Goal: Task Accomplishment & Management: Complete application form

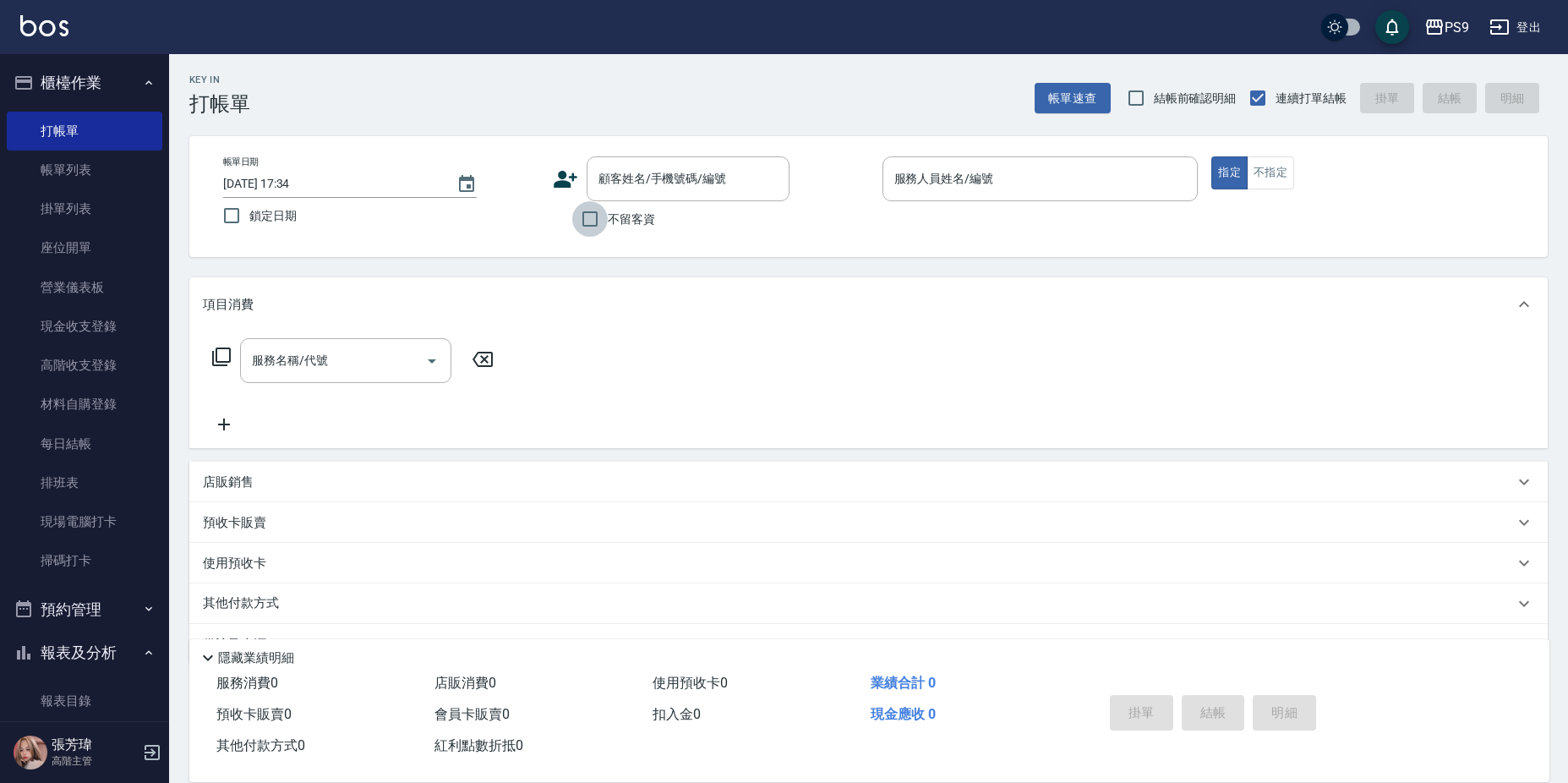
drag, startPoint x: 597, startPoint y: 231, endPoint x: 600, endPoint y: 217, distance: 14.3
click at [599, 226] on input "不留客資" at bounding box center [589, 219] width 36 height 36
checkbox input "true"
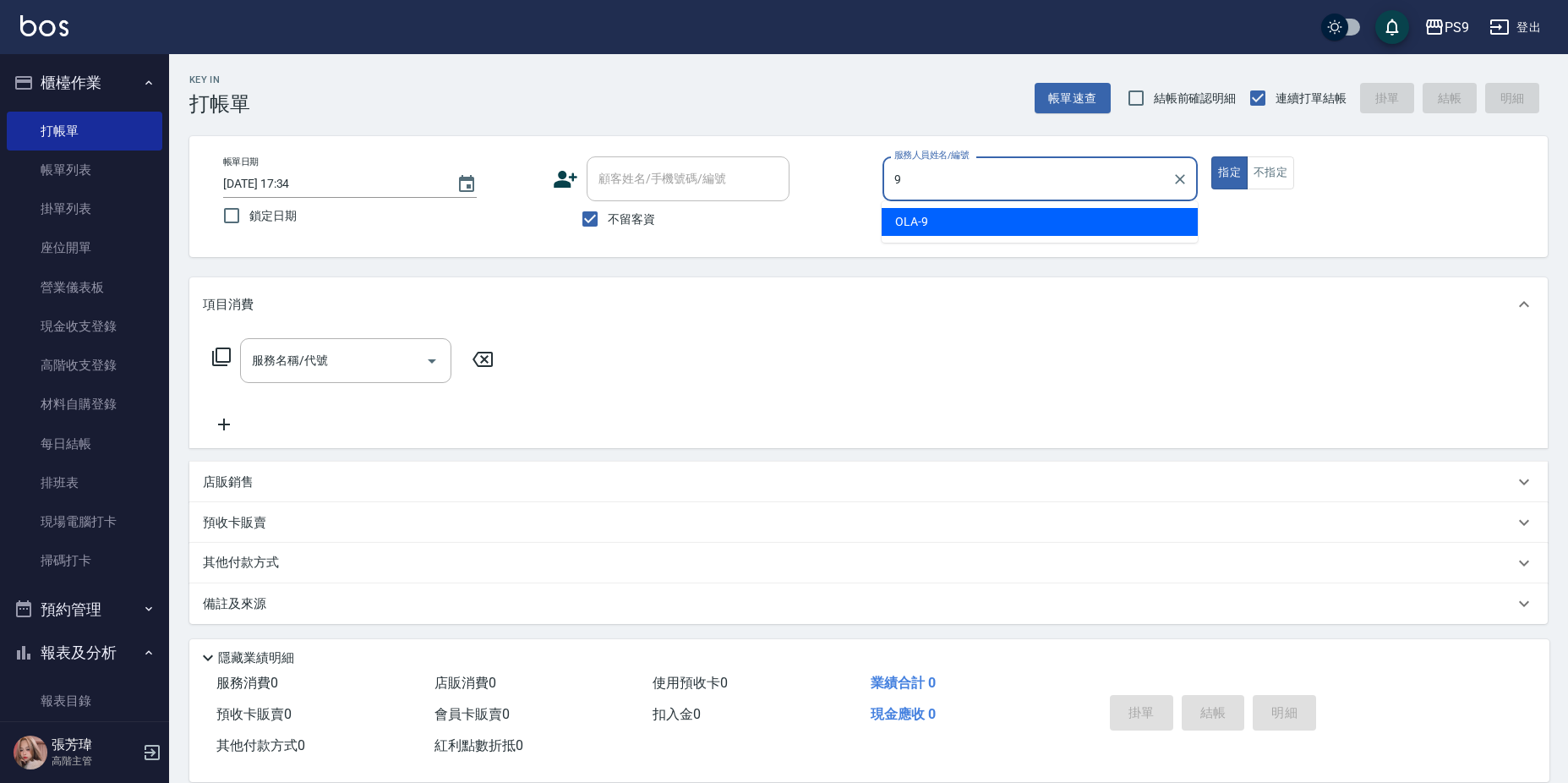
type input "OLA-9"
type button "true"
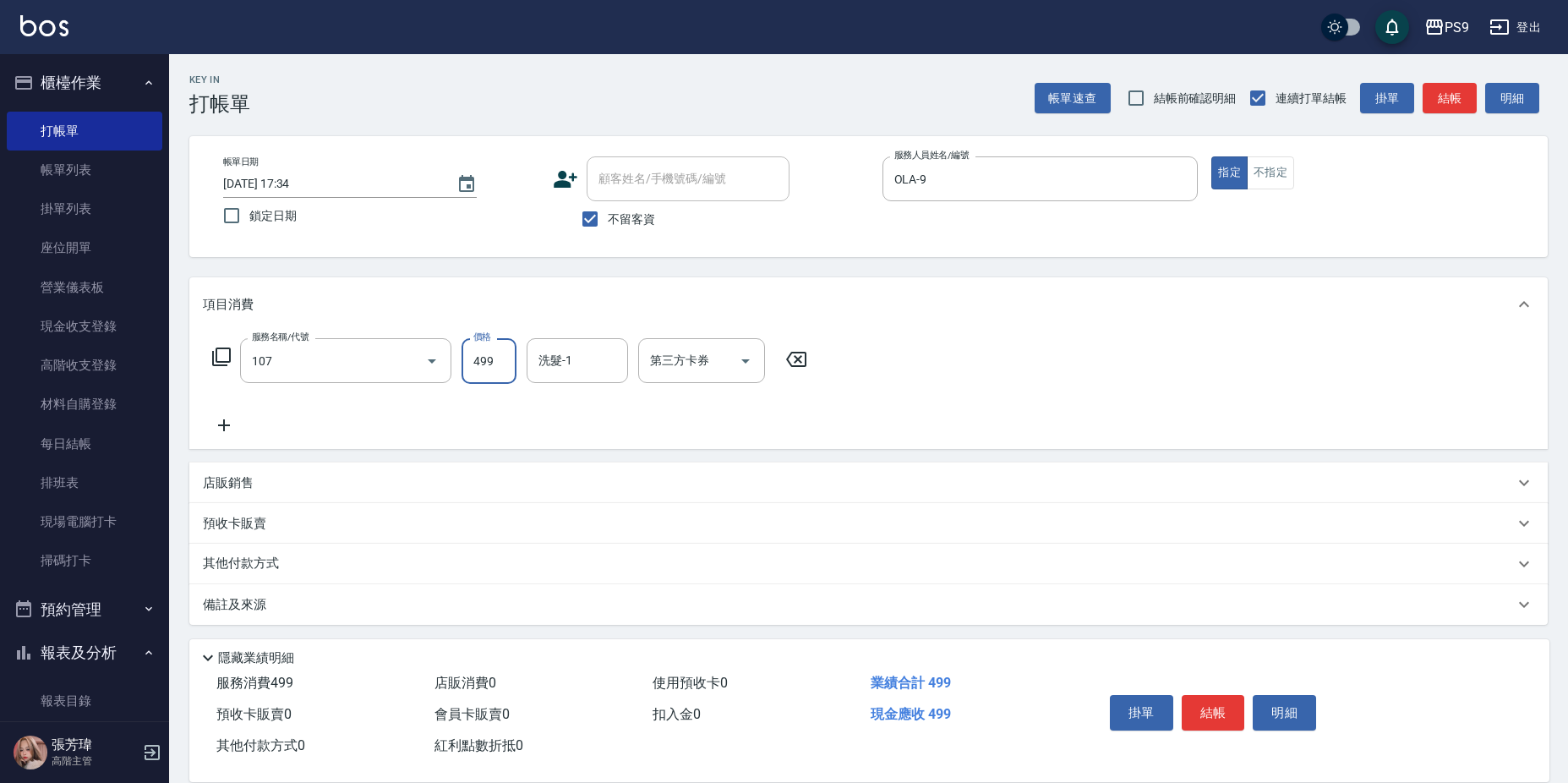
type input "[PERSON_NAME](107)"
type input "鮪魚-15"
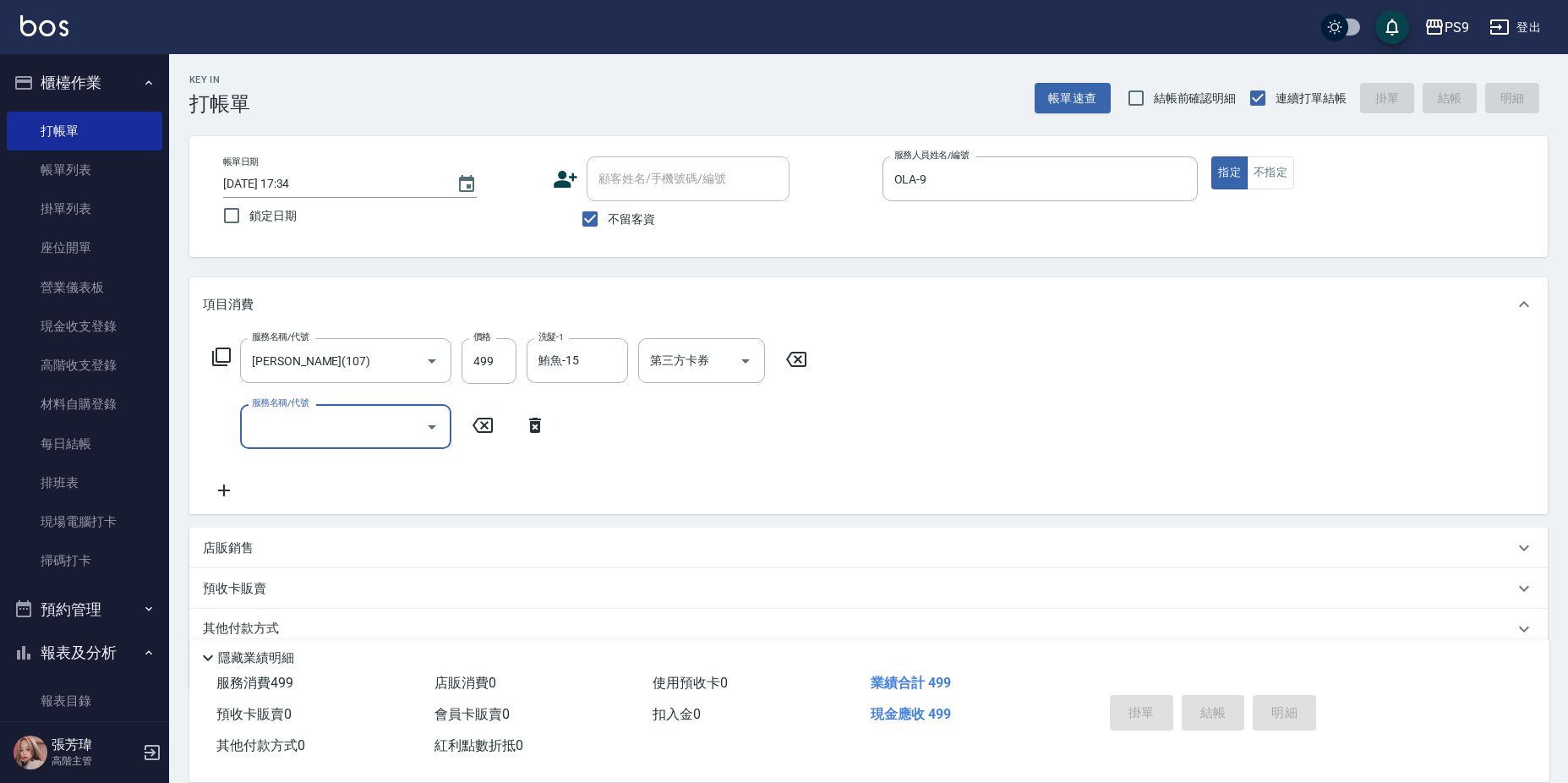
type input "2025/09/08 20:53"
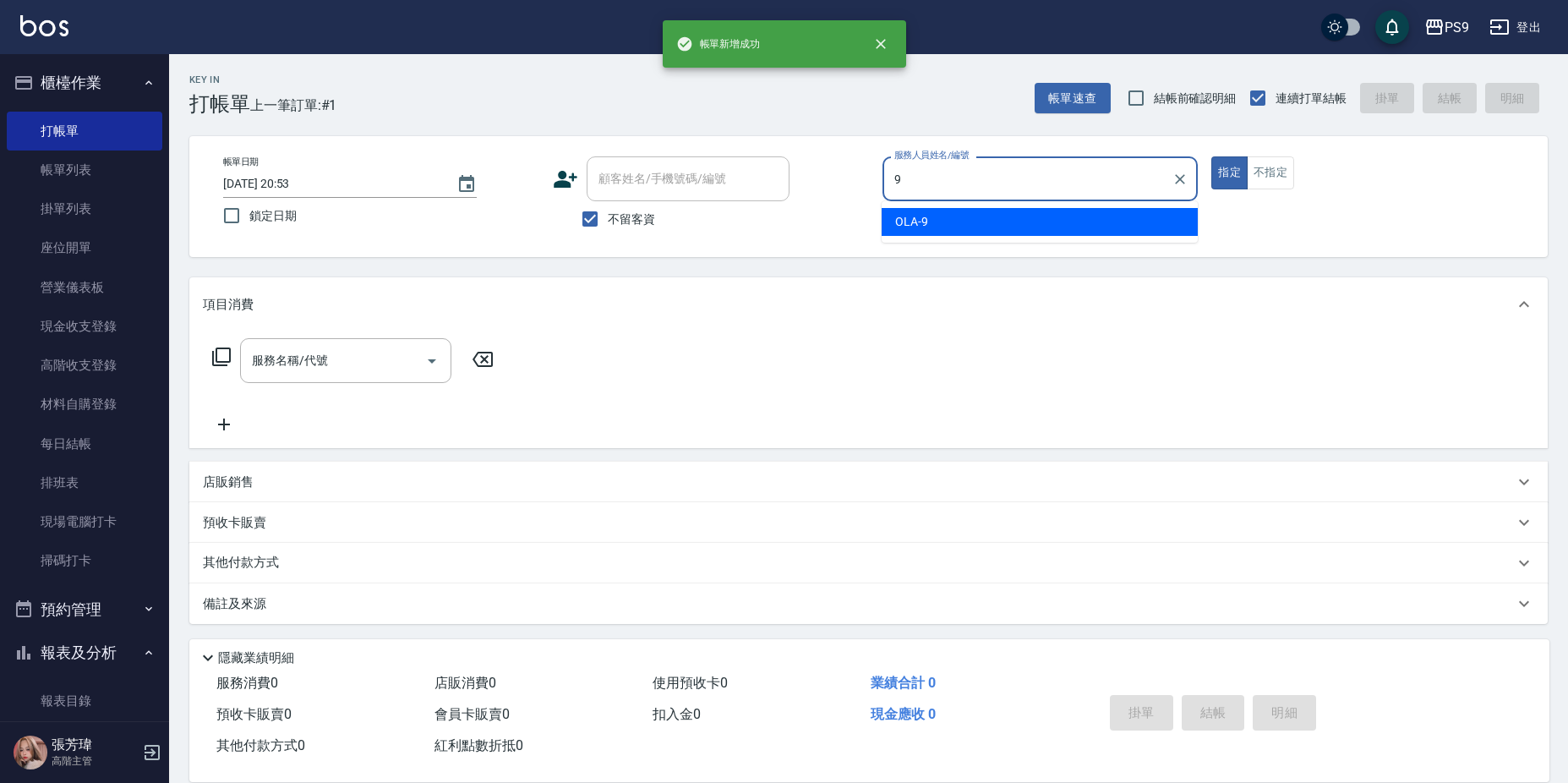
type input "OLA-9"
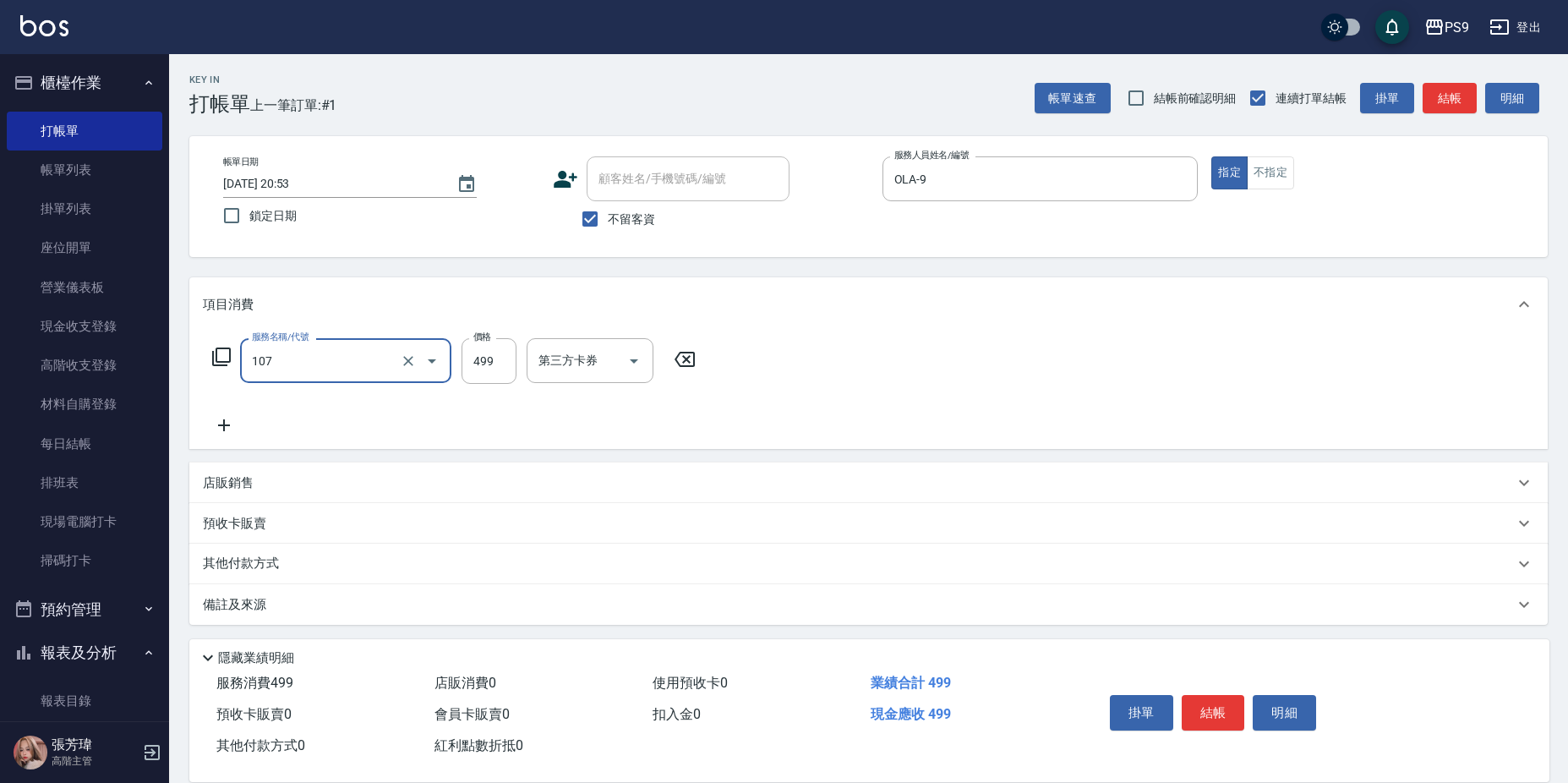
type input "舒活(107)"
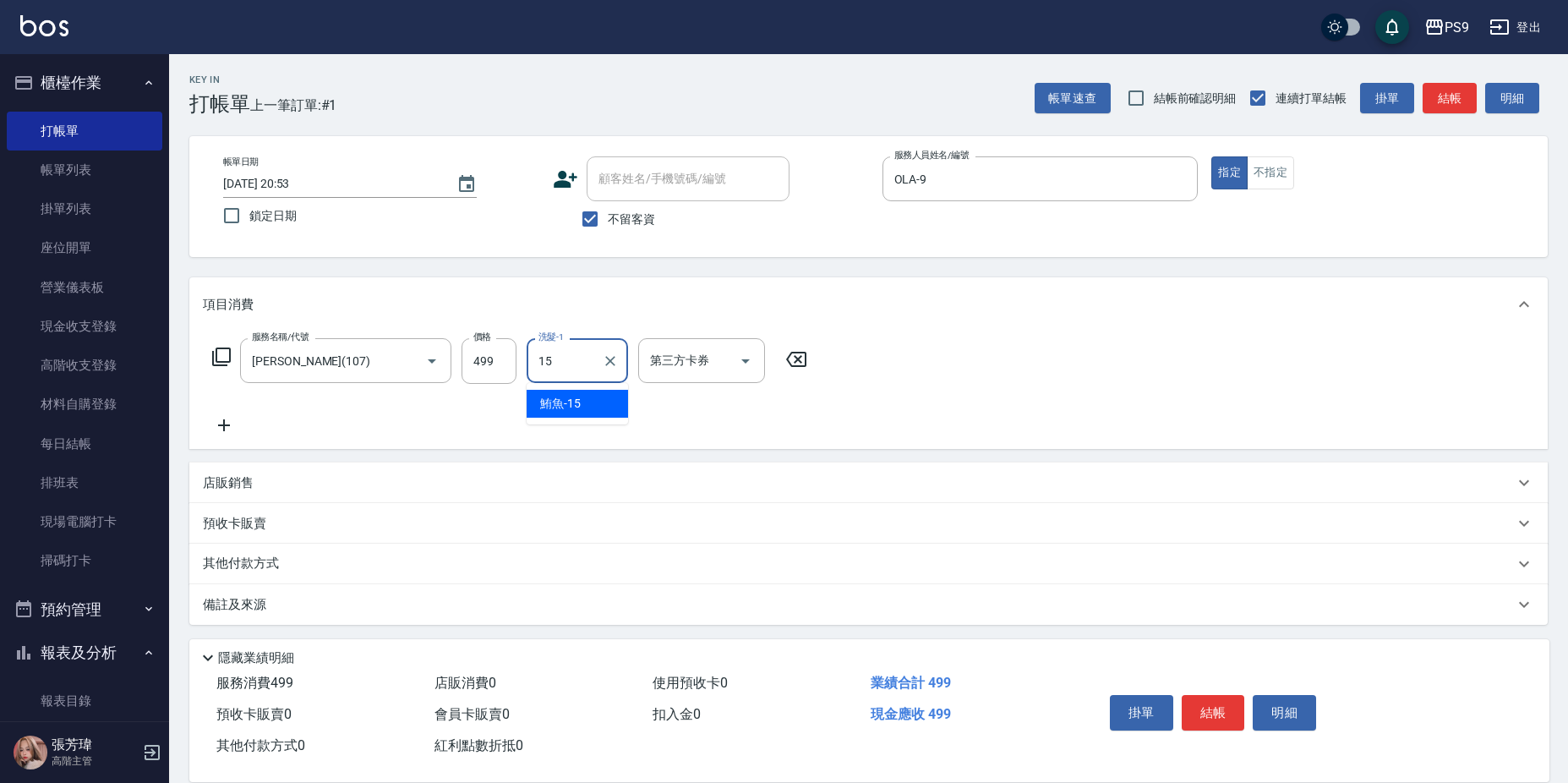
type input "鮪魚-15"
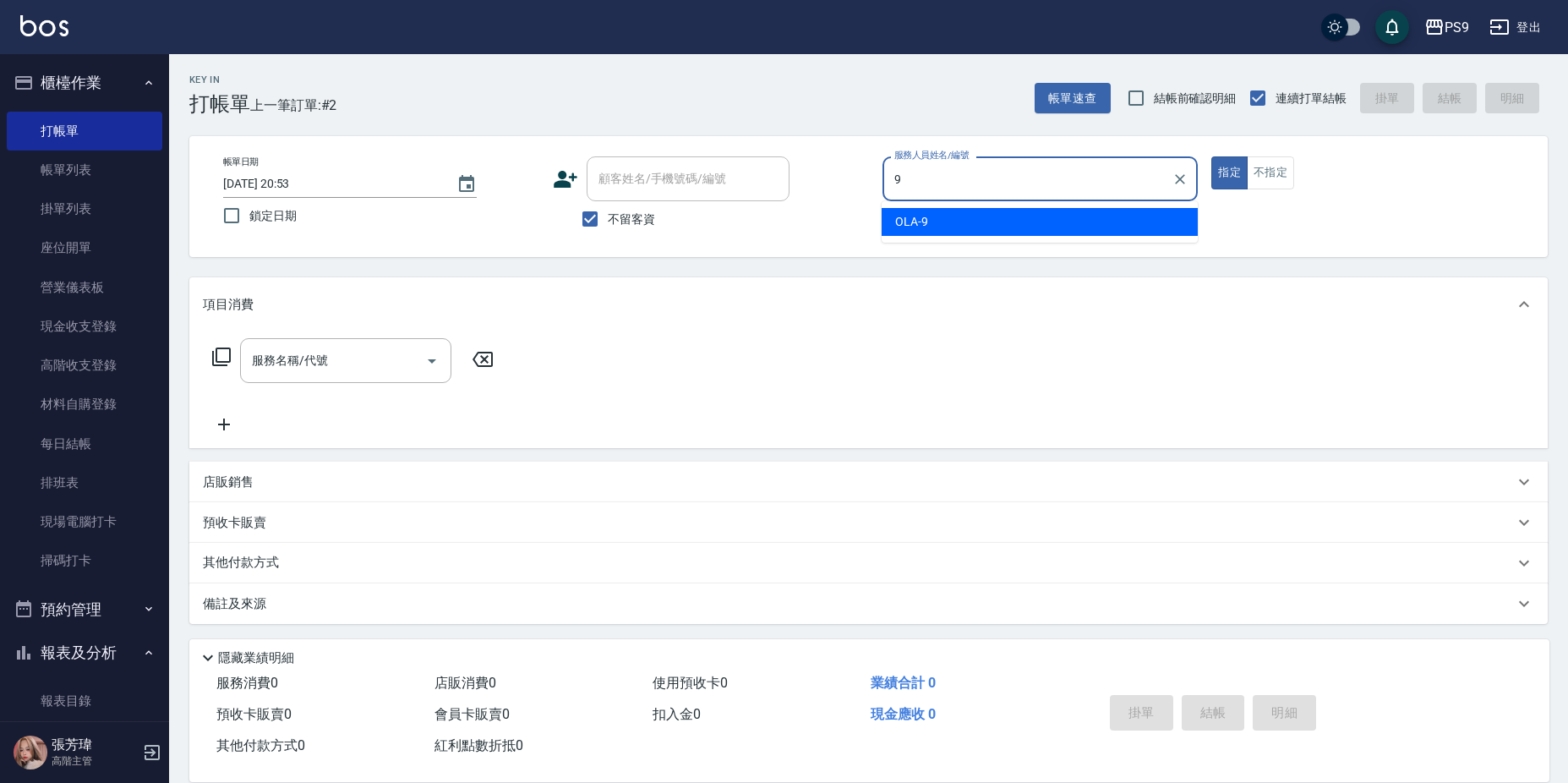
type input "OLA-9"
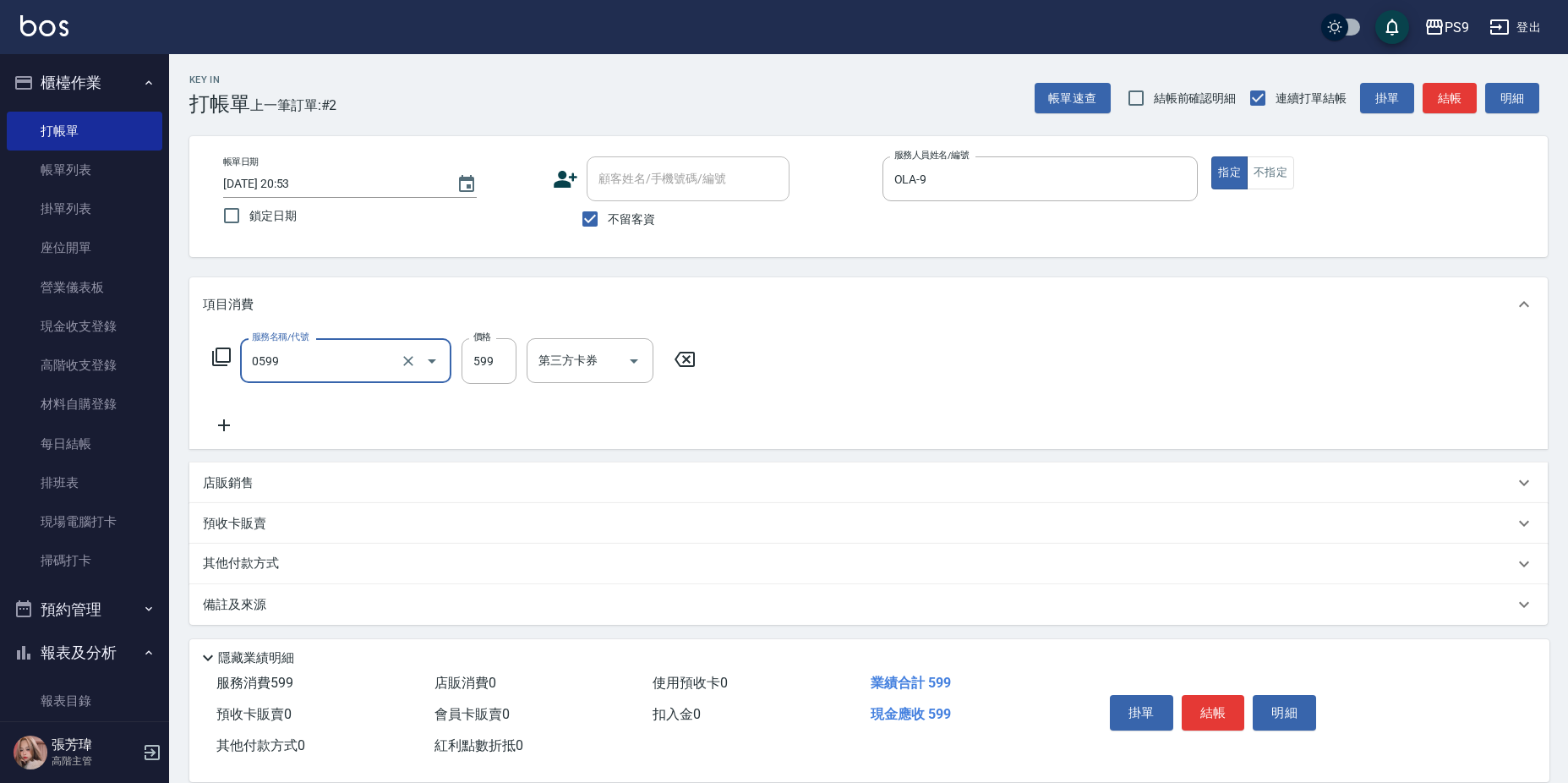
type input "伊黛莉599(0599)"
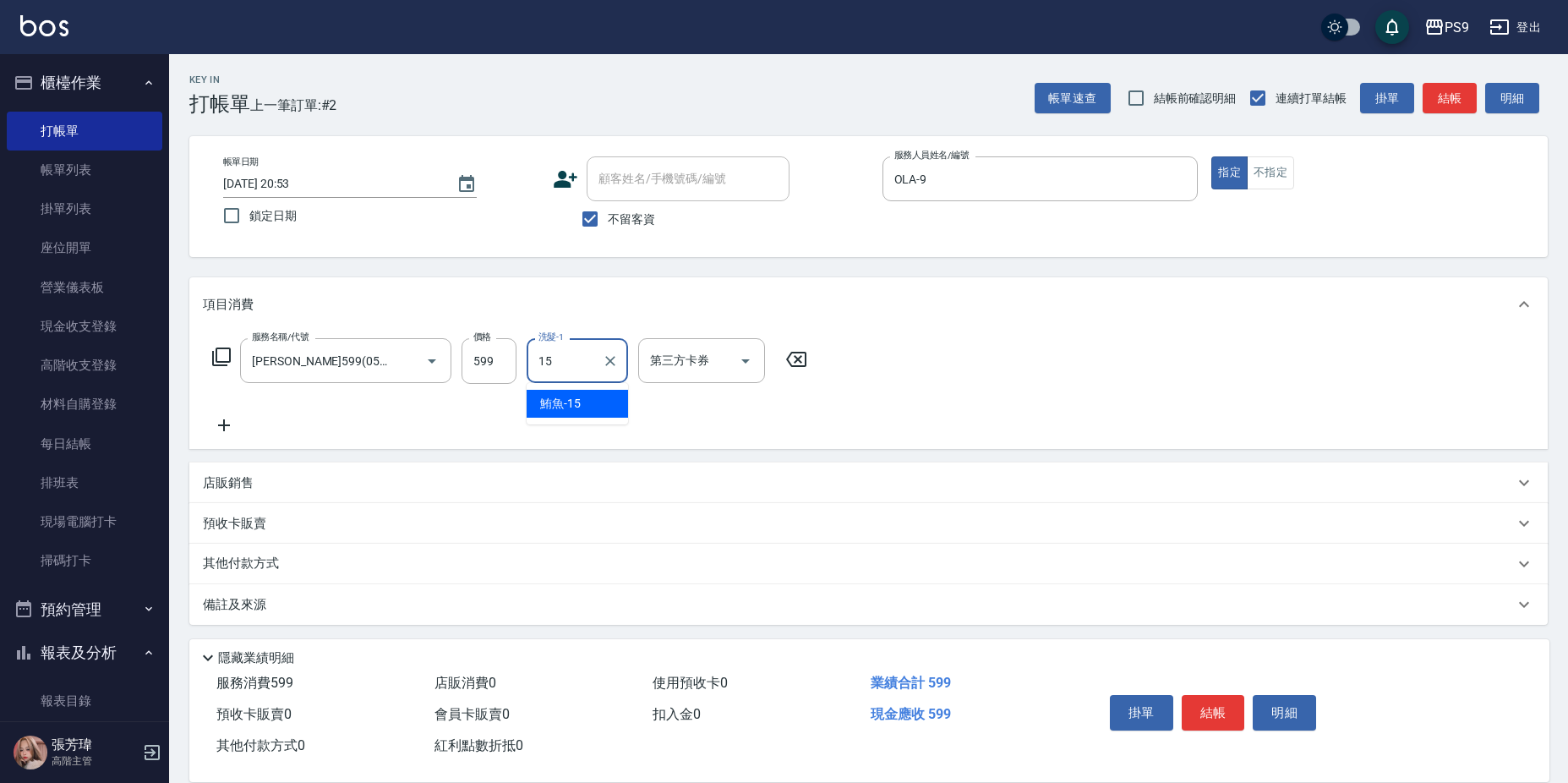
type input "鮪魚-15"
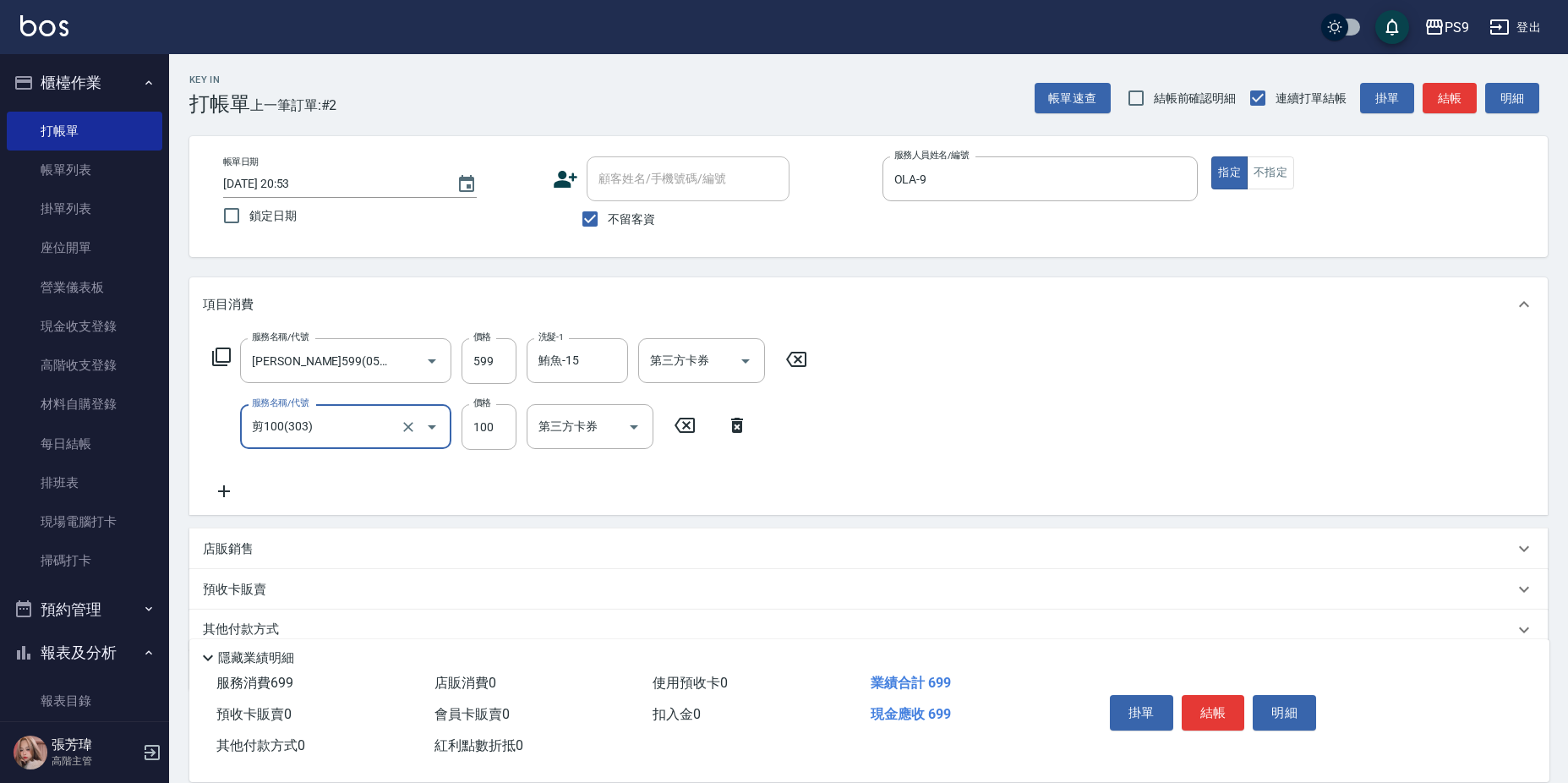
type input "剪100(303)"
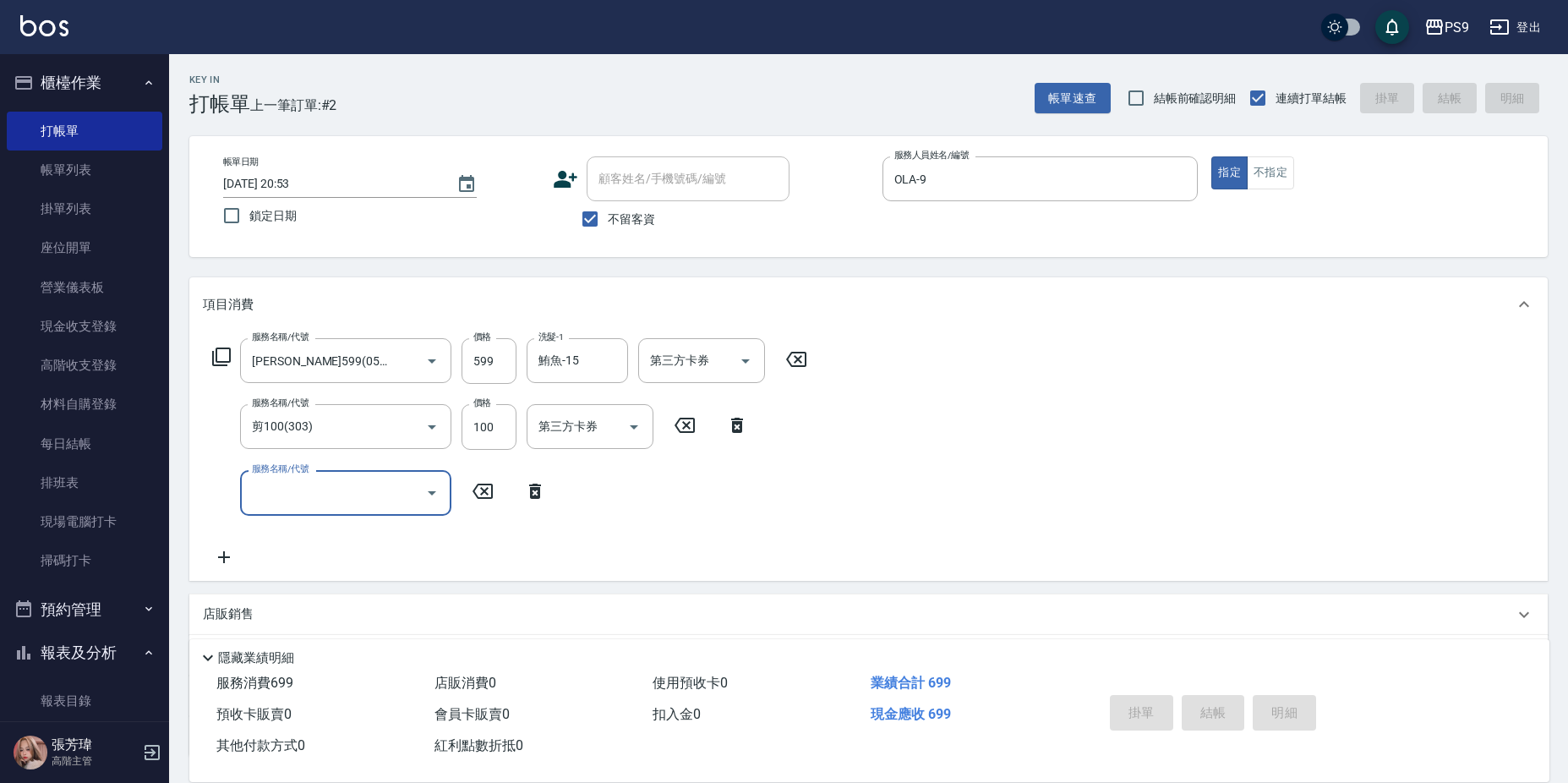
type input "2025/09/08 20:54"
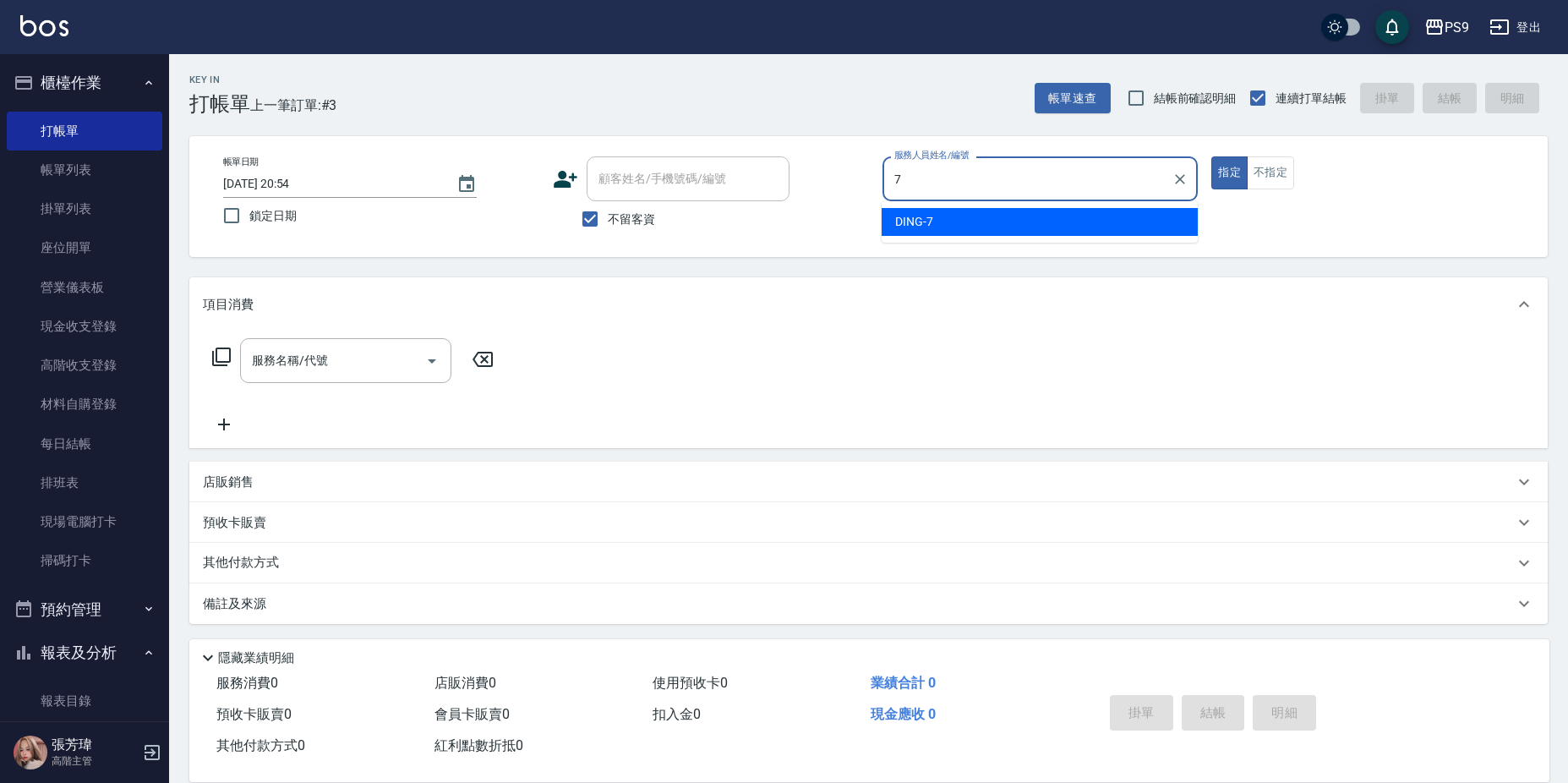
type input "DING-7"
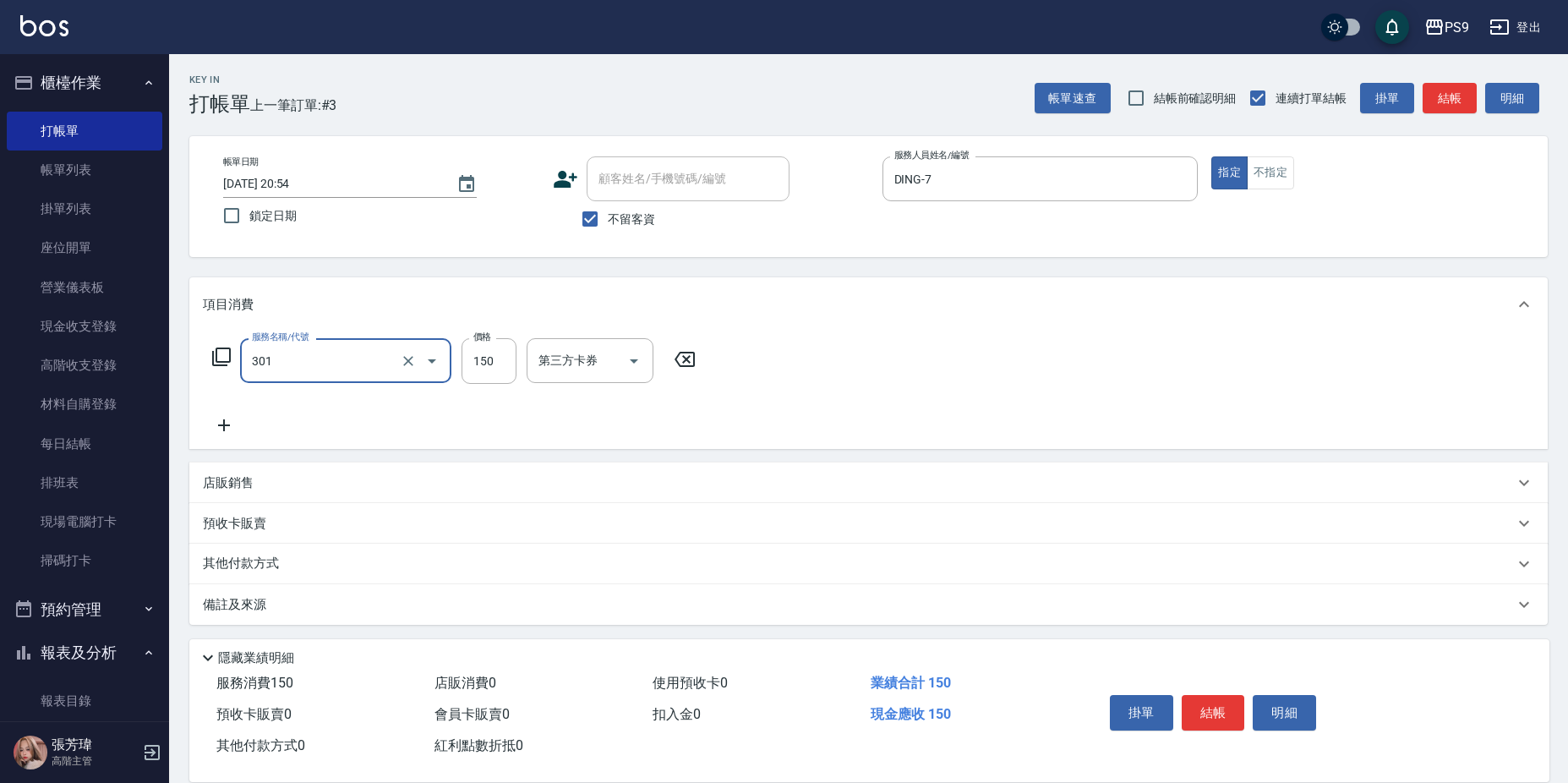
type input "剪-150(301)"
type input "500"
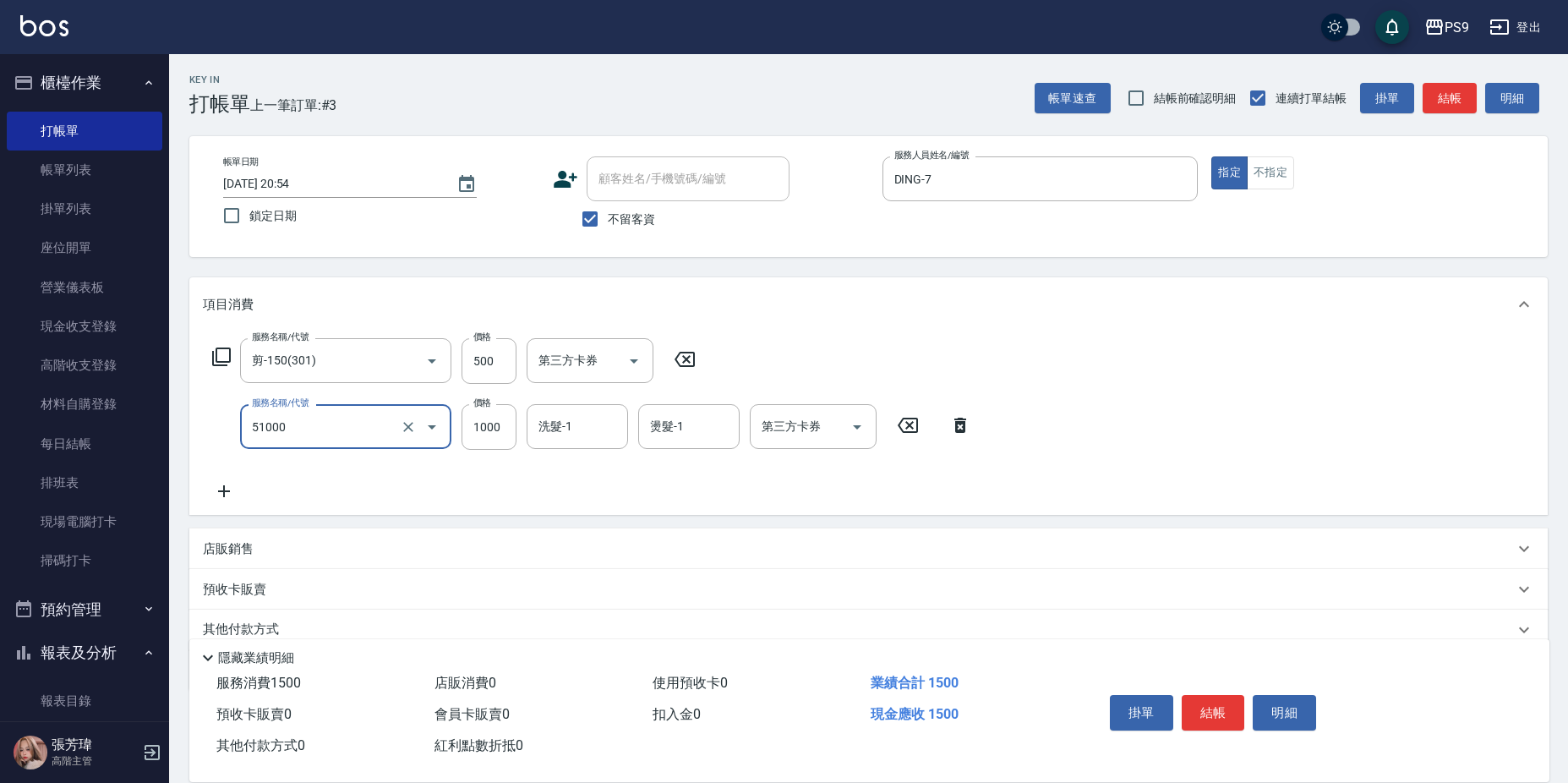
type input "燙髮1000(51000)"
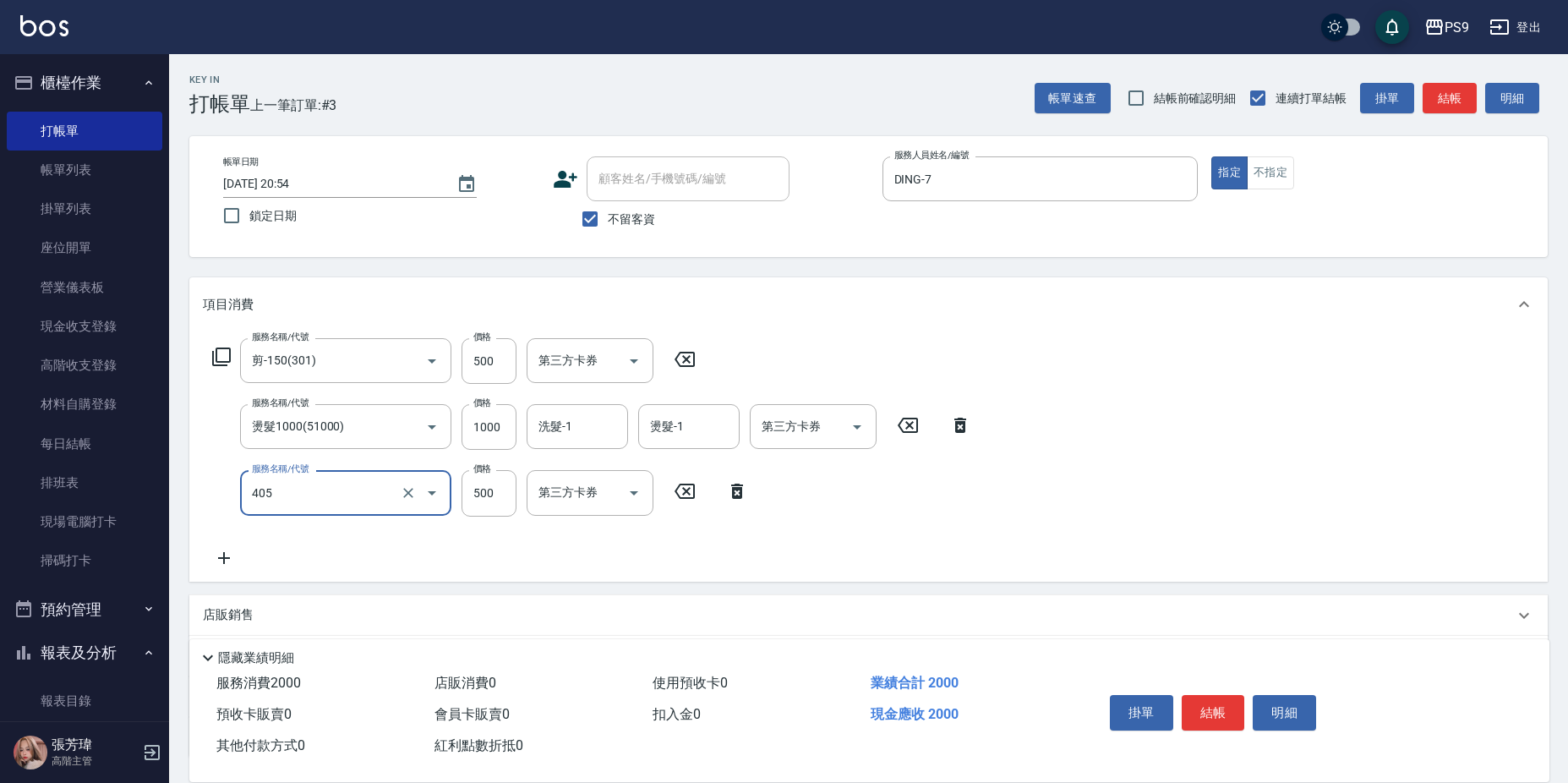
type input "護-500(405)"
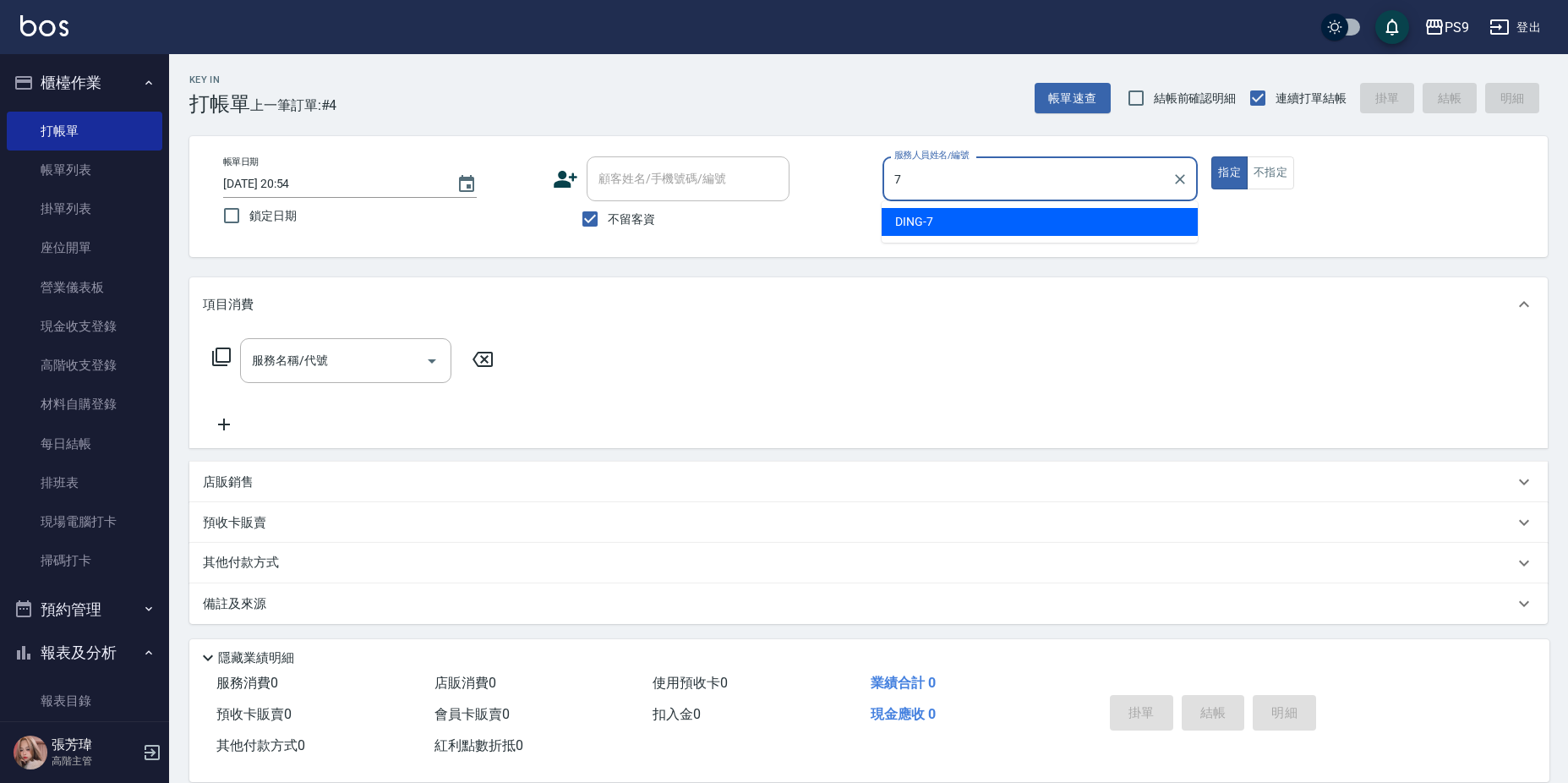
type input "DING-7"
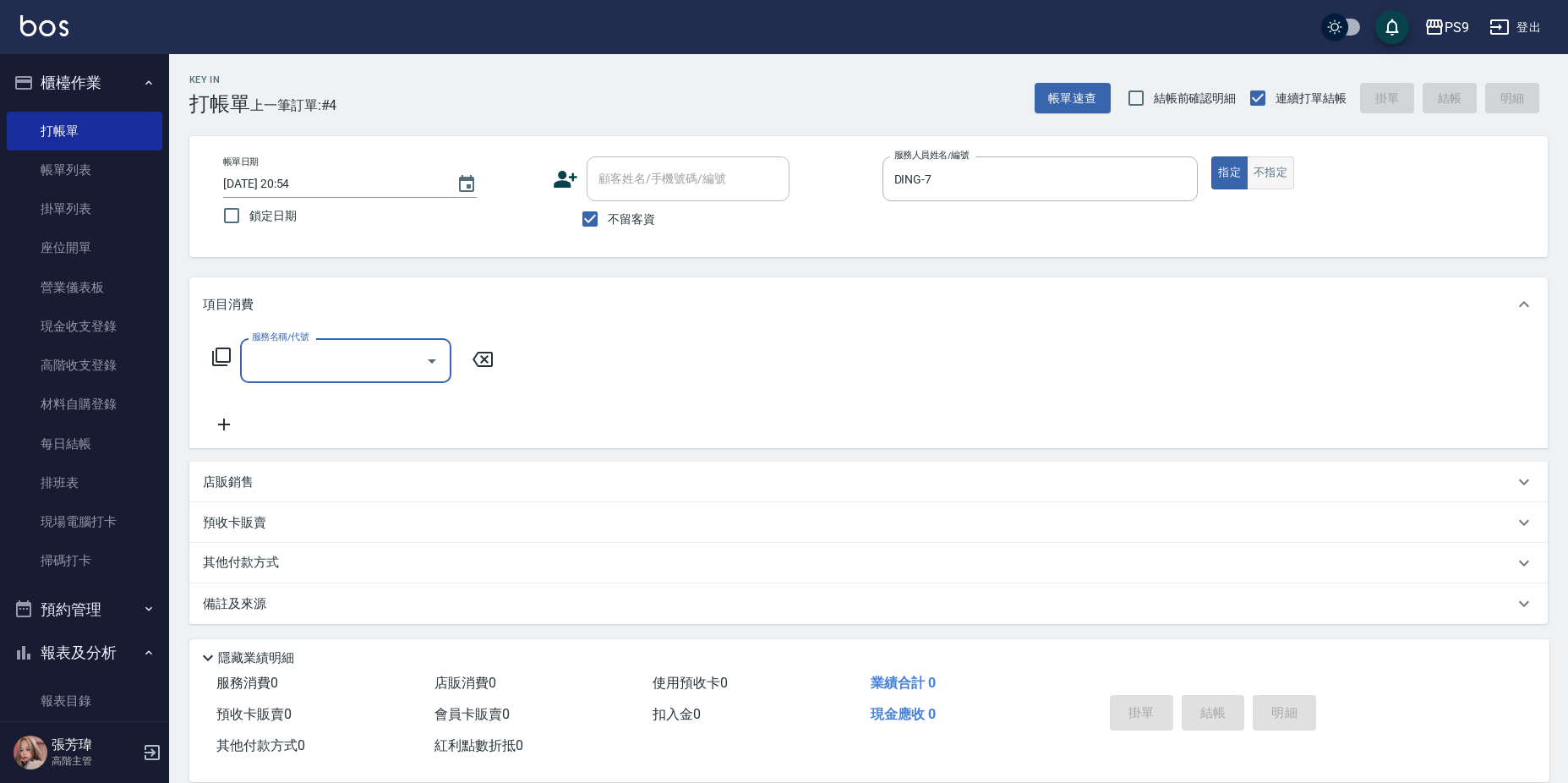
click at [1291, 176] on button "不指定" at bounding box center [1271, 173] width 48 height 33
type button "false"
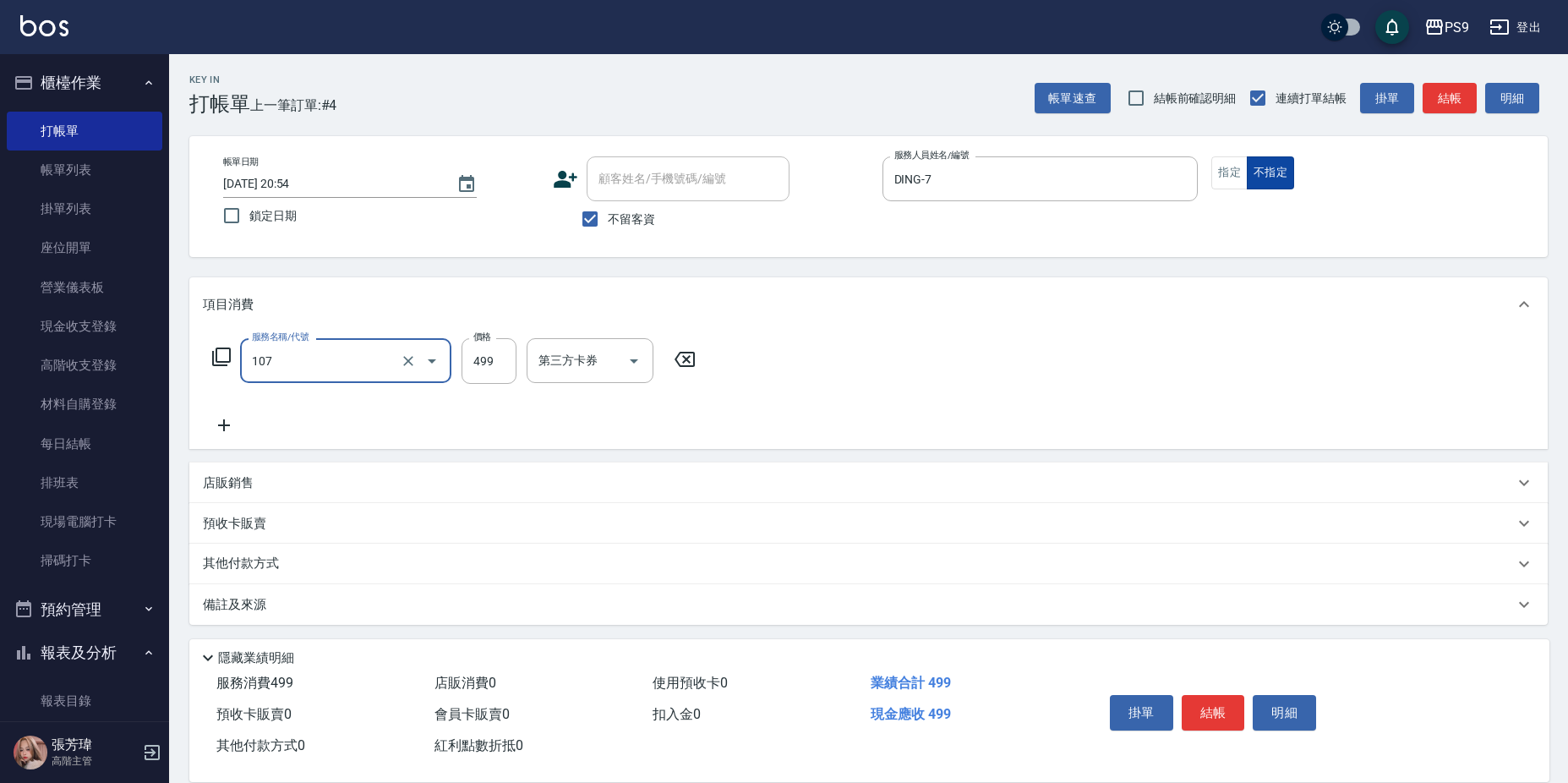
type input "舒活(107)"
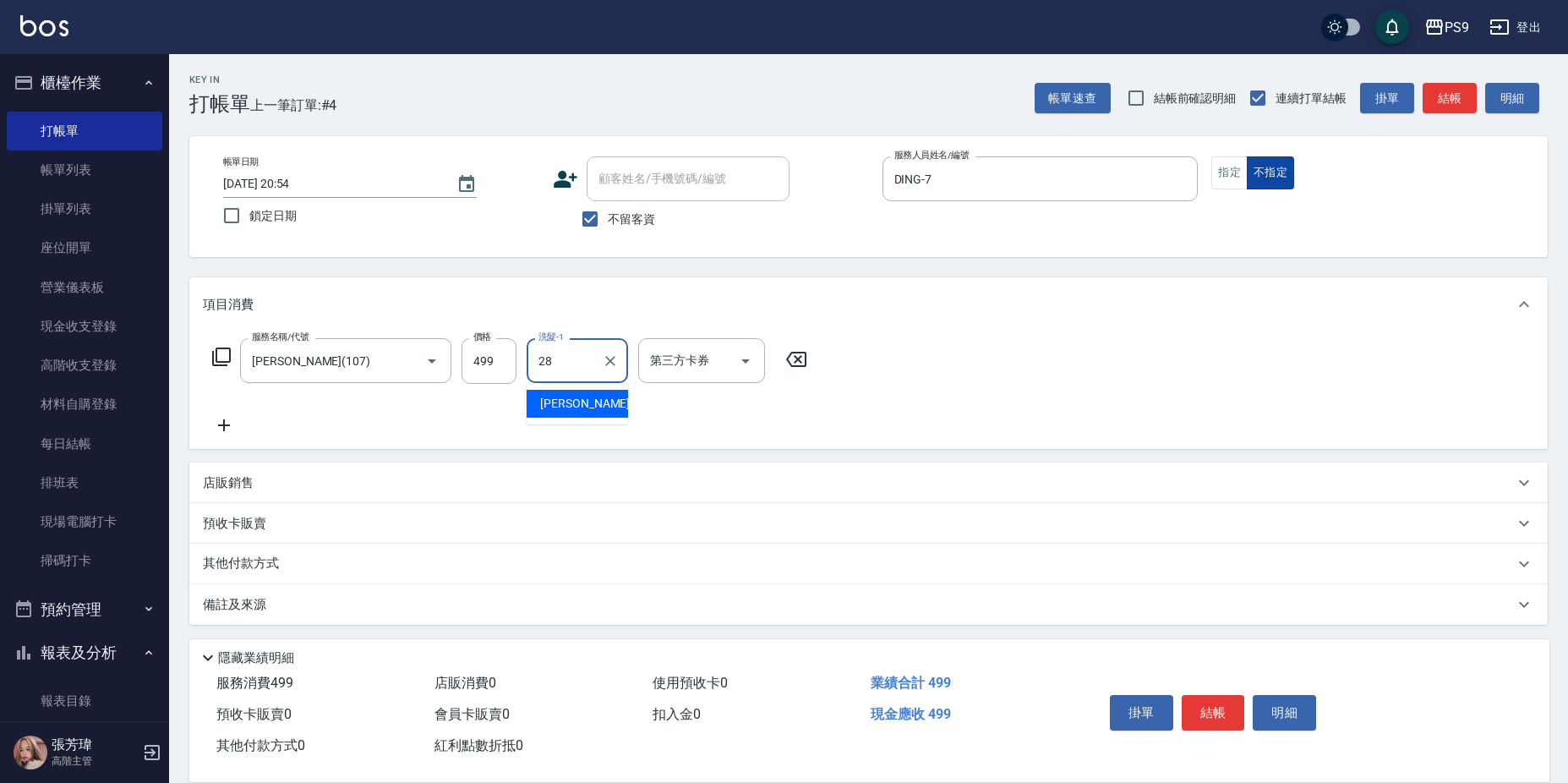
type input "洪瑀嬿-28"
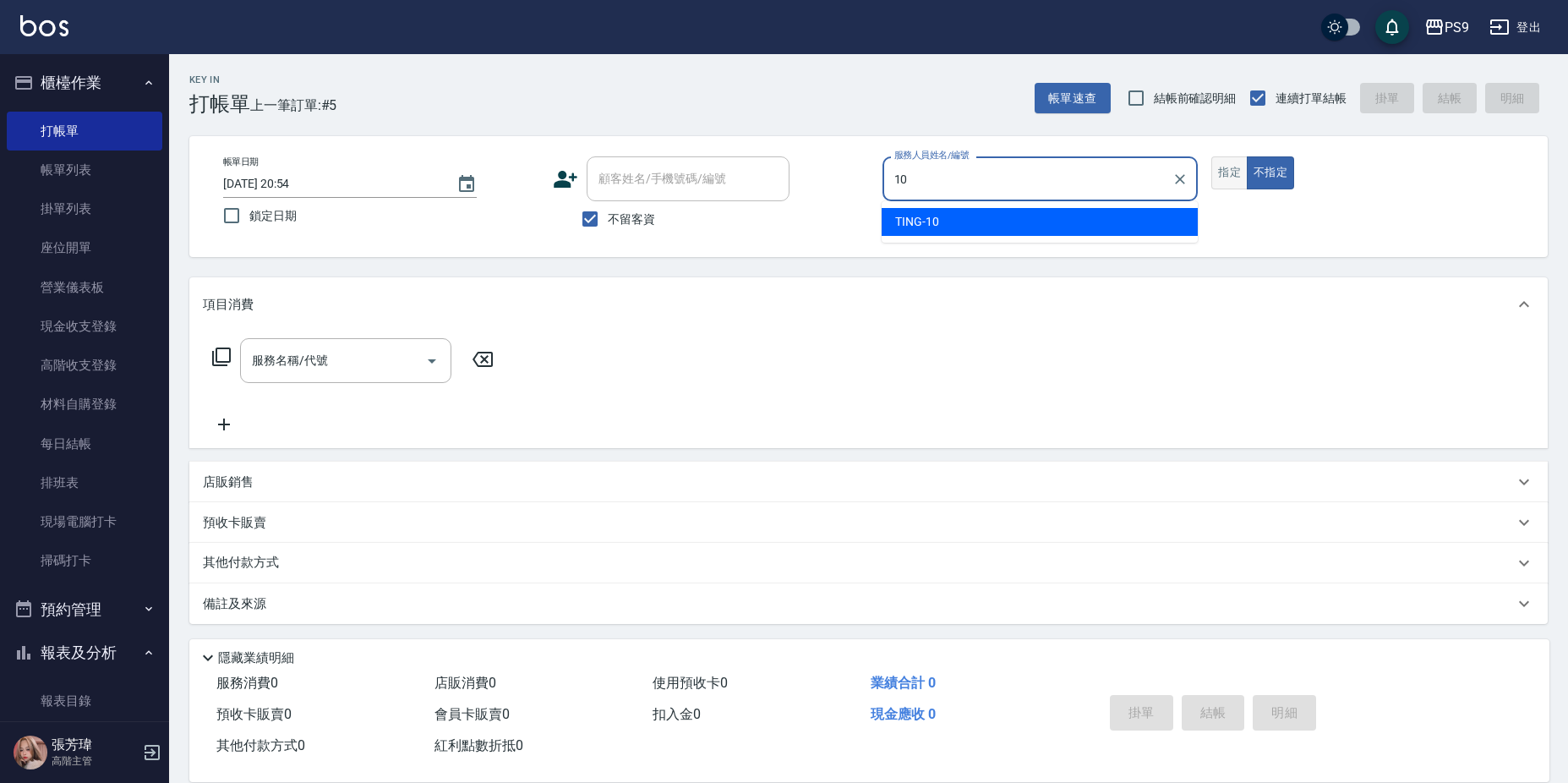
type input "10"
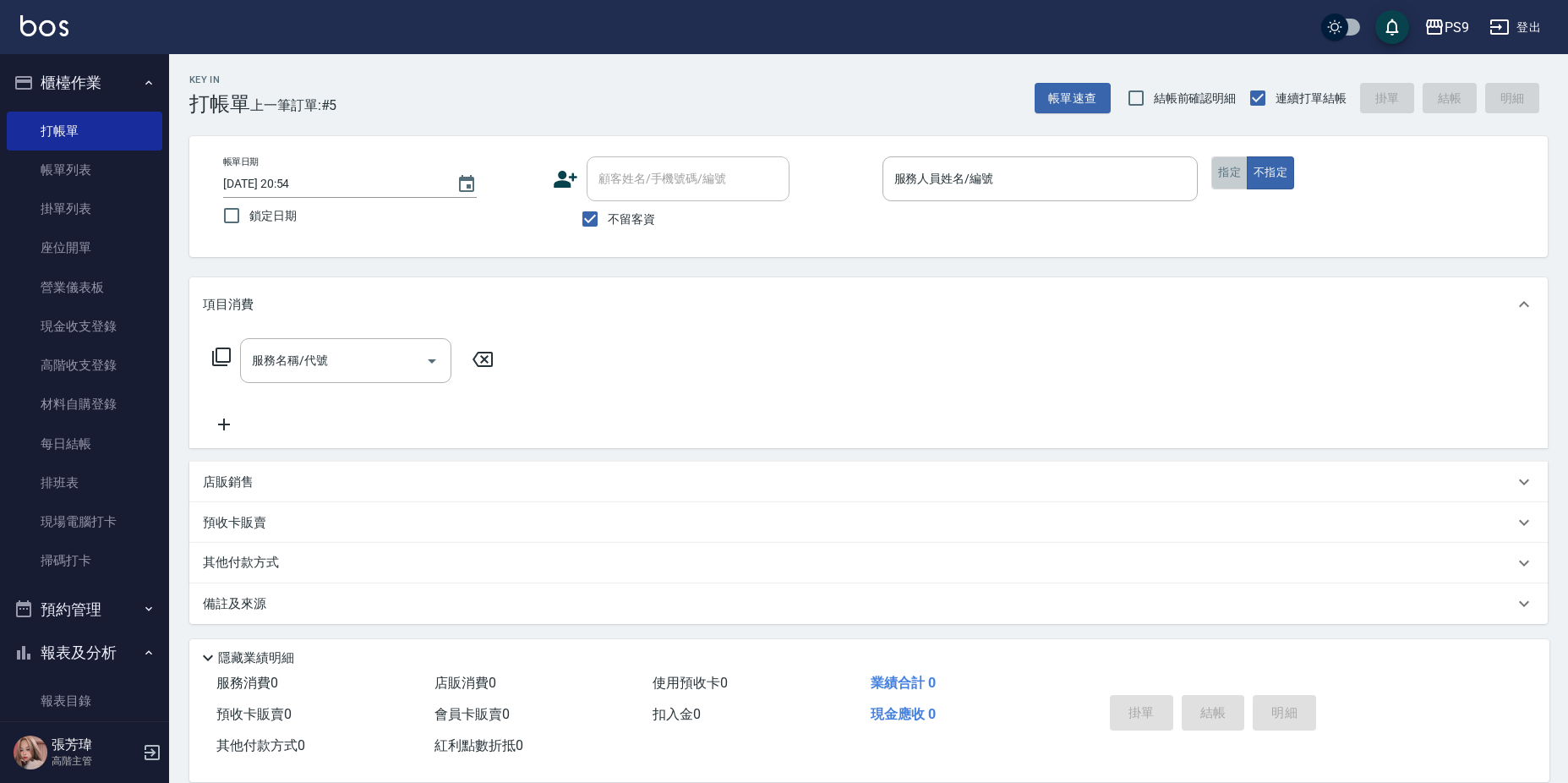
click at [1241, 180] on button "指定" at bounding box center [1230, 173] width 37 height 33
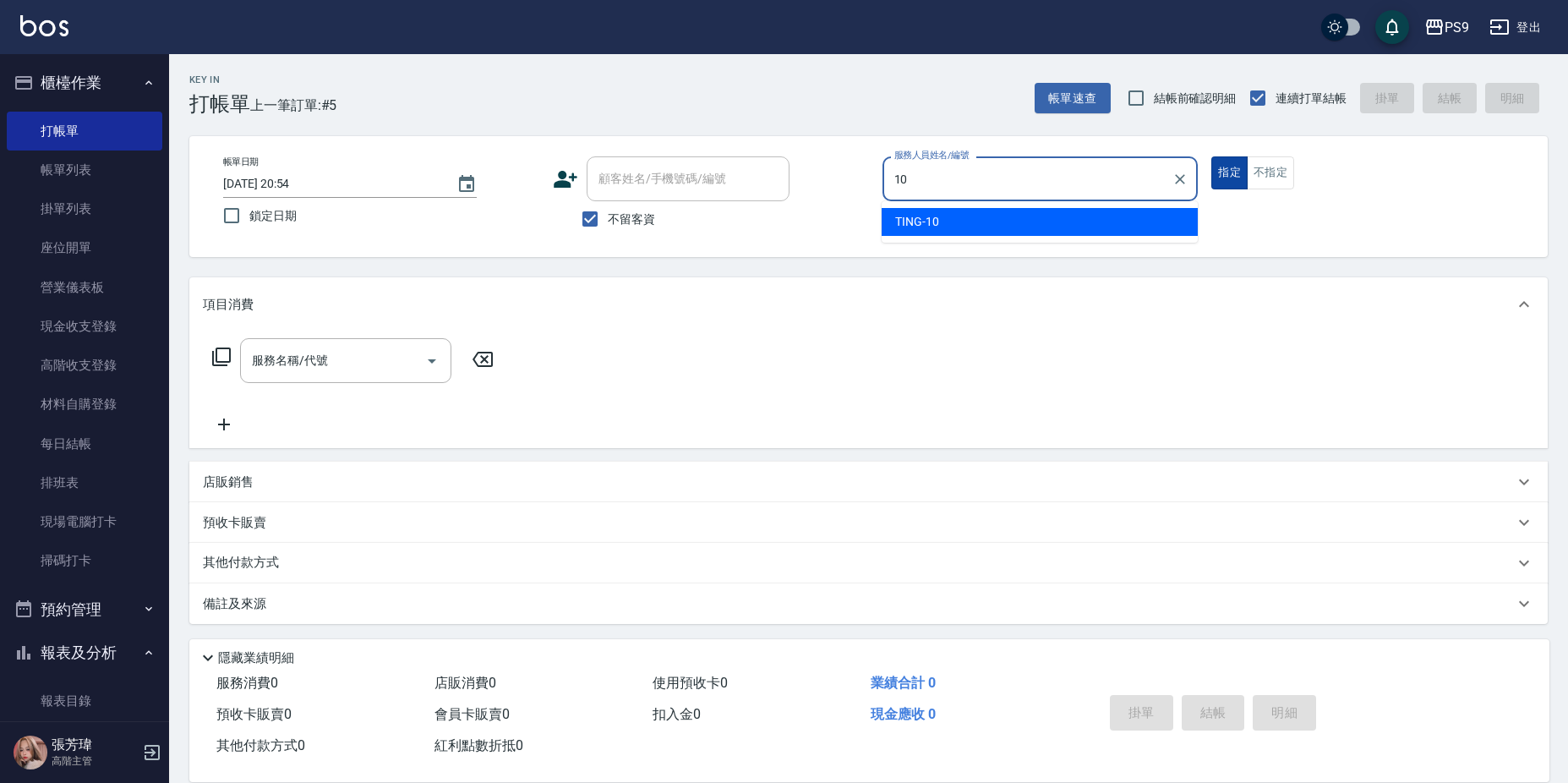
type input "TING-10"
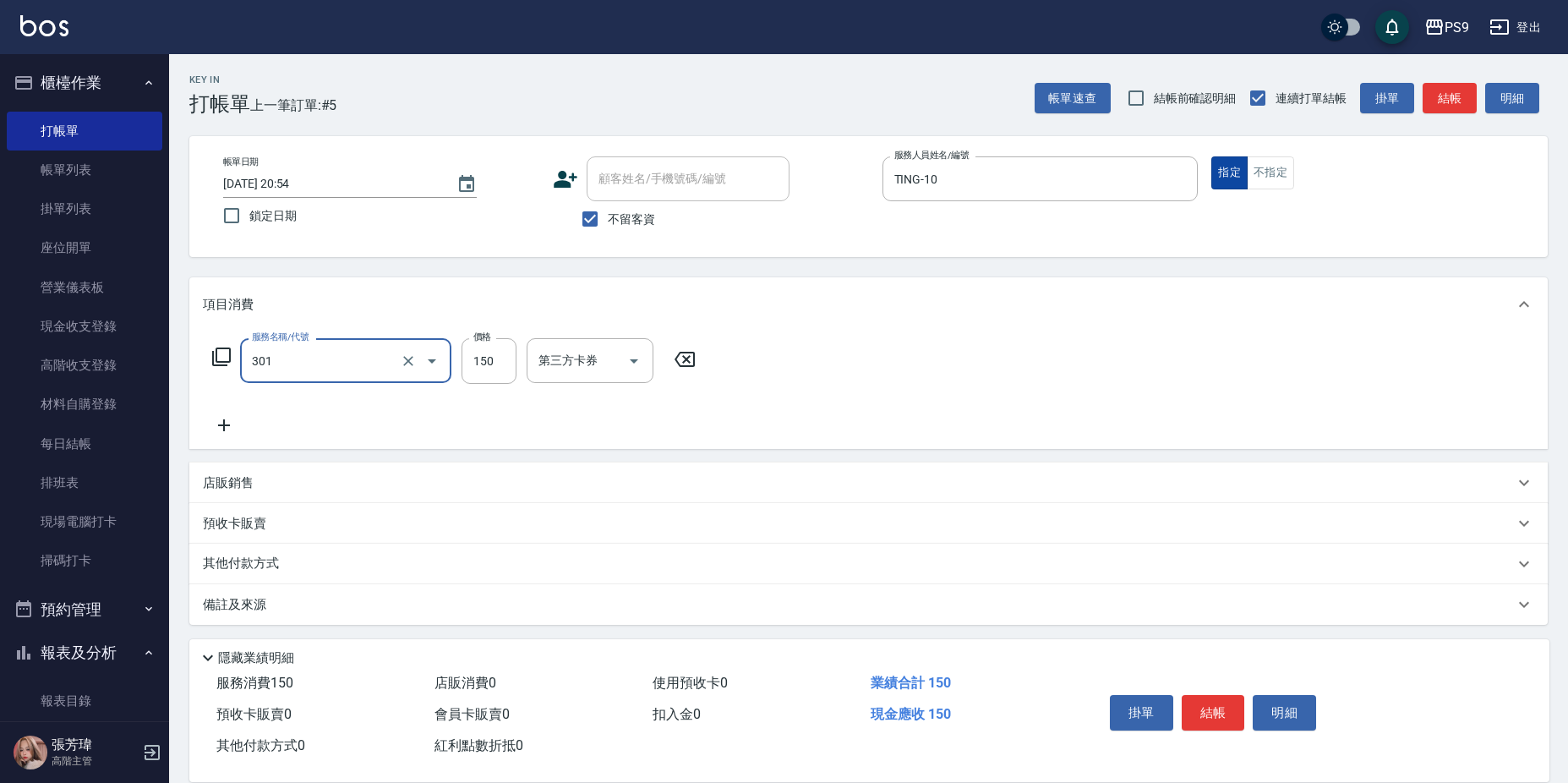
type input "剪-150(301)"
type input "350"
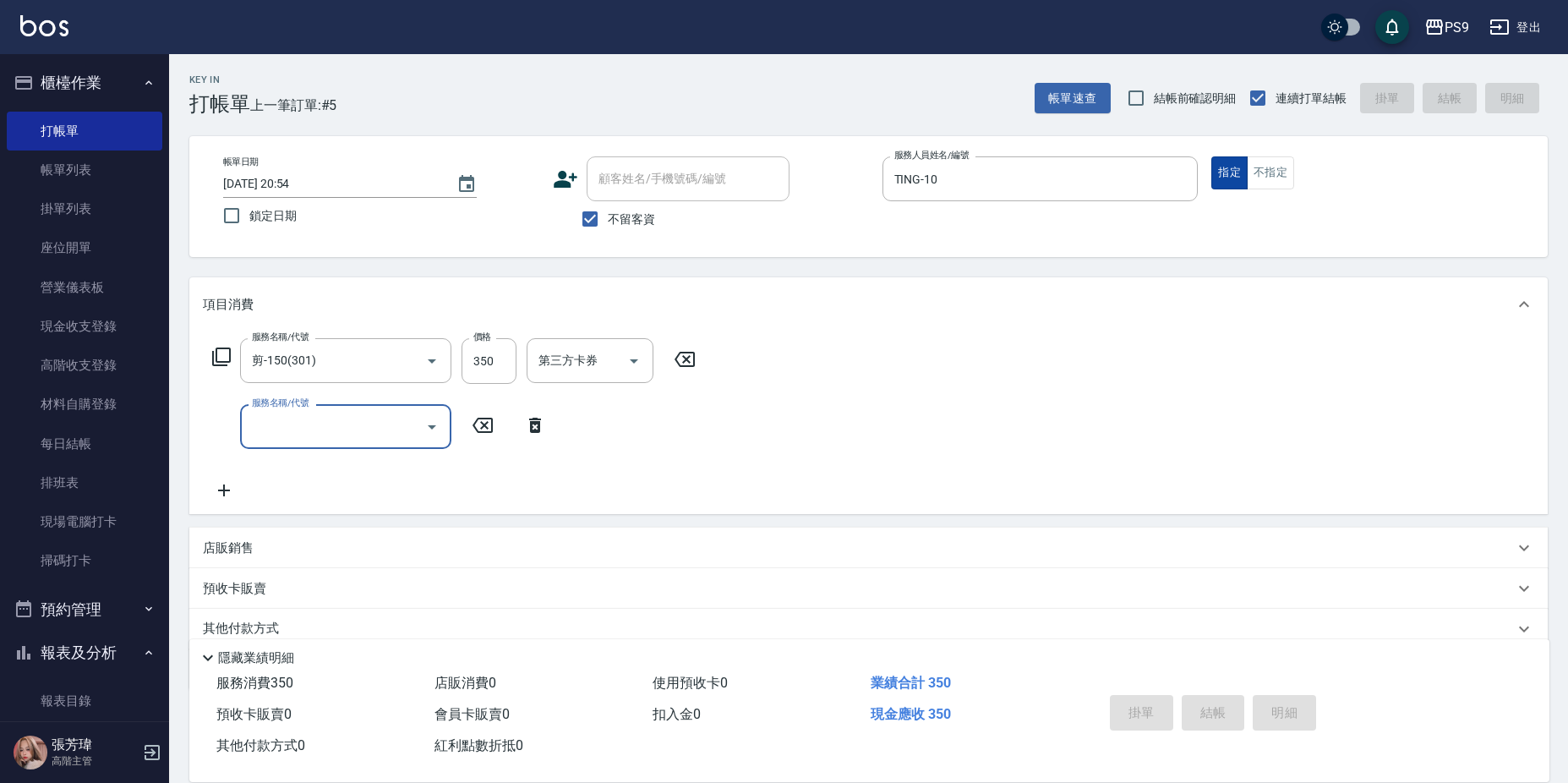
type input "2025/09/08 20:55"
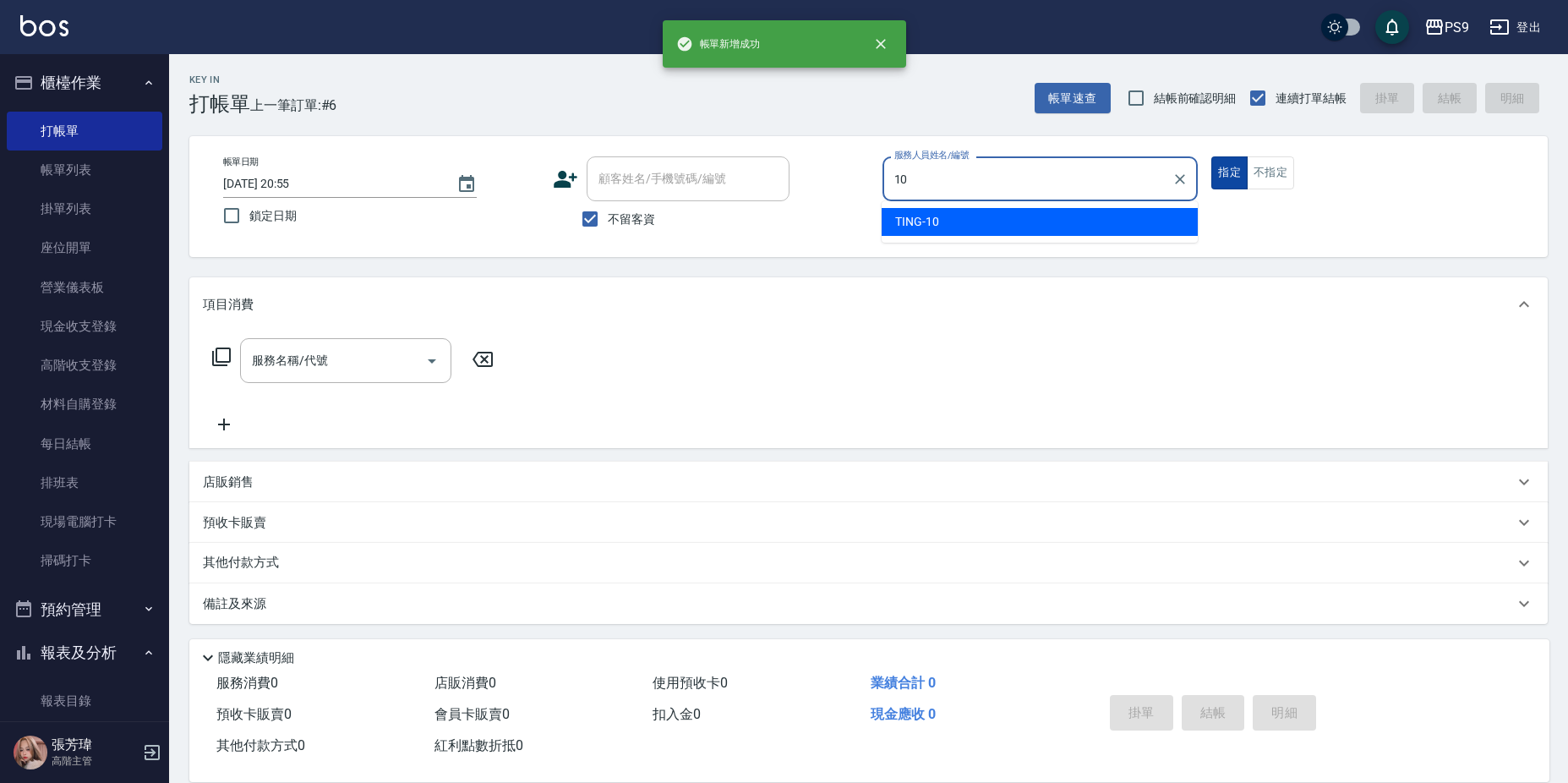
type input "TING-10"
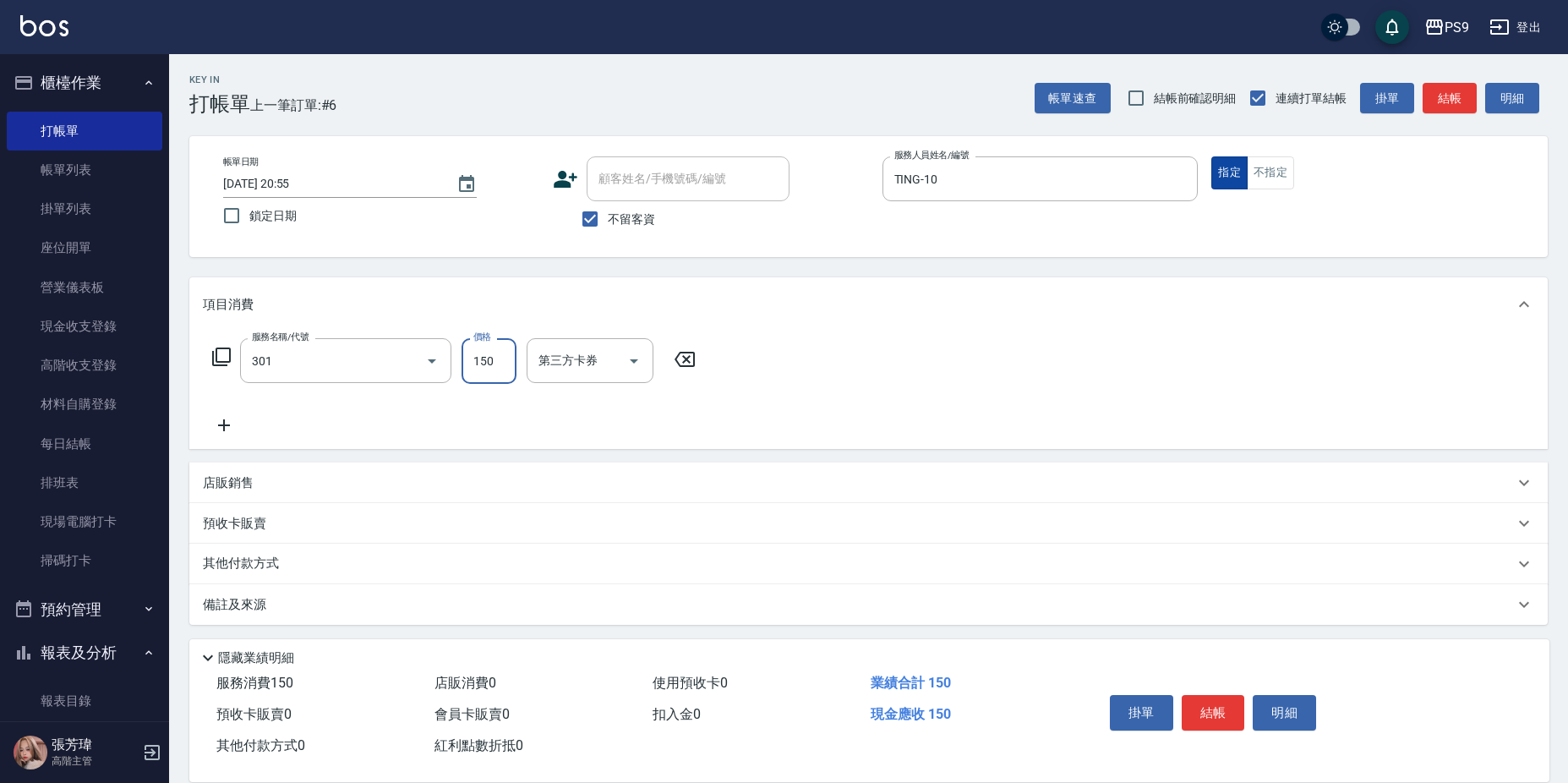
type input "剪-150(301)"
type input "350"
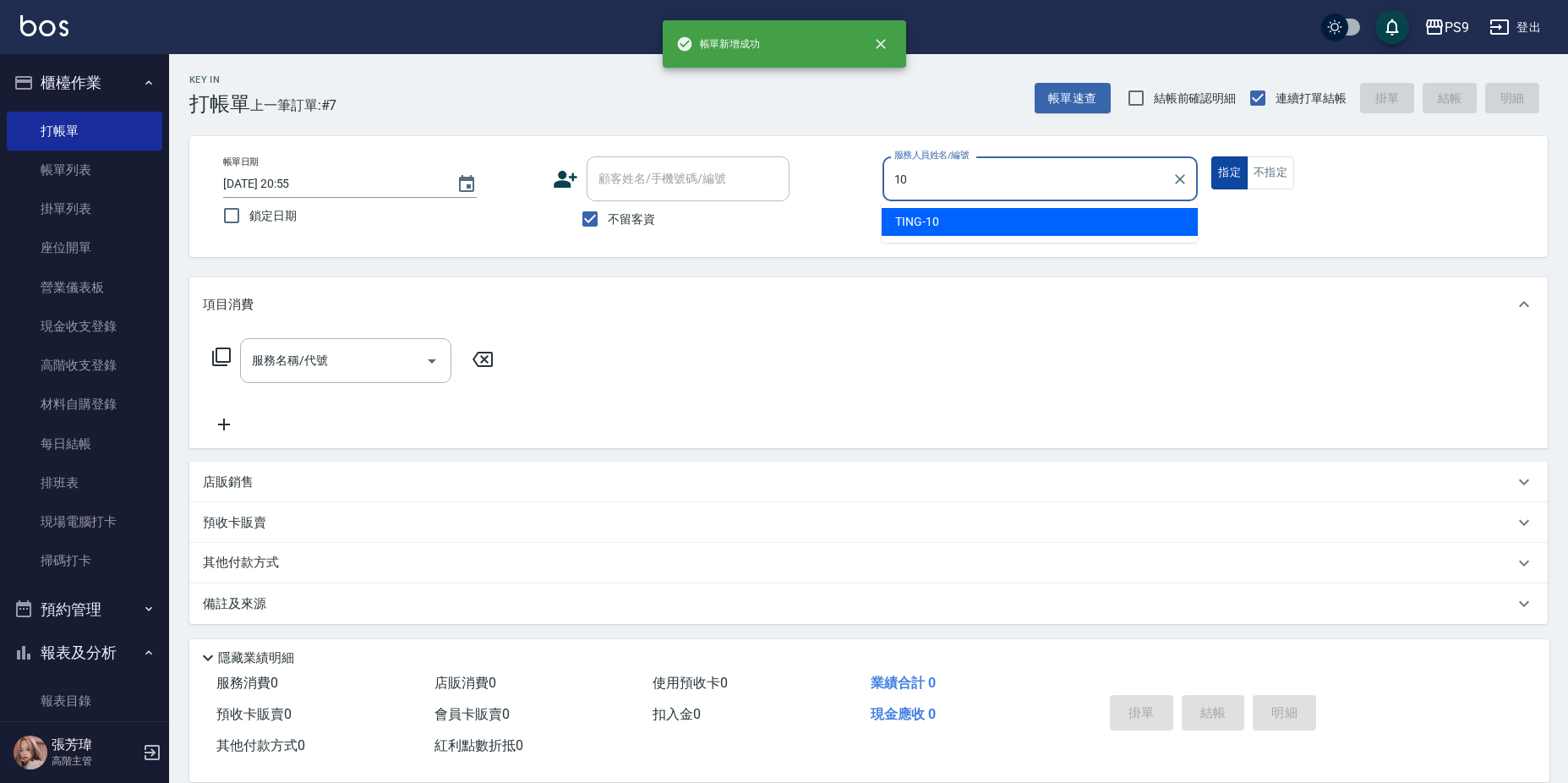
type input "TING-10"
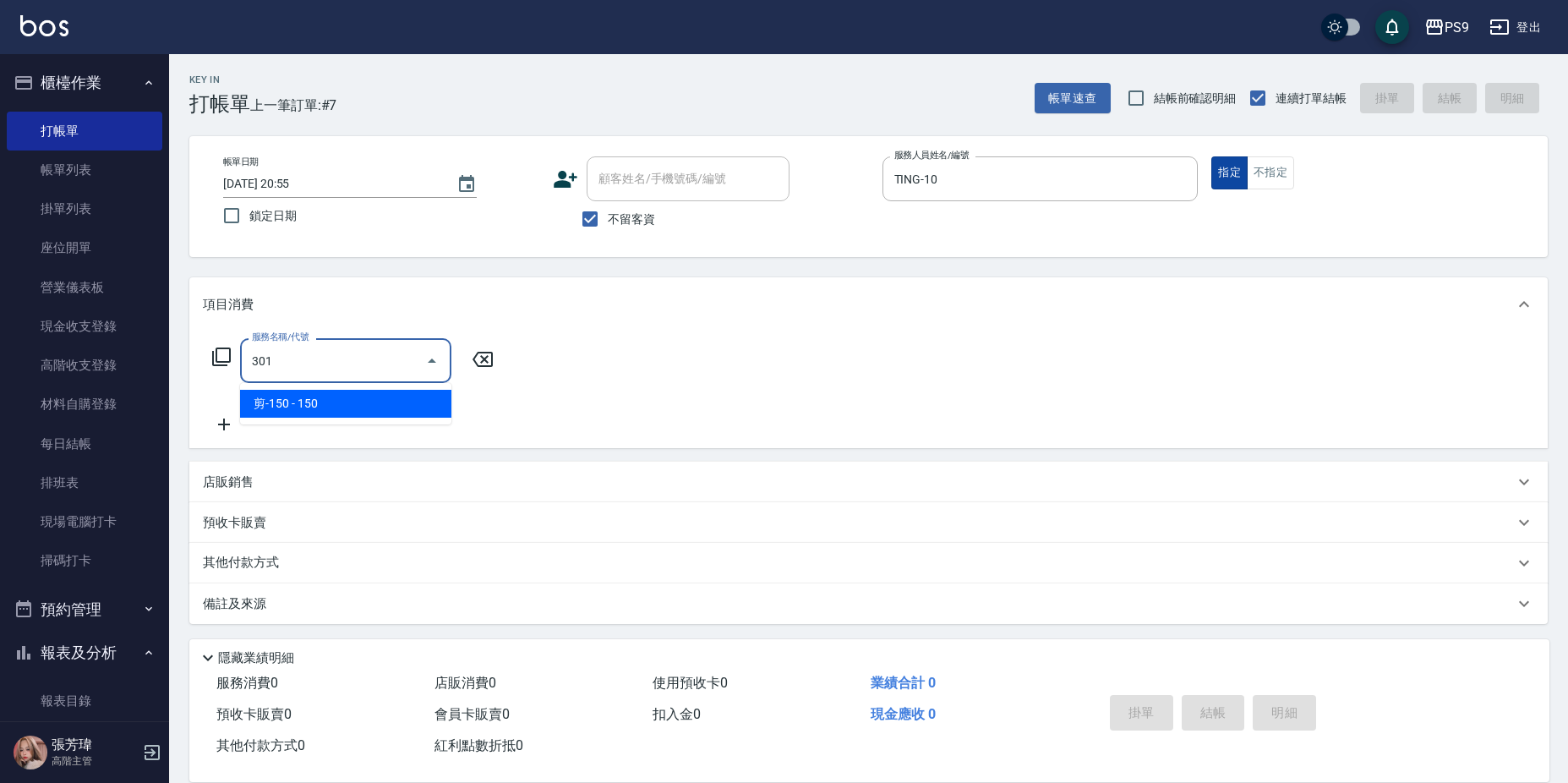
type input "剪-150(301)"
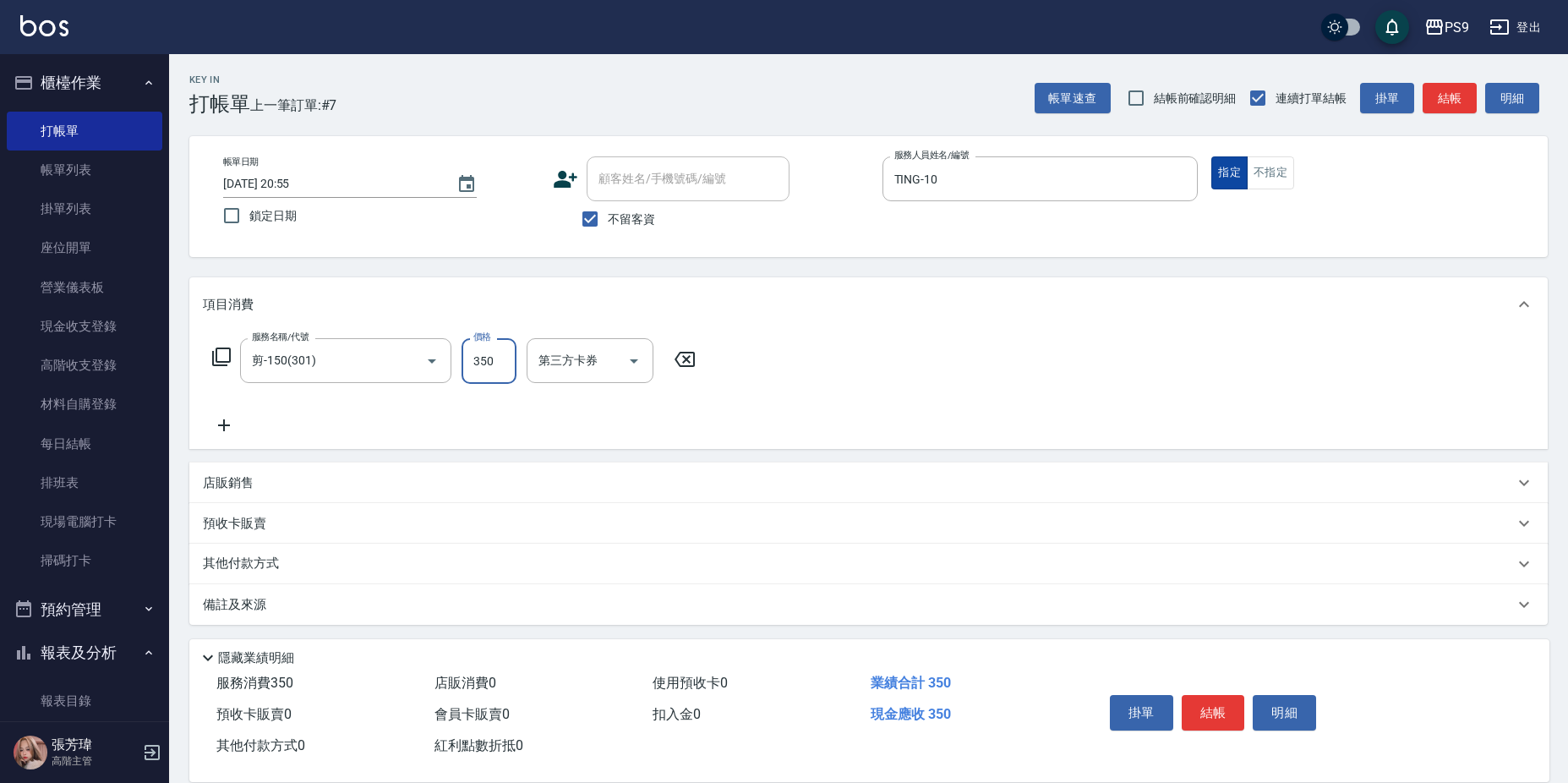
type input "350"
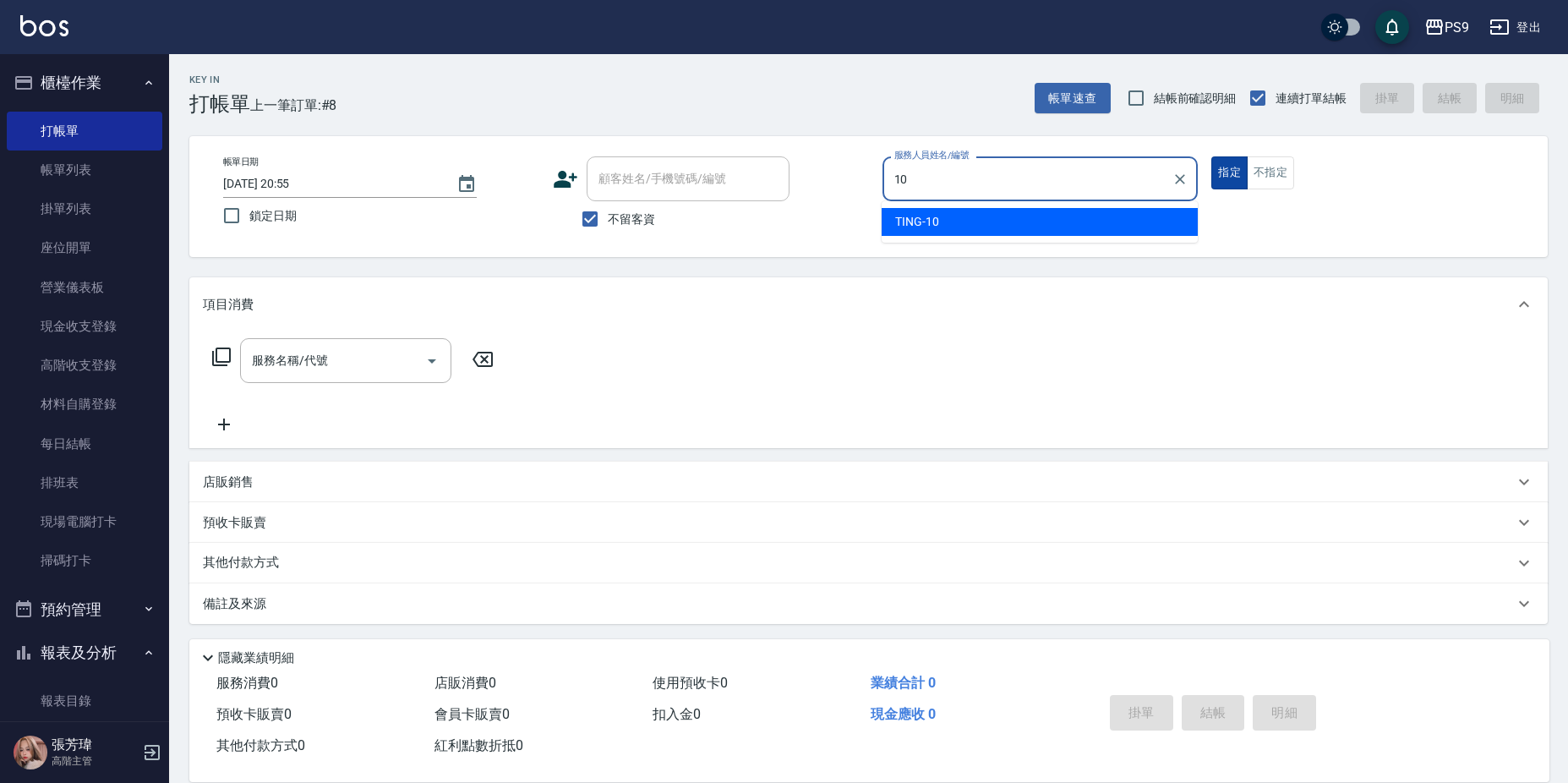
type input "TING-10"
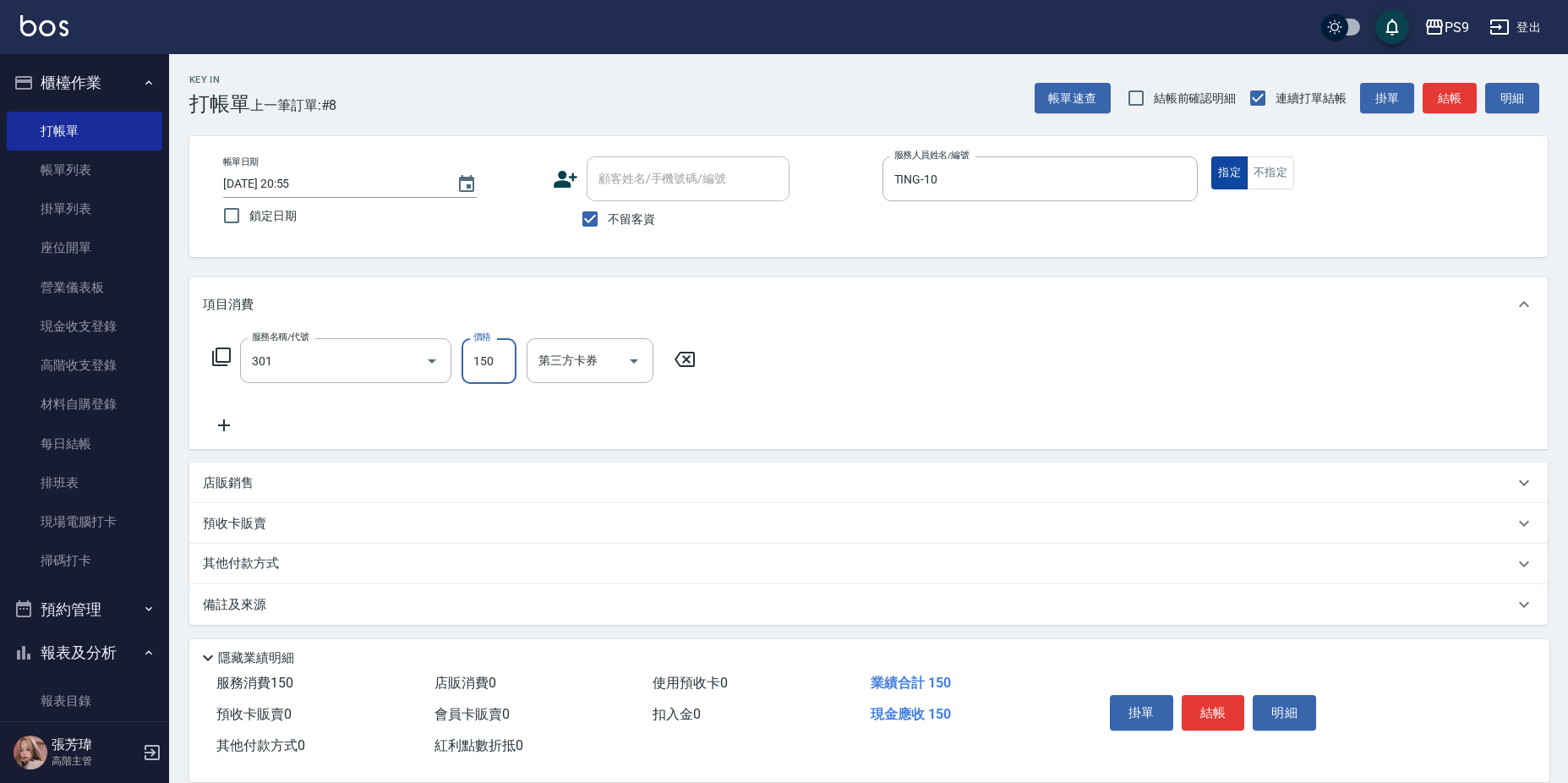
type input "剪-150(301)"
type input "350"
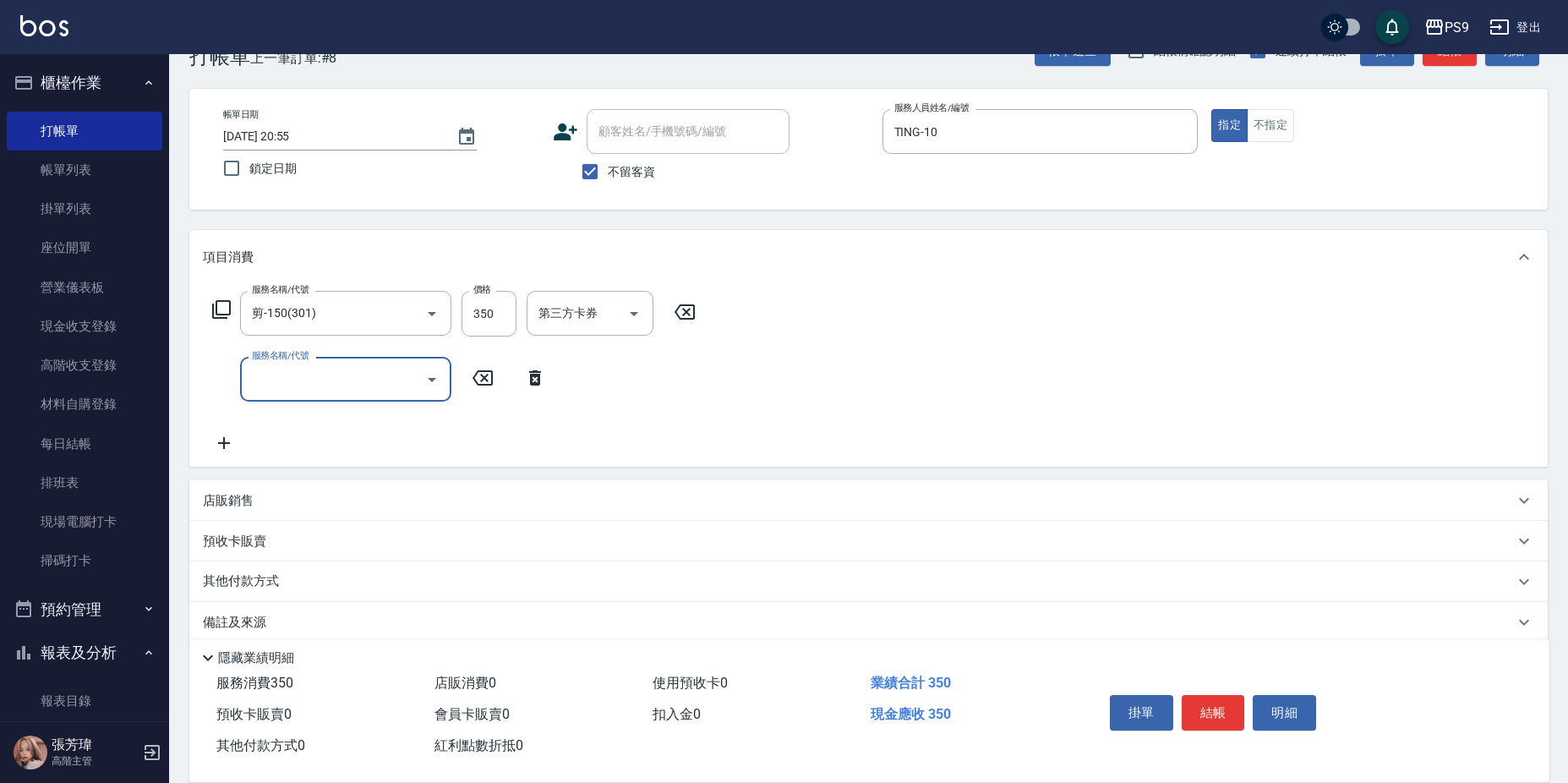
scroll to position [70, 0]
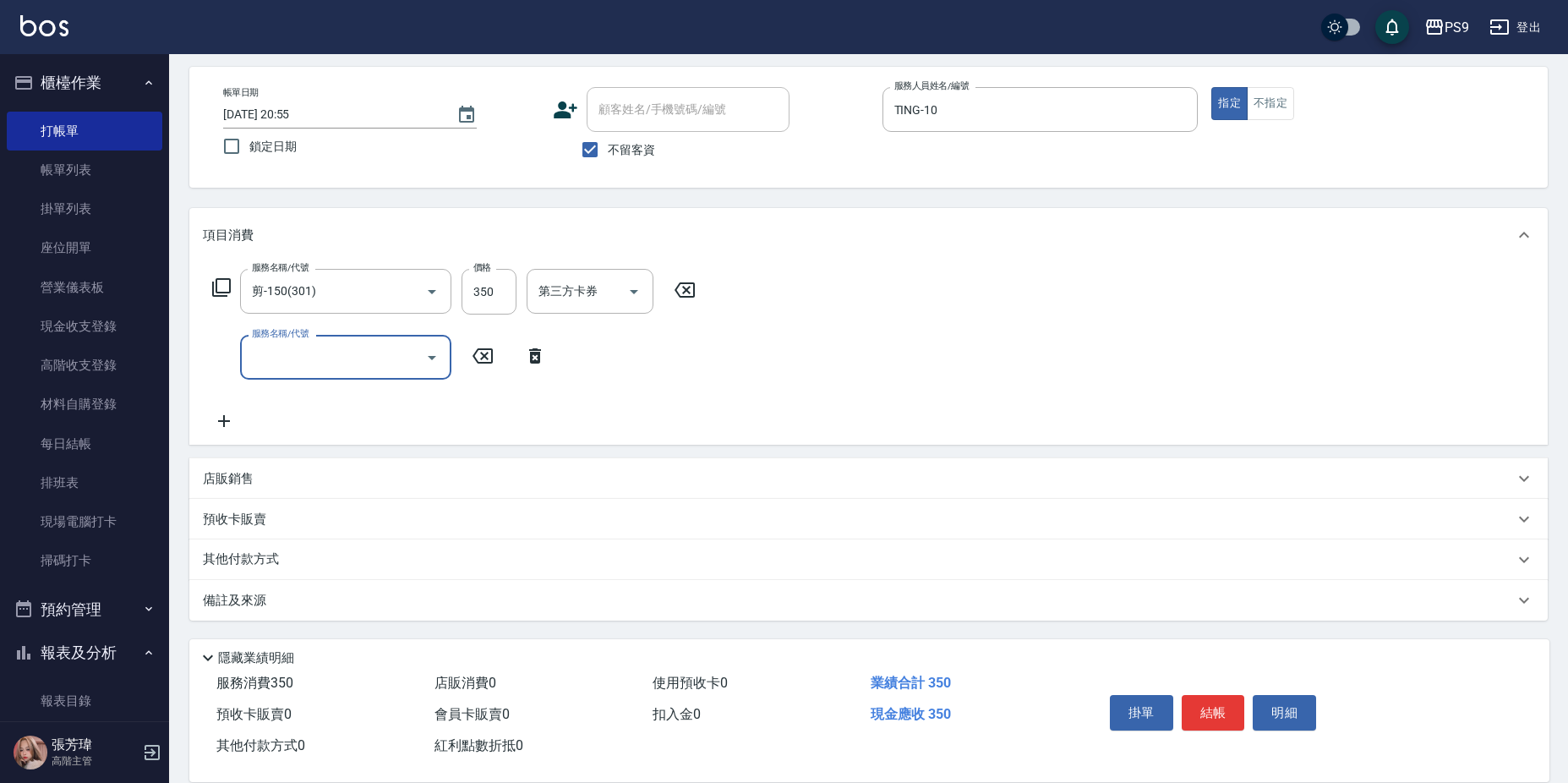
click at [350, 479] on div "店販銷售" at bounding box center [858, 479] width 1311 height 17
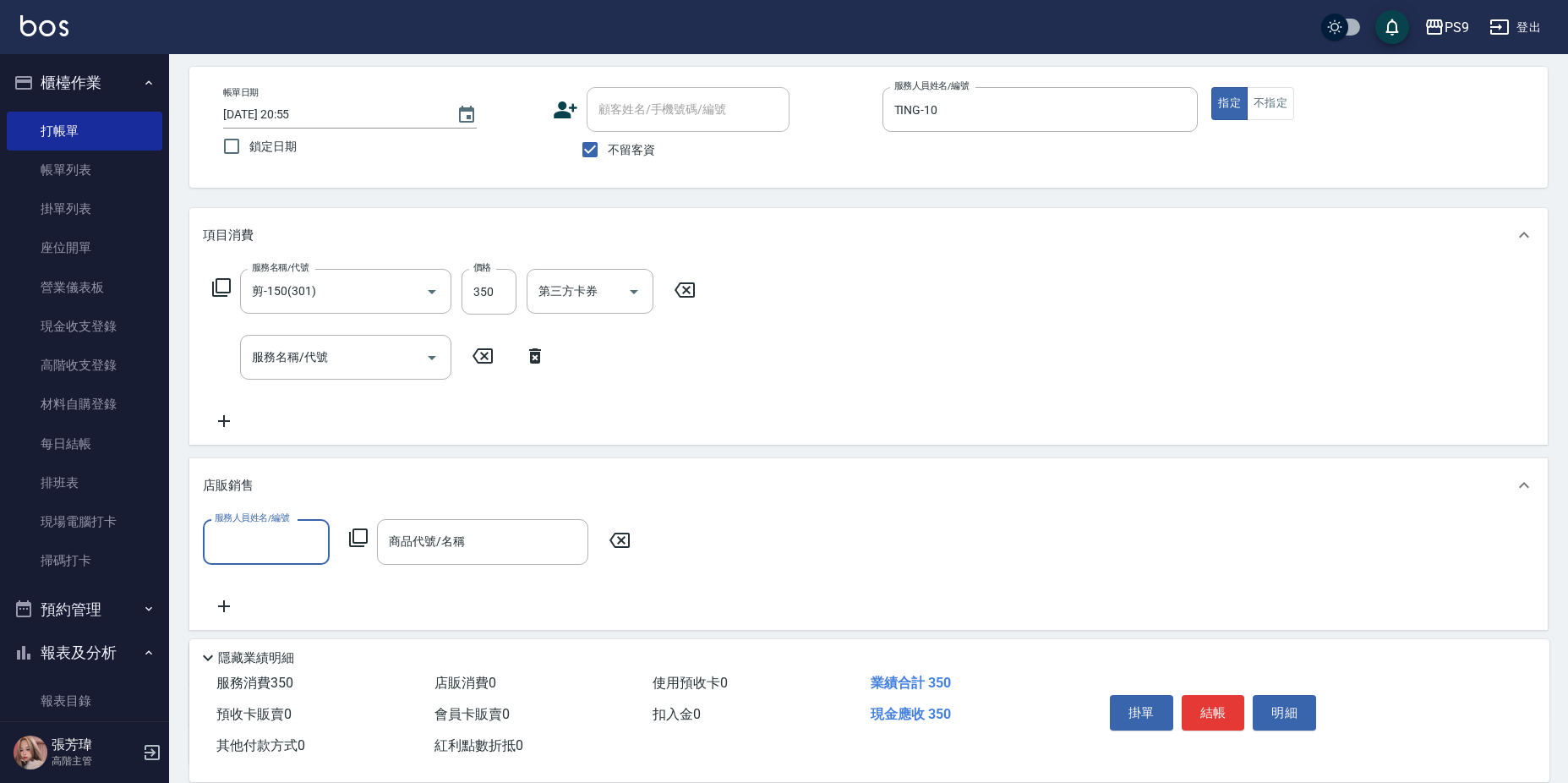
scroll to position [0, 0]
type input "TING-10"
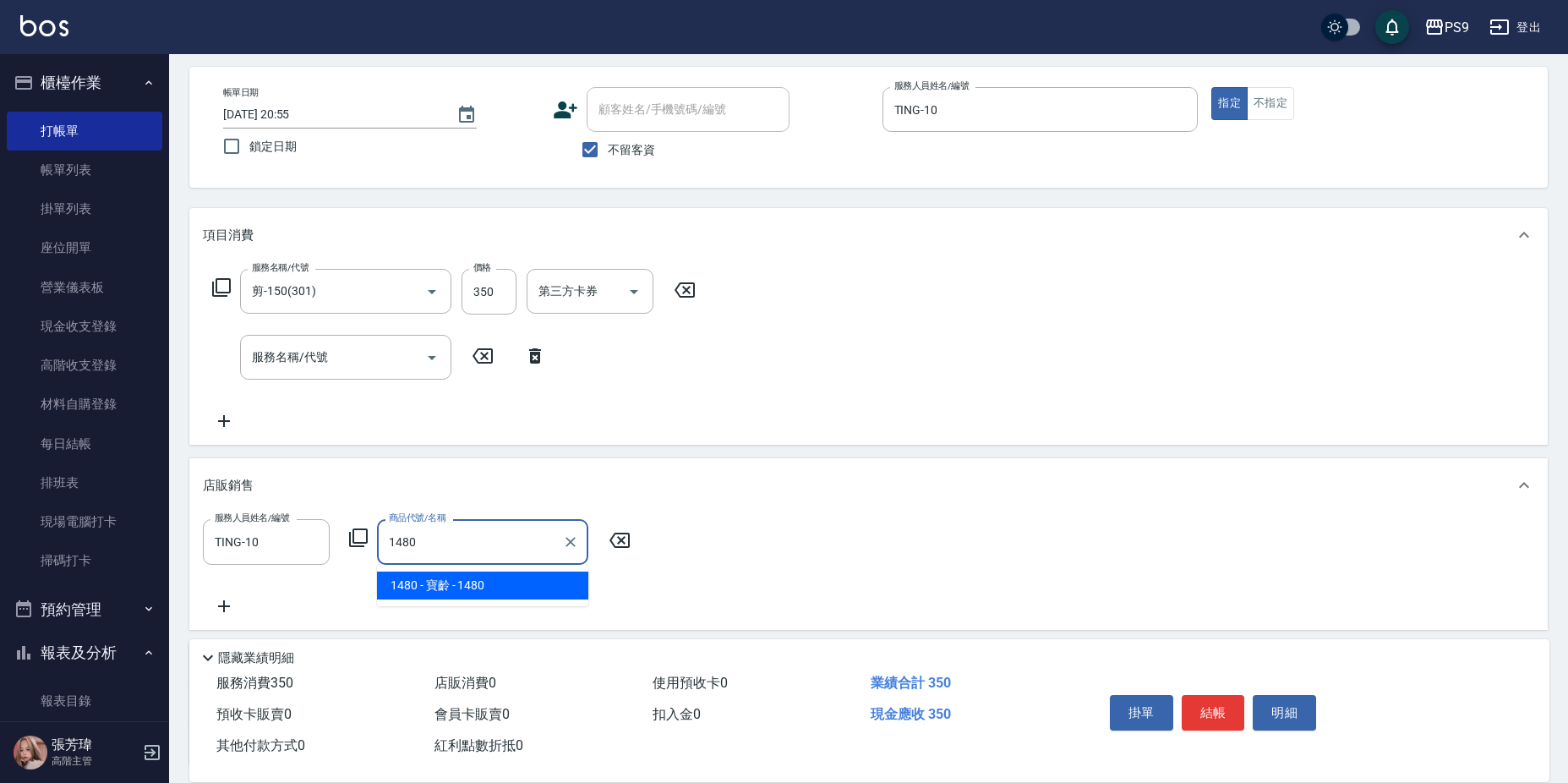
type input "寶齡"
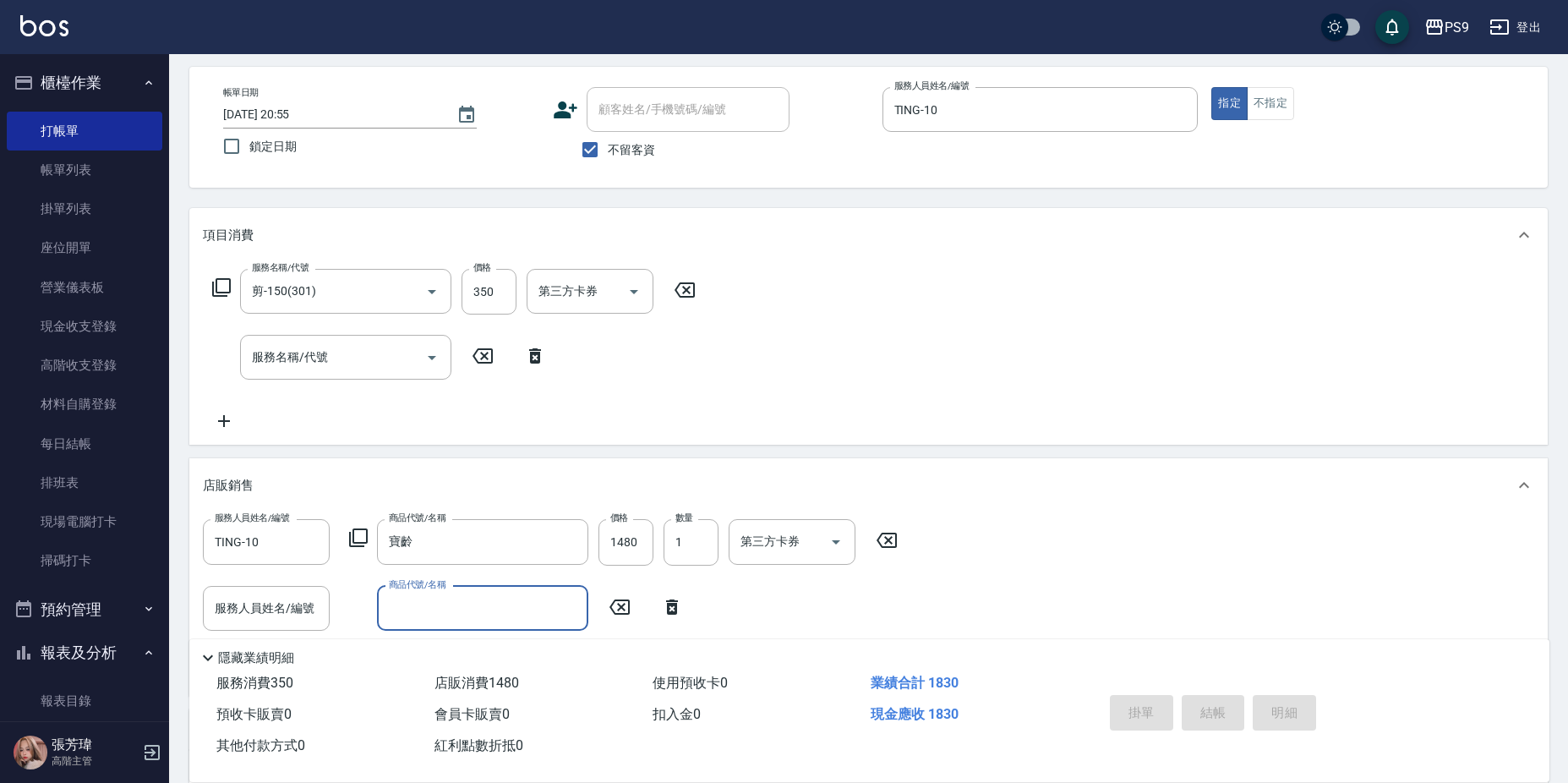
type input "2025/09/08 20:56"
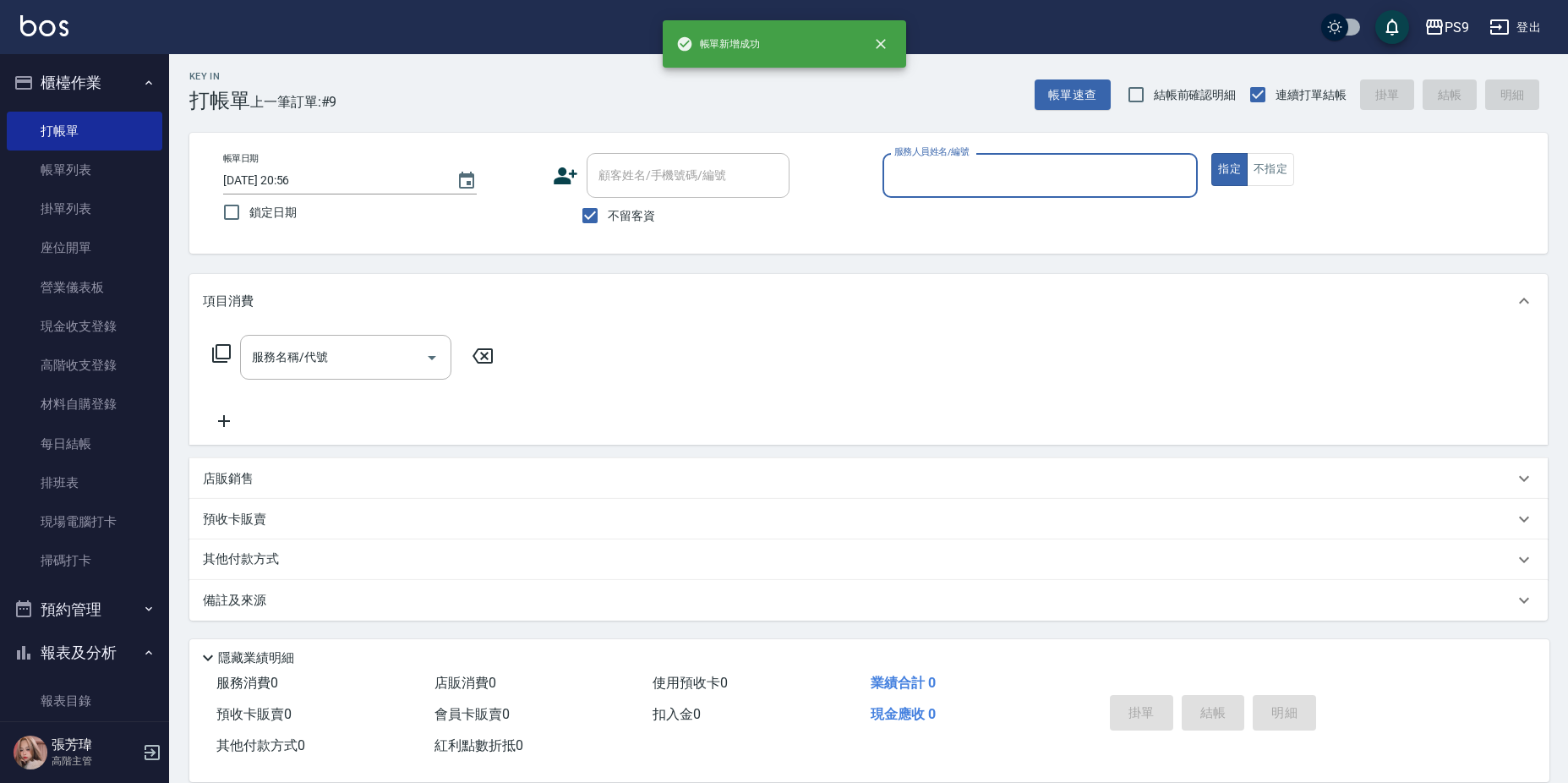
scroll to position [4, 0]
type input "TING-10"
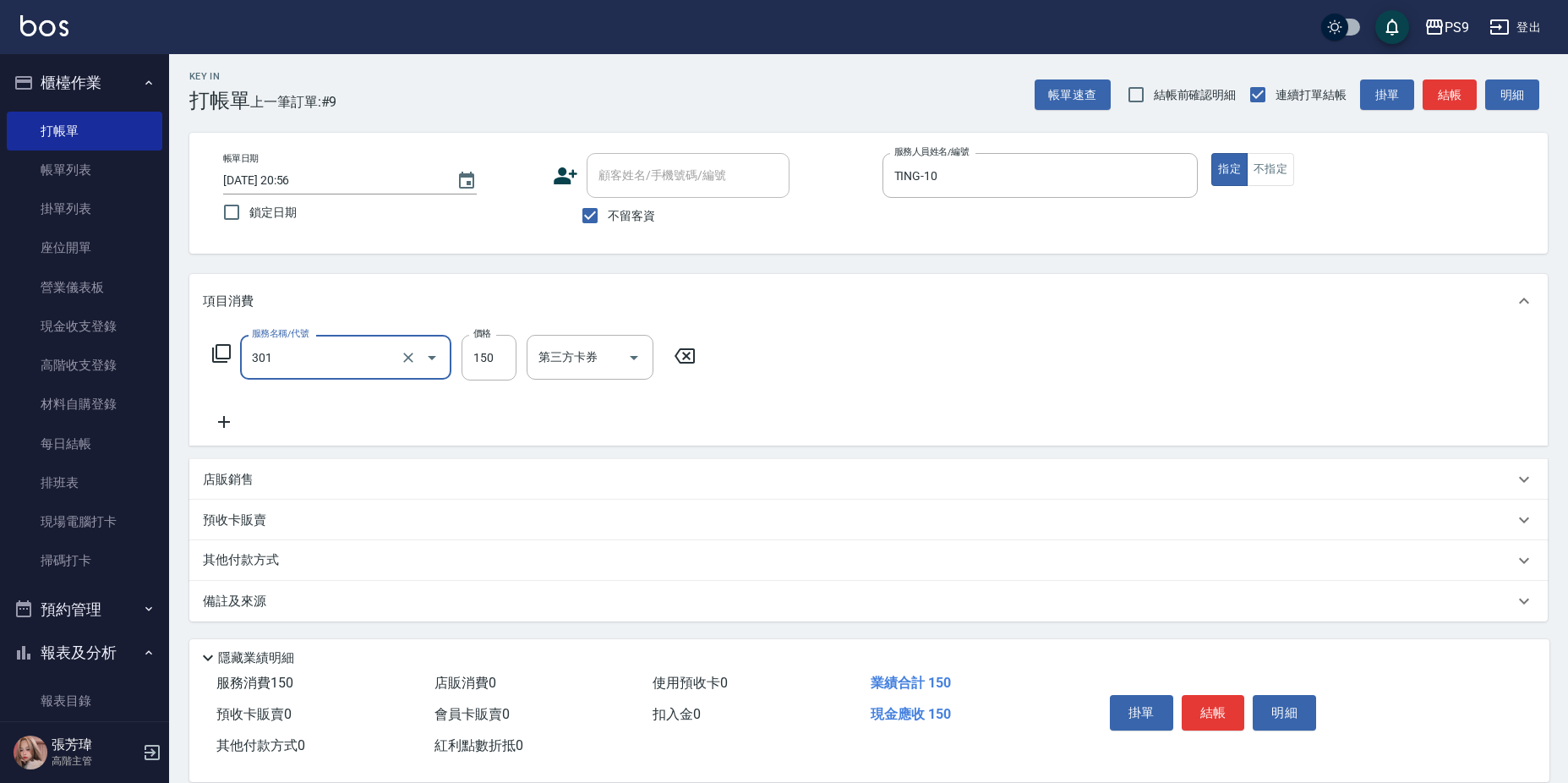
type input "剪-150(301)"
type input "350"
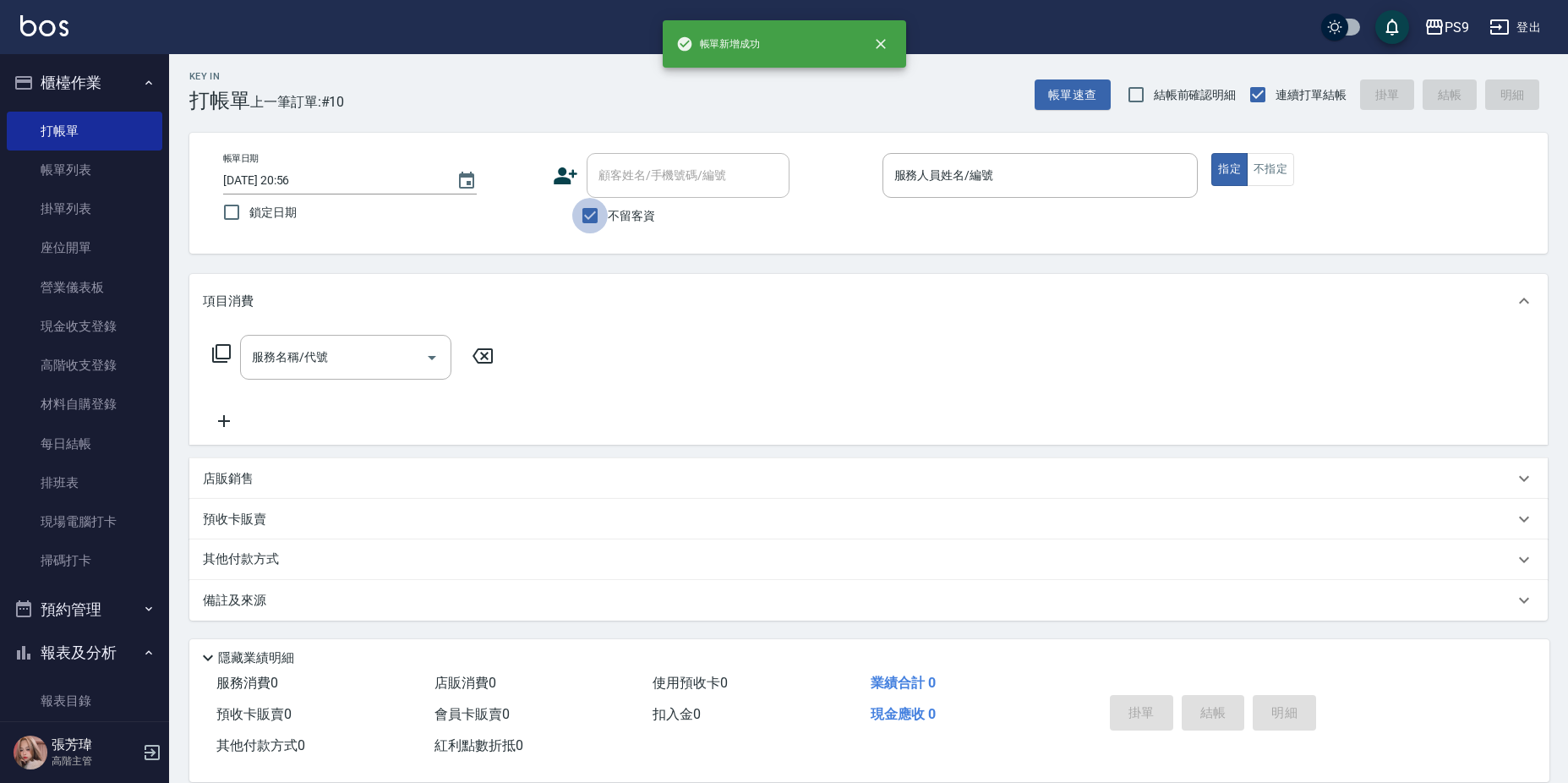
click at [599, 219] on input "不留客資" at bounding box center [589, 215] width 36 height 36
checkbox input "false"
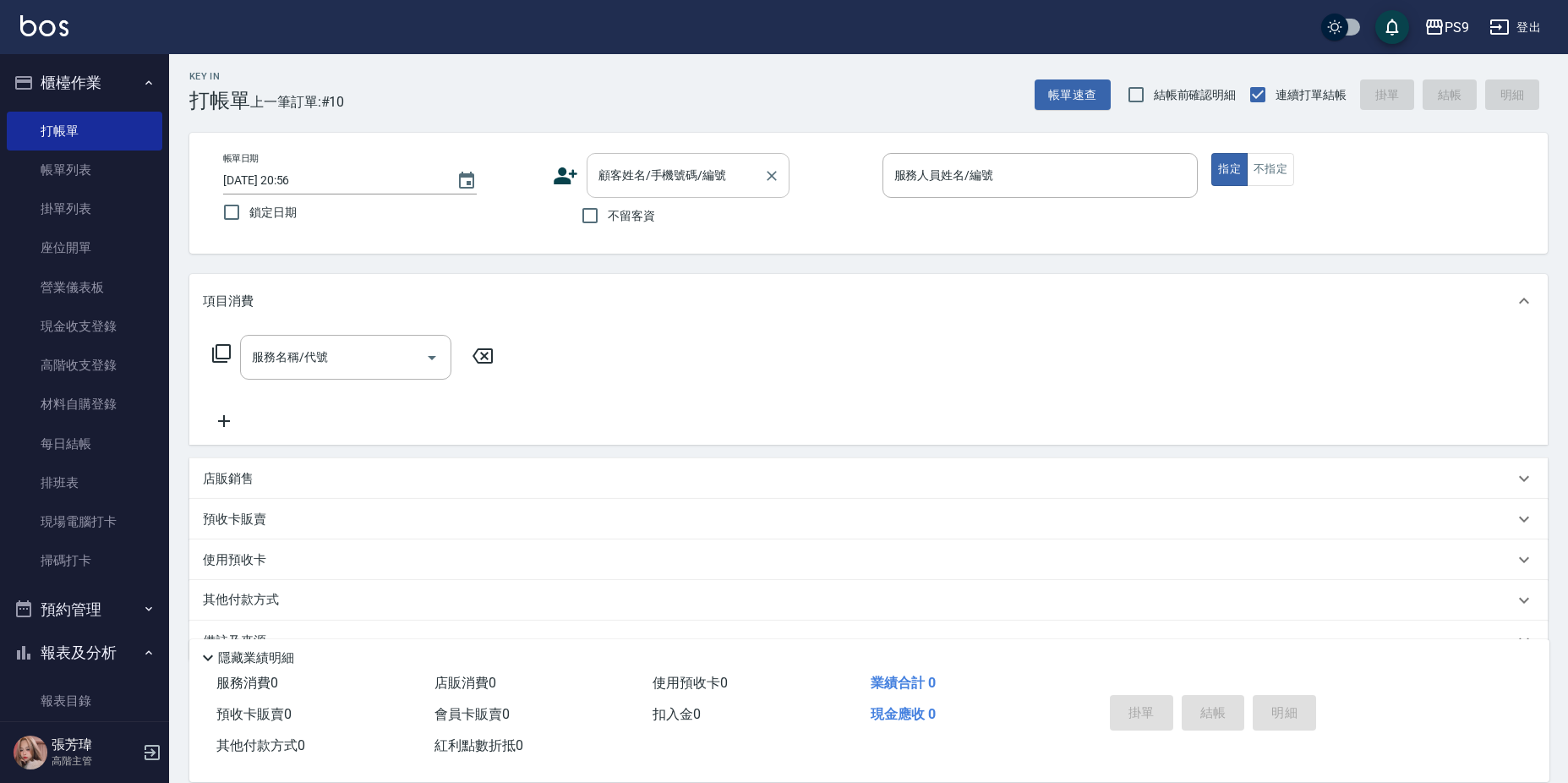
click at [629, 180] on input "顧客姓名/手機號碼/編號" at bounding box center [674, 175] width 162 height 29
type input "卓世臻/0933759242/null"
type input "TING-10"
click at [1212, 153] on button "指定" at bounding box center [1230, 170] width 37 height 33
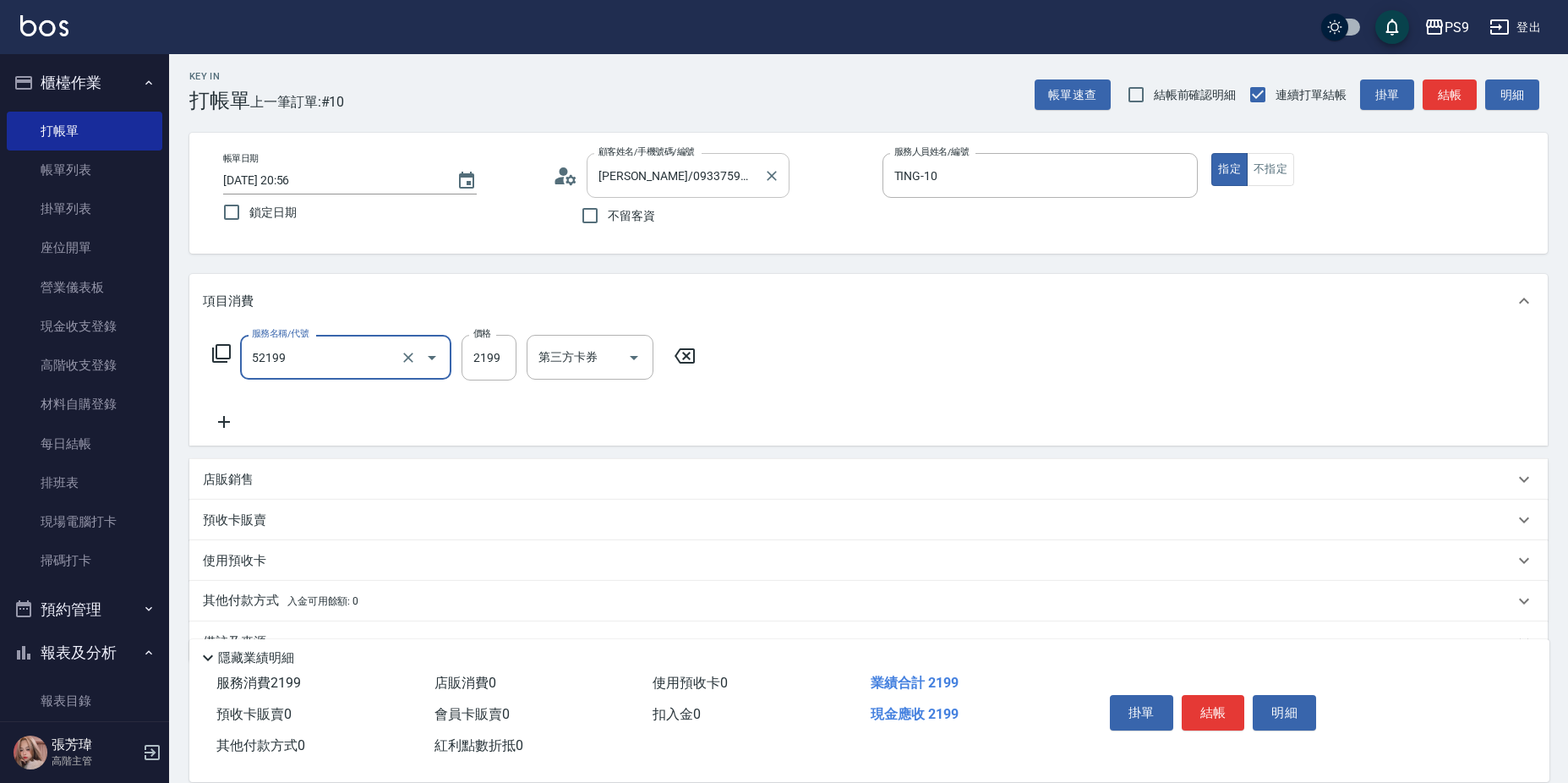
type input "燙髮(52199)"
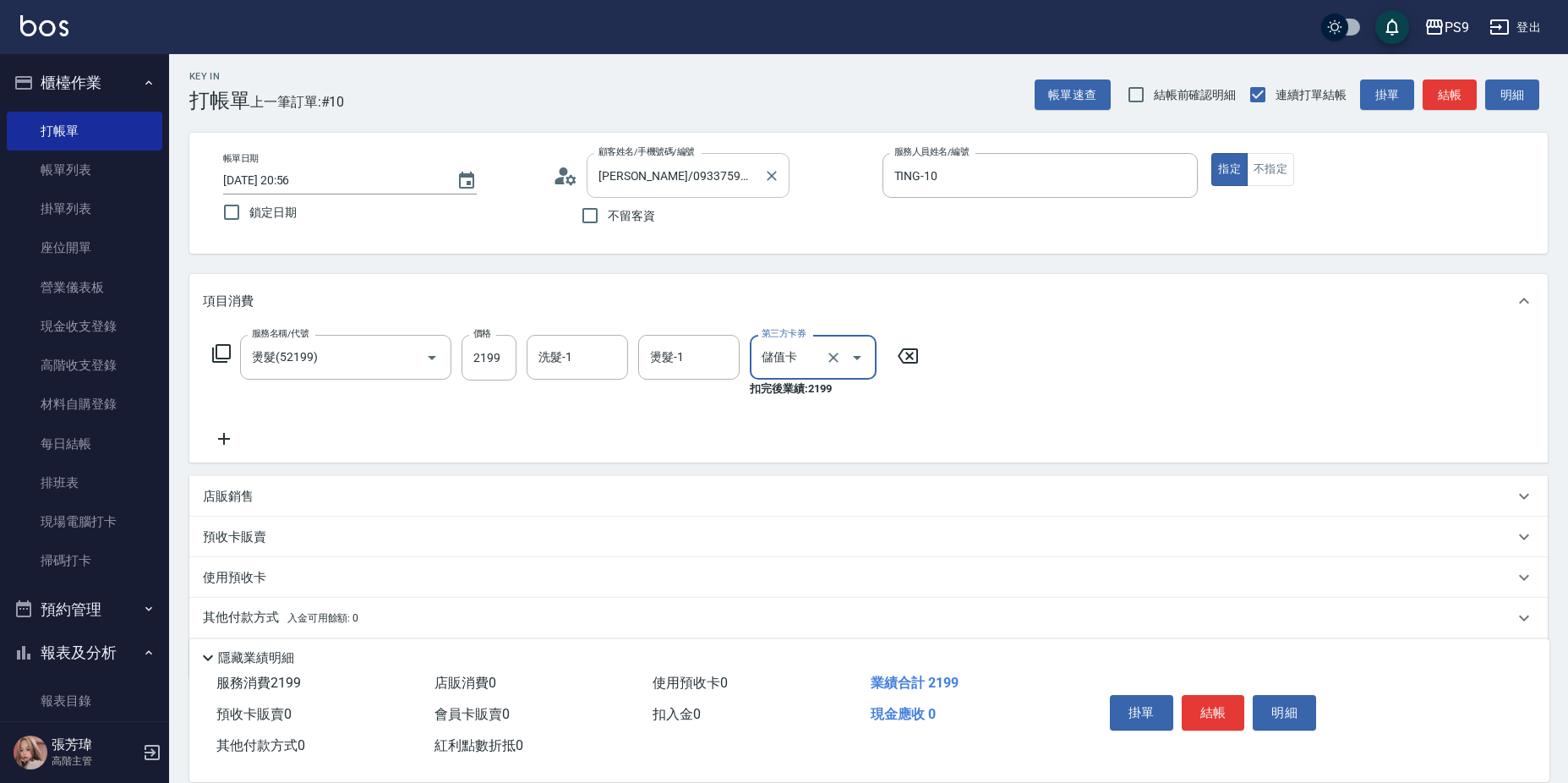
type input "儲值卡"
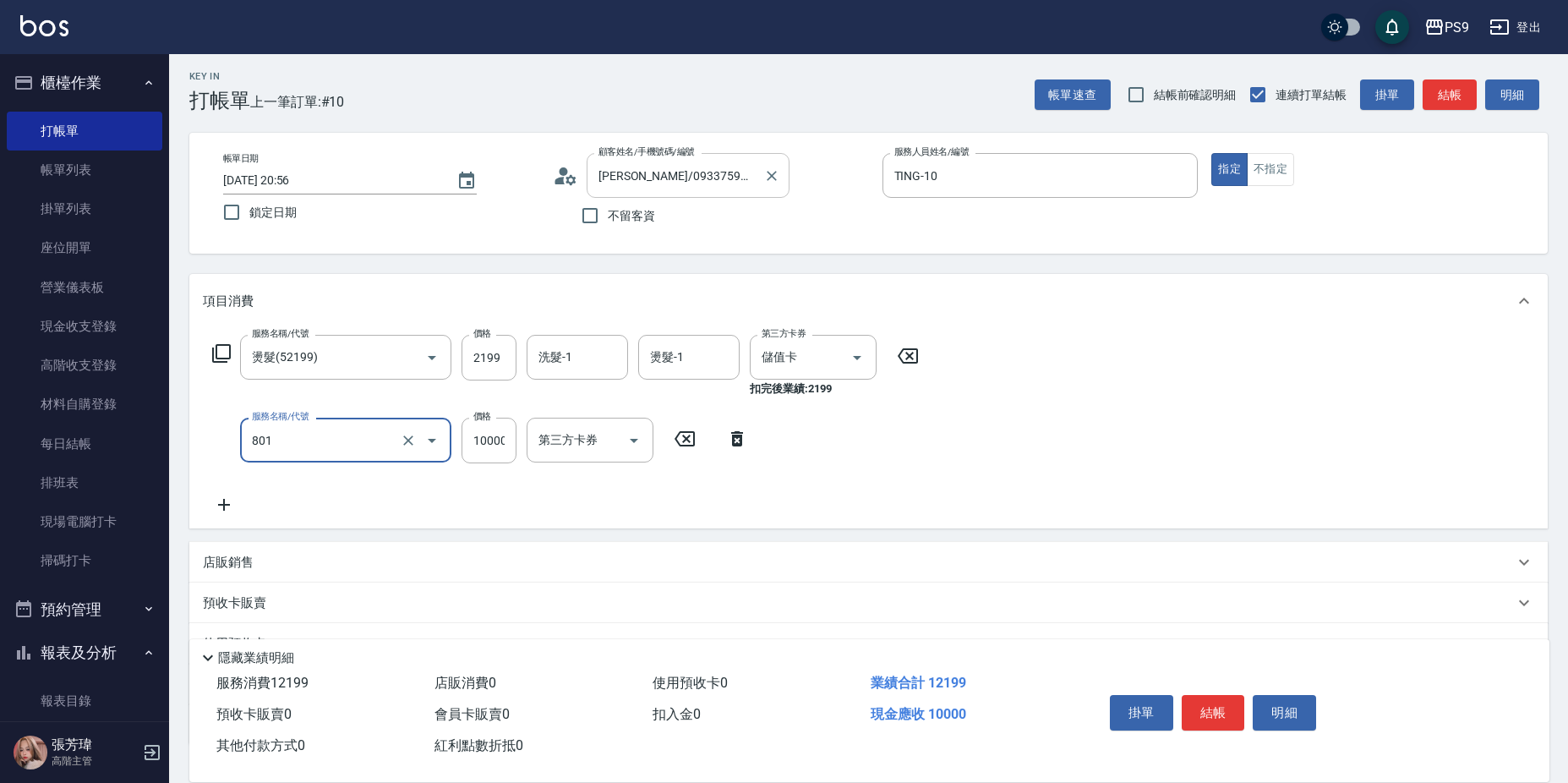
type input "頂級豪華OVC1(801)"
type input "6000"
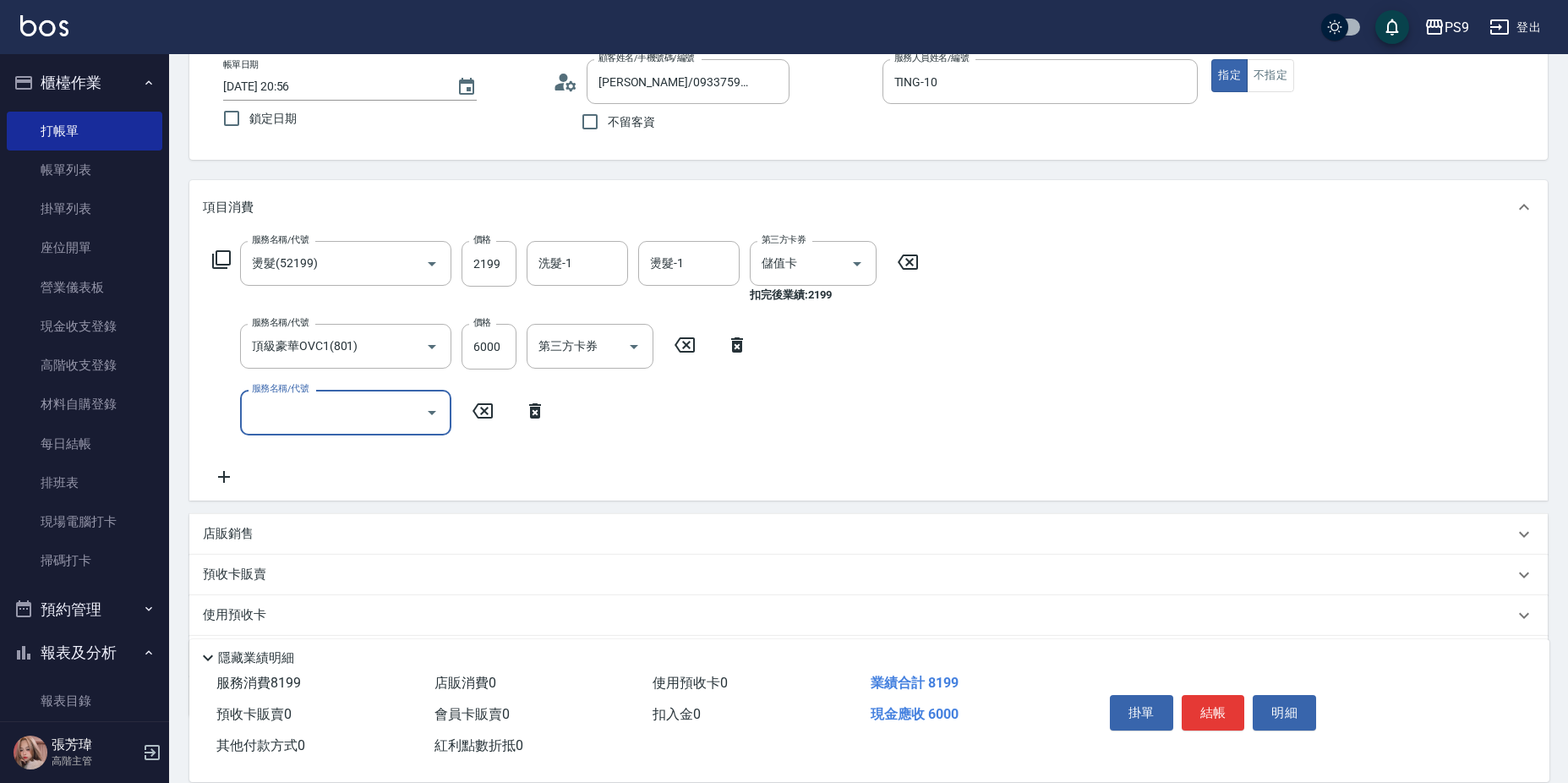
scroll to position [193, 0]
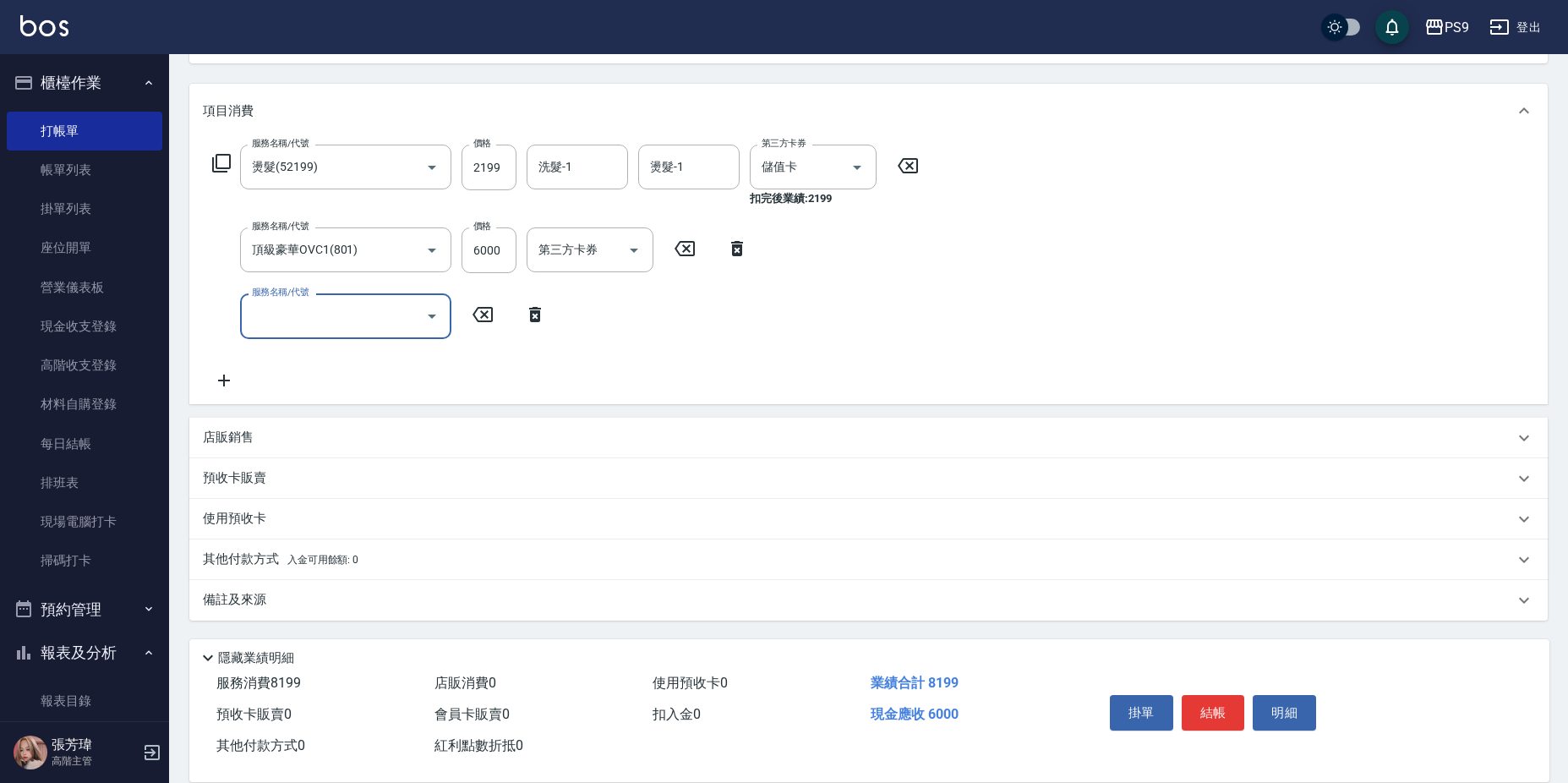
click at [384, 553] on div "其他付款方式 入金可用餘額: 0" at bounding box center [858, 559] width 1311 height 18
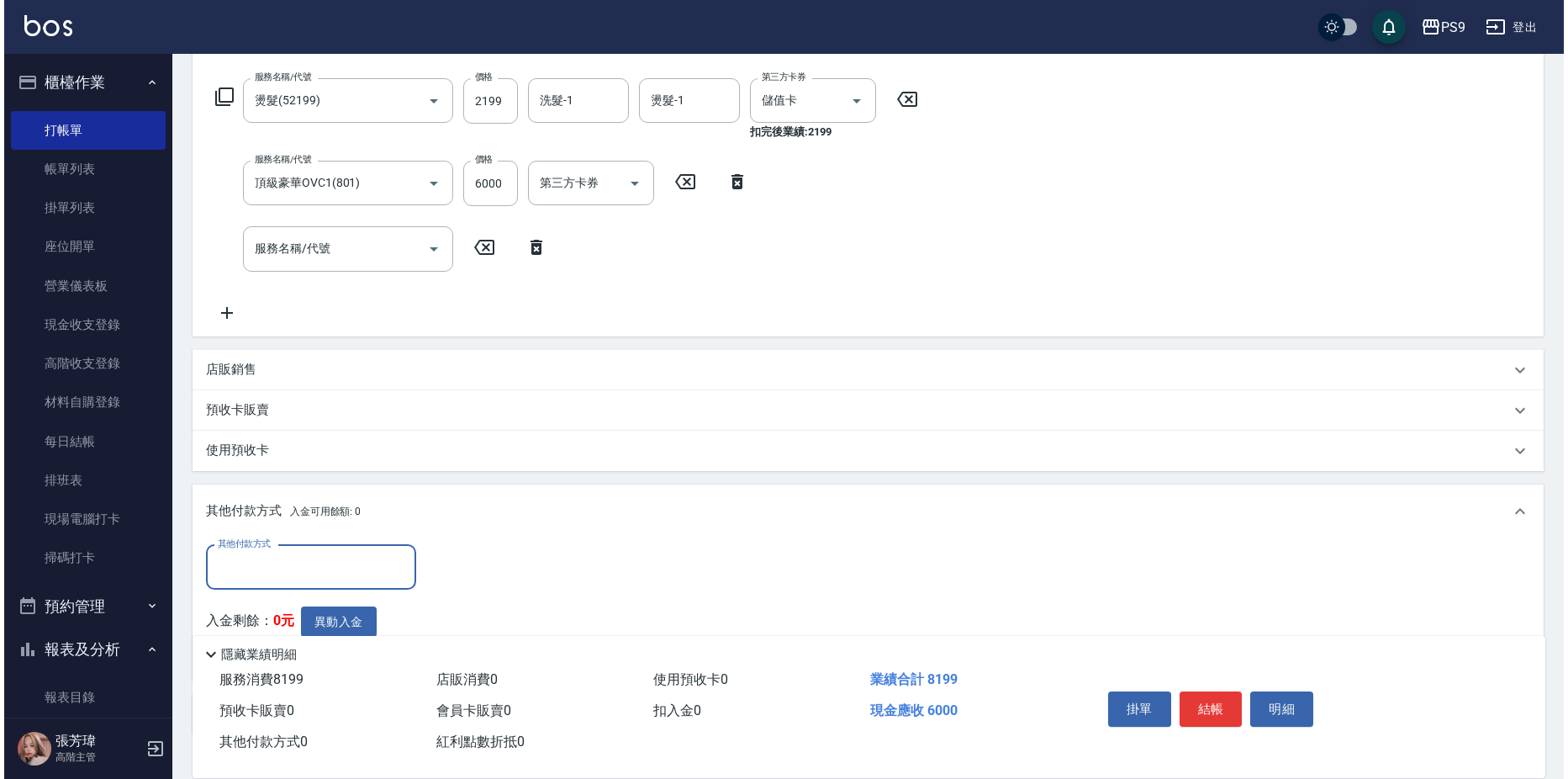
scroll to position [375, 0]
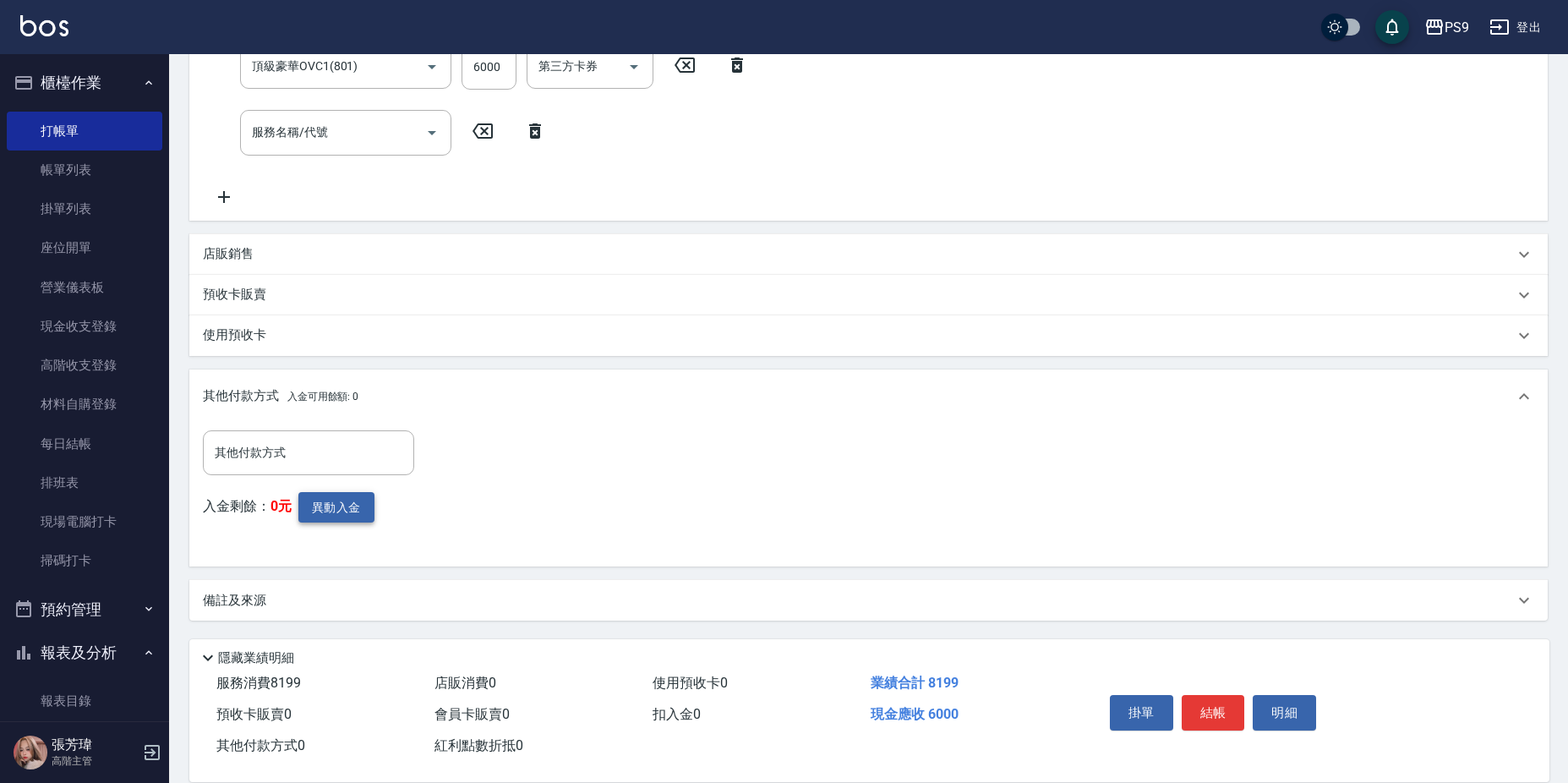
click at [374, 502] on div "入金剩餘： 0元 異動入金" at bounding box center [313, 523] width 222 height 61
click at [360, 507] on button "異動入金" at bounding box center [336, 508] width 76 height 31
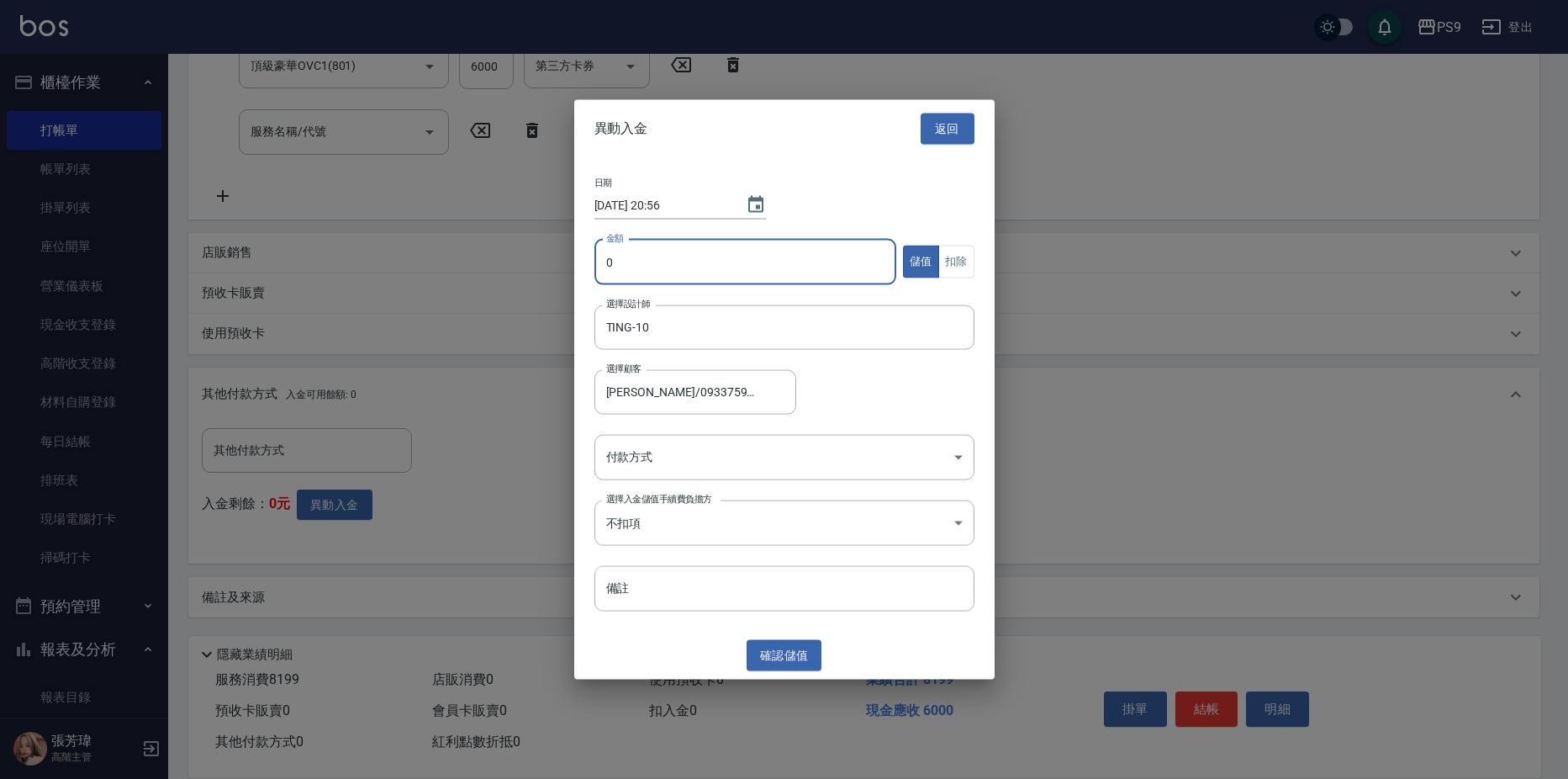
click at [623, 261] on input "0" at bounding box center [746, 262] width 303 height 46
type input "6000"
click at [956, 261] on button "扣除" at bounding box center [956, 262] width 36 height 33
click at [717, 447] on body "PS9 登出 櫃檯作業 打帳單 帳單列表 掛單列表 座位開單 營業儀表板 現金收支登錄 高階收支登錄 材料自購登錄 每日結帳 排班表 現場電腦打卡 掃碼打卡 …" at bounding box center [784, 203] width 1568 height 1155
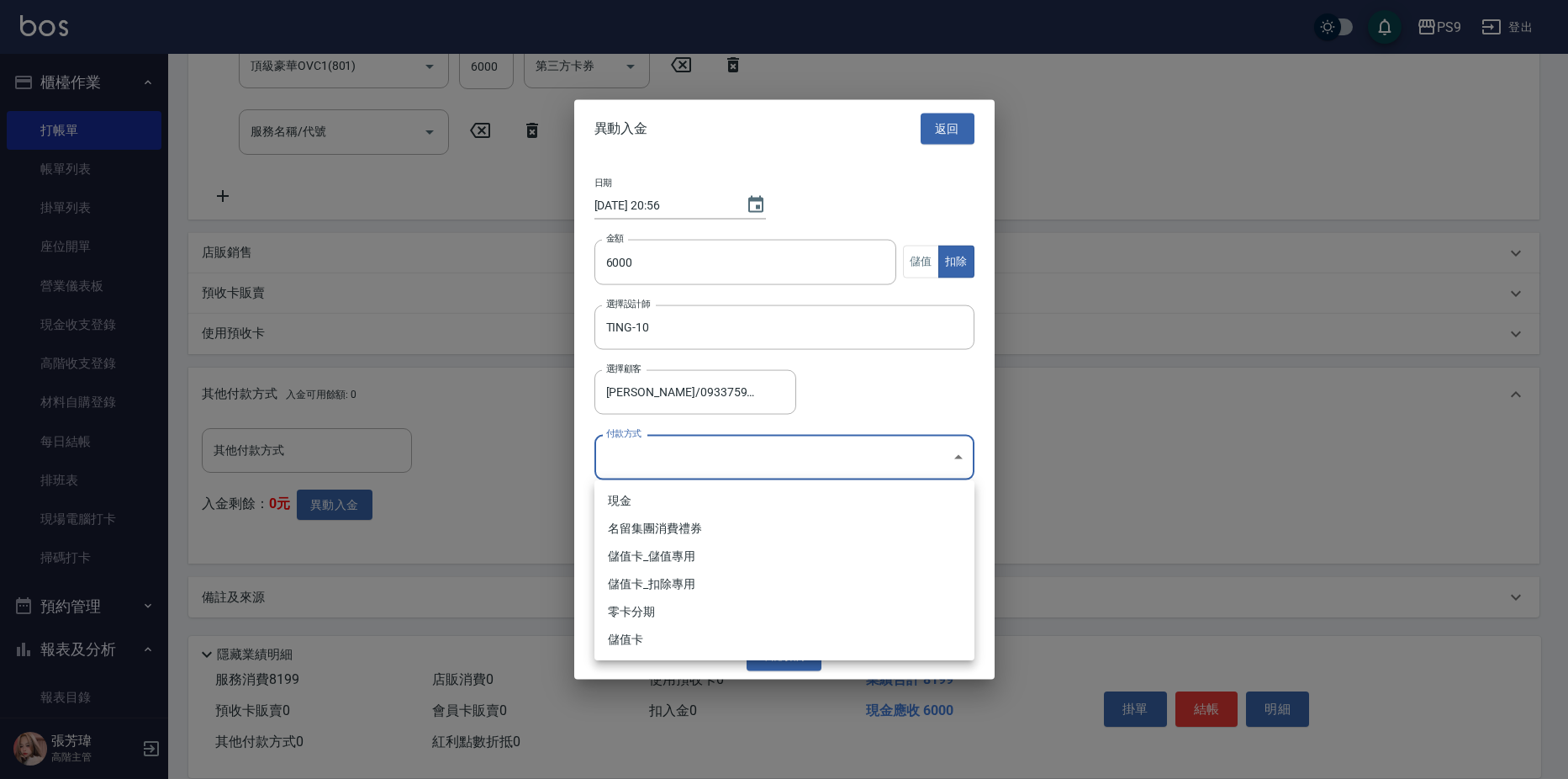
click at [928, 264] on div at bounding box center [784, 390] width 1568 height 779
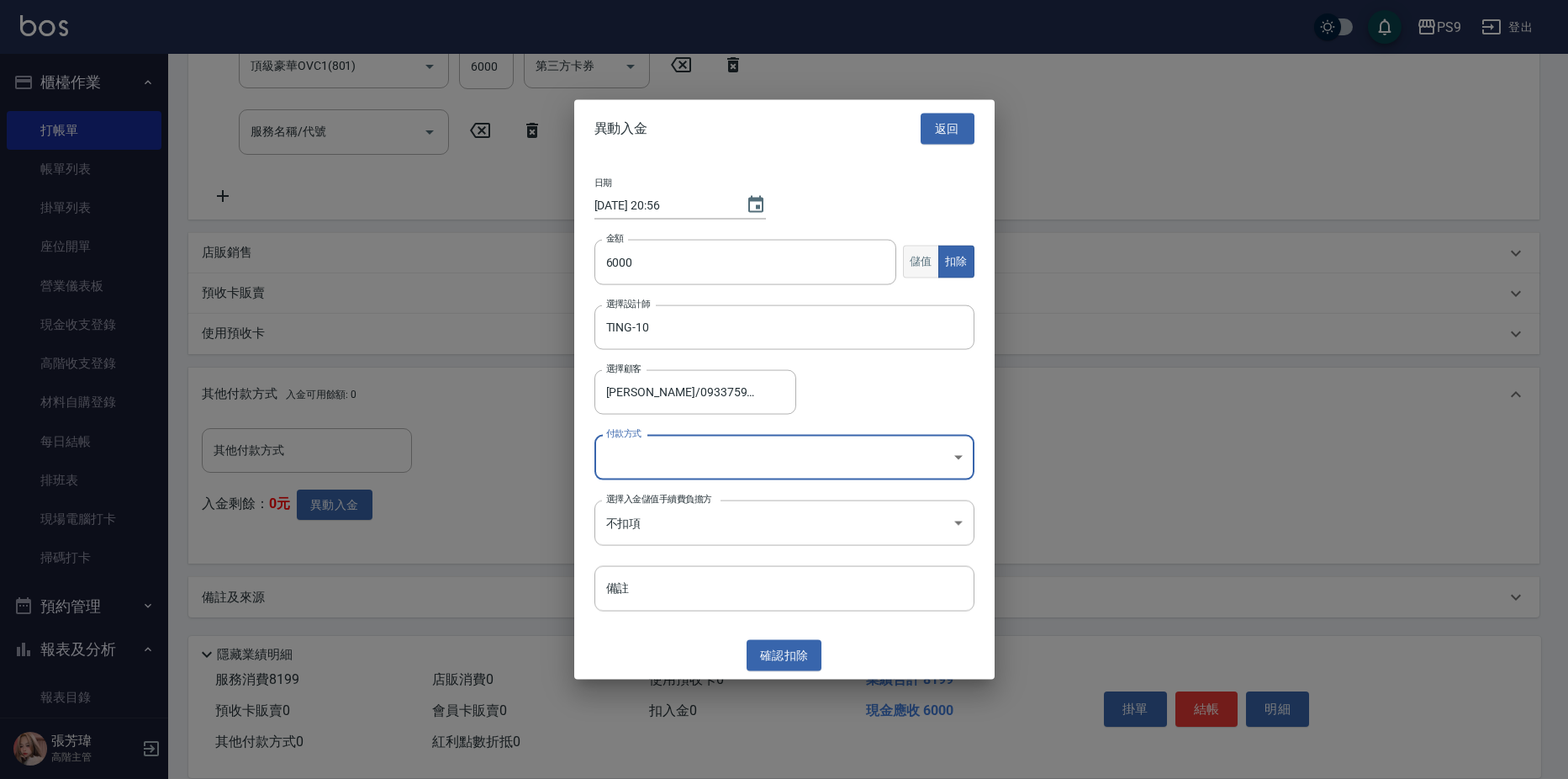
click at [919, 255] on button "儲值" at bounding box center [922, 262] width 36 height 33
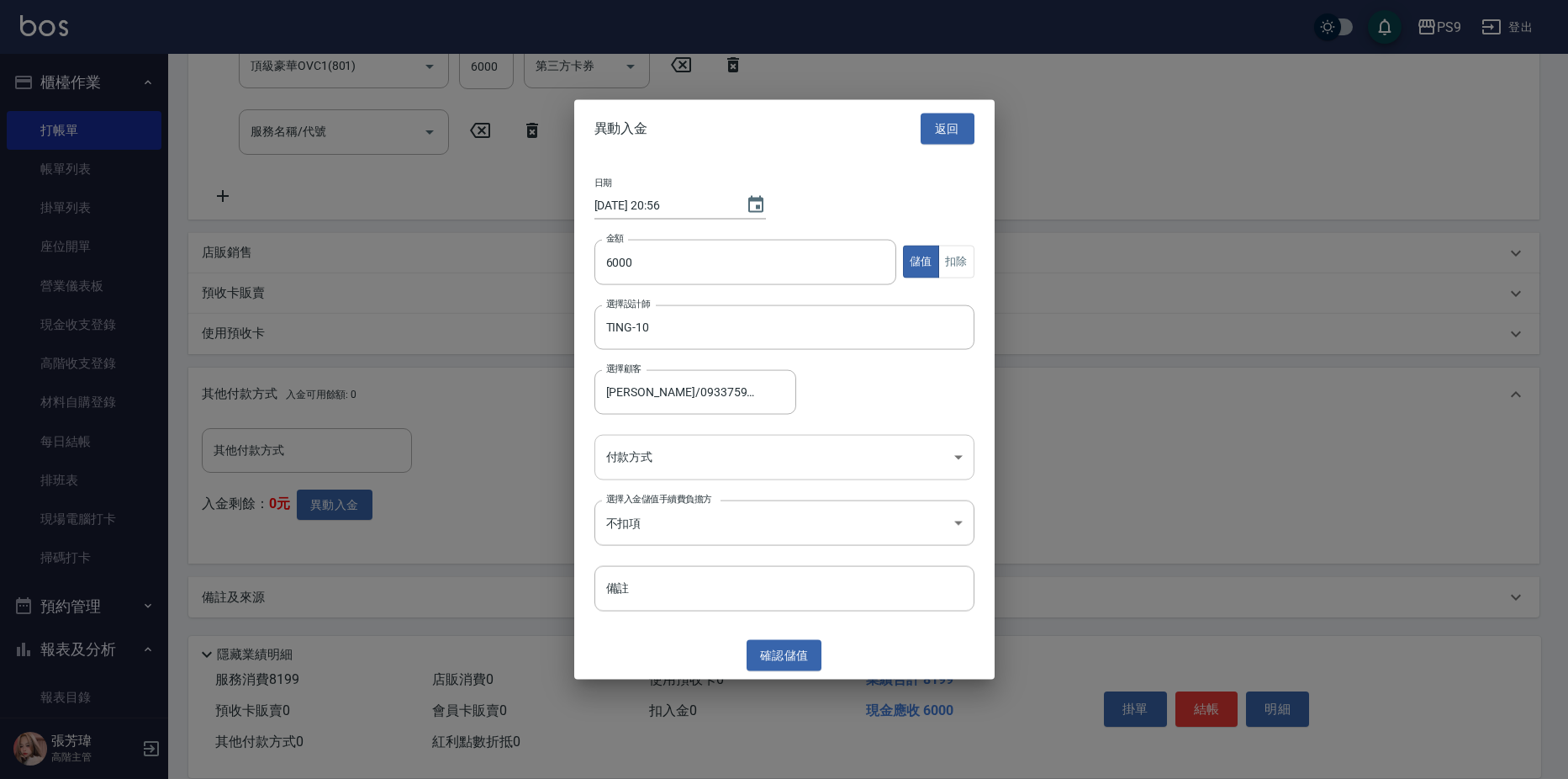
click at [851, 457] on body "PS9 登出 櫃檯作業 打帳單 帳單列表 掛單列表 座位開單 營業儀表板 現金收支登錄 高階收支登錄 材料自購登錄 每日結帳 排班表 現場電腦打卡 掃碼打卡 …" at bounding box center [784, 203] width 1568 height 1155
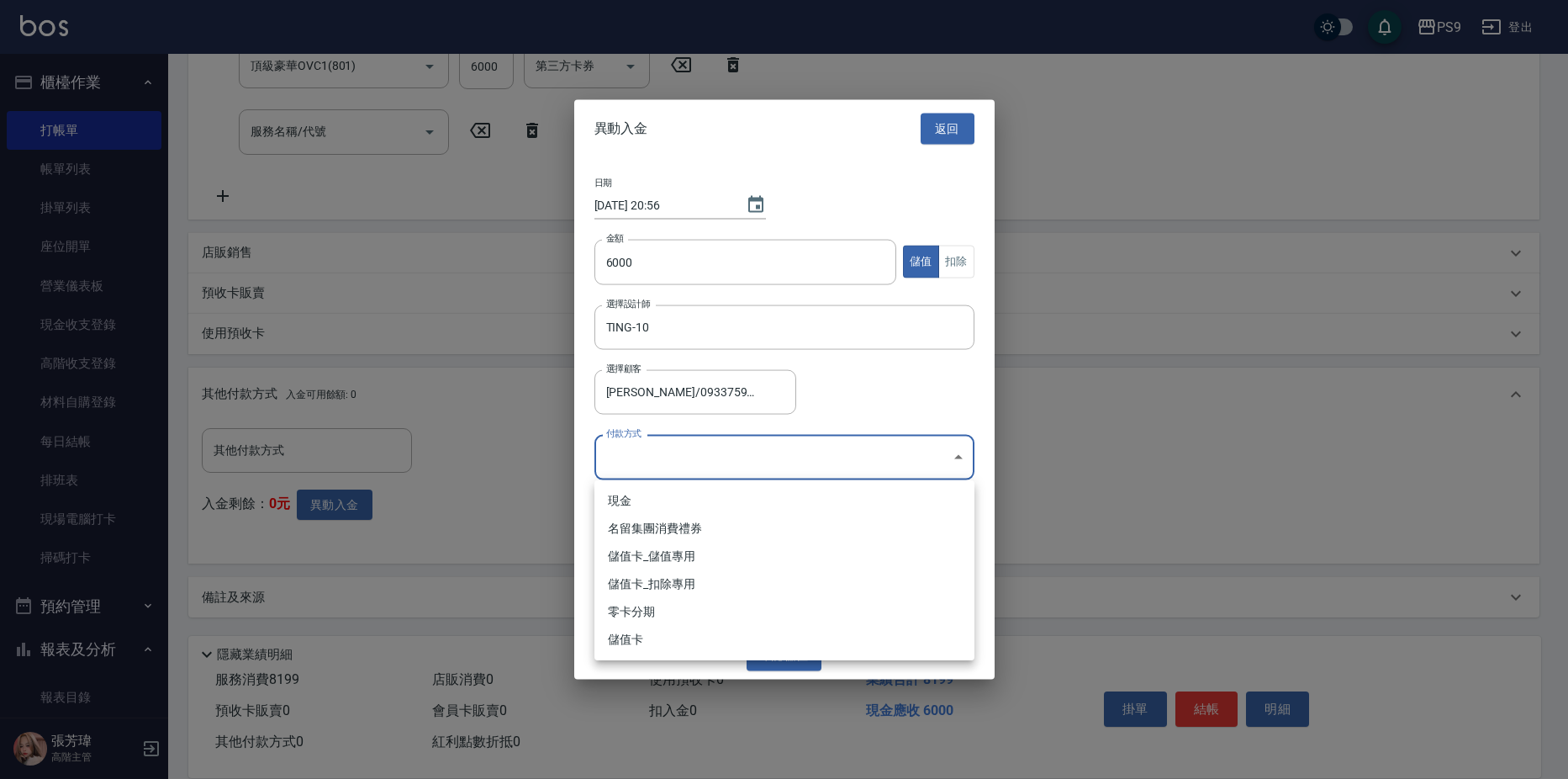
click at [716, 557] on li "儲值卡_儲值專用" at bounding box center [784, 556] width 380 height 27
type input "儲值卡_儲值專用"
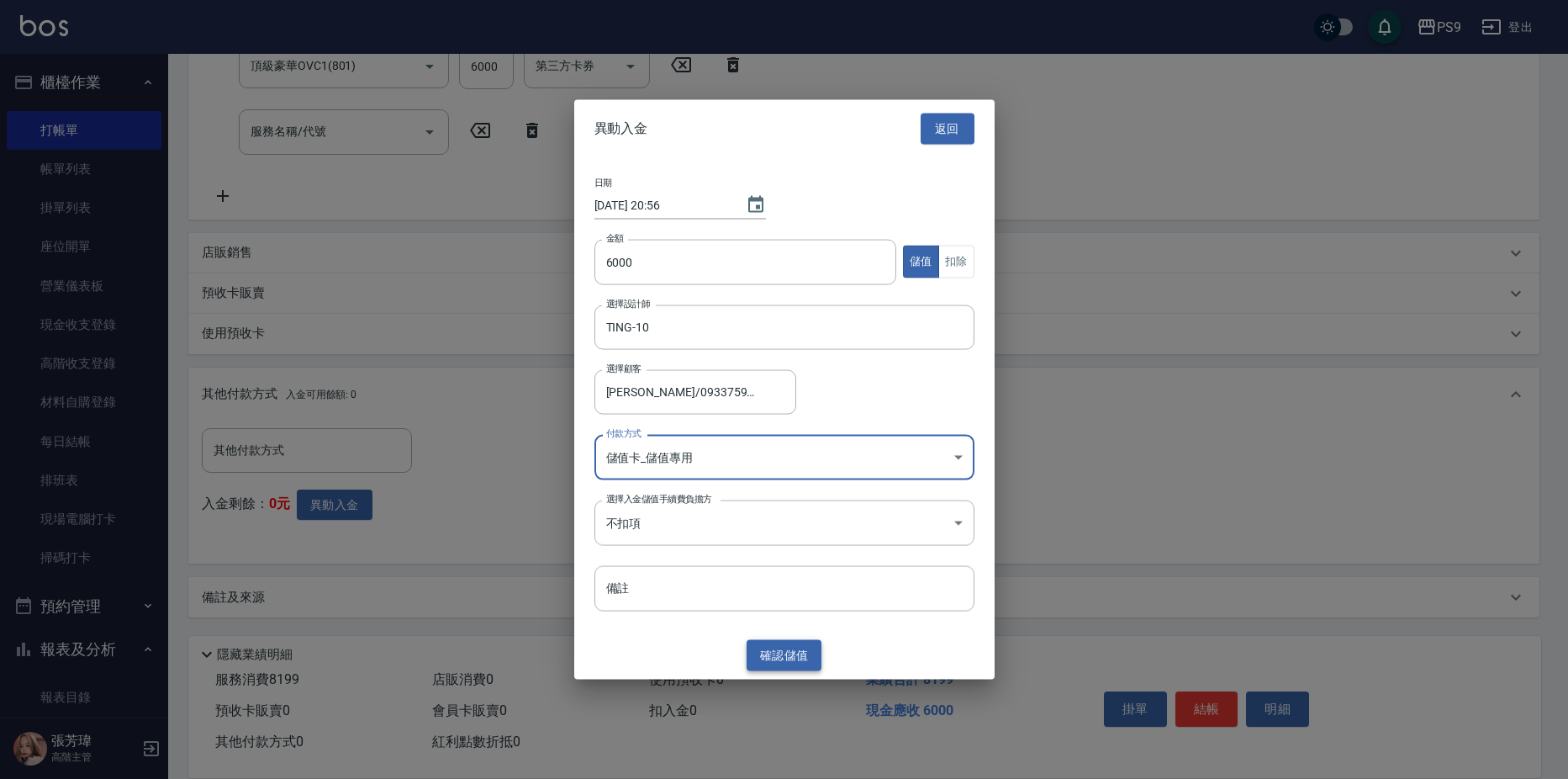
click at [762, 647] on button "確認 儲值" at bounding box center [784, 656] width 76 height 31
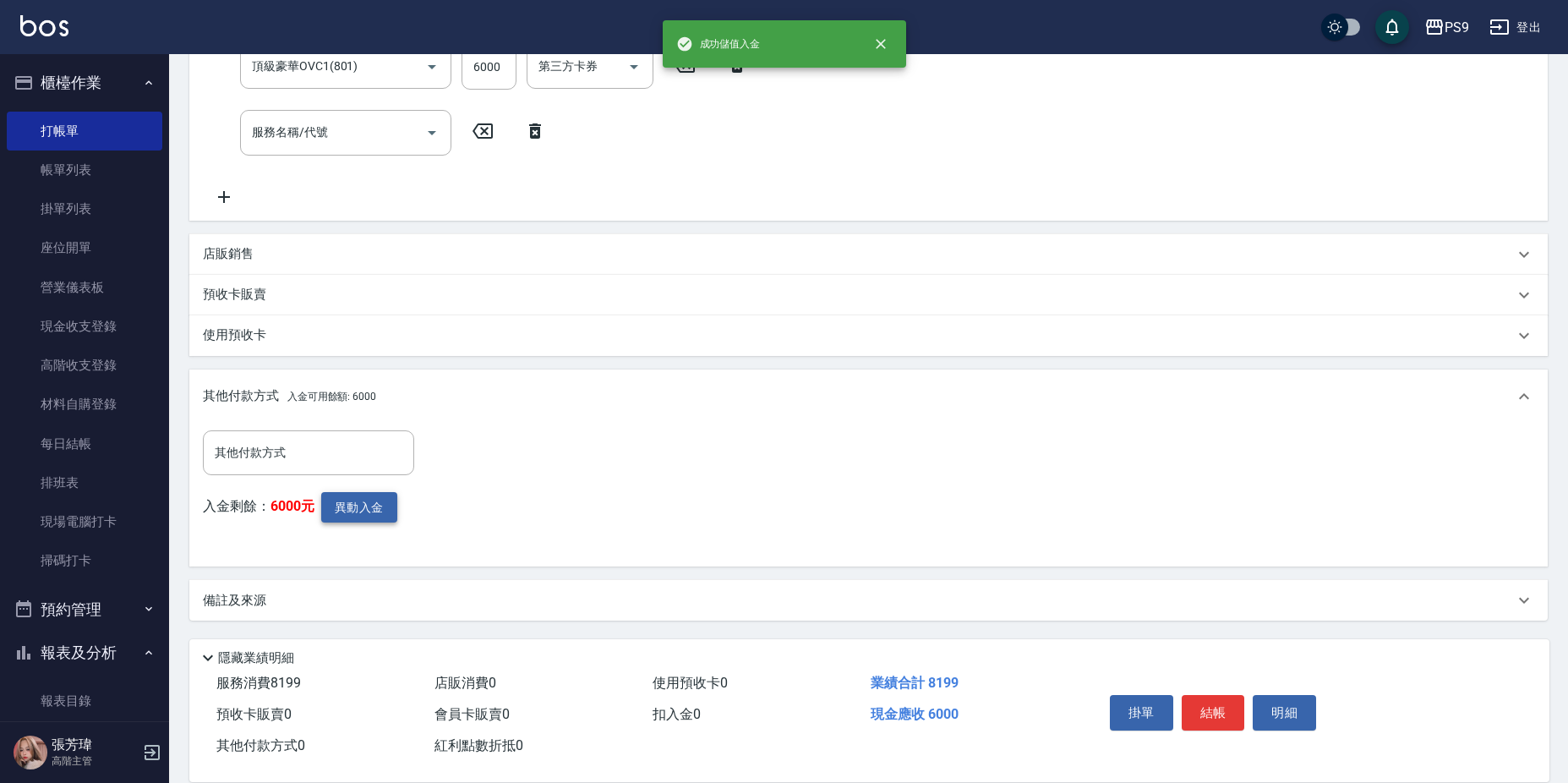
click at [370, 514] on button "異動入金" at bounding box center [359, 508] width 76 height 31
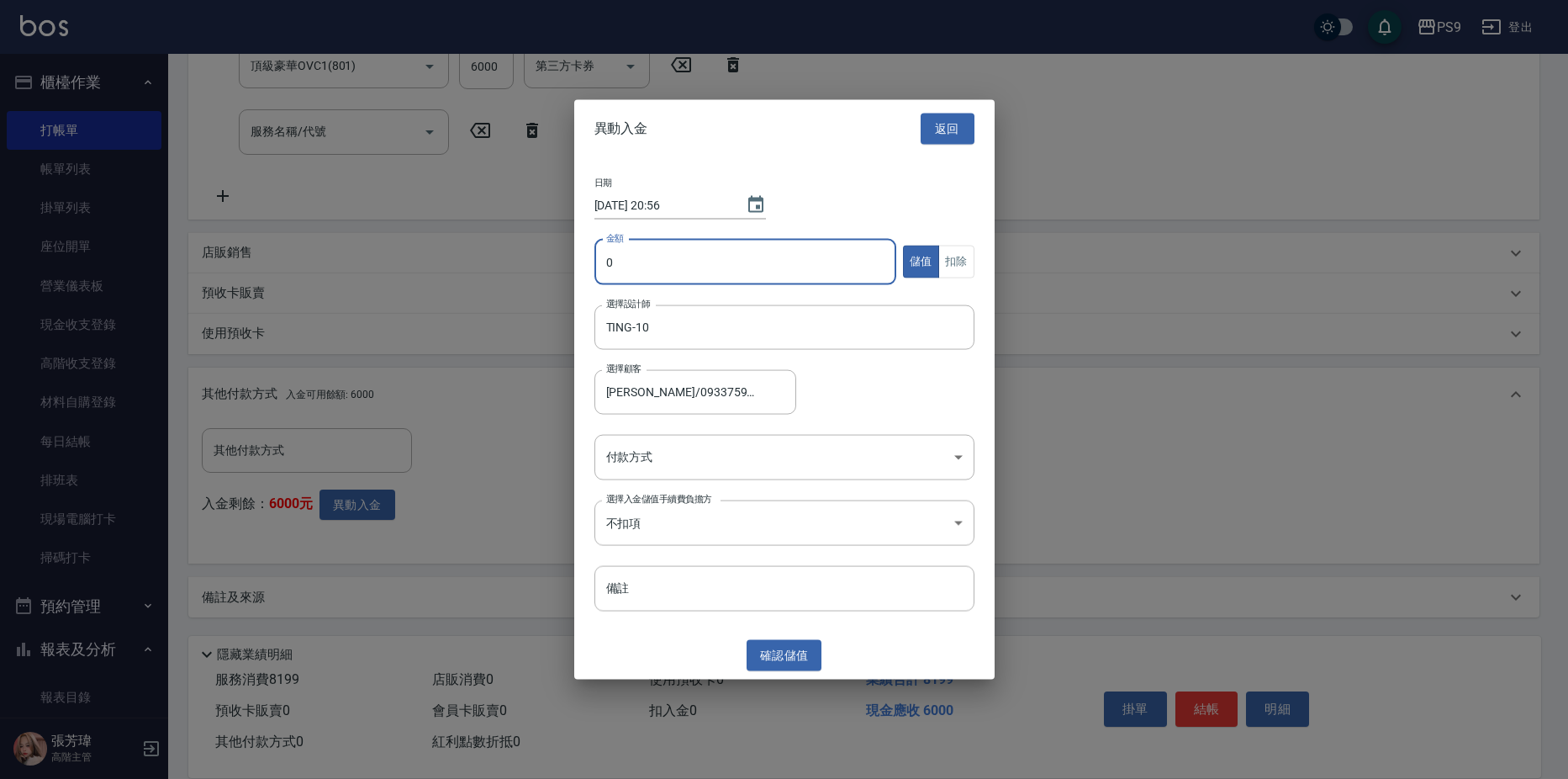
click at [729, 263] on input "0" at bounding box center [746, 262] width 303 height 46
type input "2199"
click at [949, 253] on button "扣除" at bounding box center [956, 262] width 36 height 33
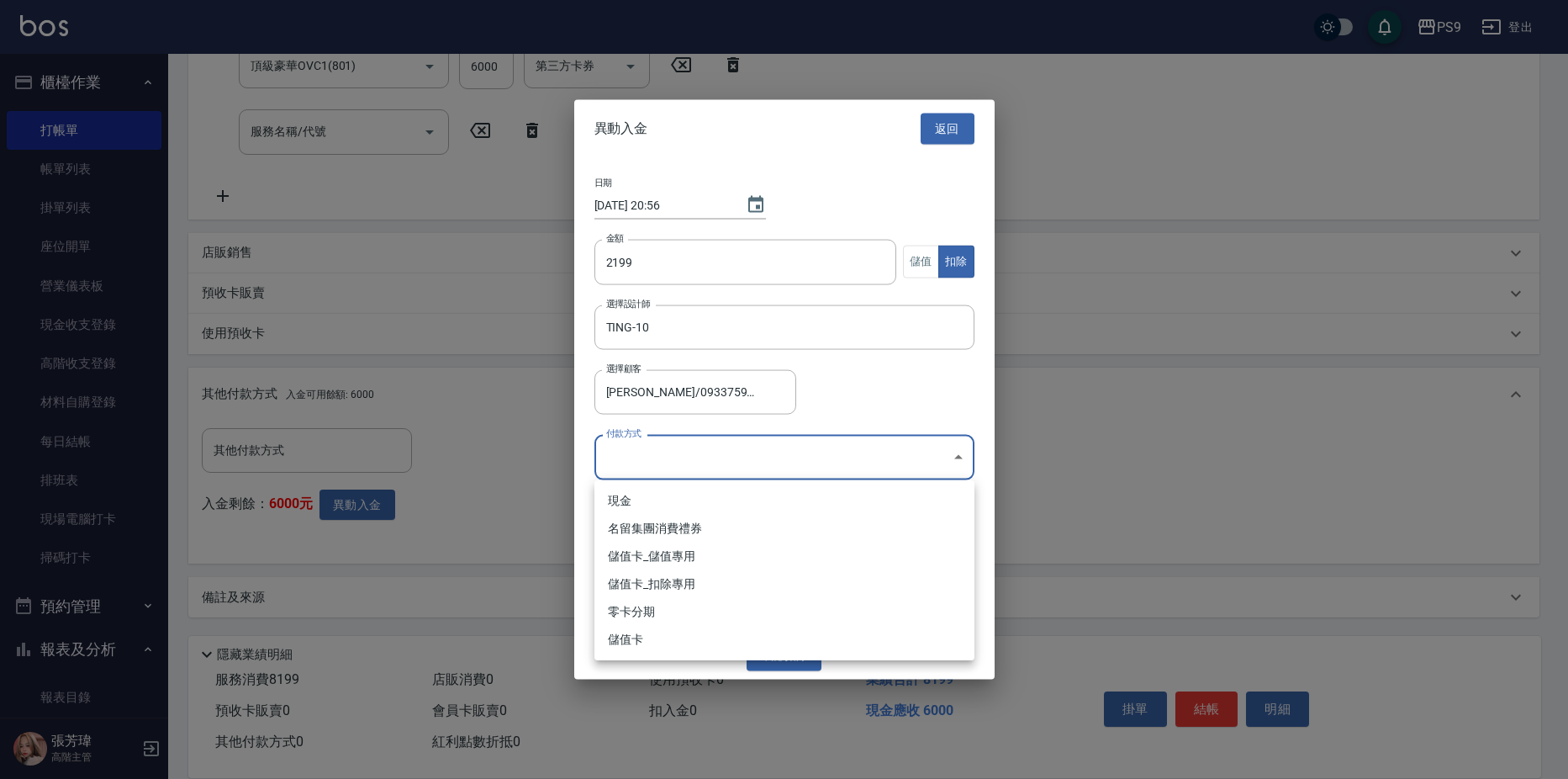
click at [753, 450] on body "PS9 登出 櫃檯作業 打帳單 帳單列表 掛單列表 座位開單 營業儀表板 現金收支登錄 高階收支登錄 材料自購登錄 每日結帳 排班表 現場電腦打卡 掃碼打卡 …" at bounding box center [784, 203] width 1568 height 1155
click at [696, 593] on li "儲值卡_扣除專用" at bounding box center [784, 584] width 380 height 27
type input "儲值卡_扣除專用"
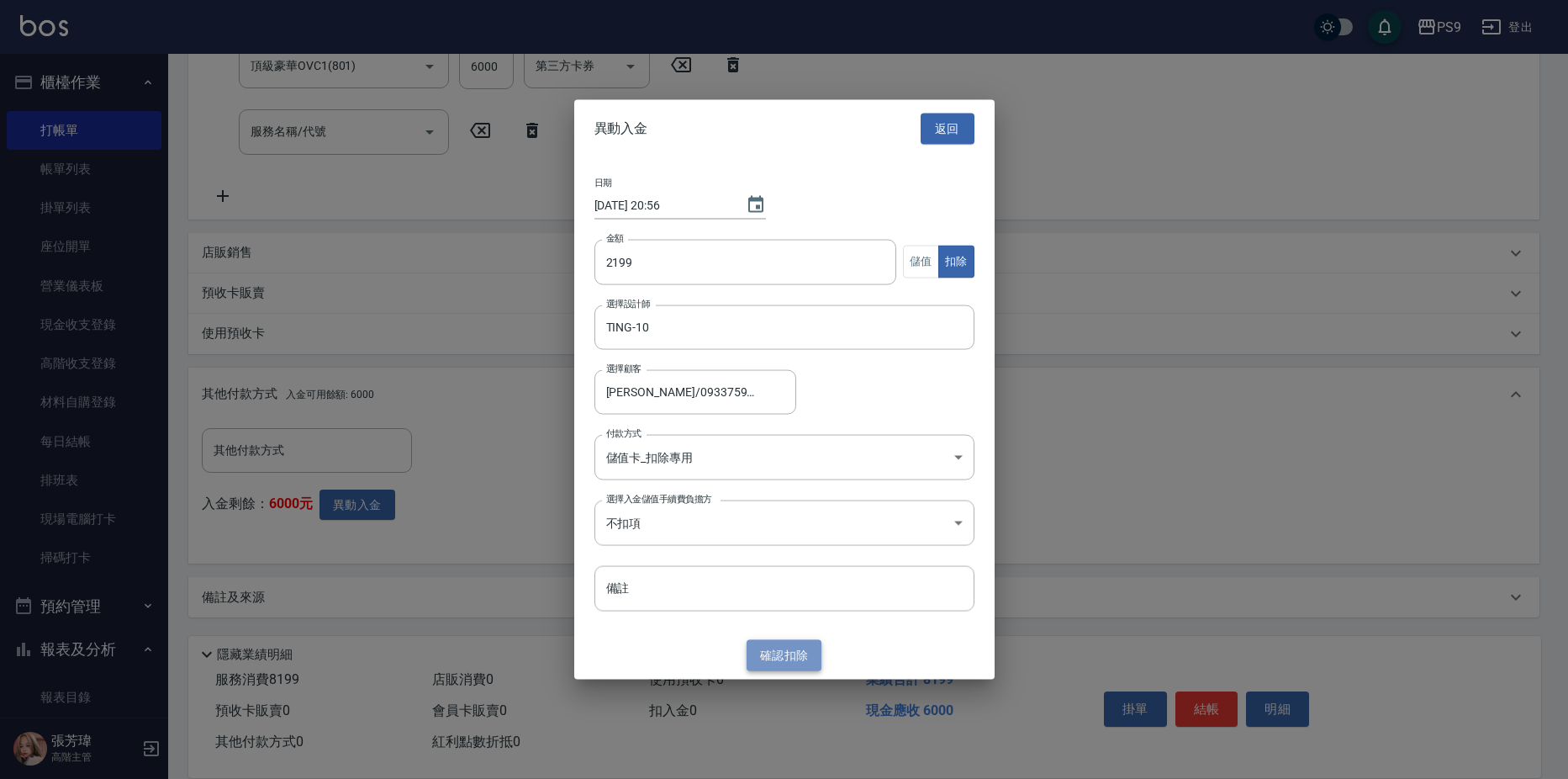
click at [789, 649] on button "確認 扣除" at bounding box center [784, 656] width 76 height 31
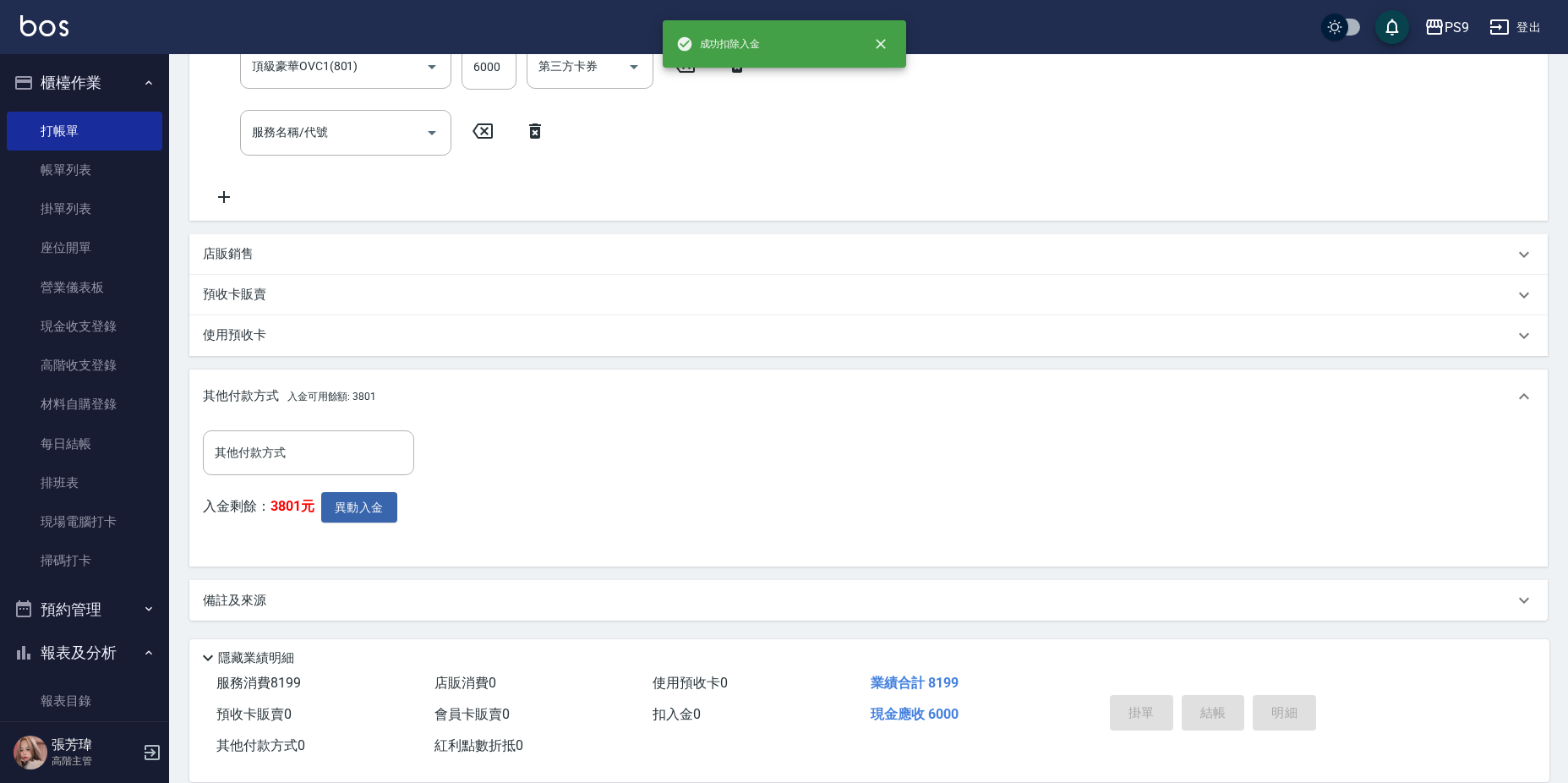
scroll to position [0, 0]
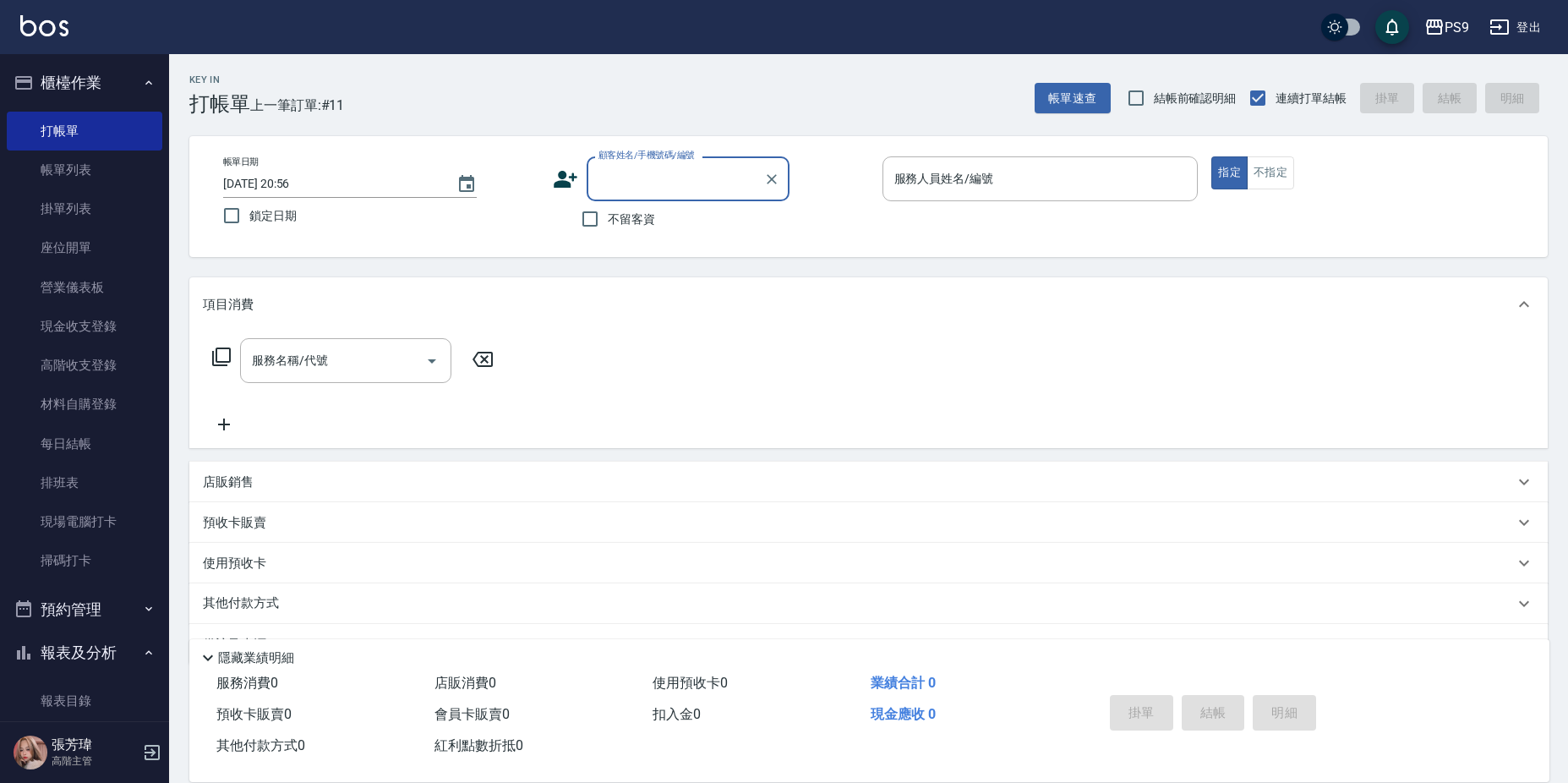
type input "4"
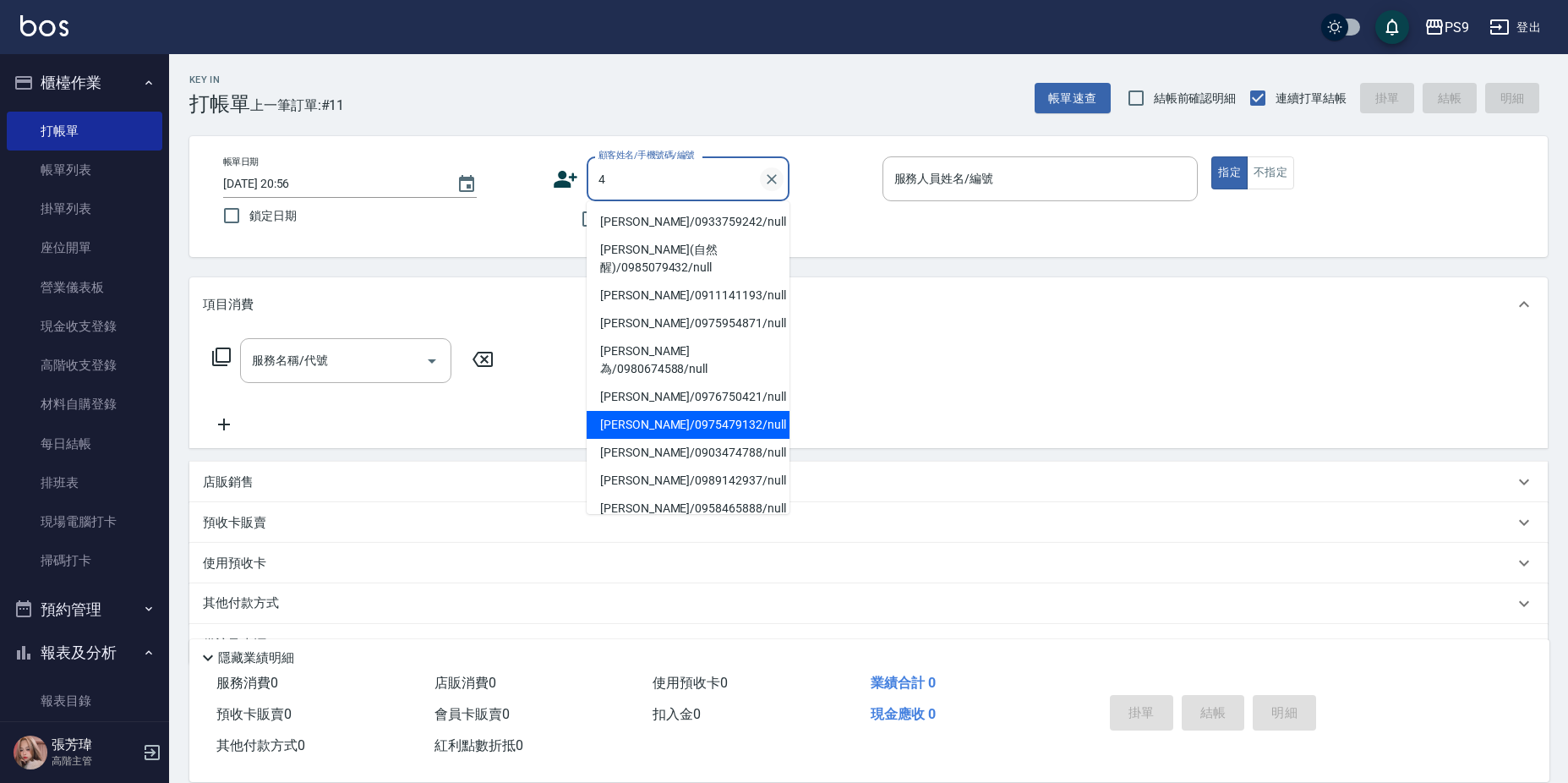
click at [775, 171] on icon "Clear" at bounding box center [772, 179] width 16 height 17
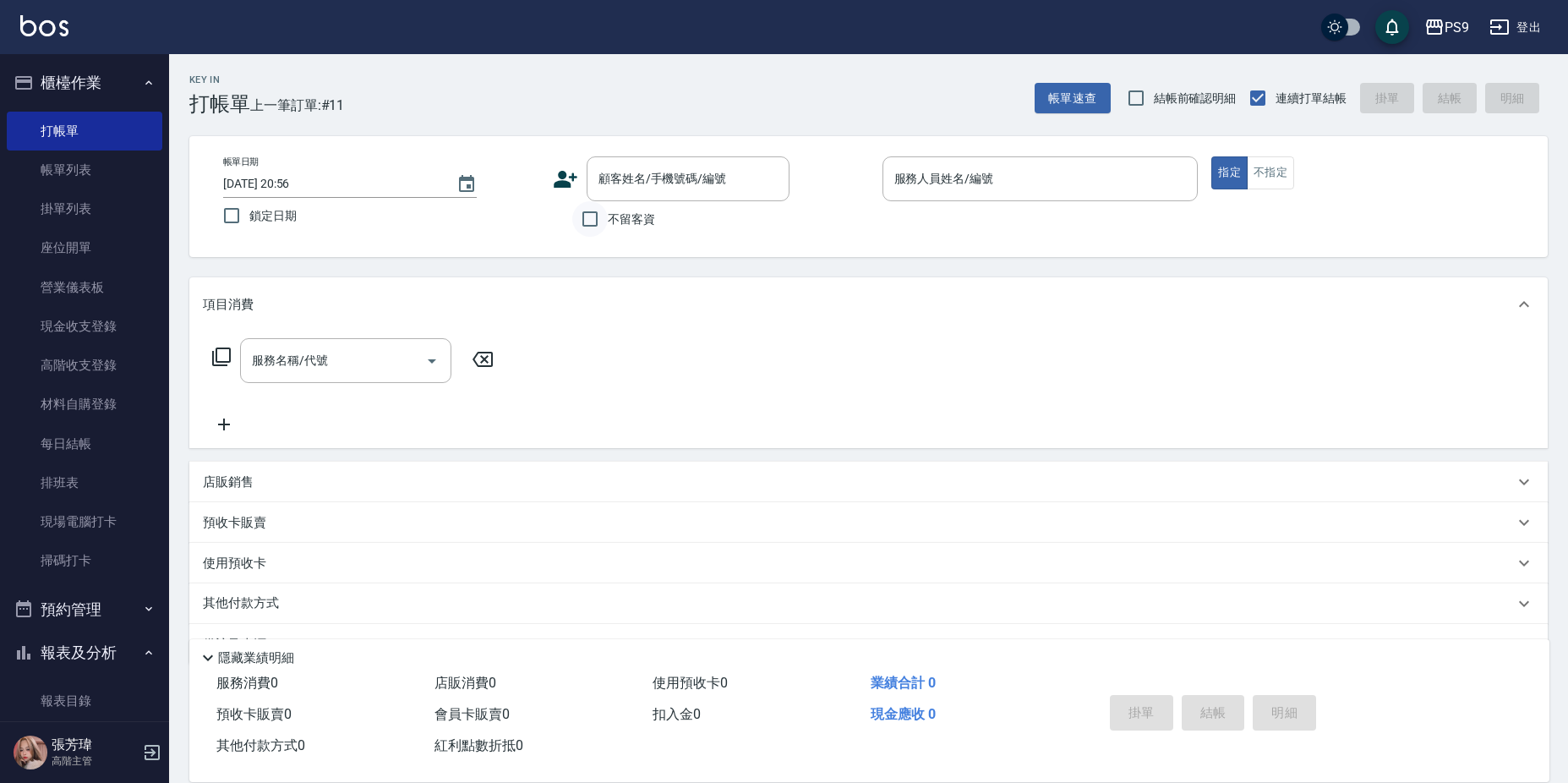
drag, startPoint x: 523, startPoint y: 238, endPoint x: 589, endPoint y: 229, distance: 66.6
click at [526, 238] on div "帳單日期 2025/09/08 20:56 鎖定日期 顧客姓名/手機號碼/編號 顧客姓名/手機號碼/編號 不留客資 服務人員姓名/編號 服務人員姓名/編號 指…" at bounding box center [869, 197] width 1358 height 121
click at [604, 223] on input "不留客資" at bounding box center [589, 219] width 36 height 36
checkbox input "true"
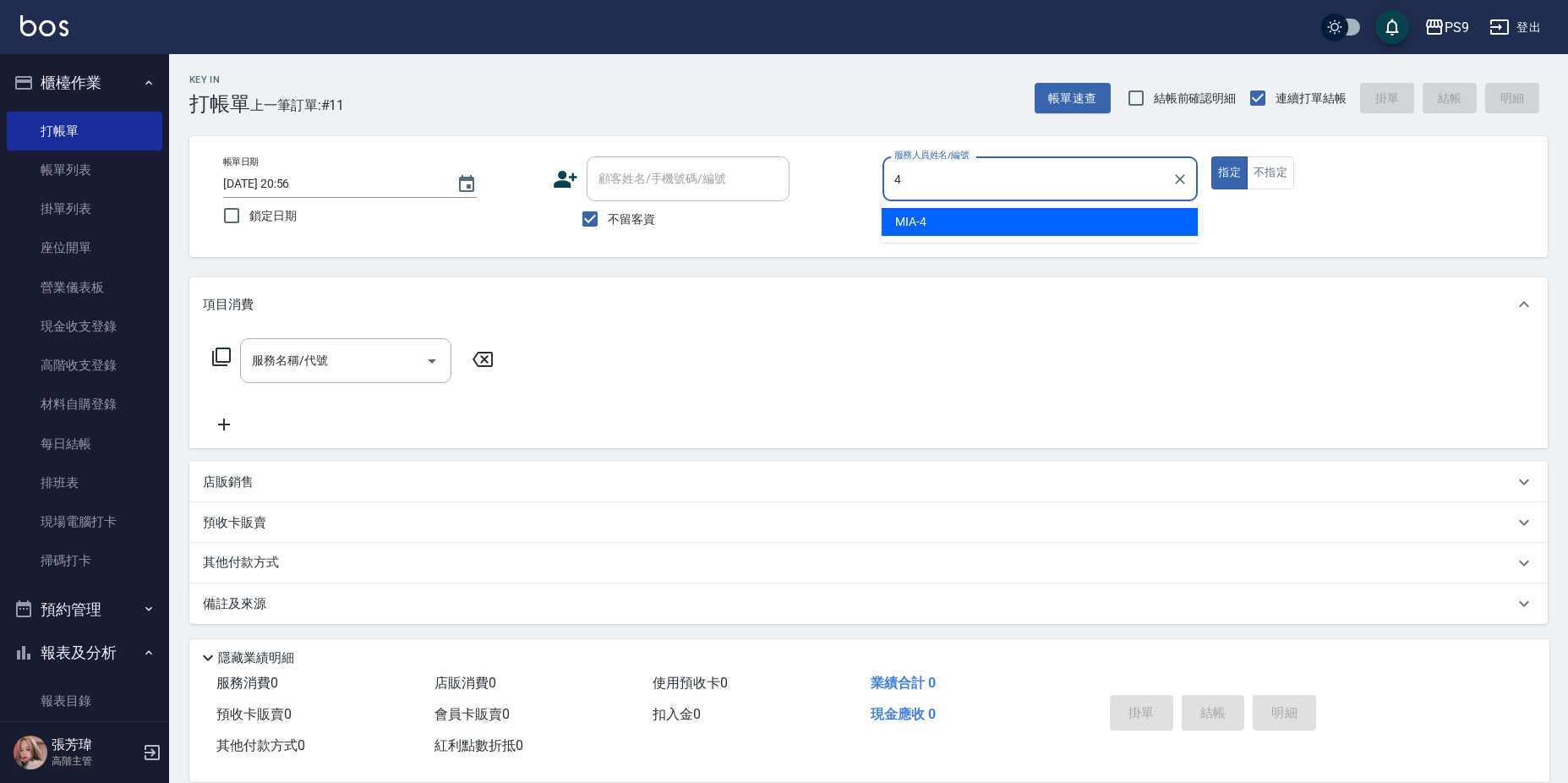
type input "MIA-4"
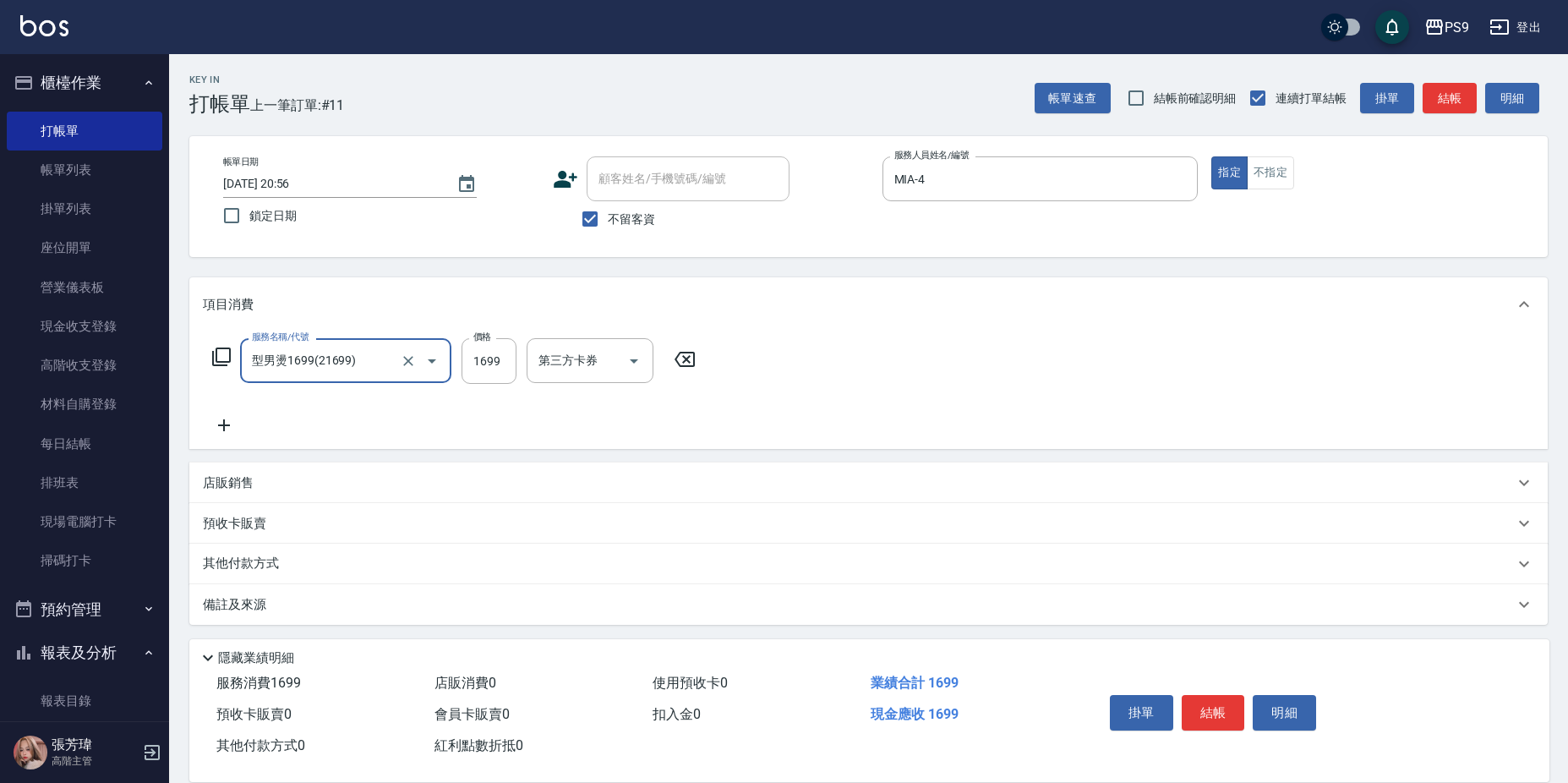
type input "型男燙1699(21699)"
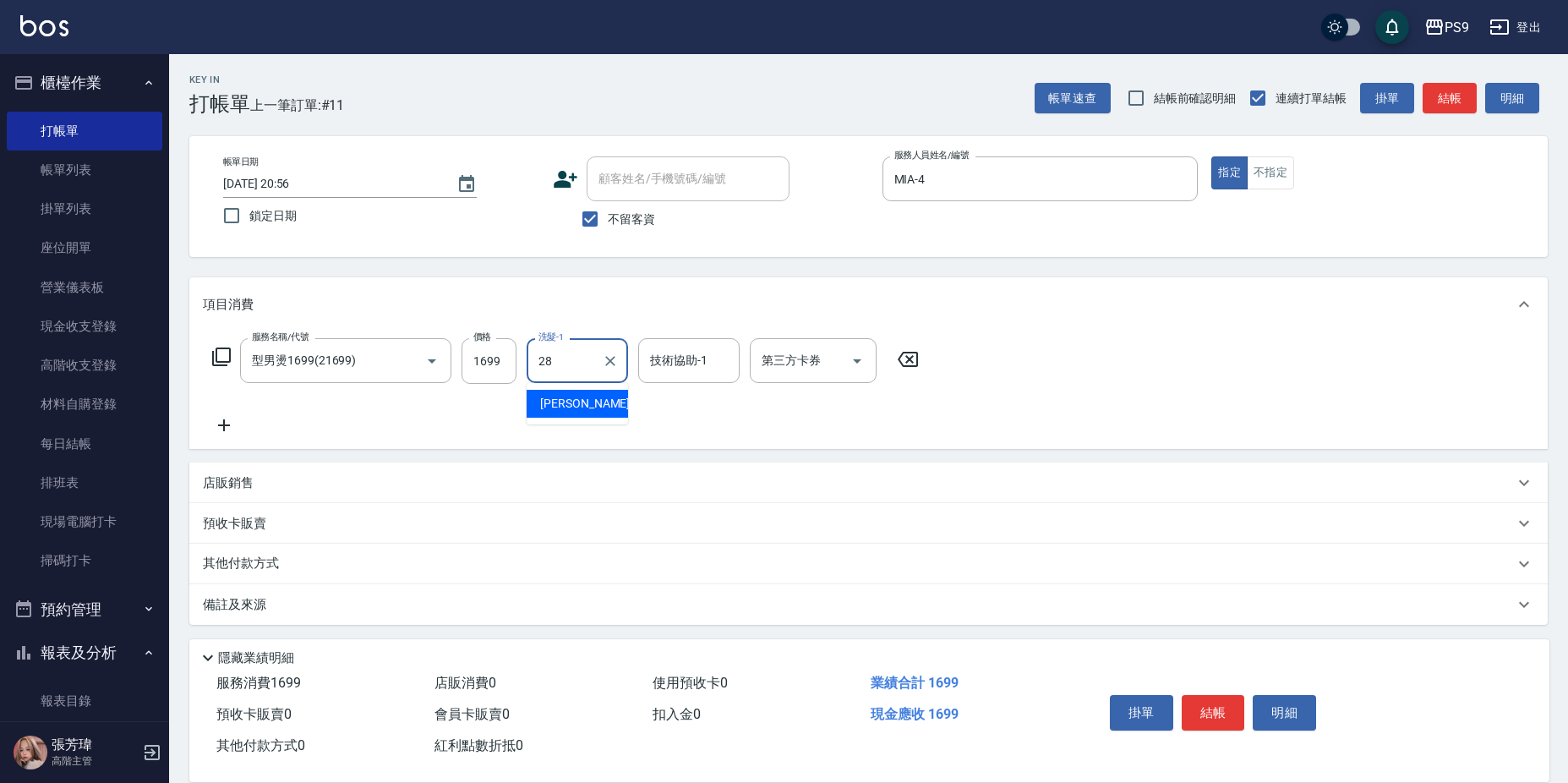
type input "洪瑀嬿-28"
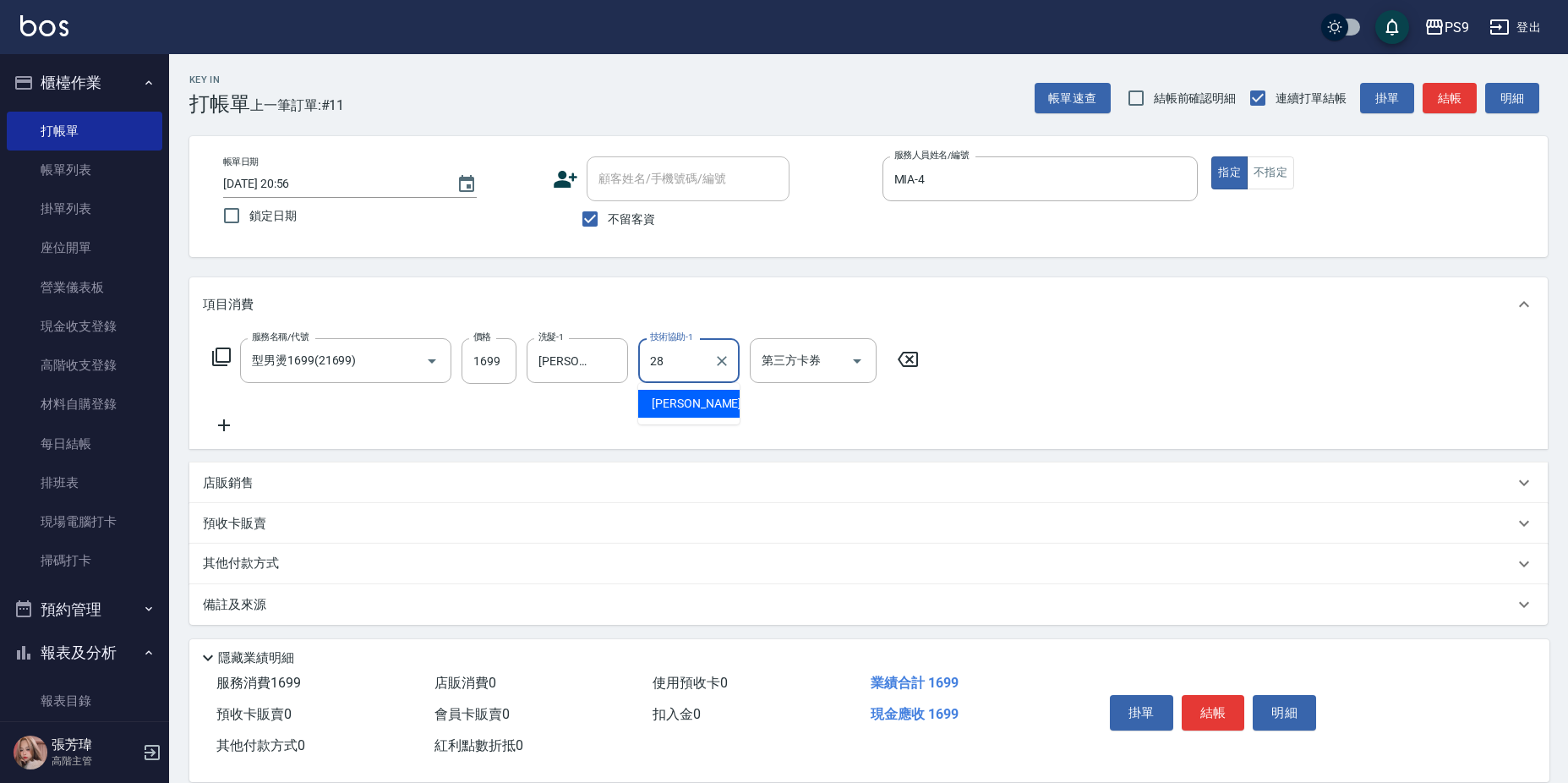
type input "洪瑀嬿-28"
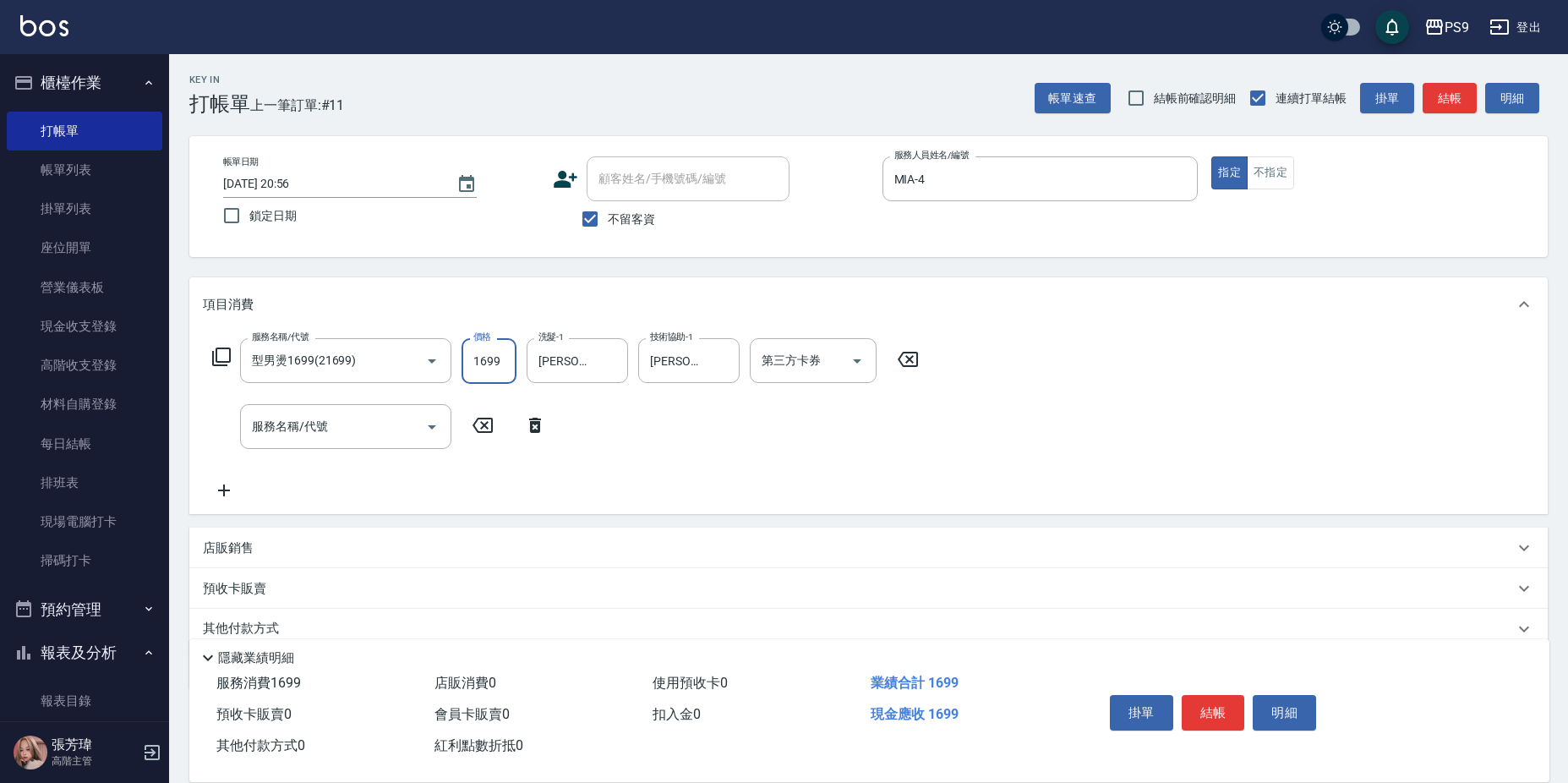
click at [466, 361] on input "1699" at bounding box center [489, 361] width 55 height 46
type input "1688"
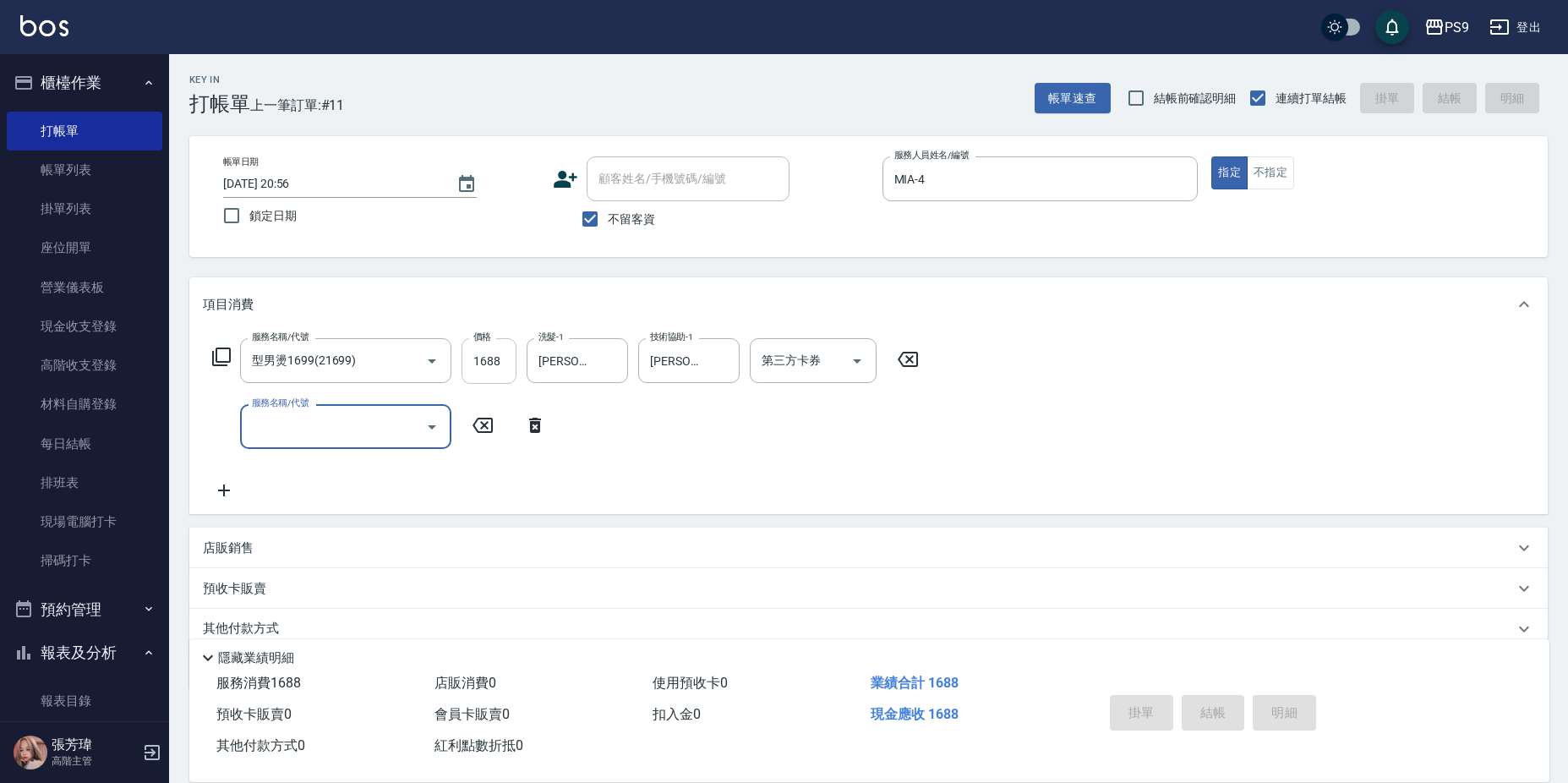
type input "2025/09/08 20:57"
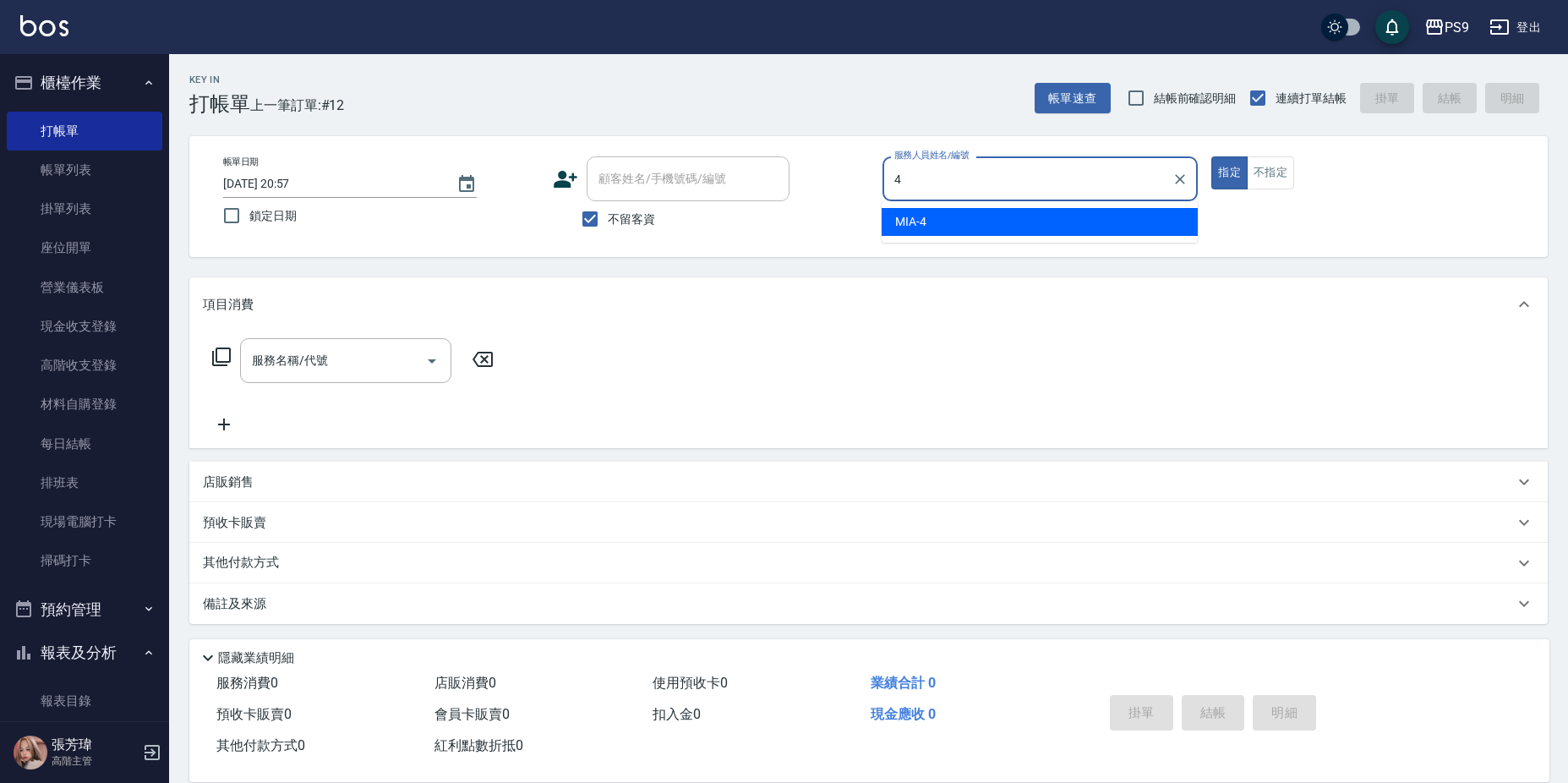
type input "MIA-4"
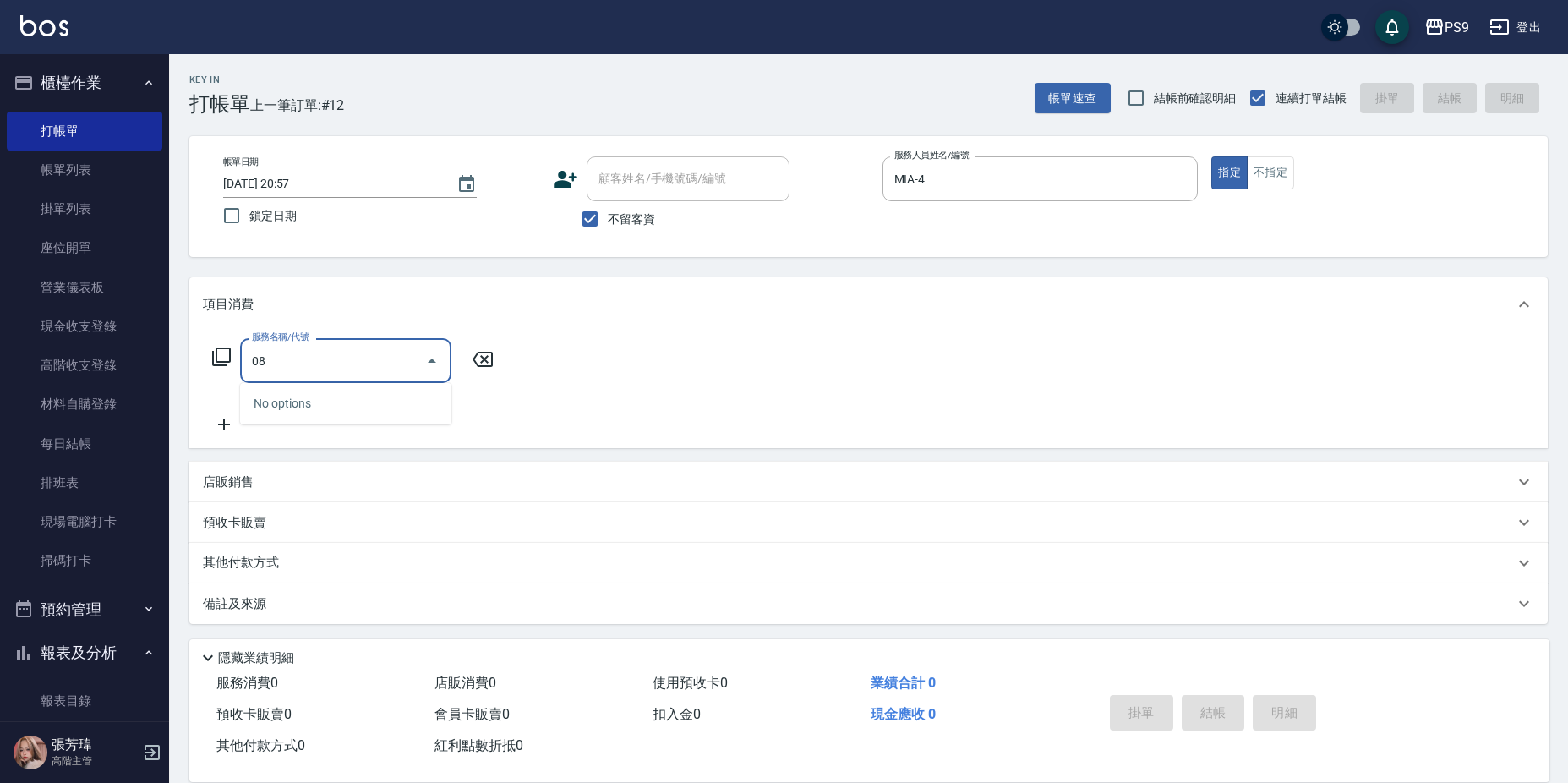
type input "0"
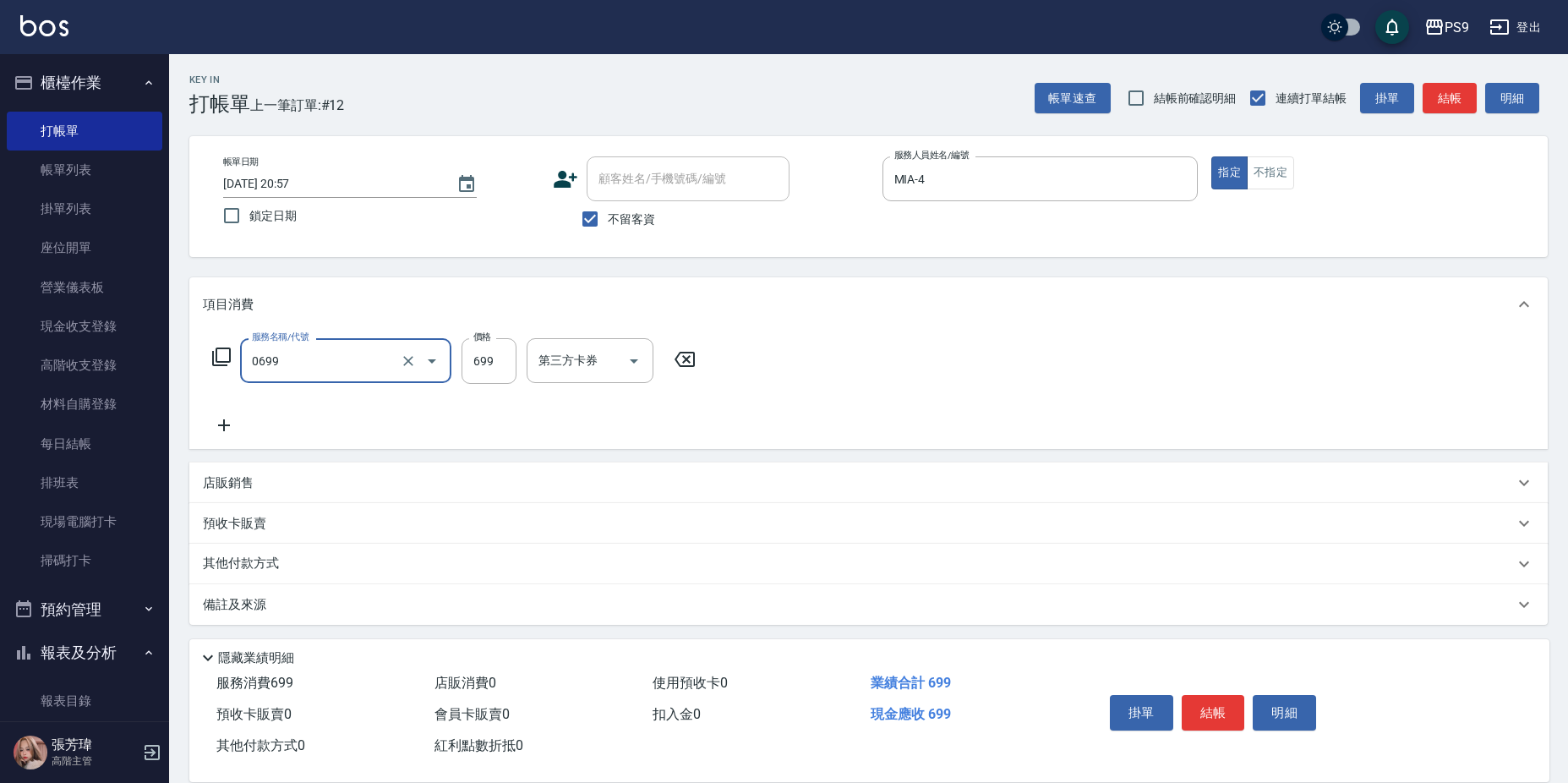
type input "699精油(0699)"
type input "899"
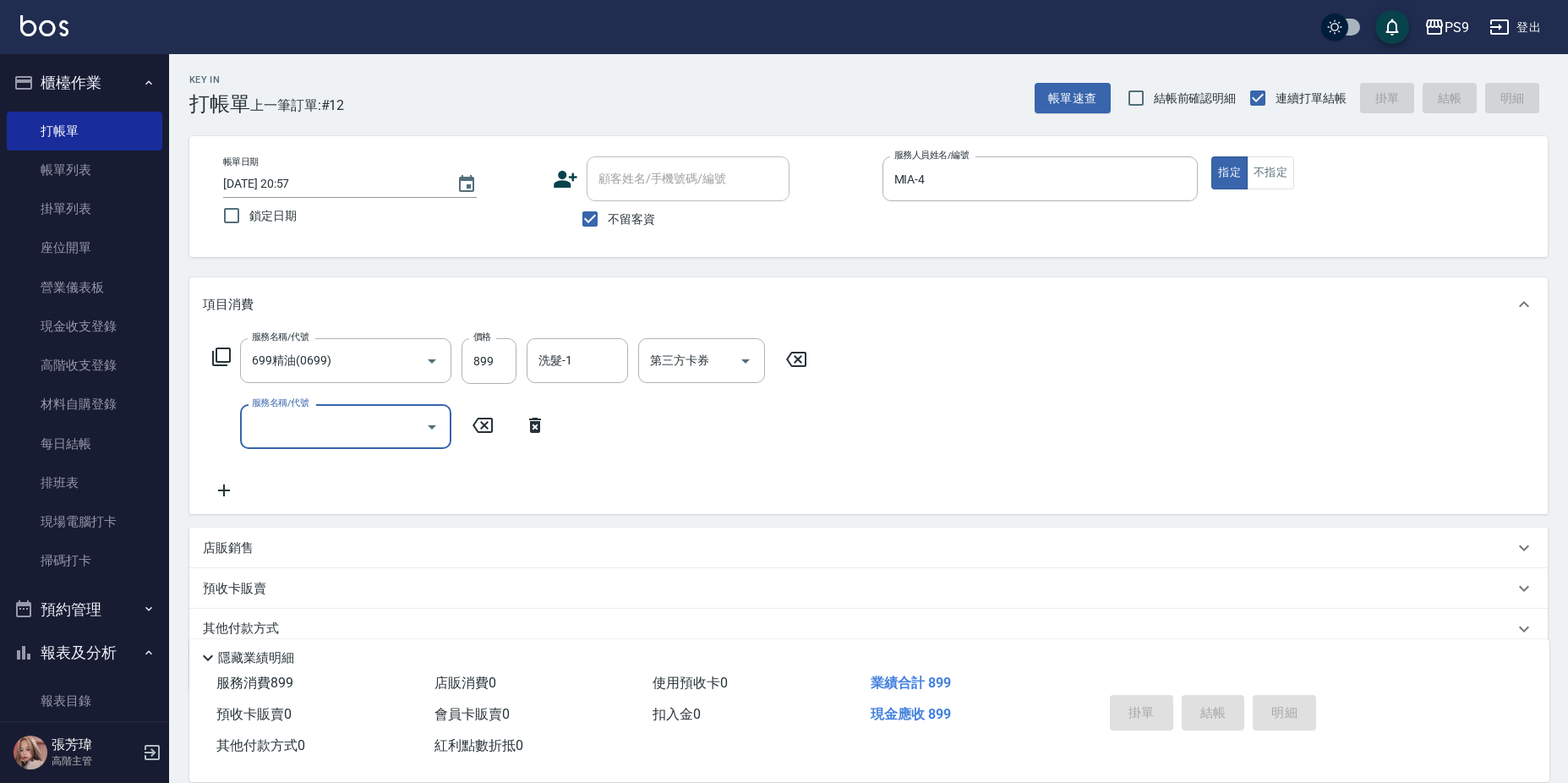
type input "2025/09/08 20:58"
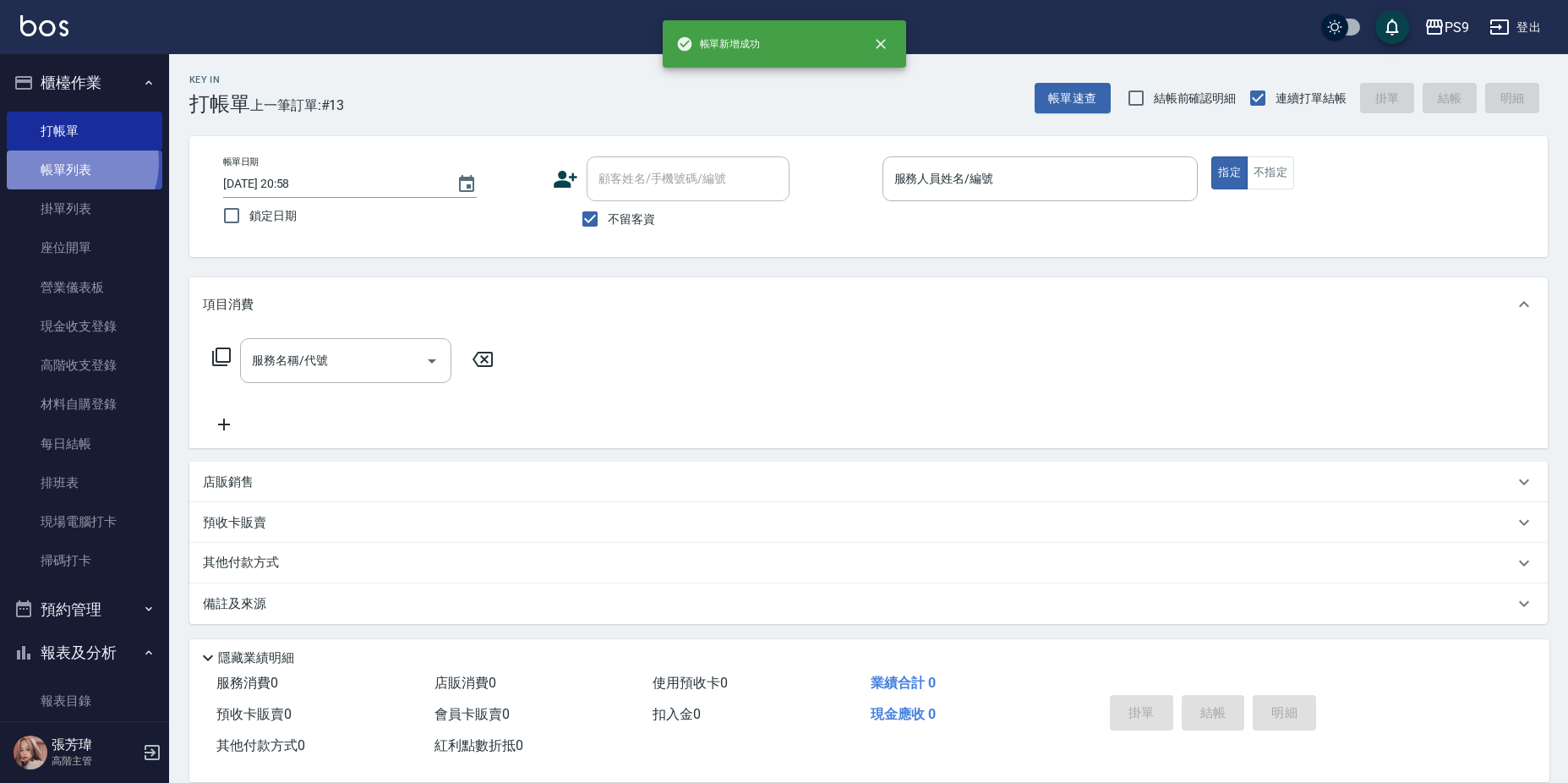
click at [70, 162] on link "帳單列表" at bounding box center [84, 170] width 156 height 39
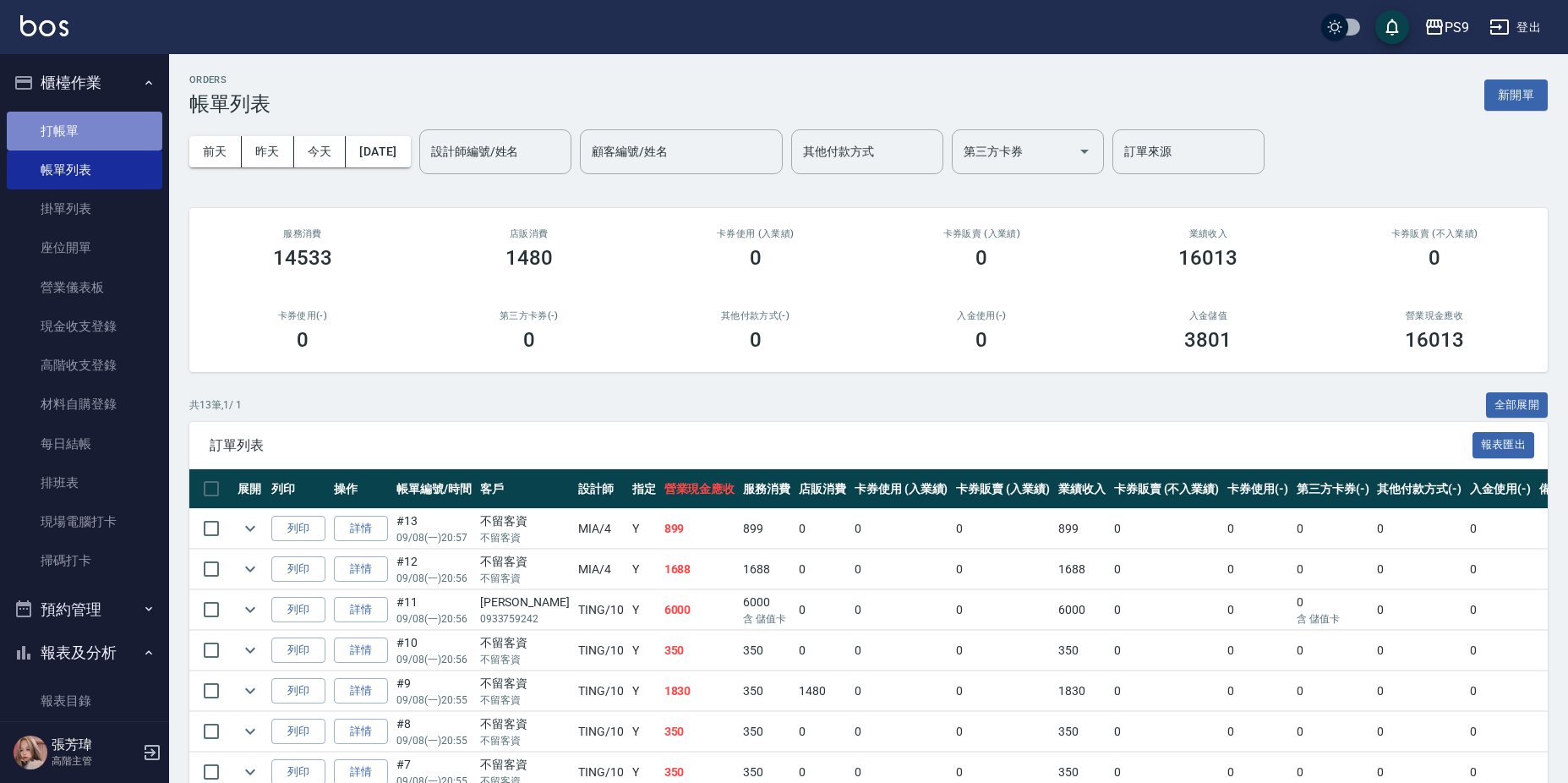
click at [85, 127] on link "打帳單" at bounding box center [84, 131] width 156 height 39
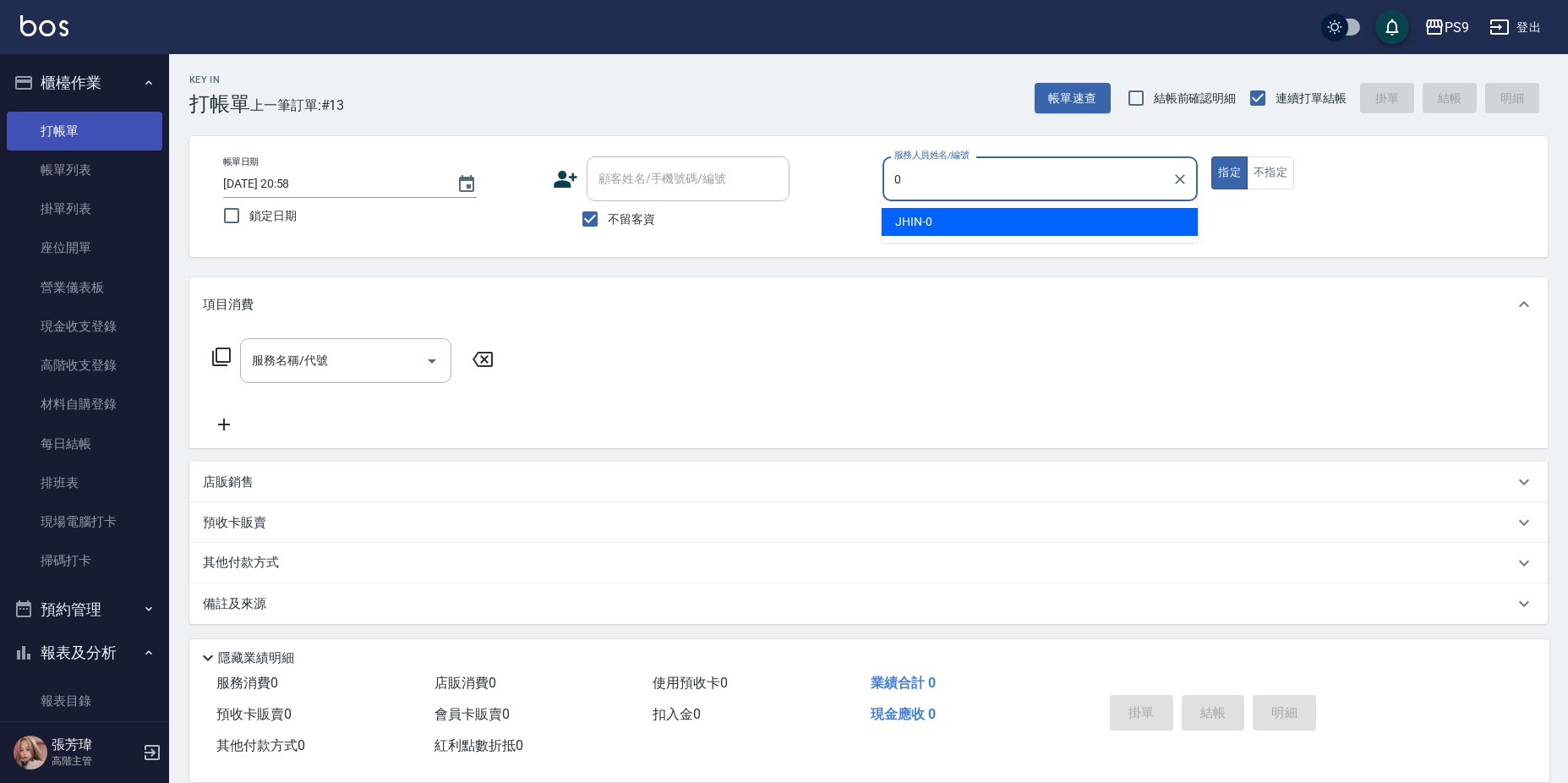
type input "JHIN-0"
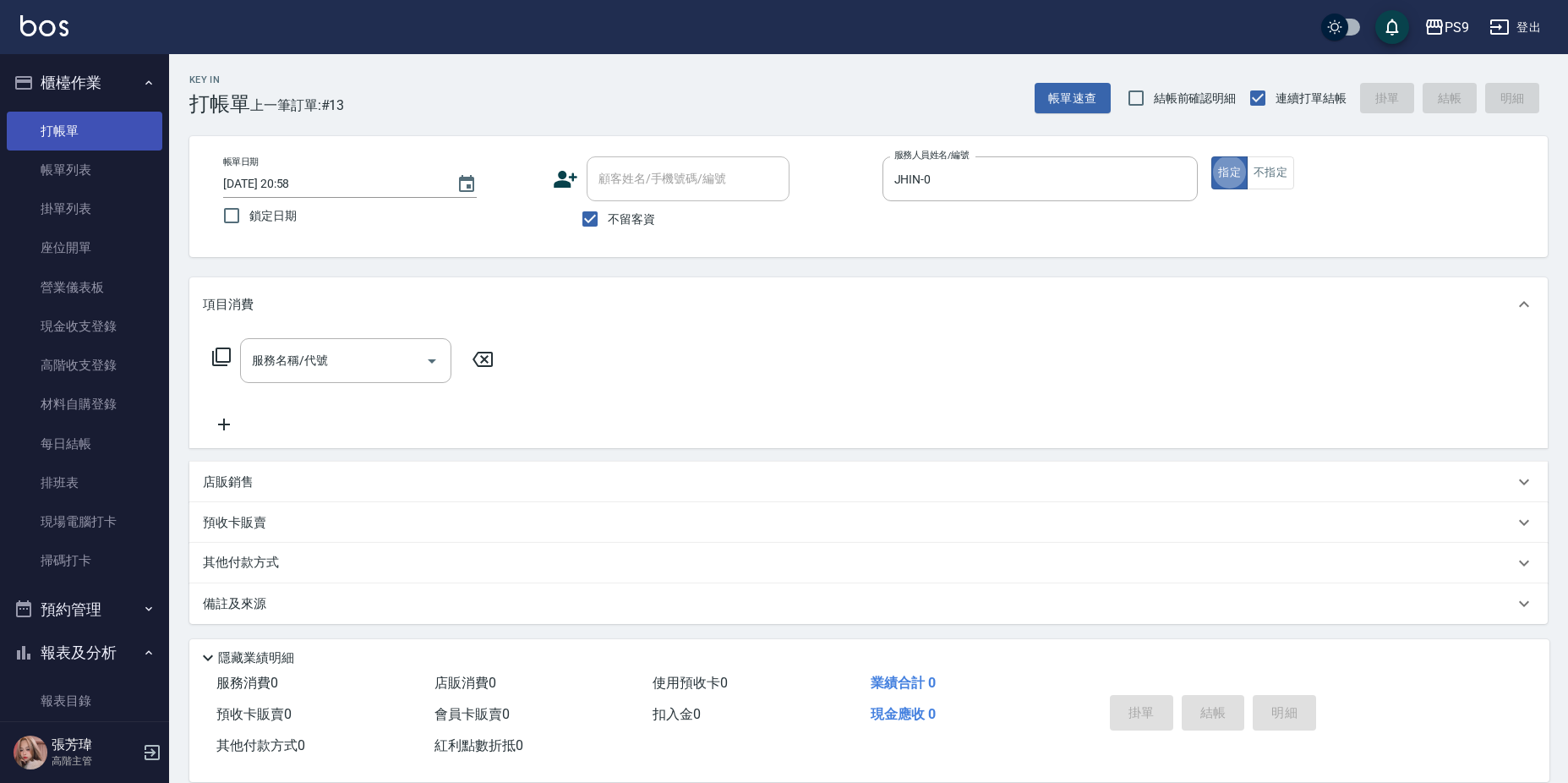
type button "true"
type input "0"
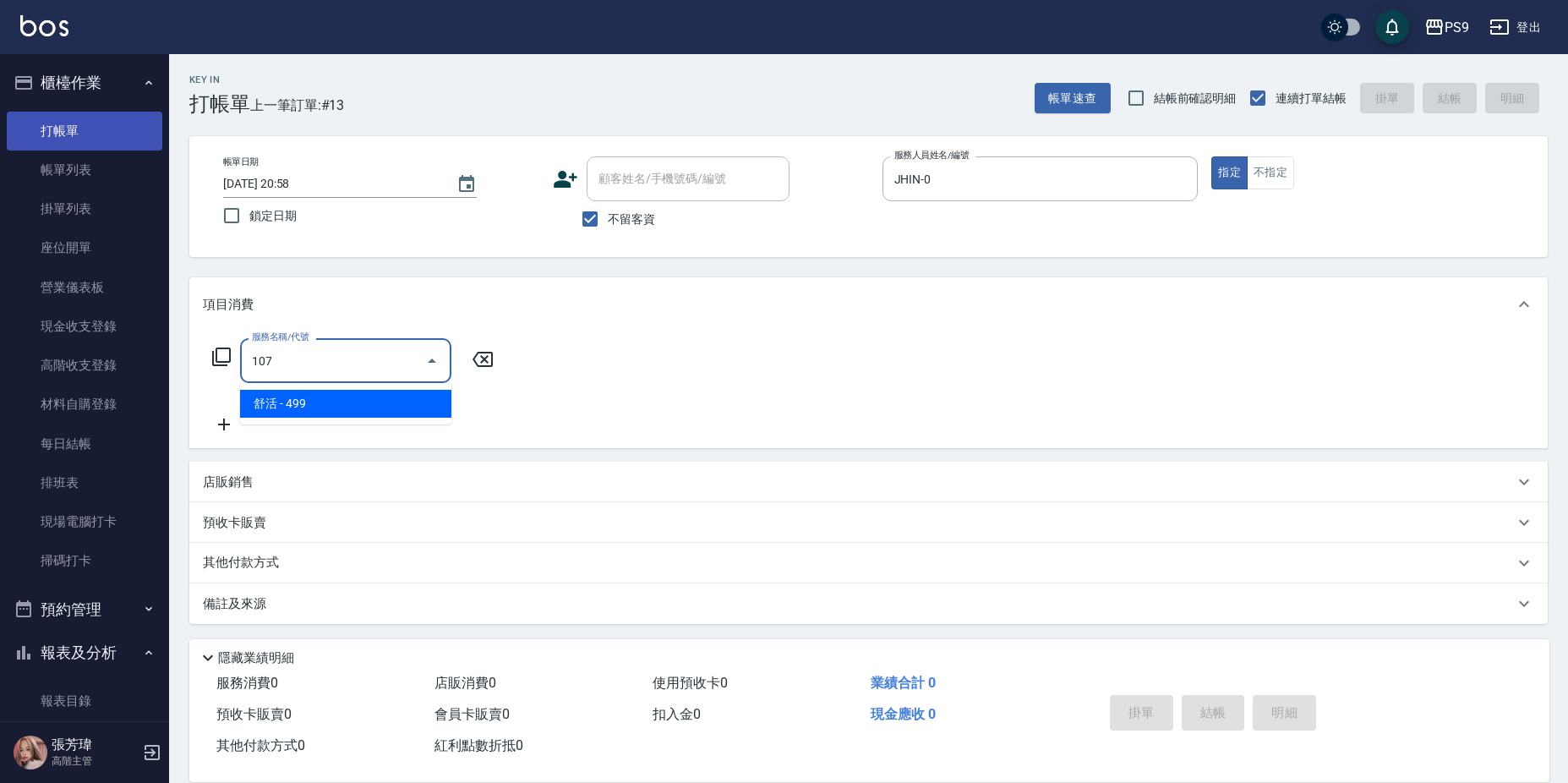
type input "舒活(107)"
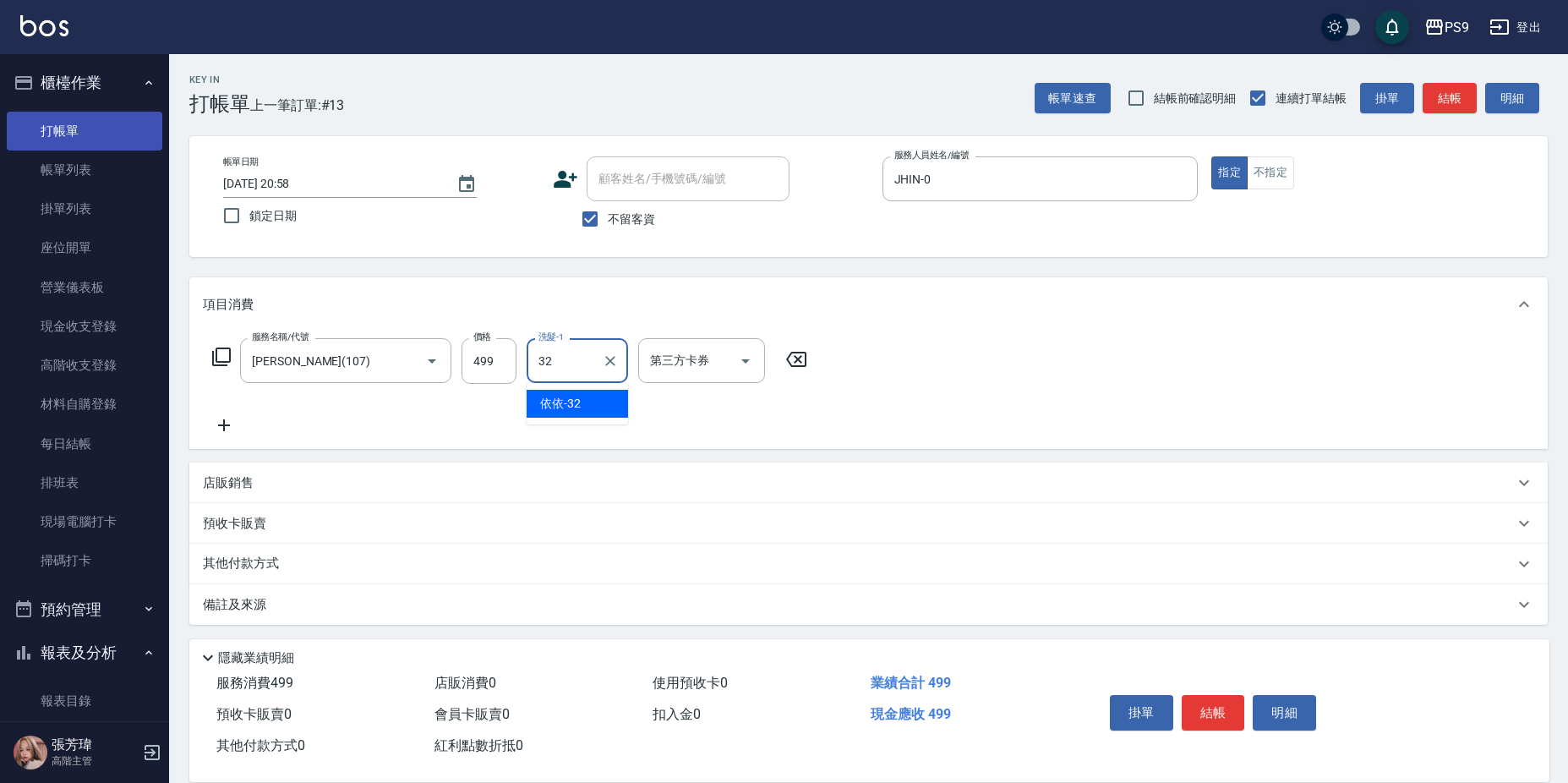
type input "依依-32"
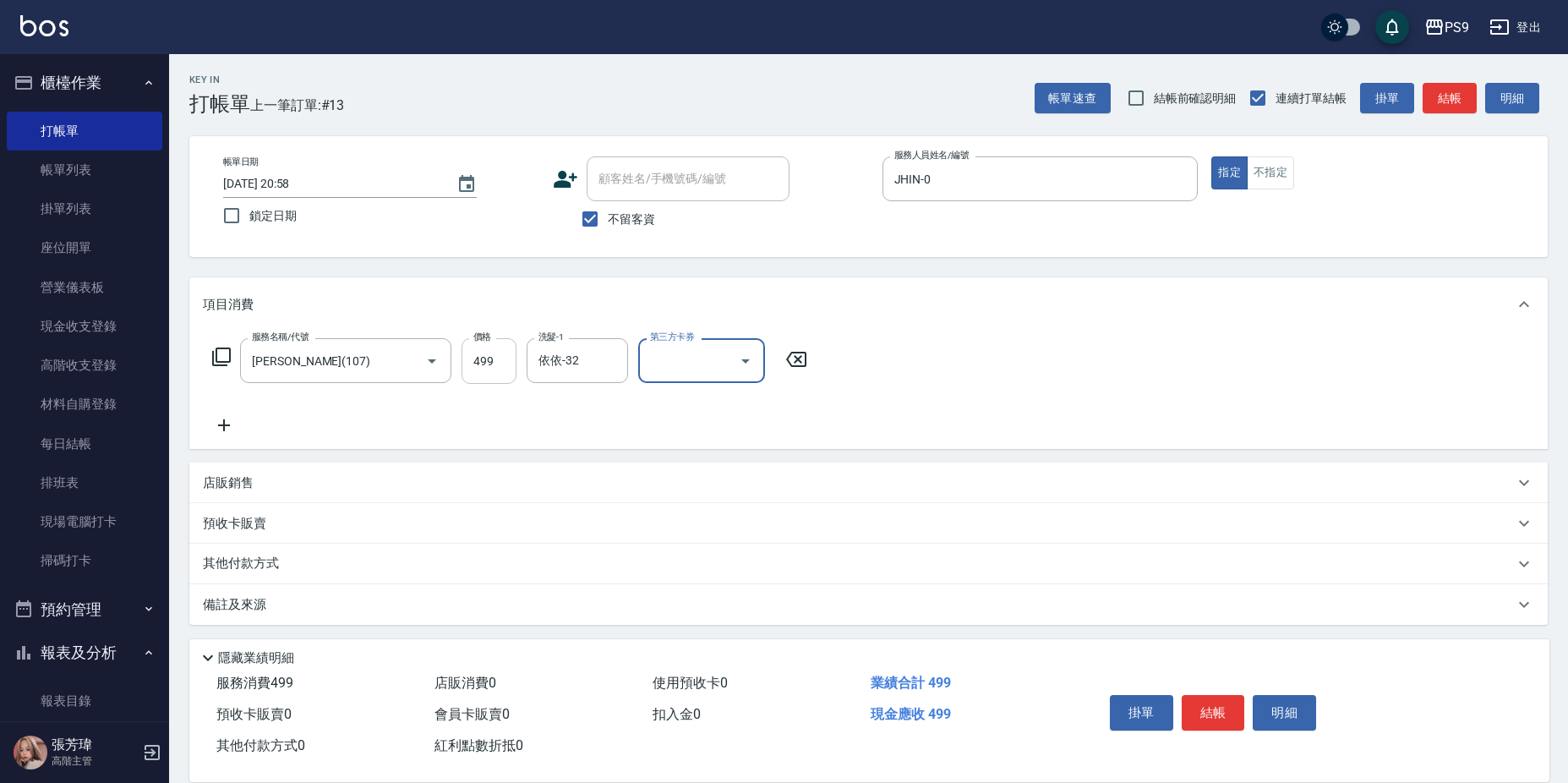
click at [496, 359] on input "499" at bounding box center [489, 361] width 55 height 46
type input "500"
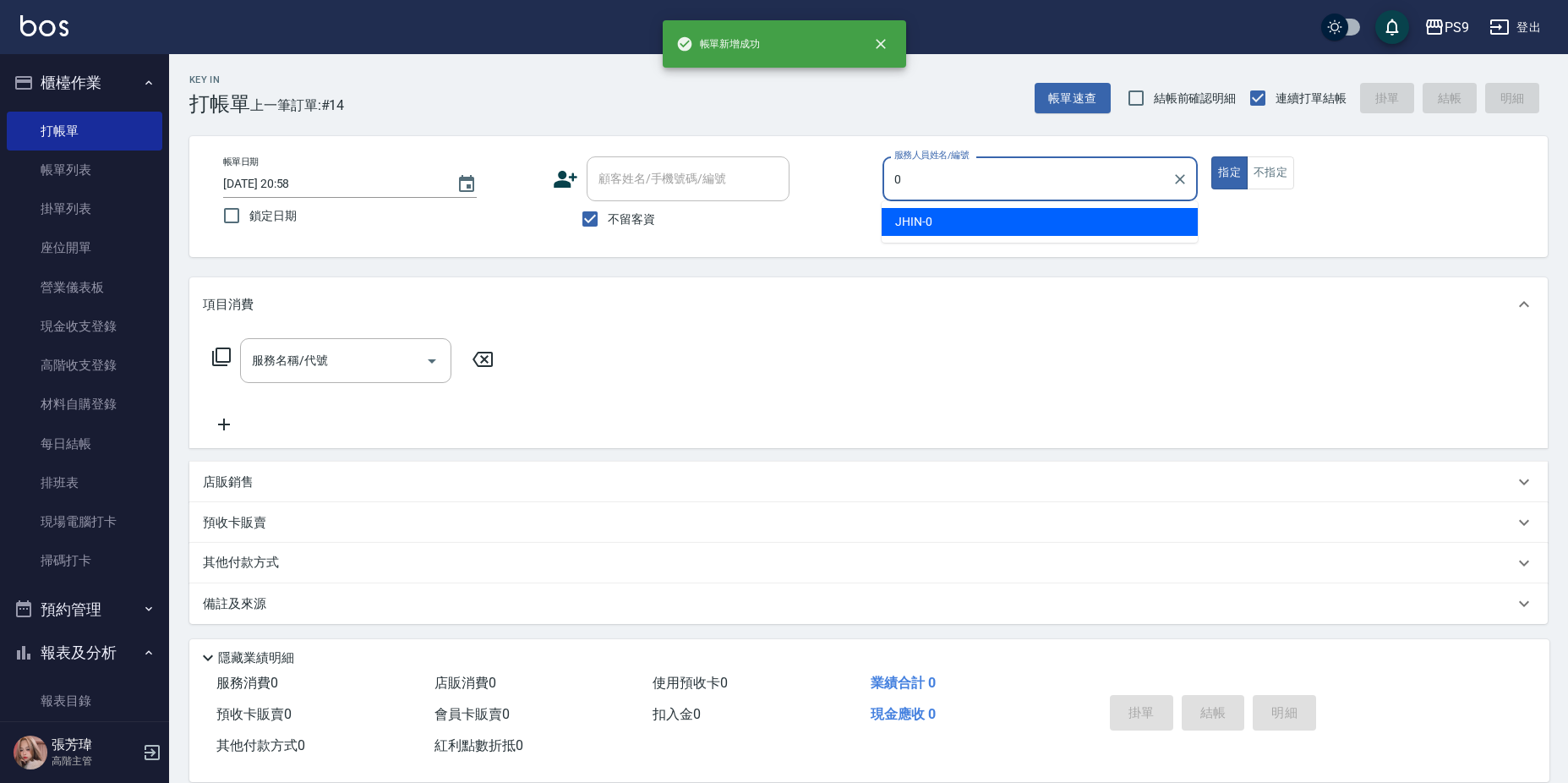
type input "JHIN-0"
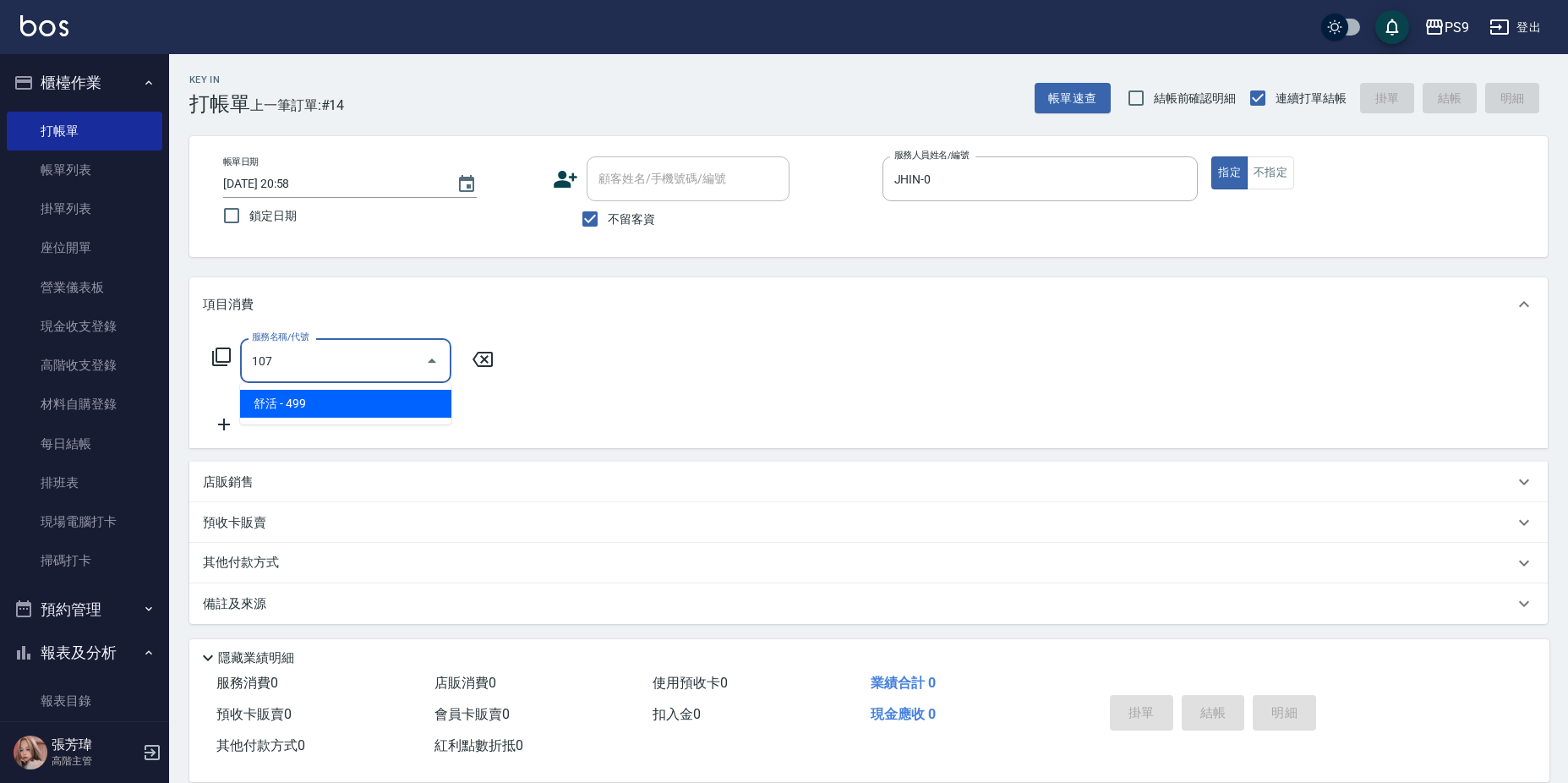
type input "舒活(107)"
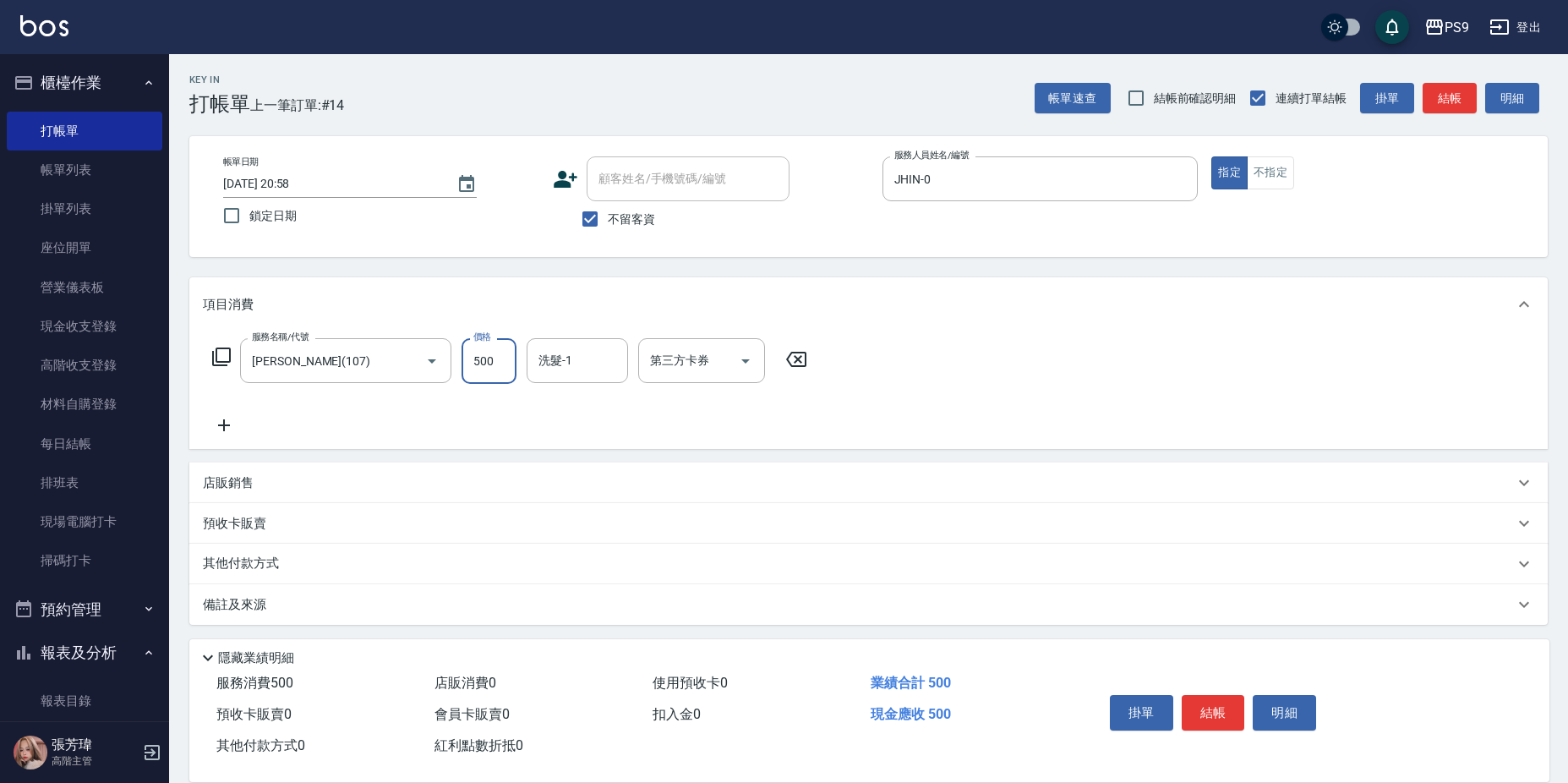
type input "500"
type input "依依-32"
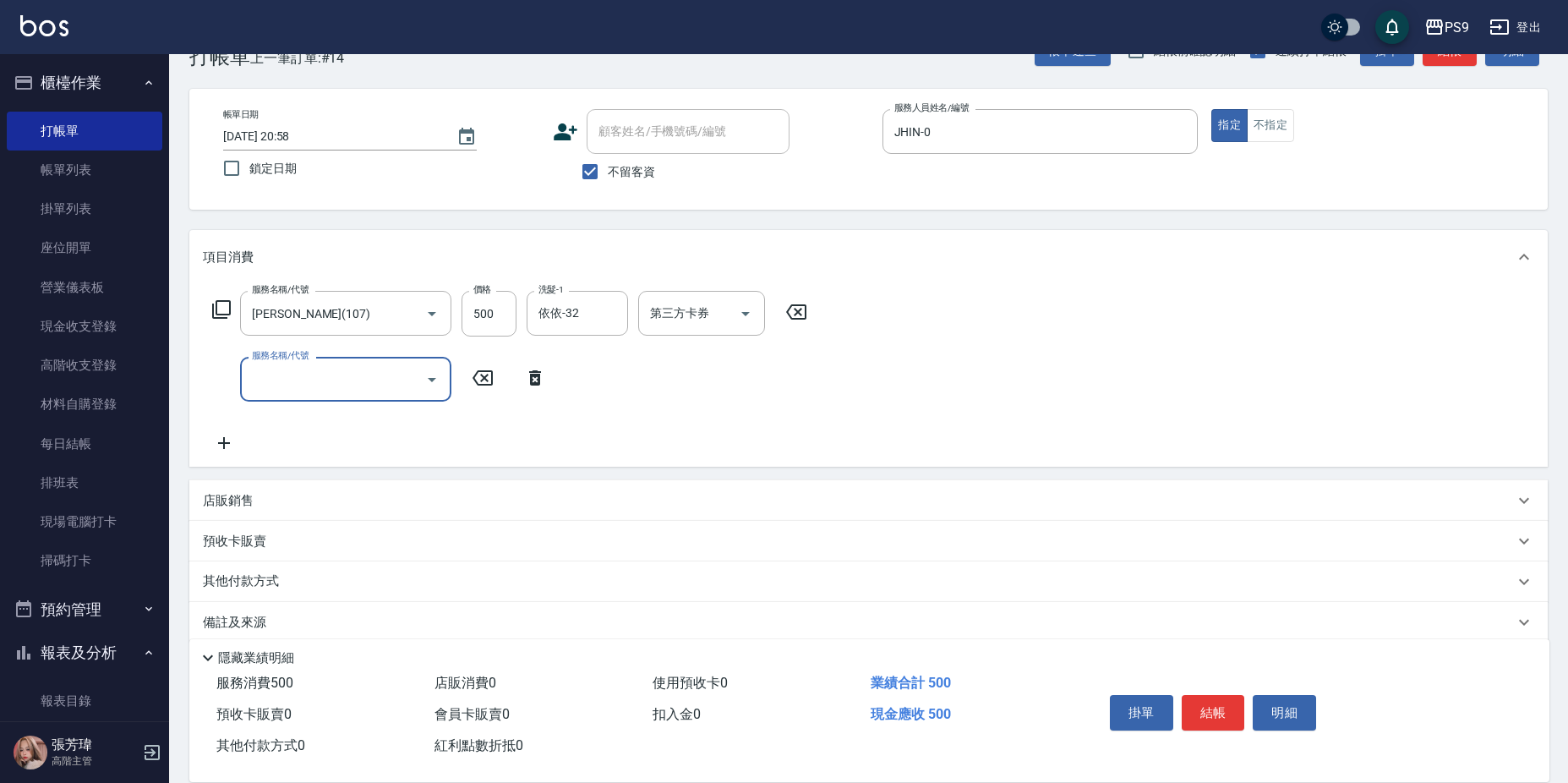
scroll to position [70, 0]
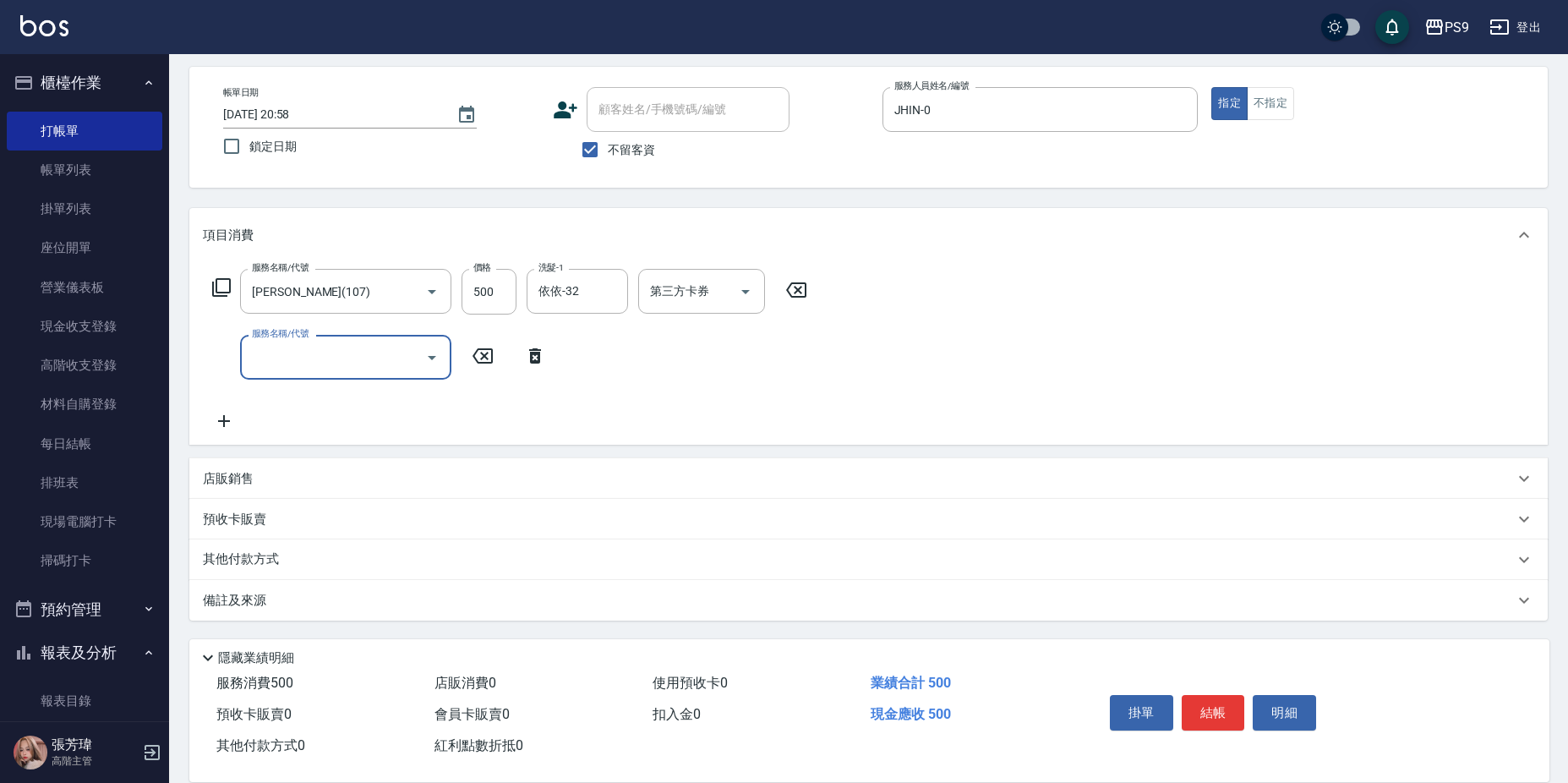
click at [334, 474] on div "店販銷售" at bounding box center [858, 479] width 1311 height 17
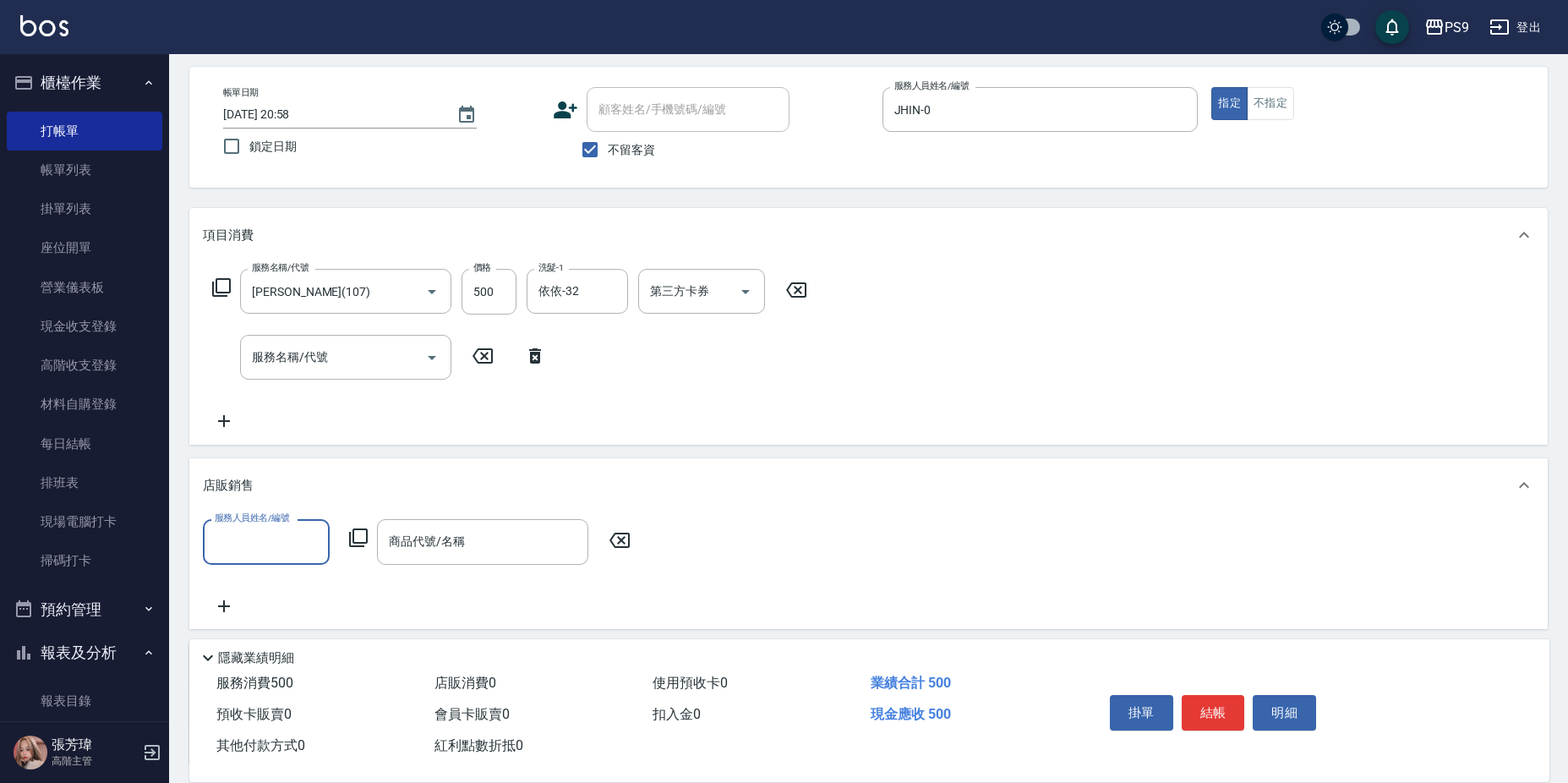
scroll to position [0, 0]
type input "JHIN-0"
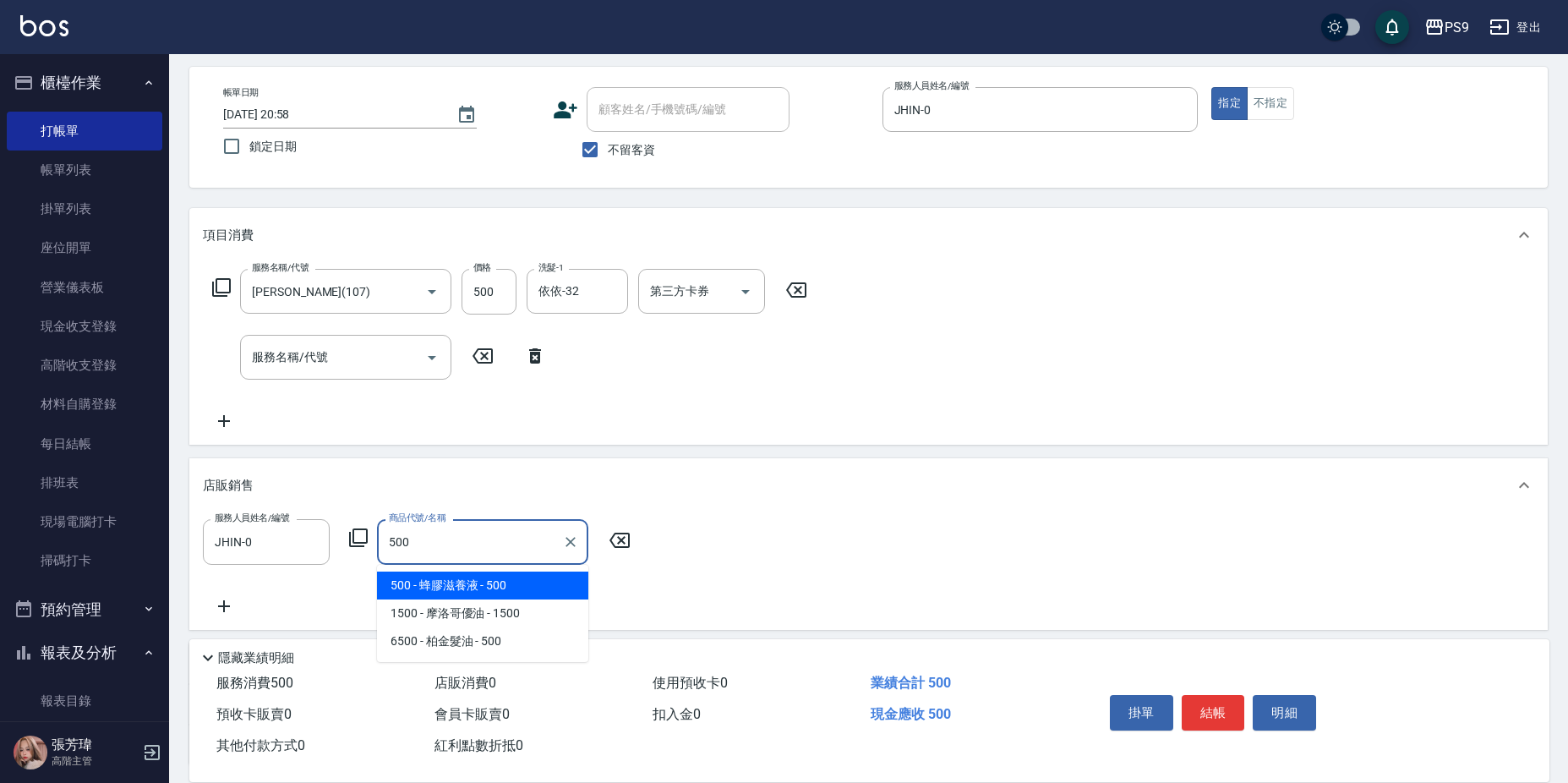
type input "蜂膠滋養液"
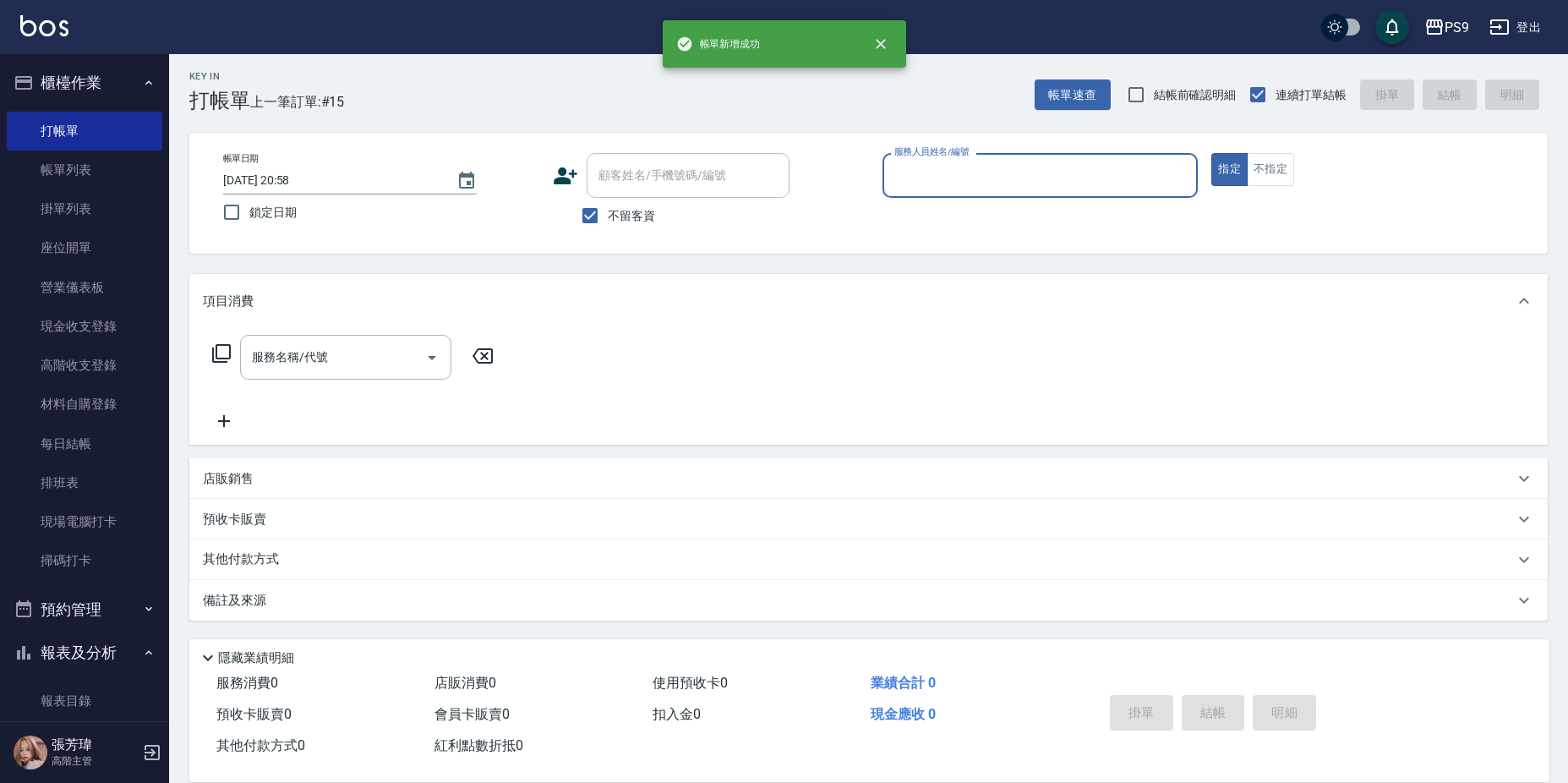
scroll to position [4, 0]
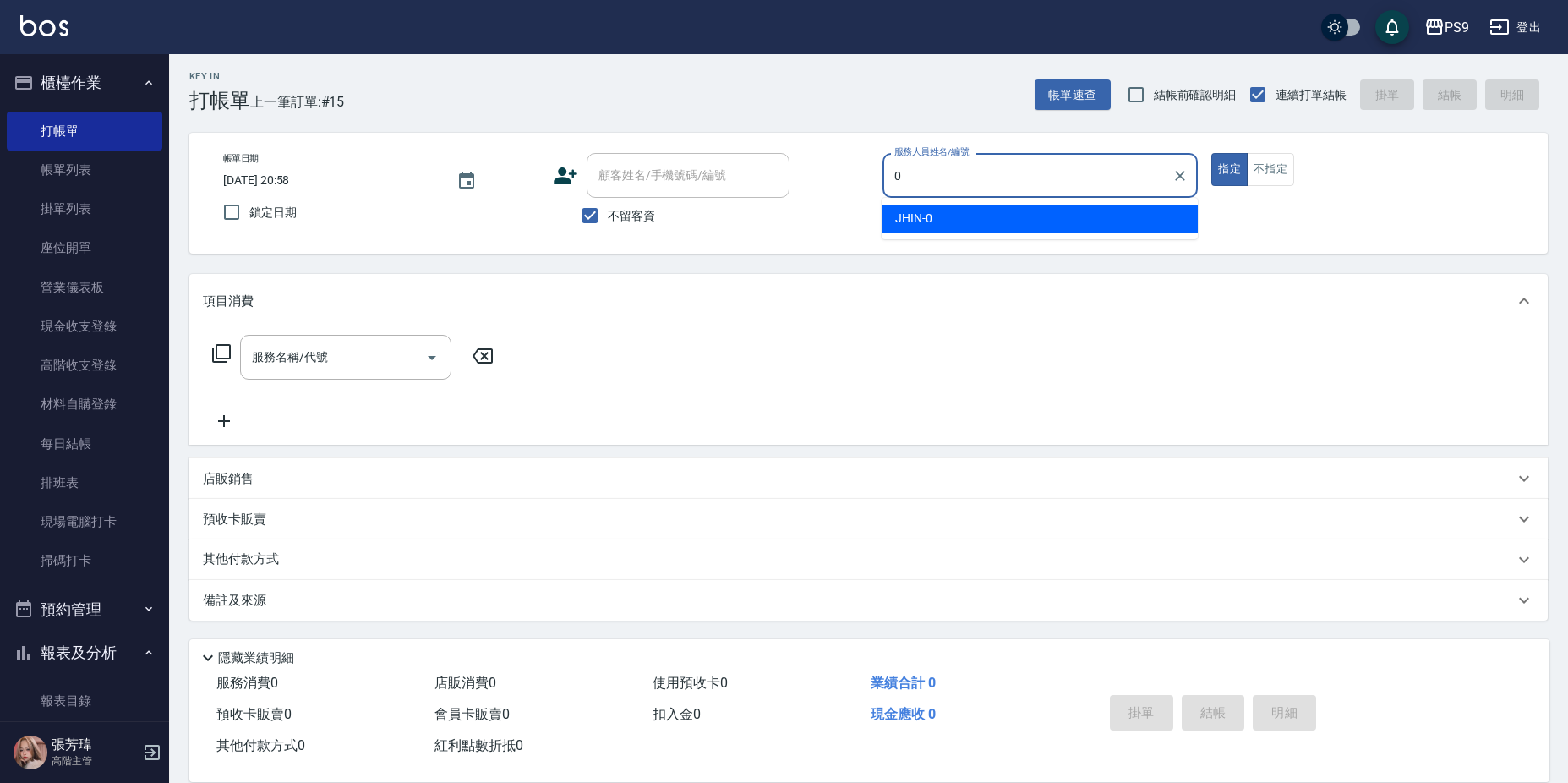
type input "JHIN-0"
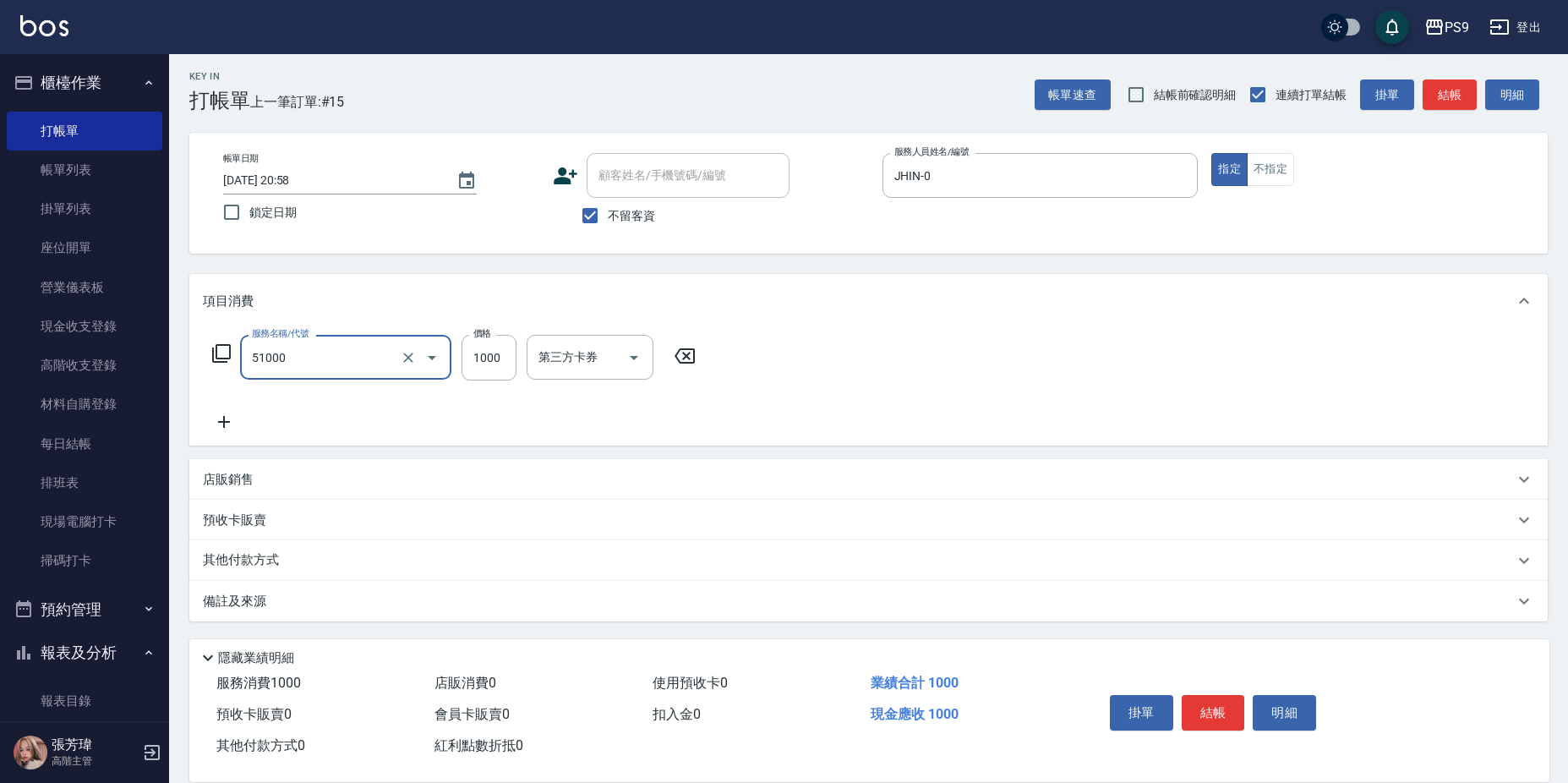
type input "燙髮1000(51000)"
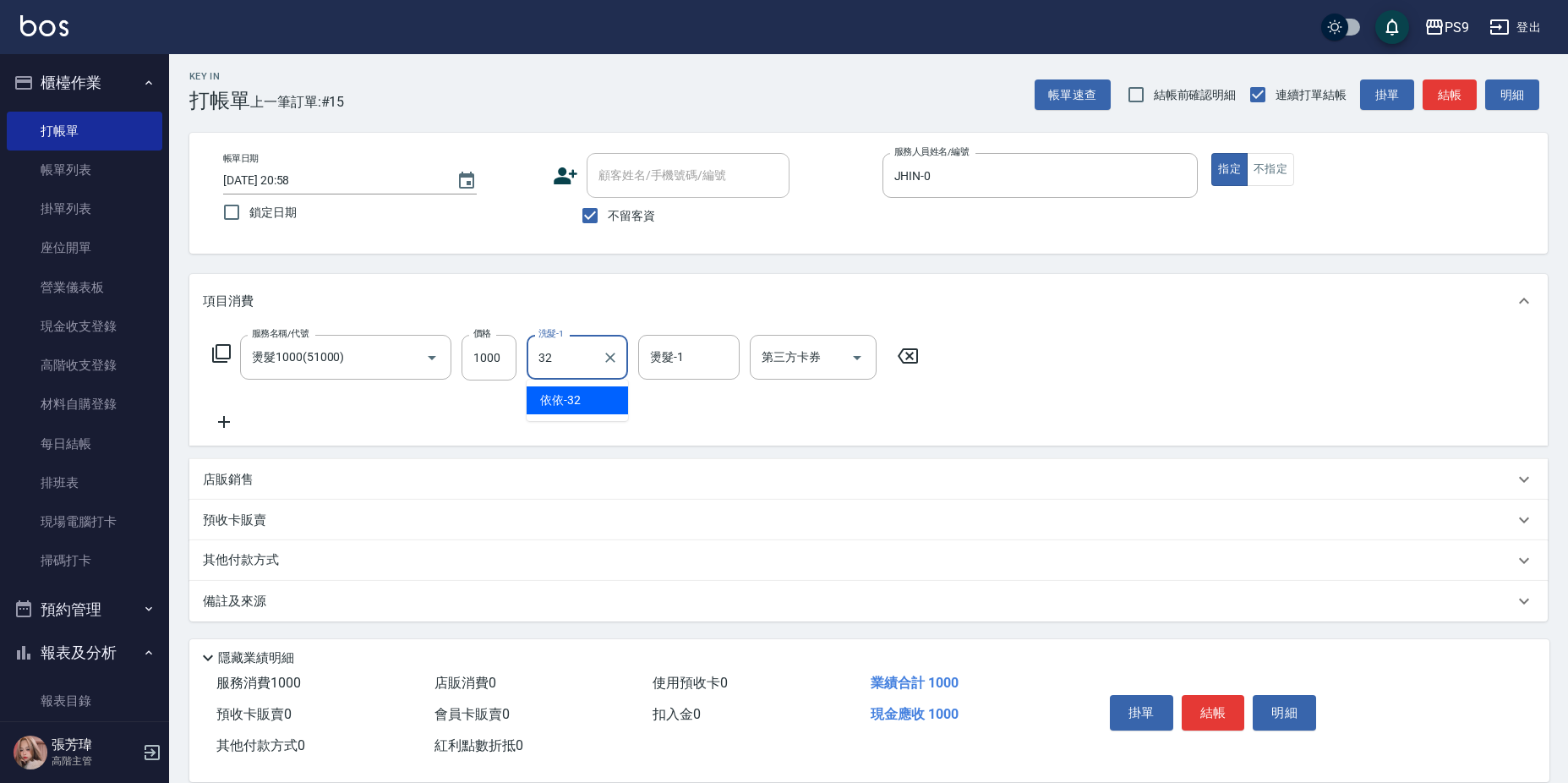
type input "依依-32"
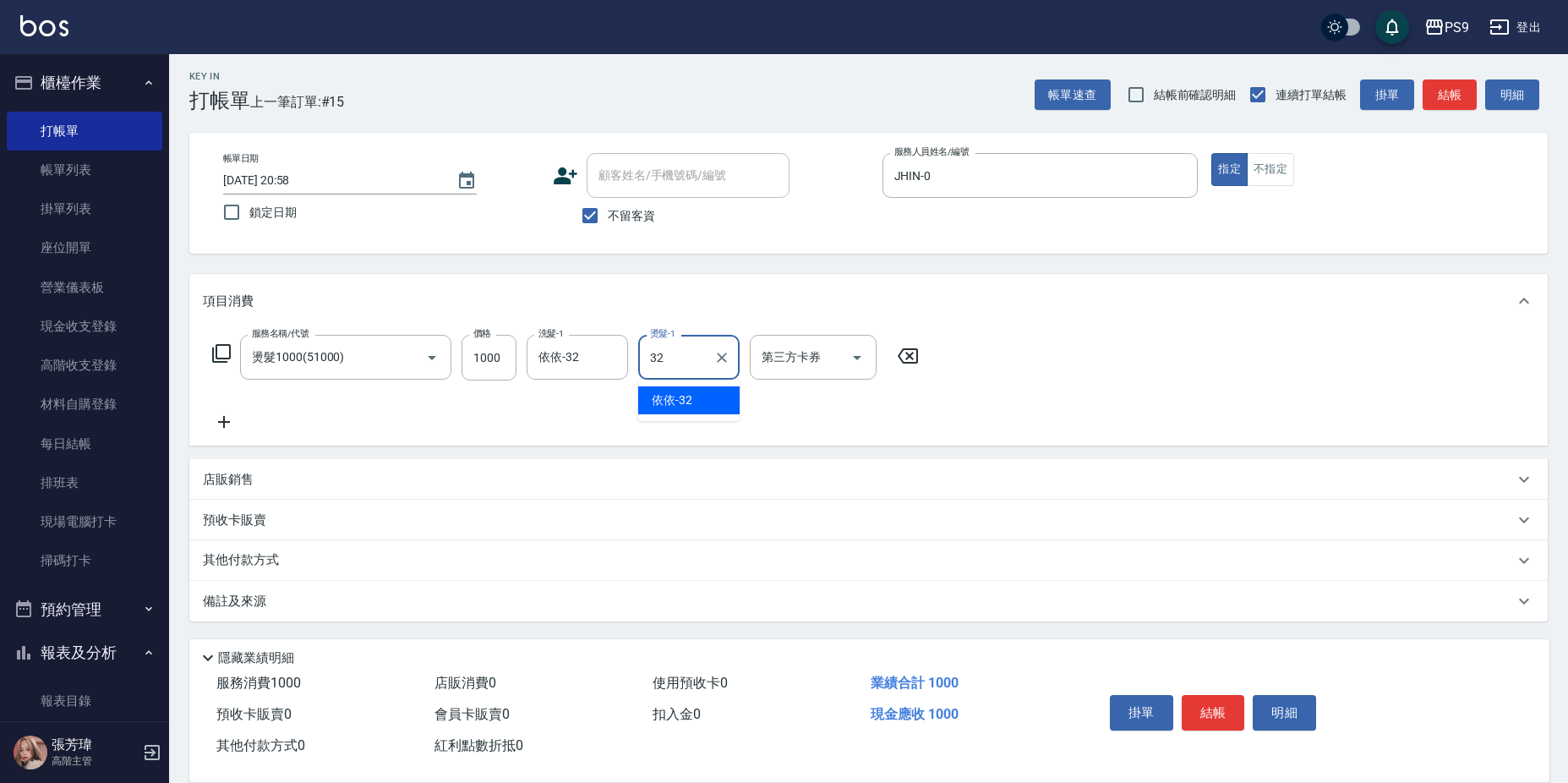
type input "依依-32"
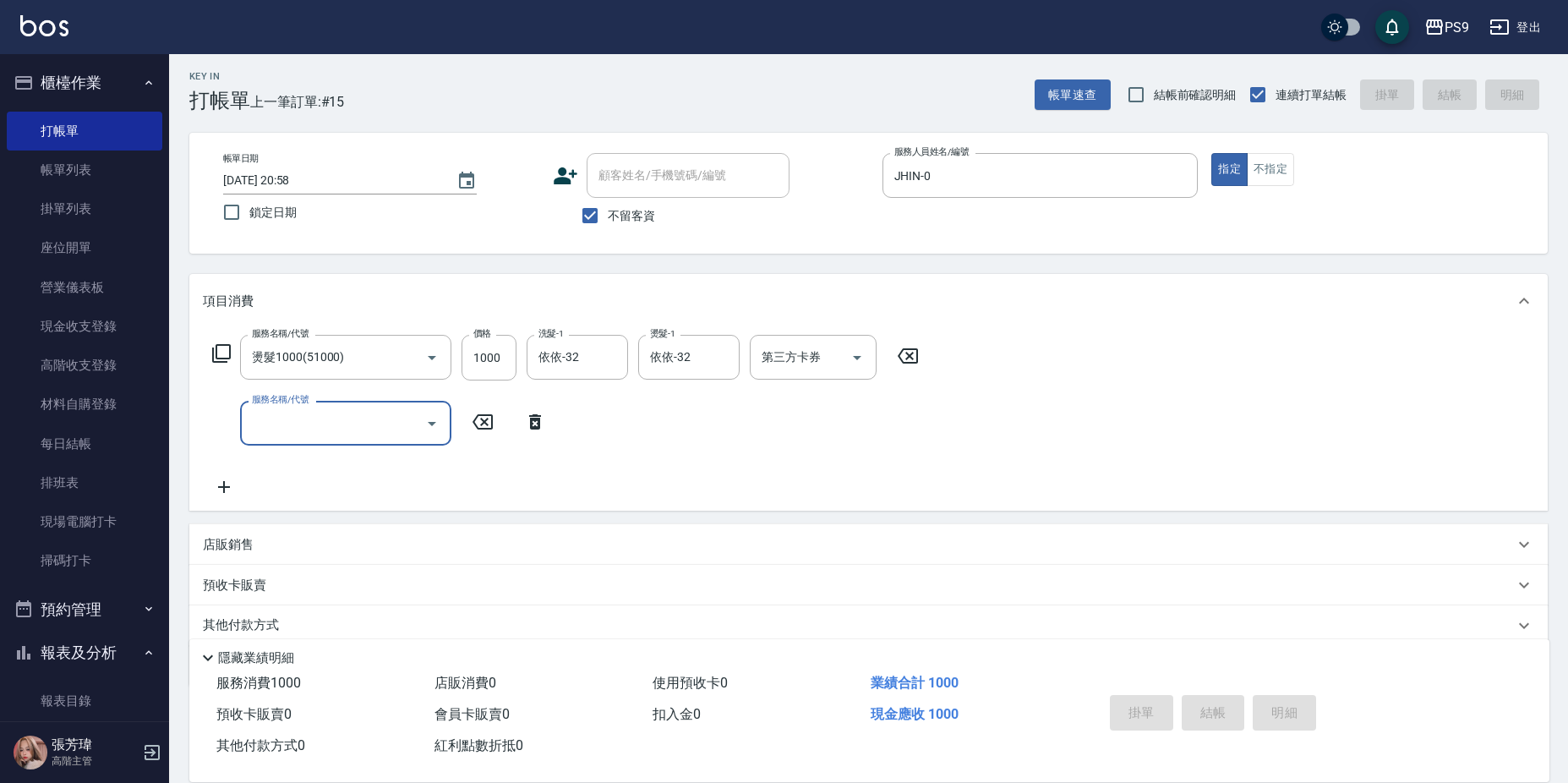
type input "2025/09/08 20:59"
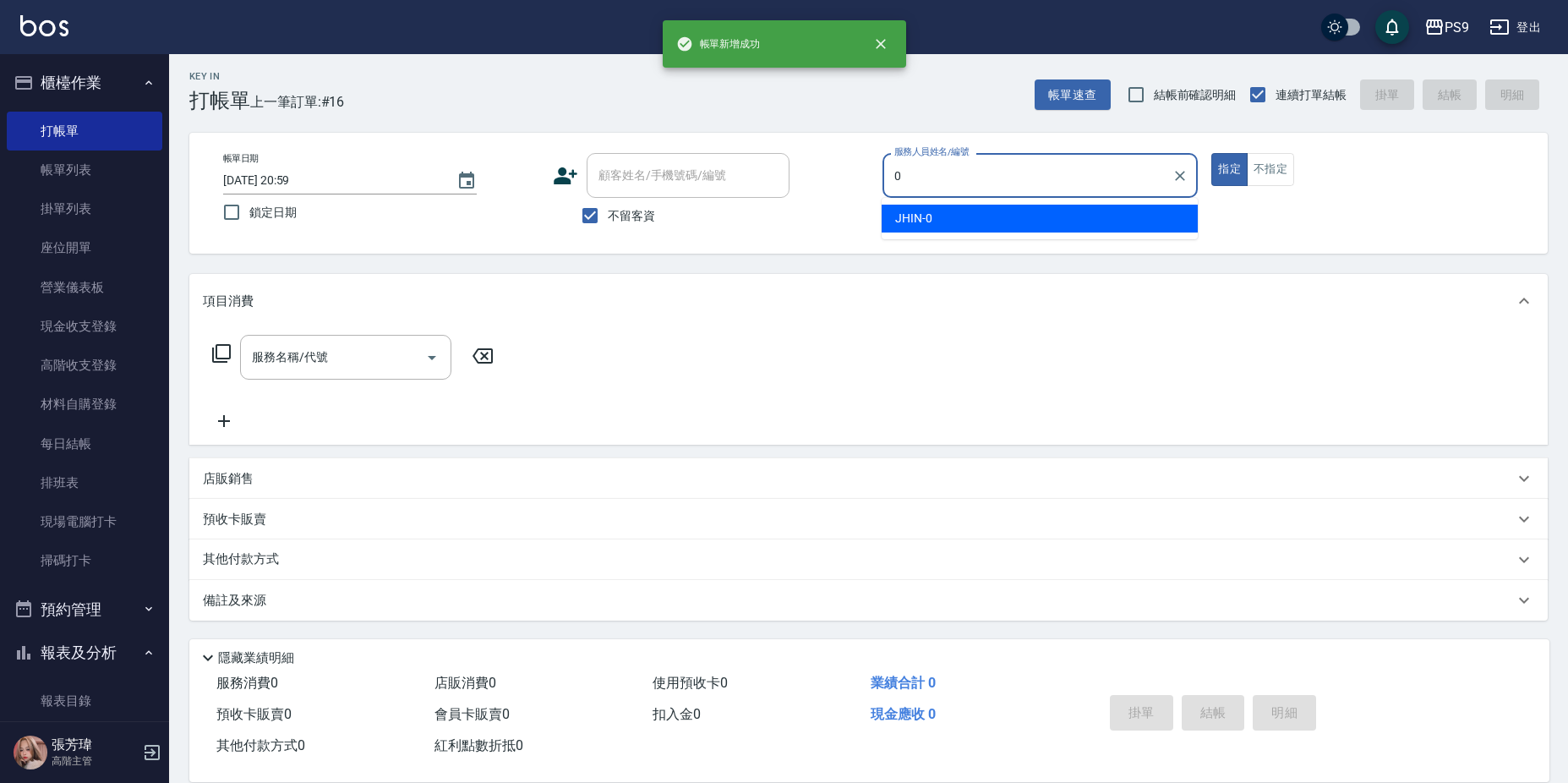
type input "JHIN-0"
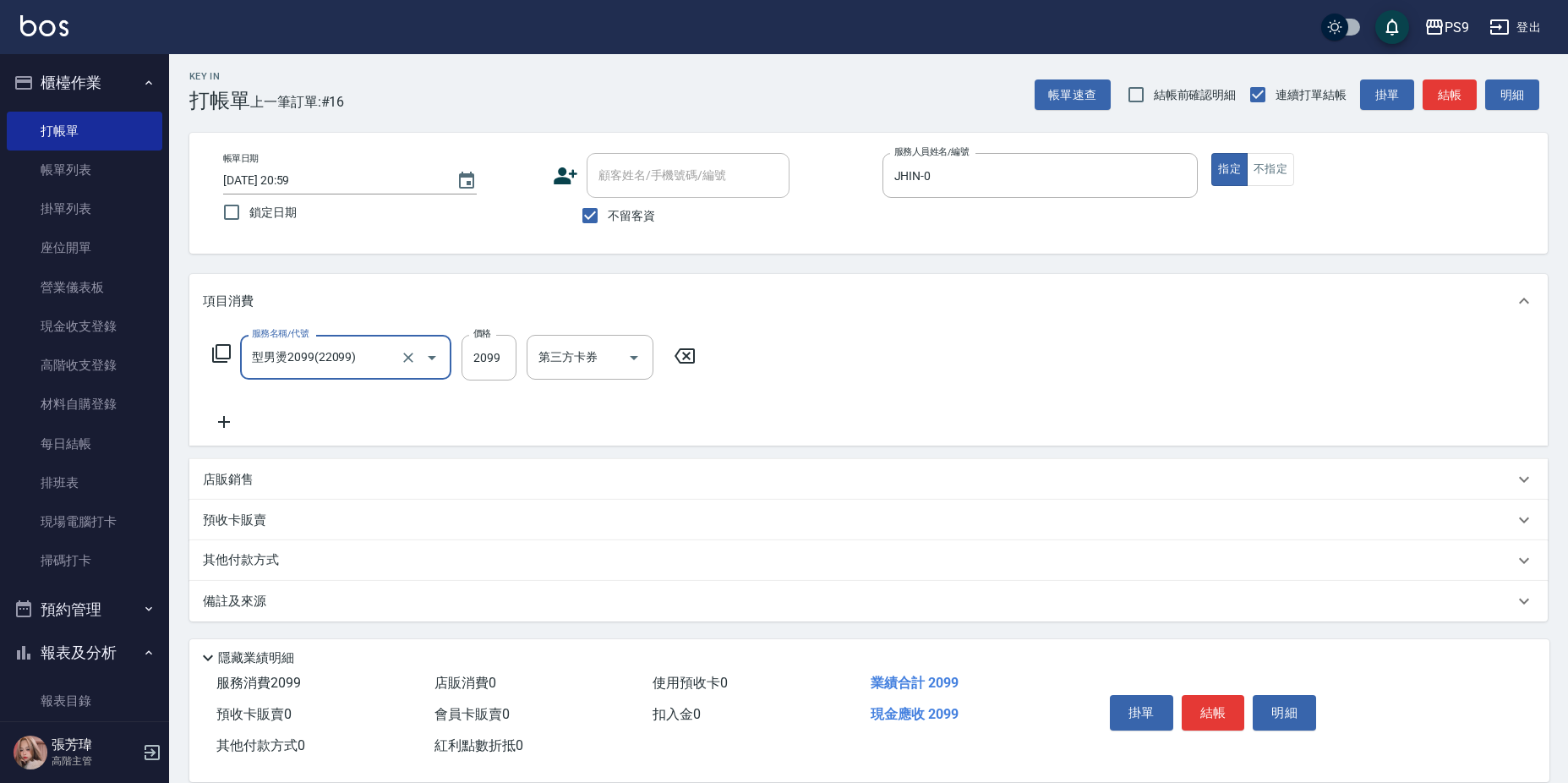
type input "型男燙2099(22099)"
type input "2100"
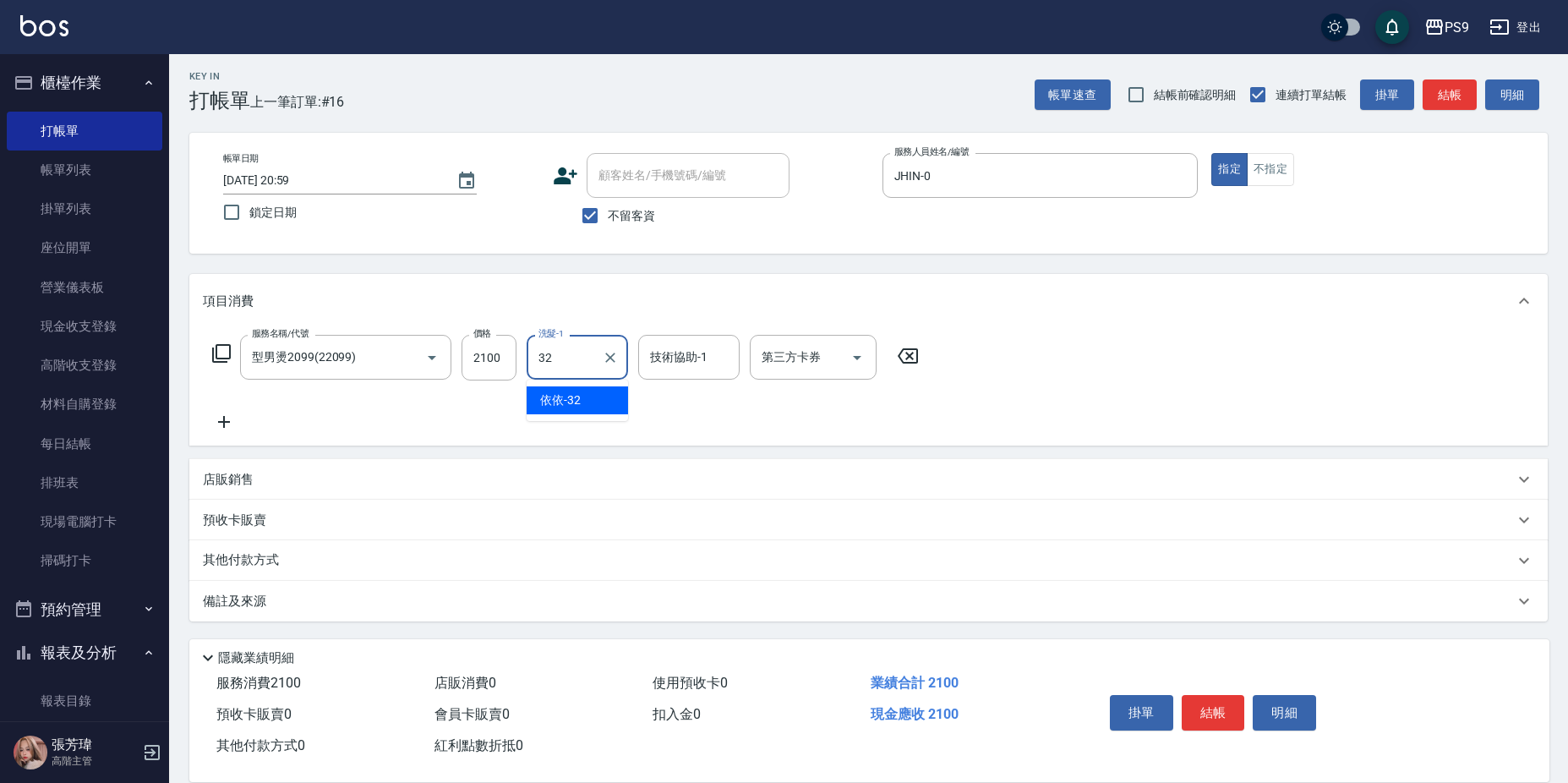
type input "依依-32"
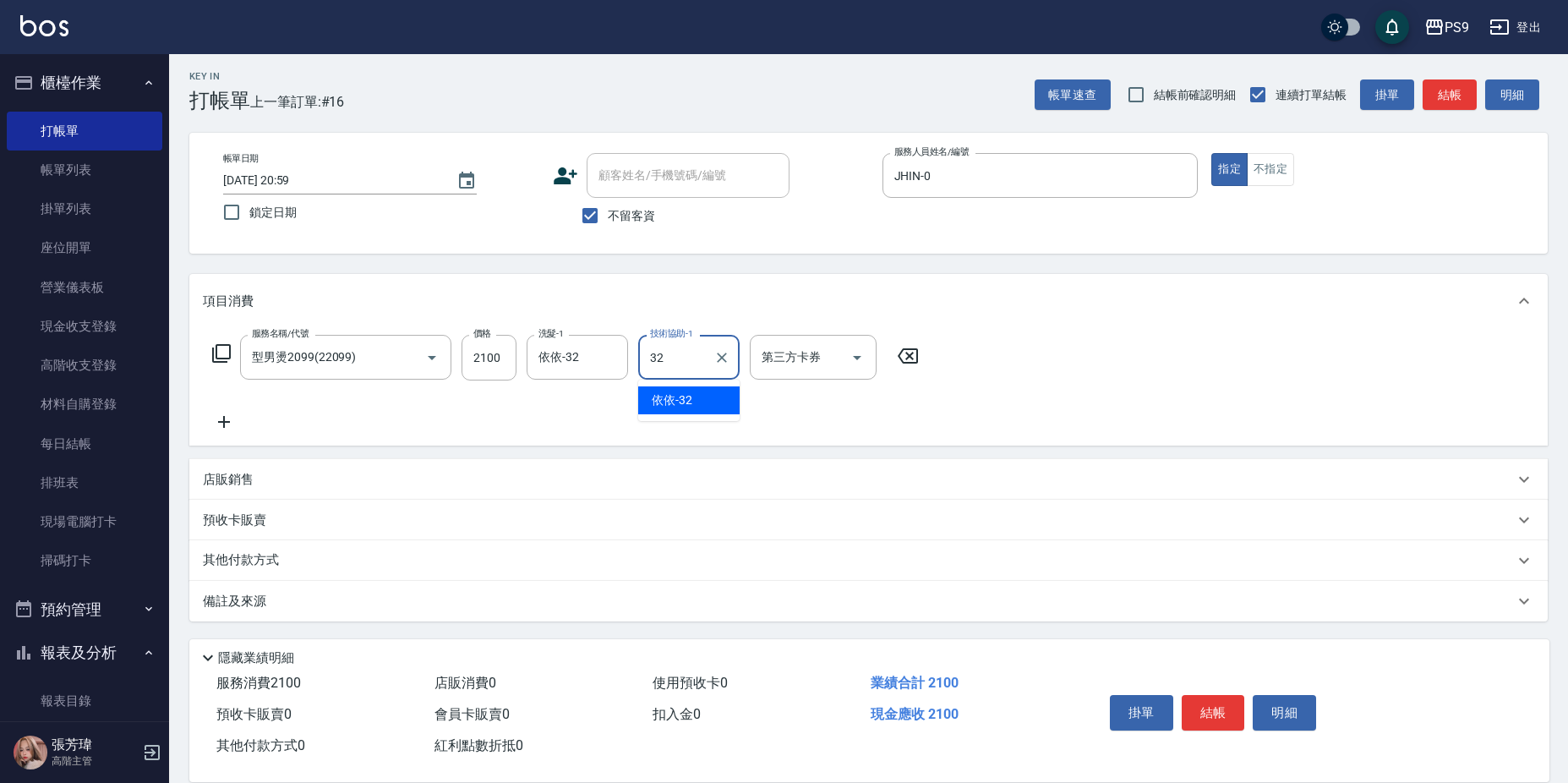
type input "依依-32"
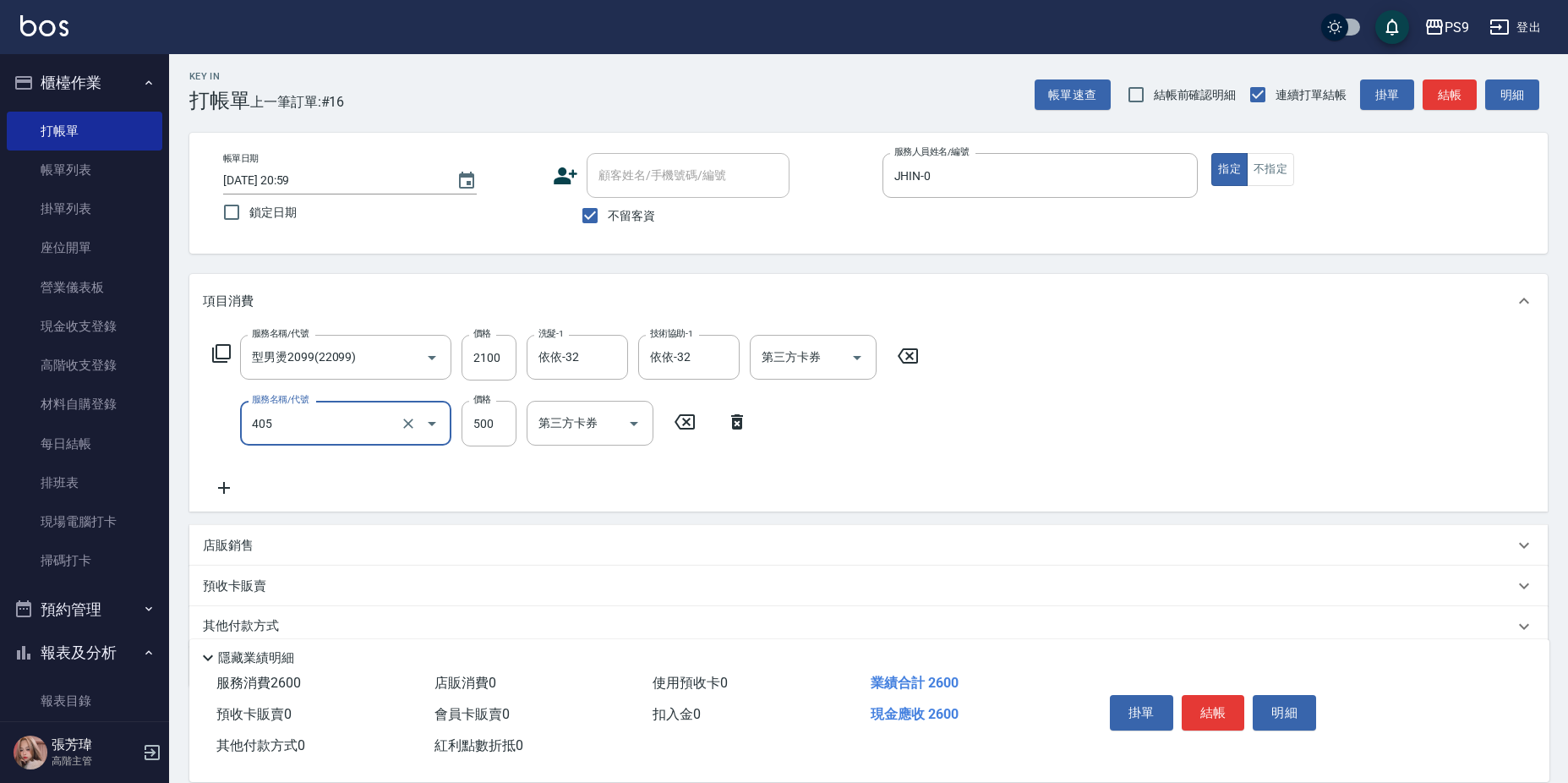
type input "護-500(405)"
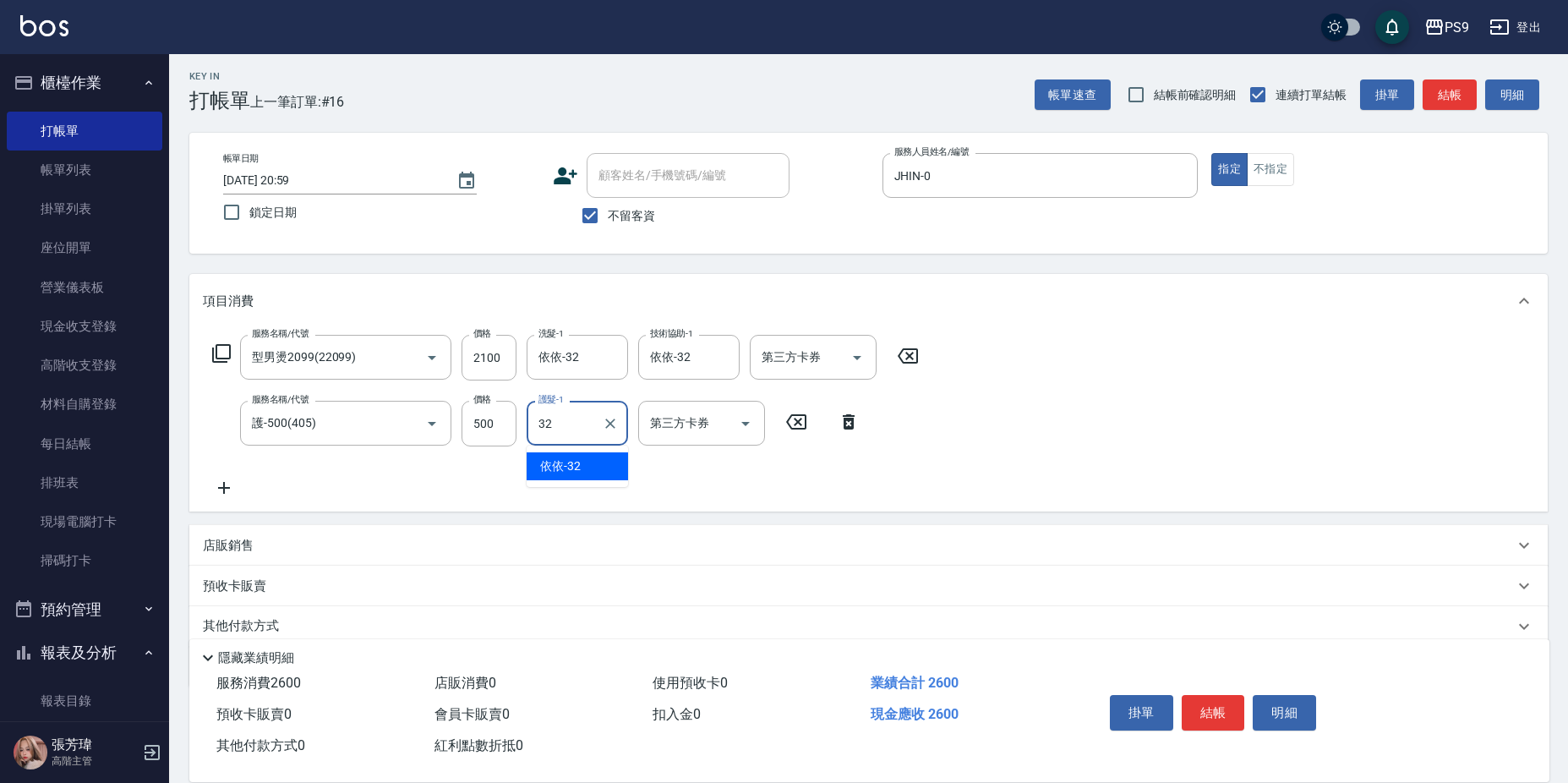
type input "依依-32"
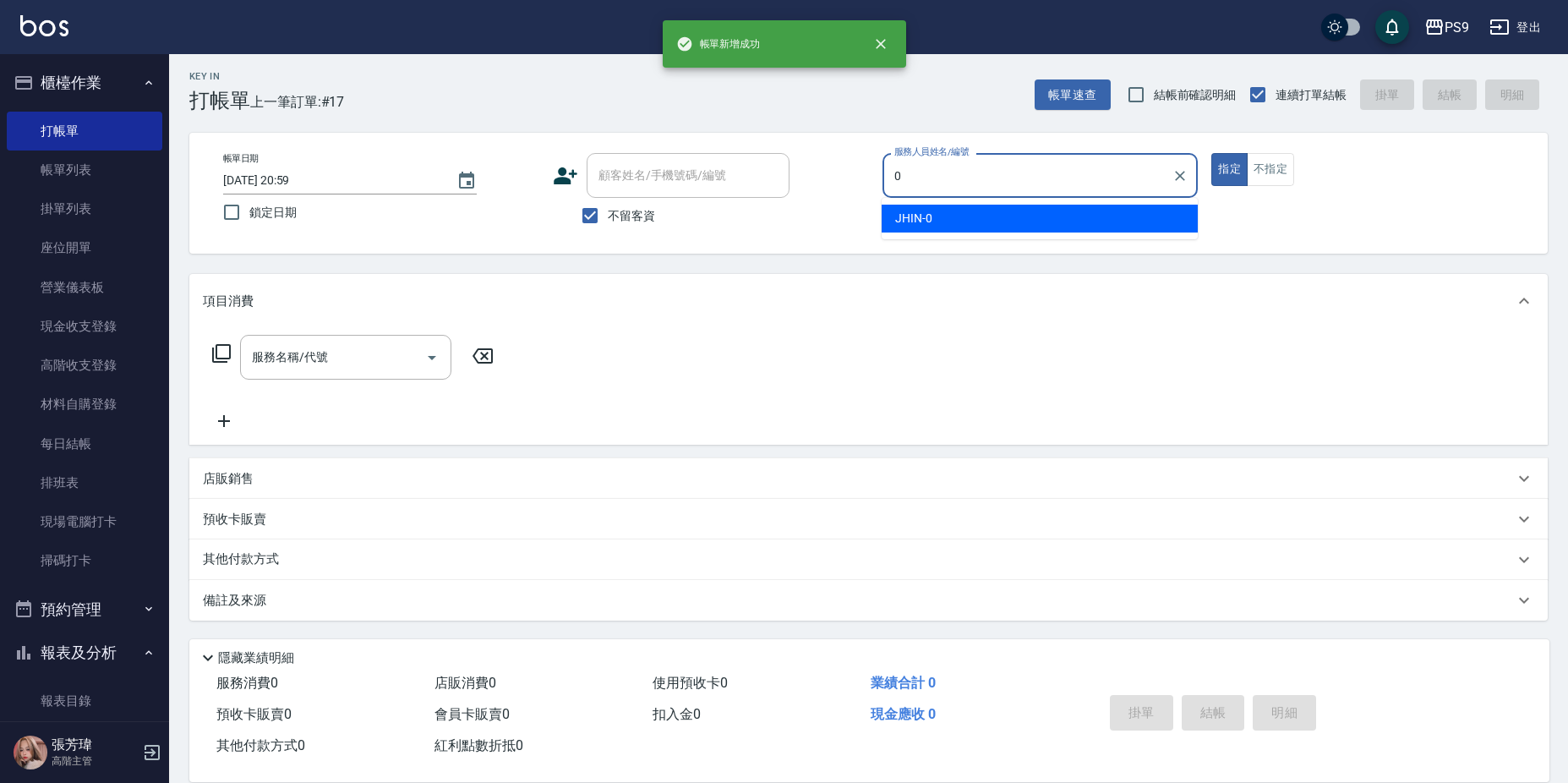
type input "JHIN-0"
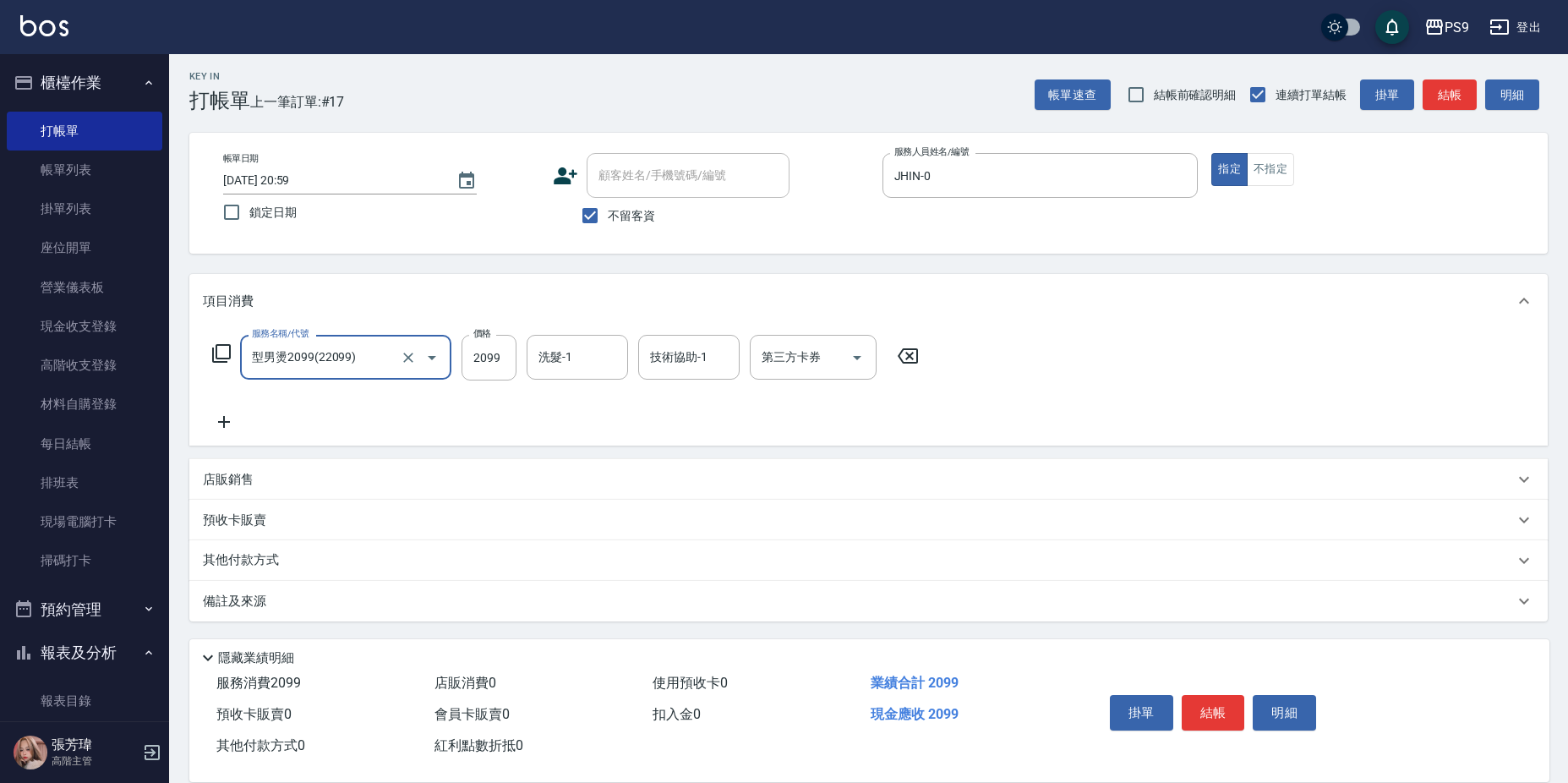
type input "型男燙2099(22099)"
type input "2100"
type input "依依-32"
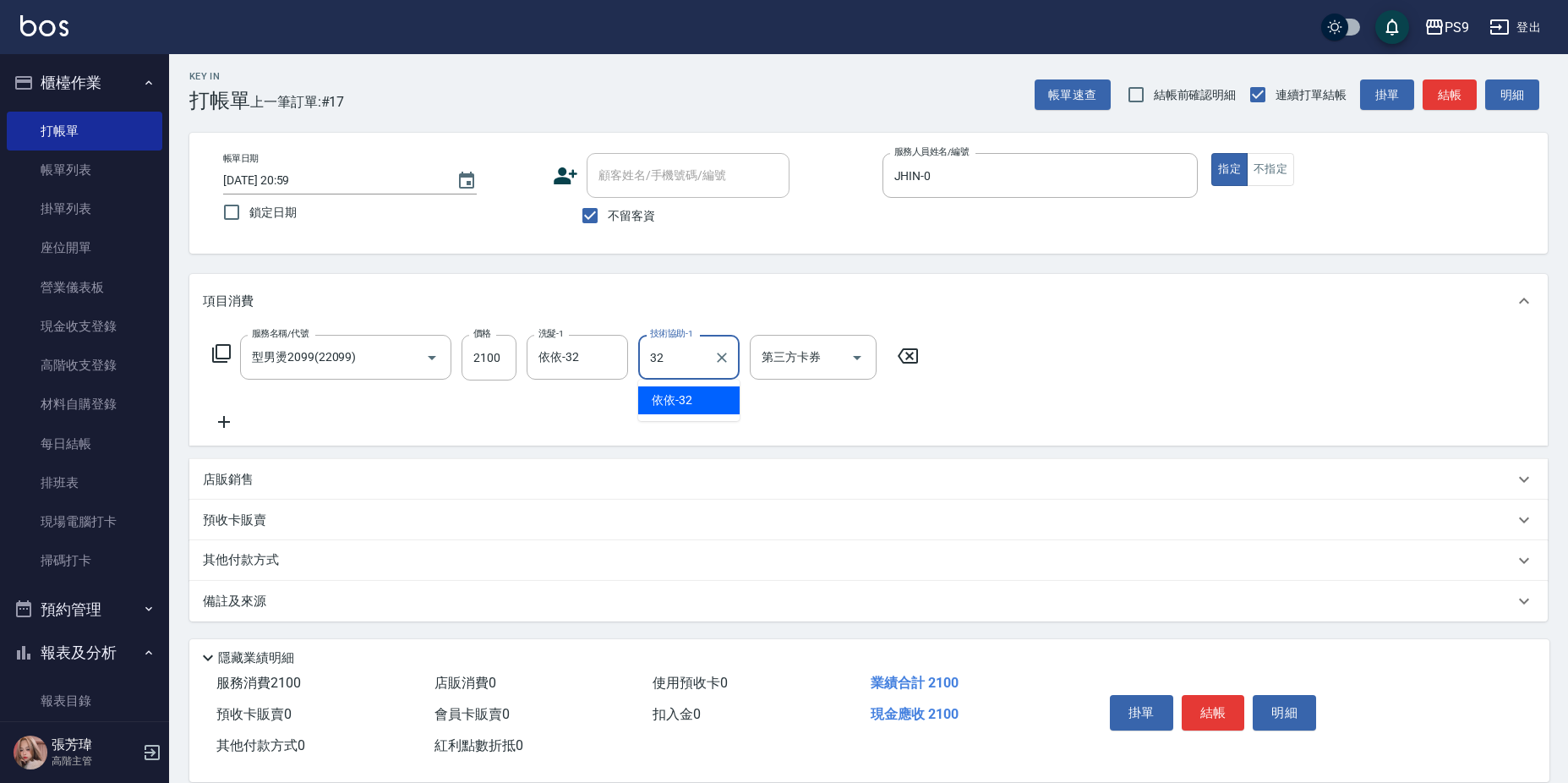
type input "依依-32"
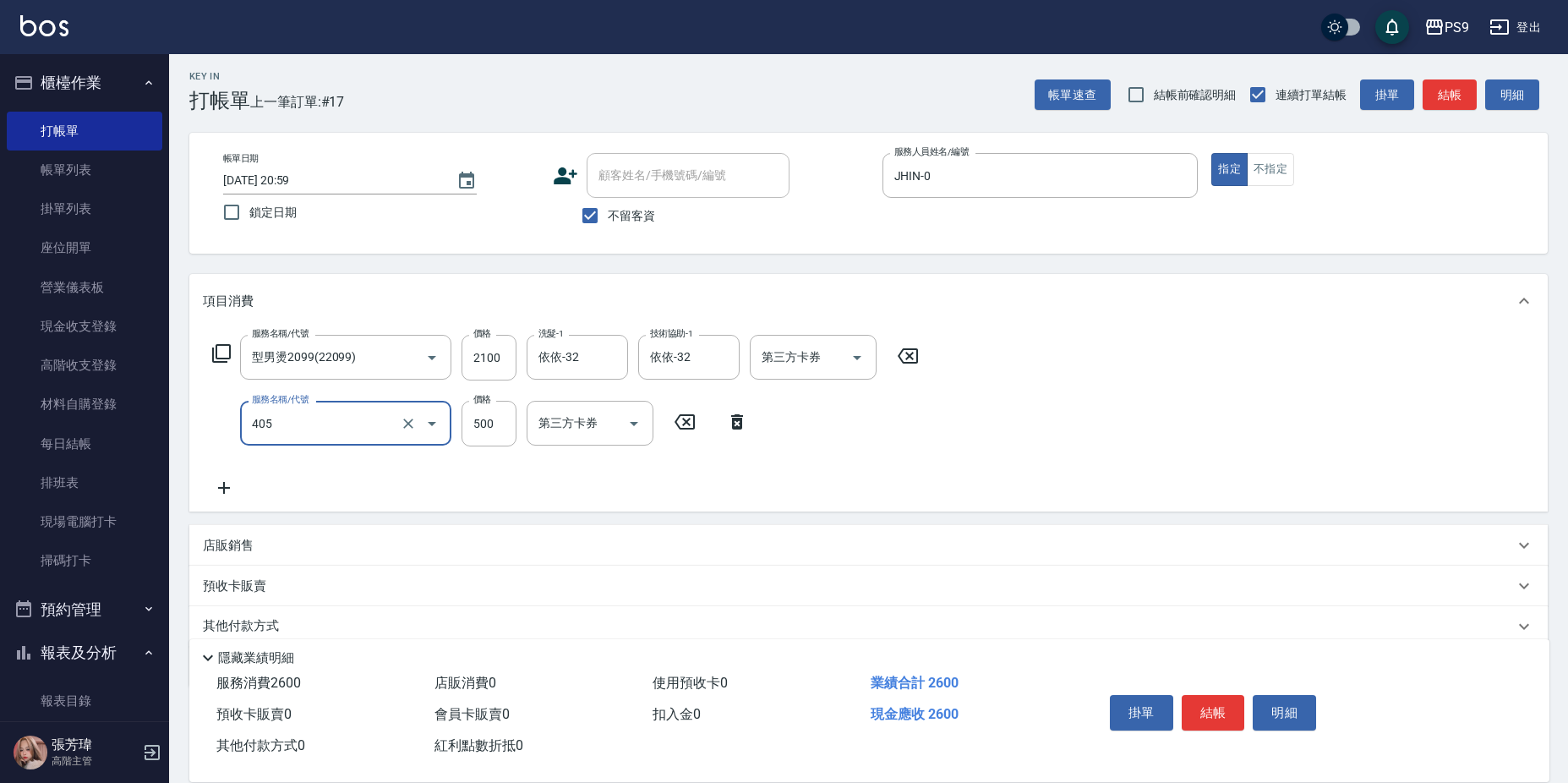
type input "護-500(405)"
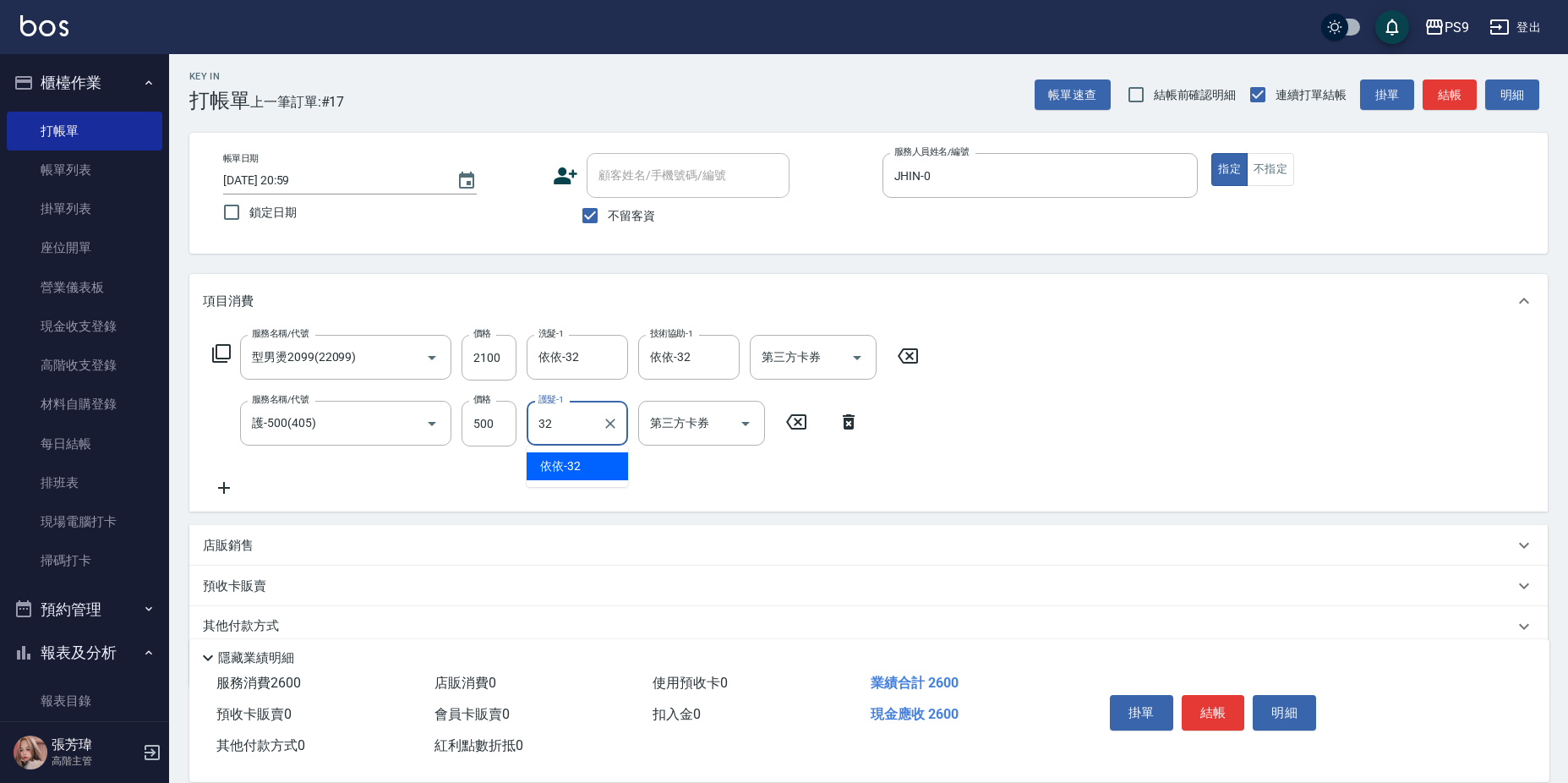
type input "依依-32"
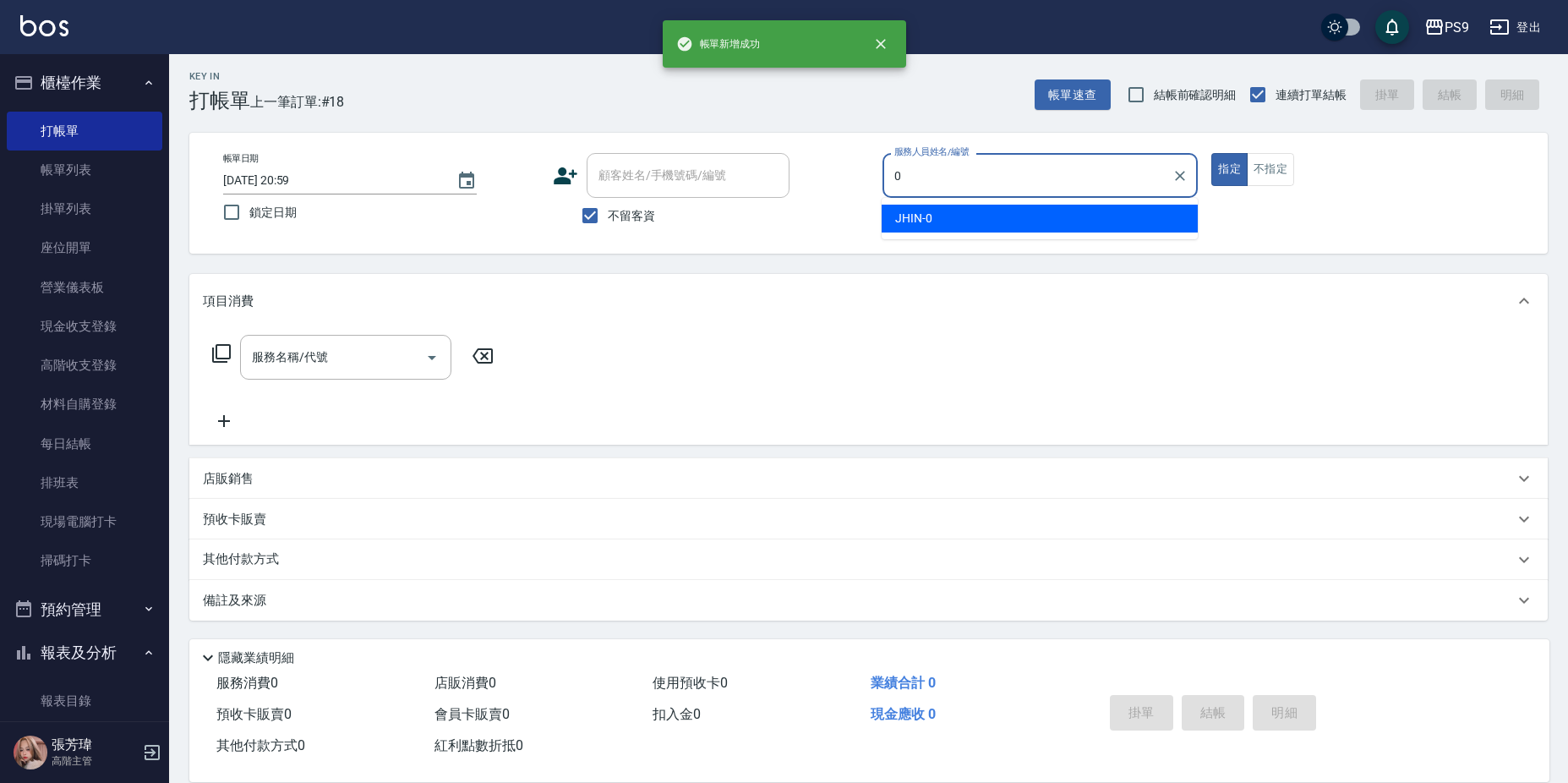
type input "JHIN-0"
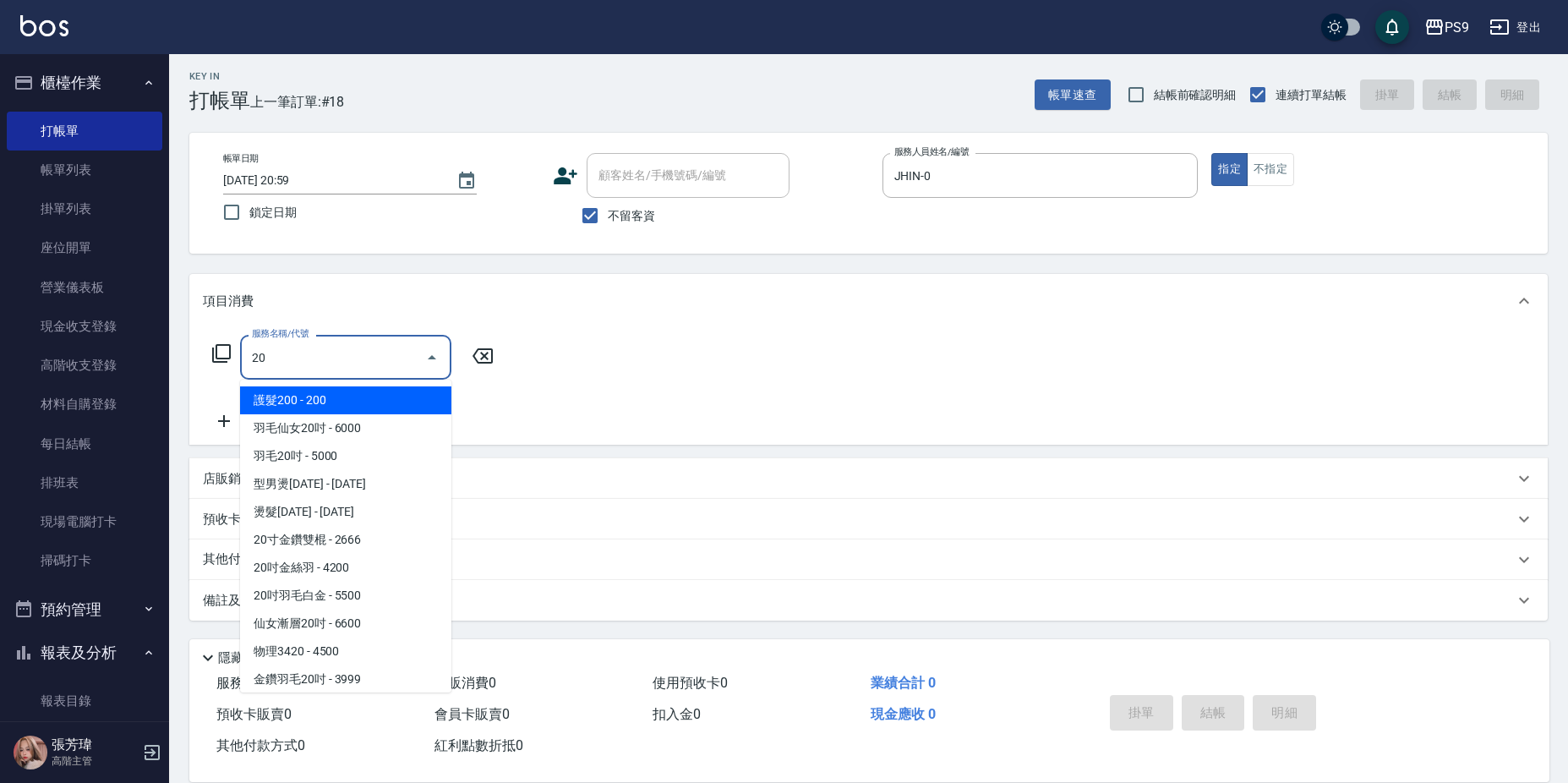
type input "2"
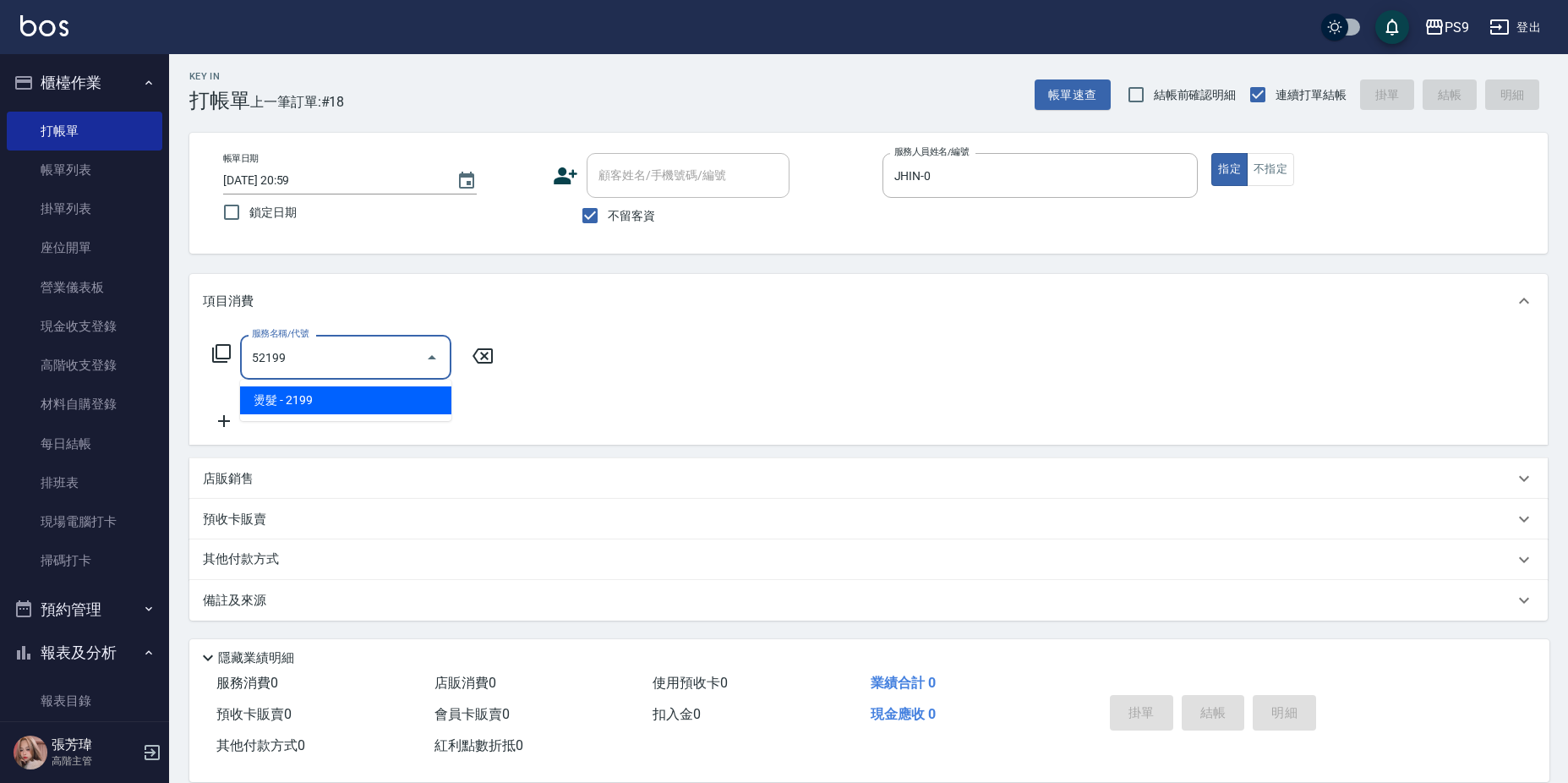
type input "燙髮(52199)"
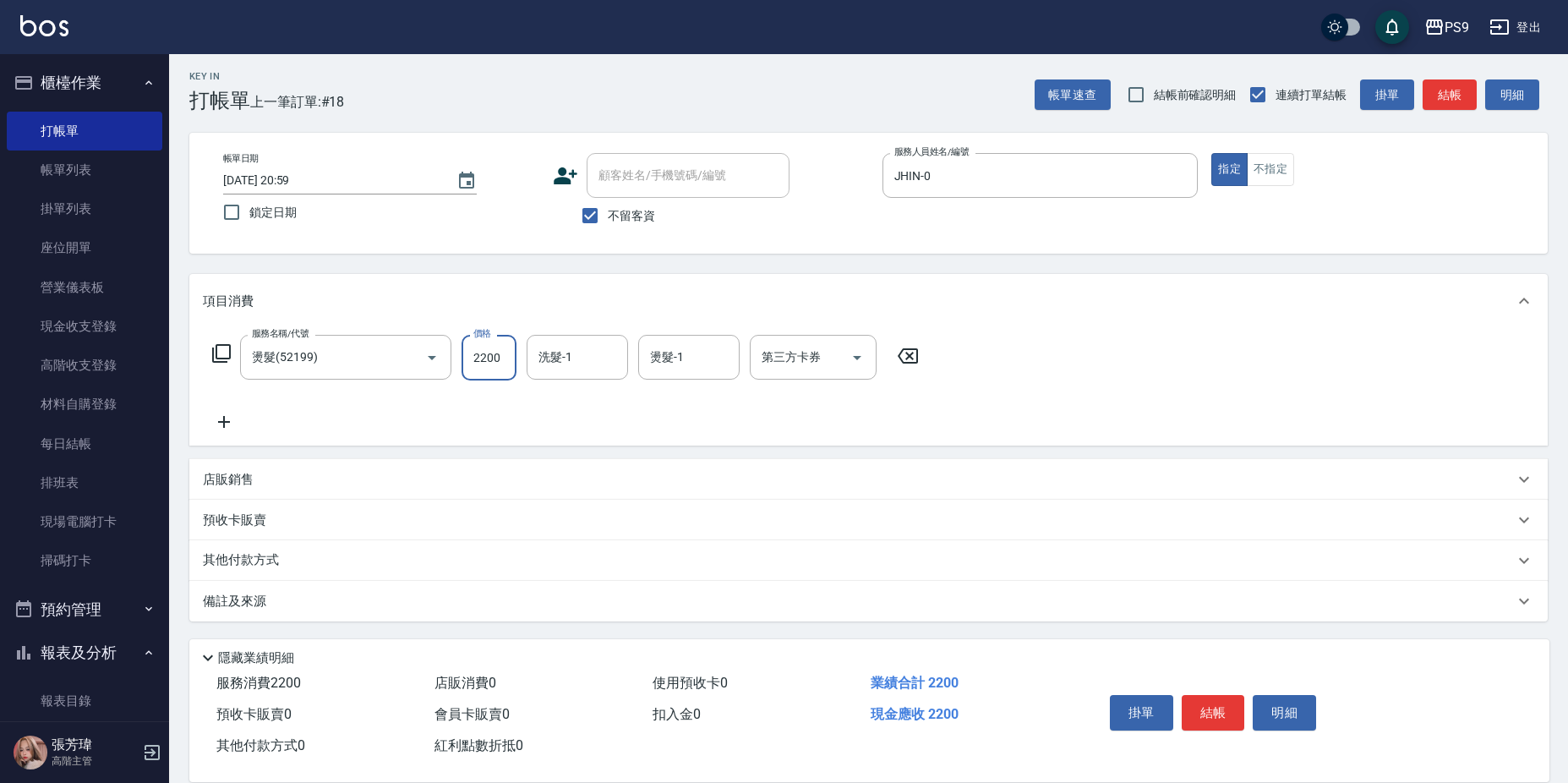
type input "2200"
type input "依依-32"
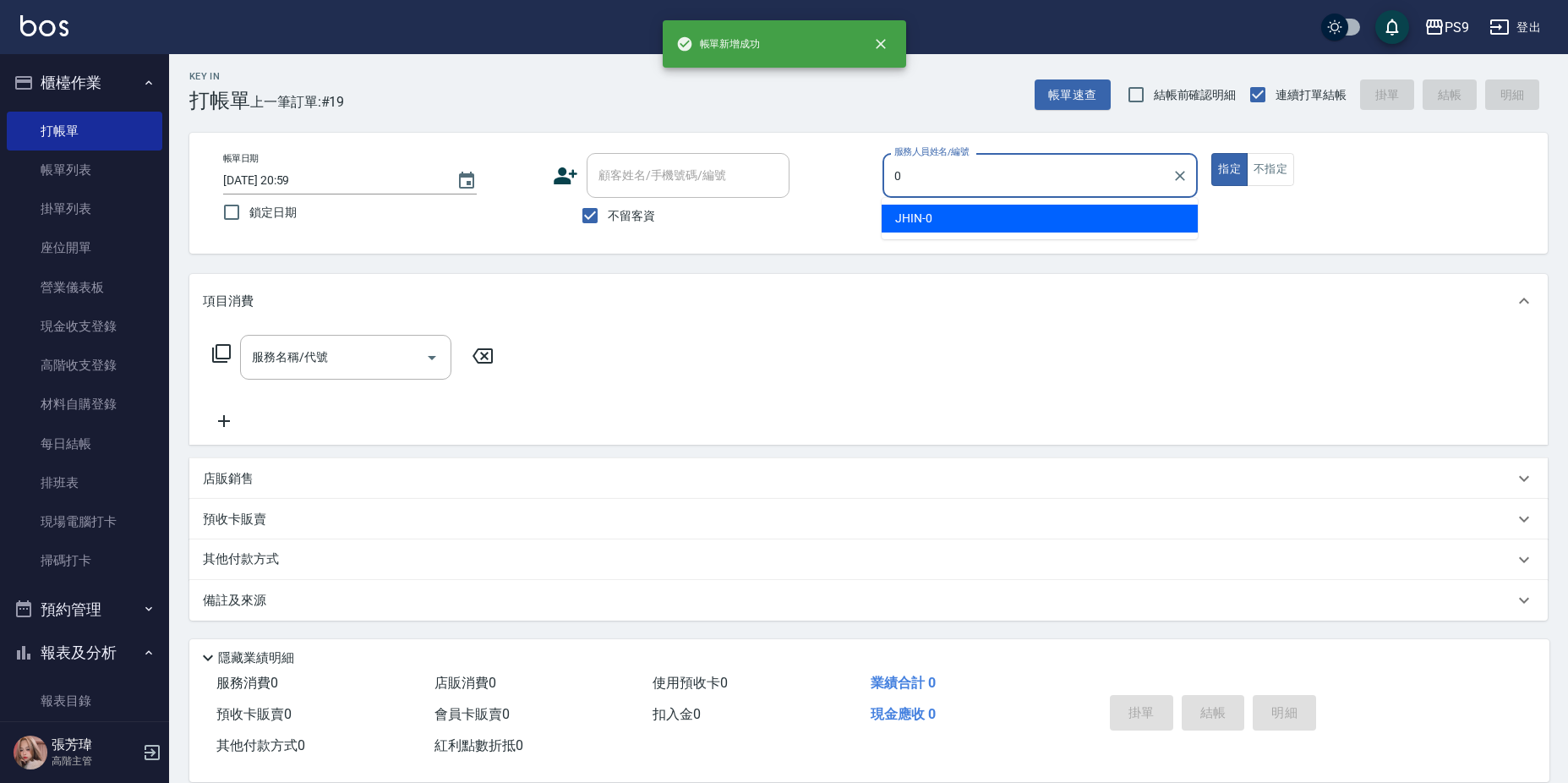
type input "JHIN-0"
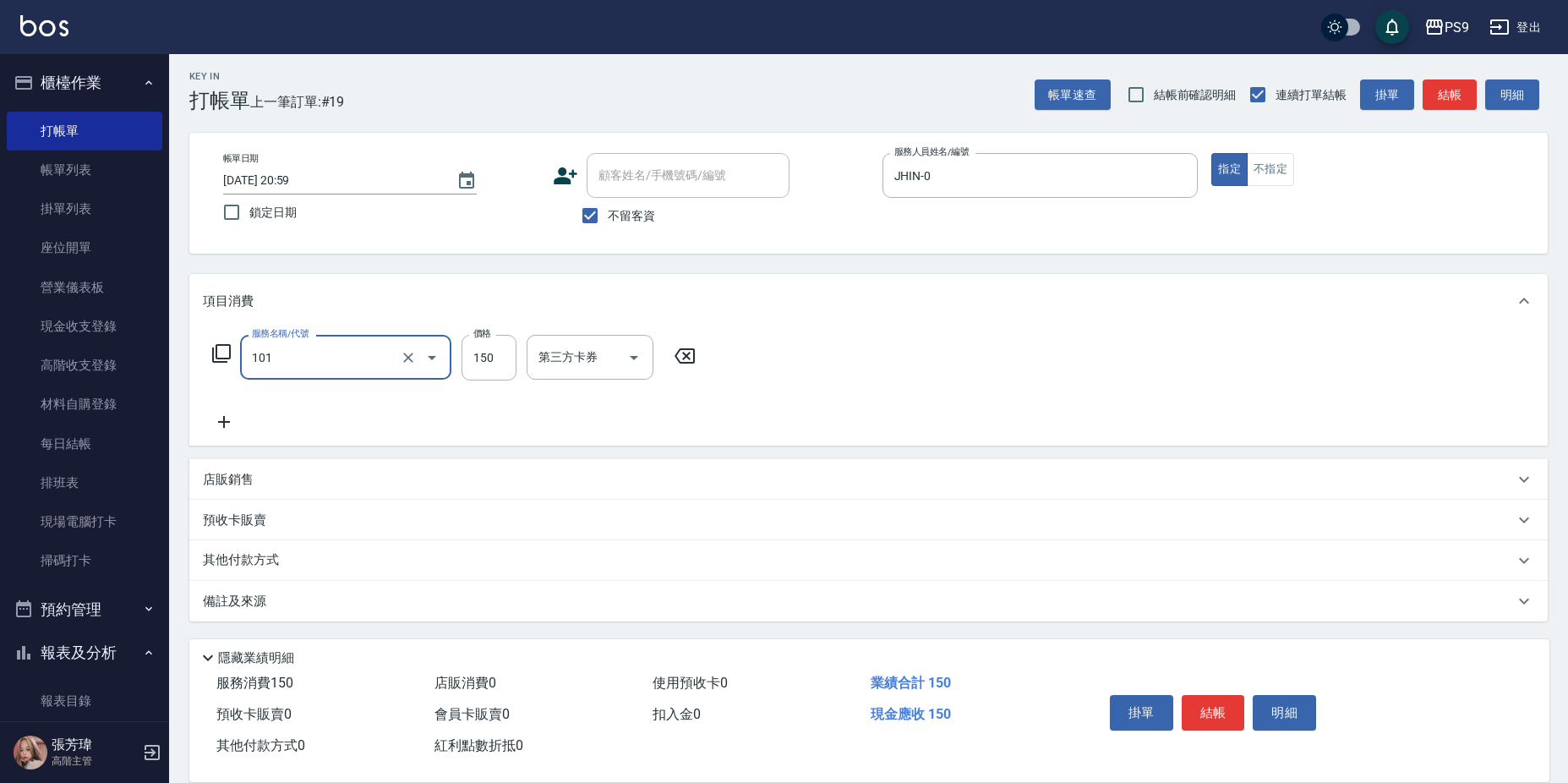
type input "洗髮(101)"
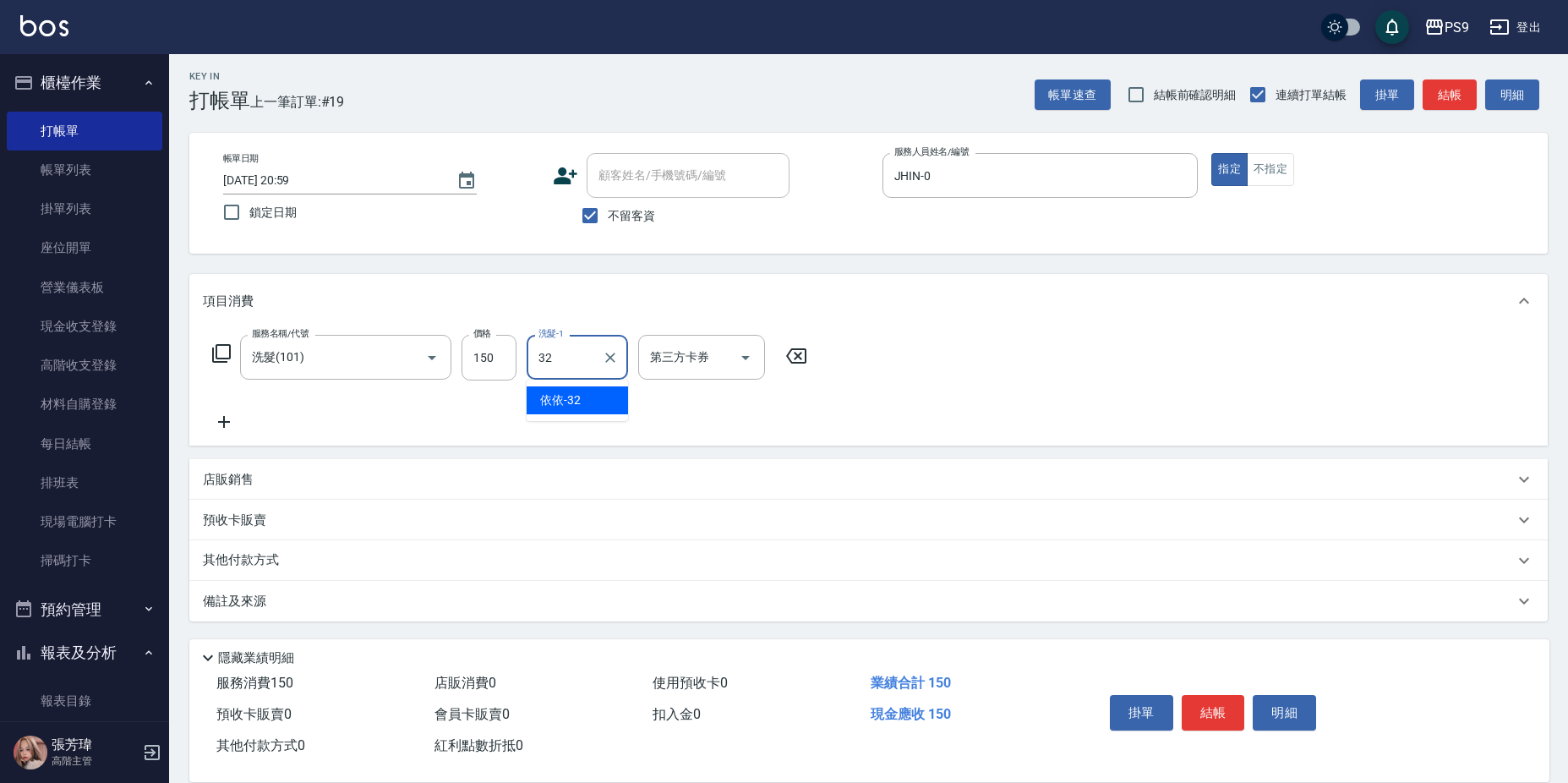
type input "依依-32"
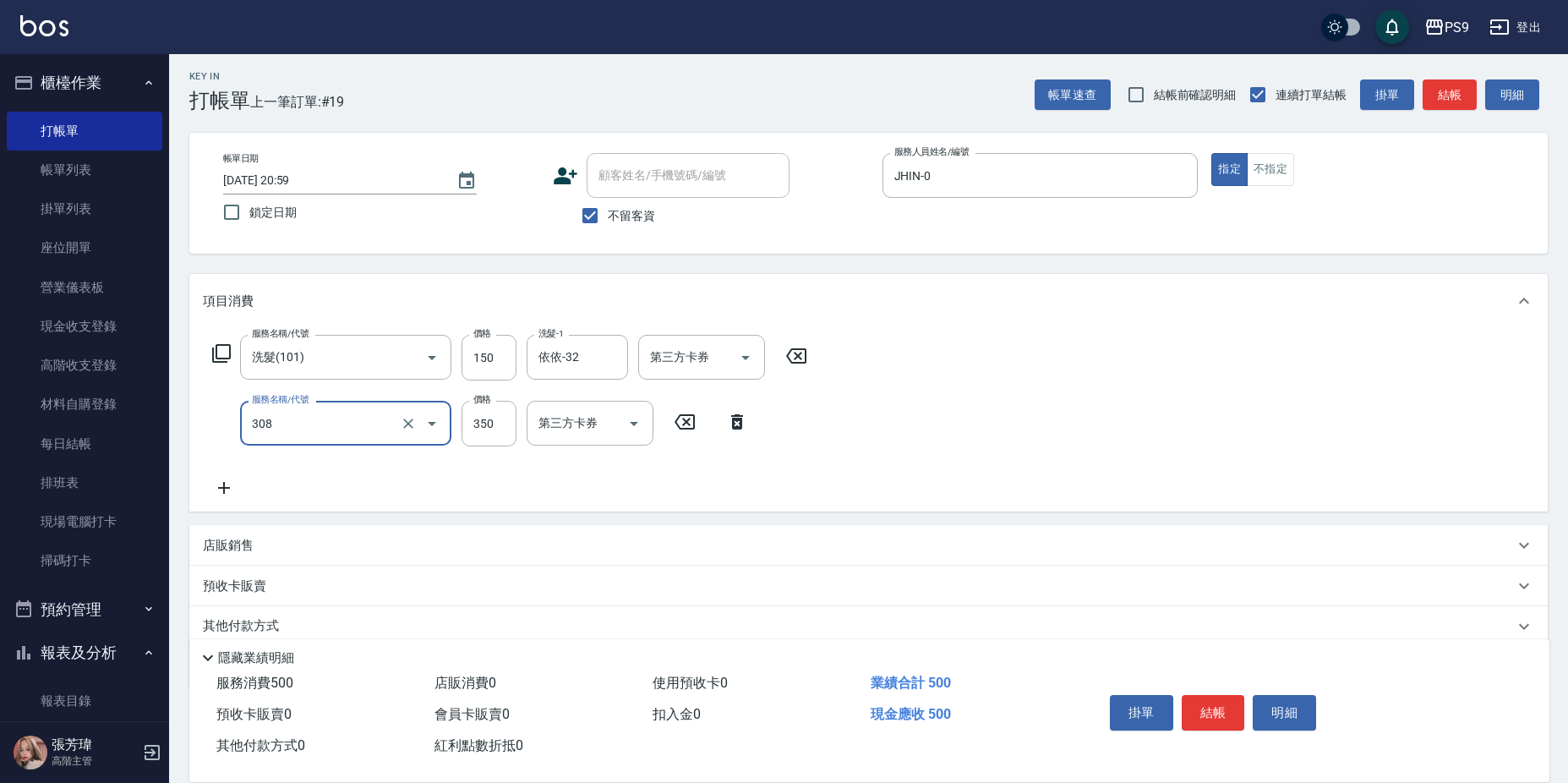
type input "剪-350(308)"
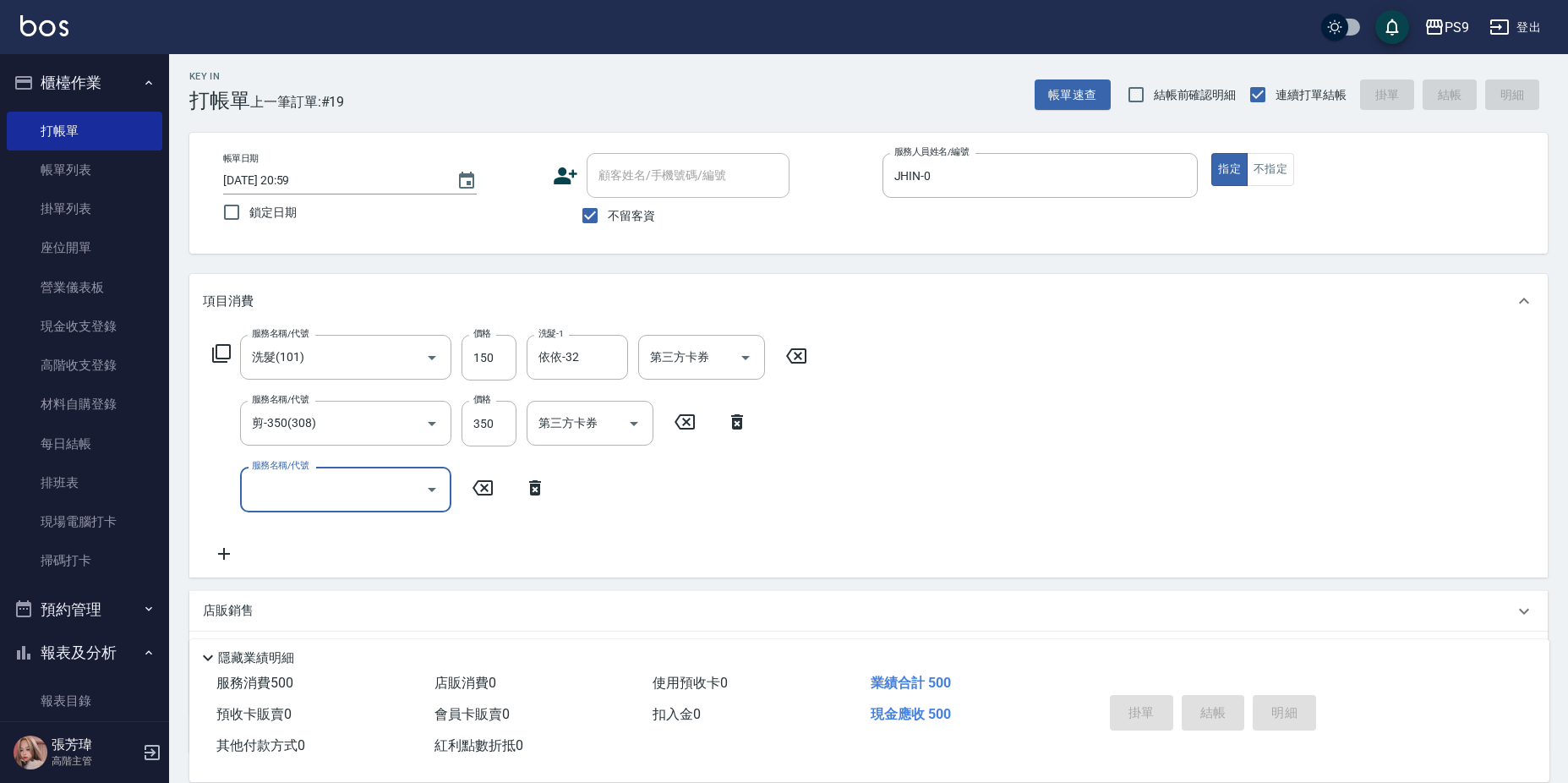
type input "2025/09/08 21:00"
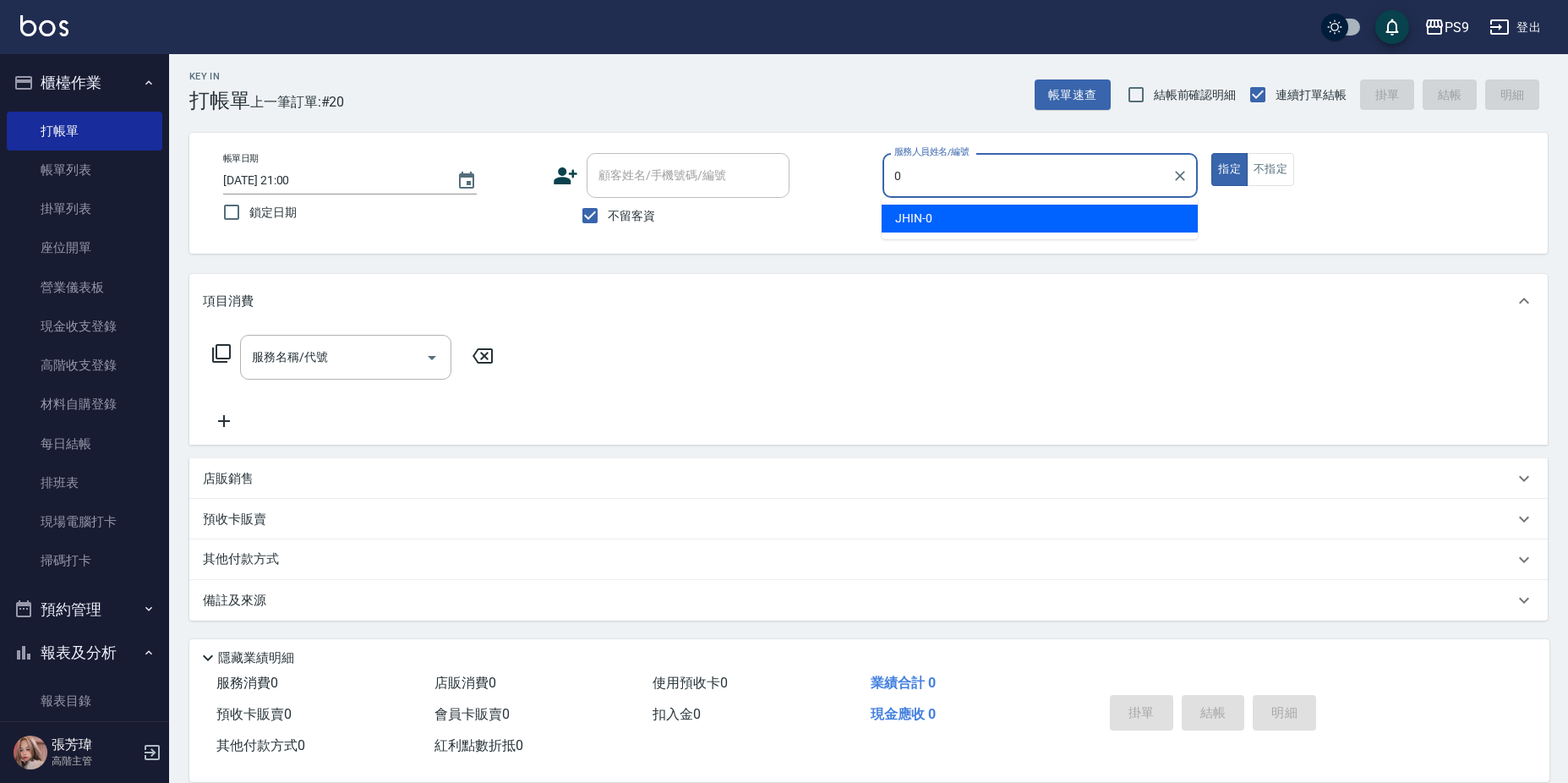
type input "JHIN-0"
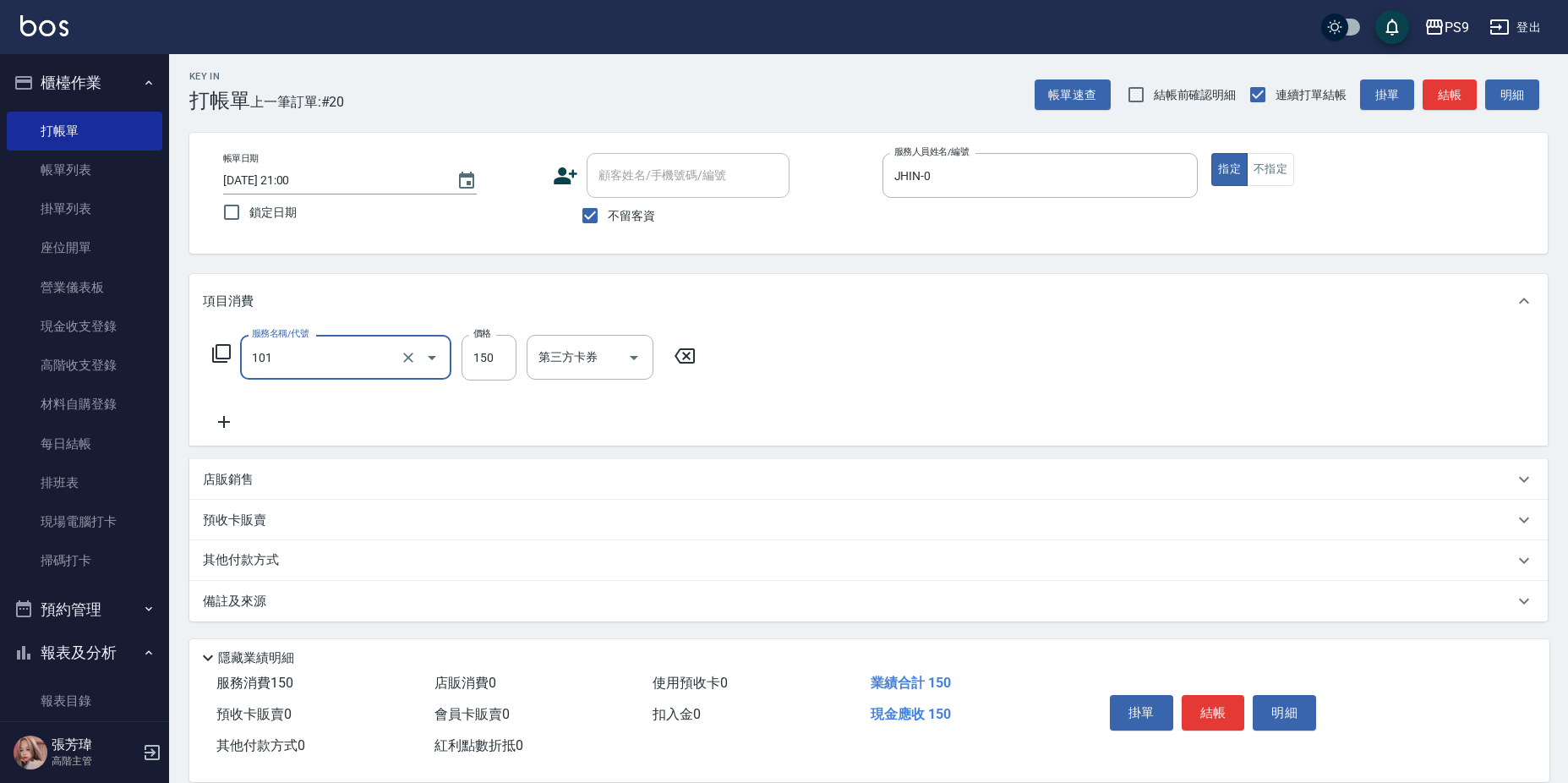
type input "洗髮(101)"
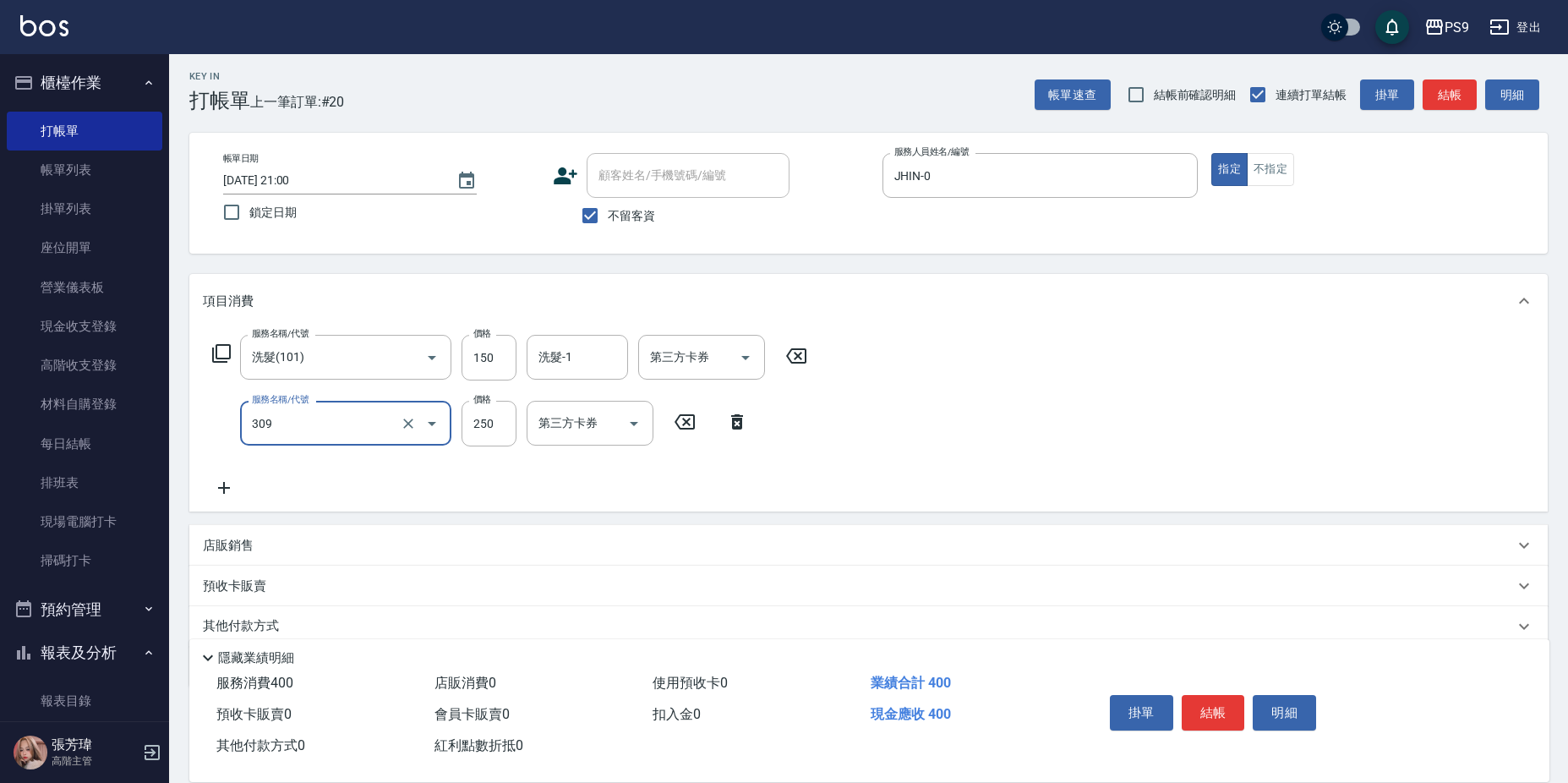
type input "剪-250(309)"
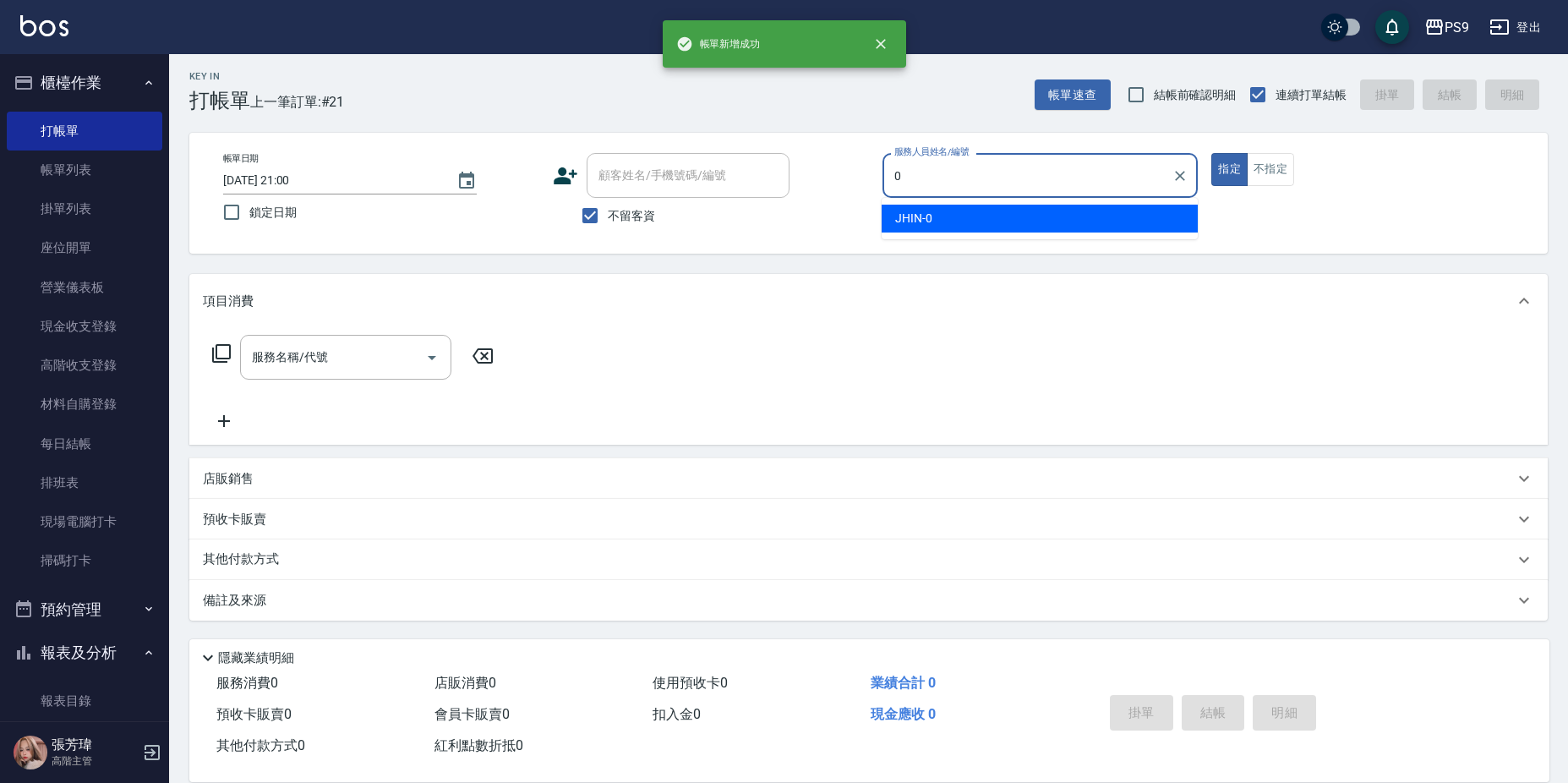
type input "JHIN-0"
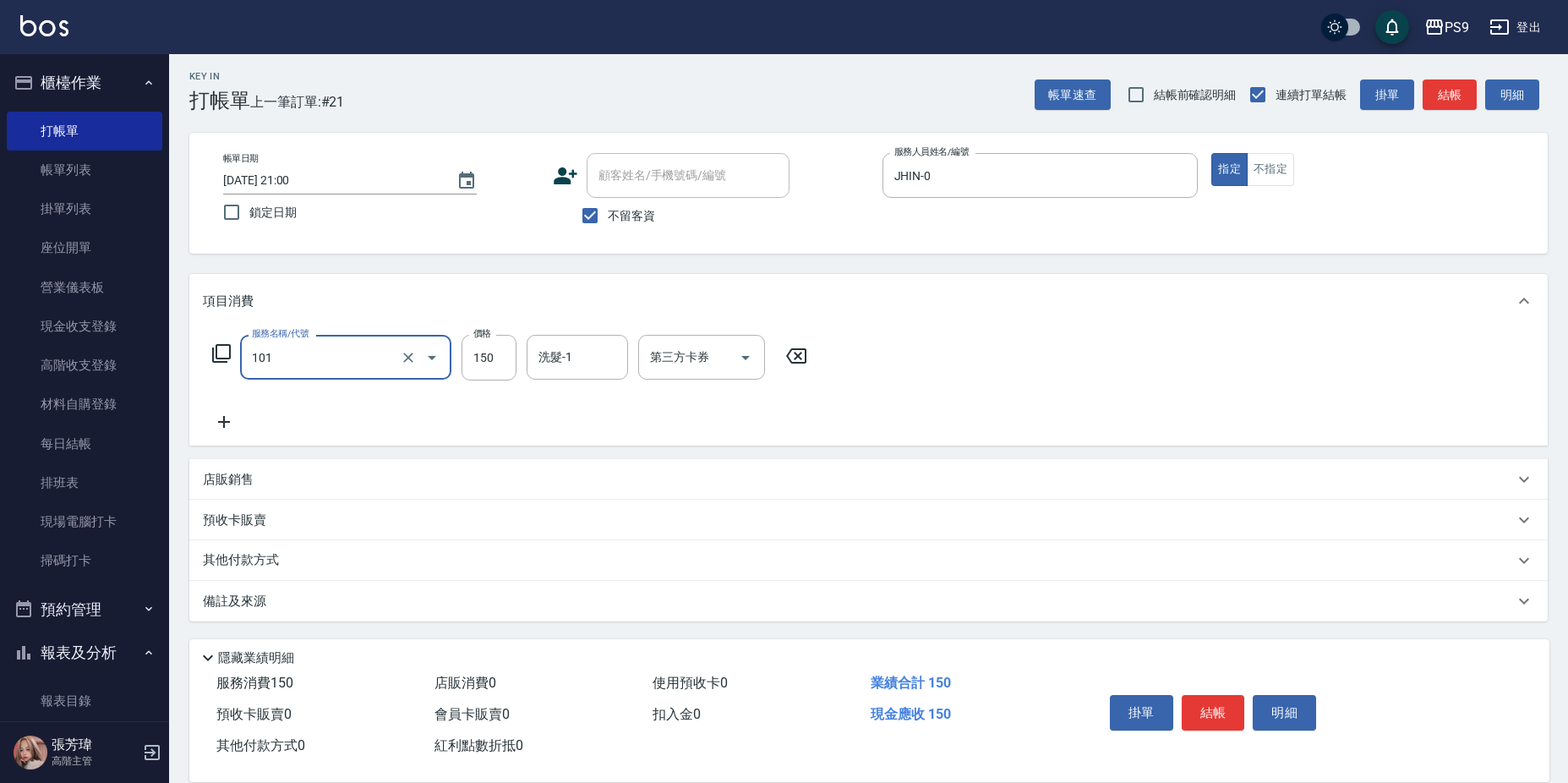
type input "洗髮(101)"
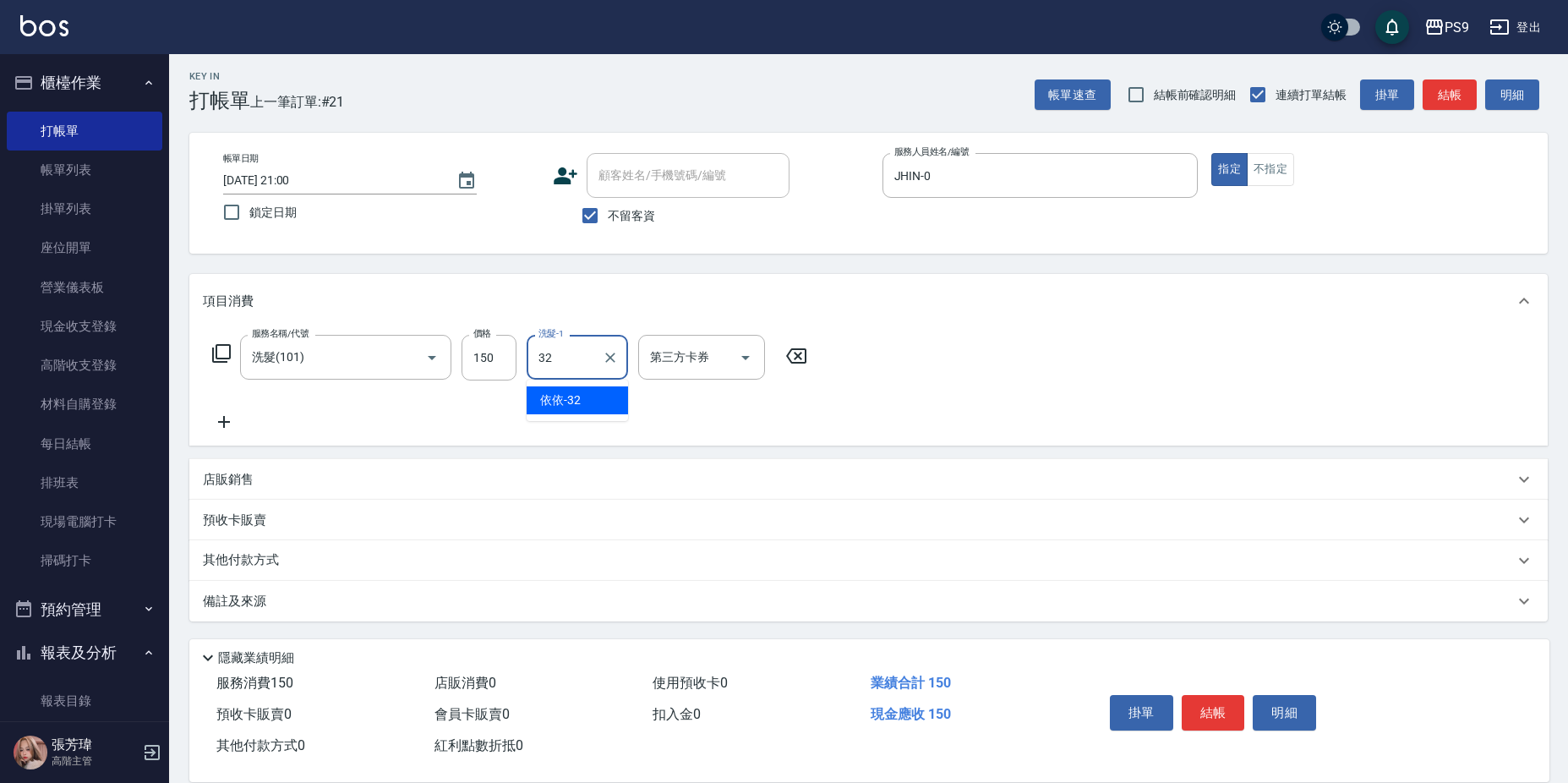
type input "依依-32"
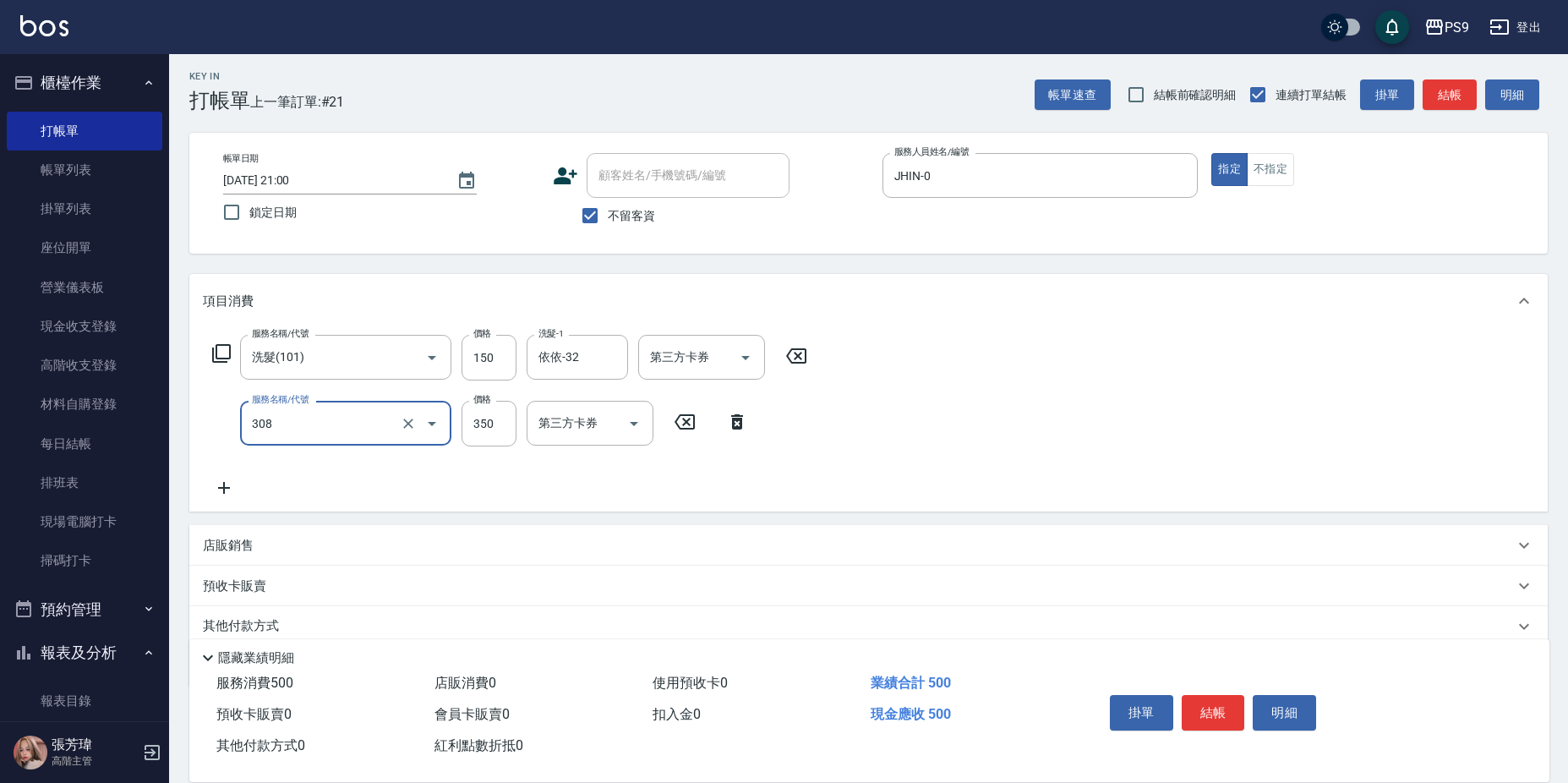
type input "剪-350(308)"
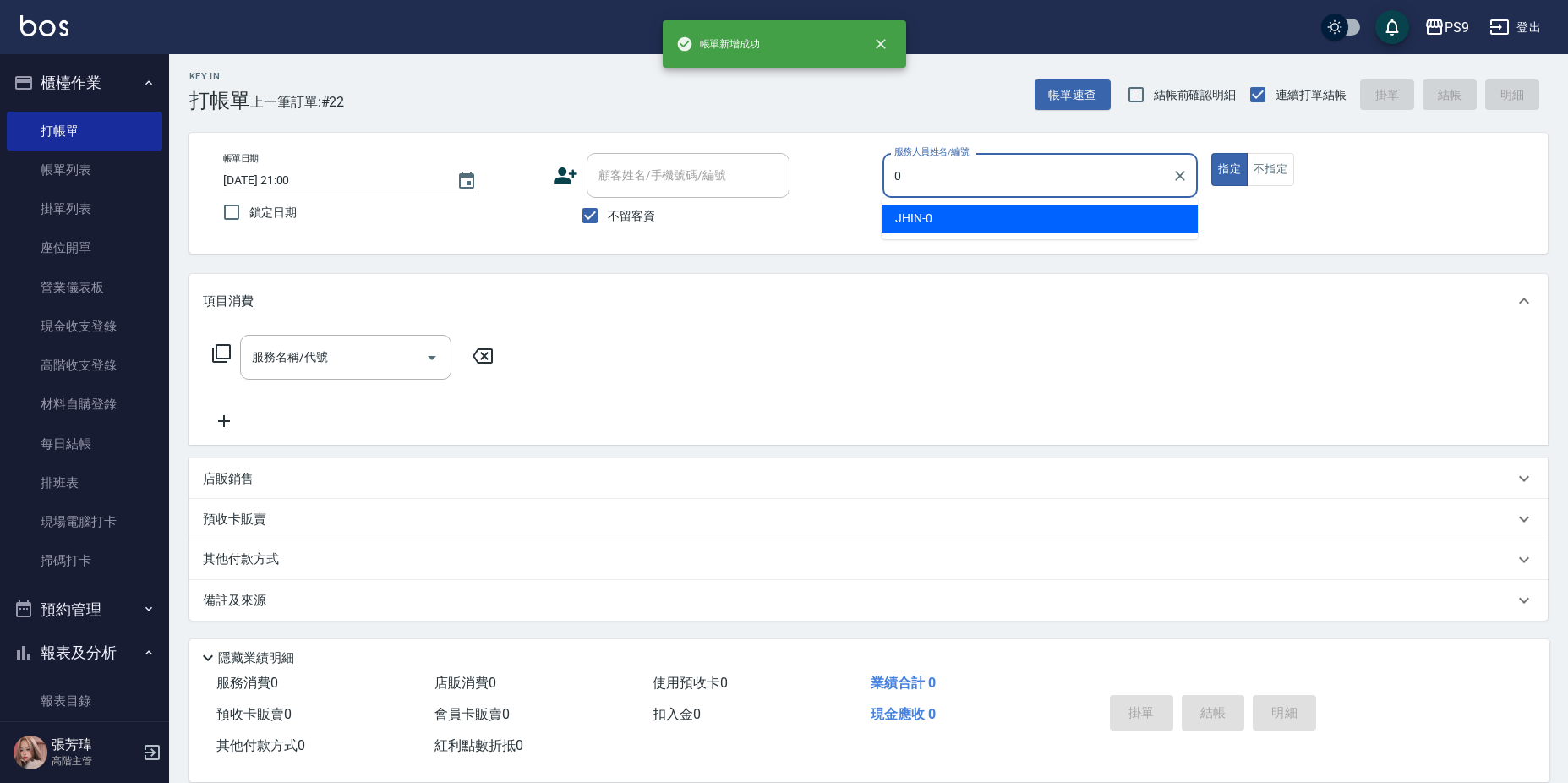
type input "JHIN-0"
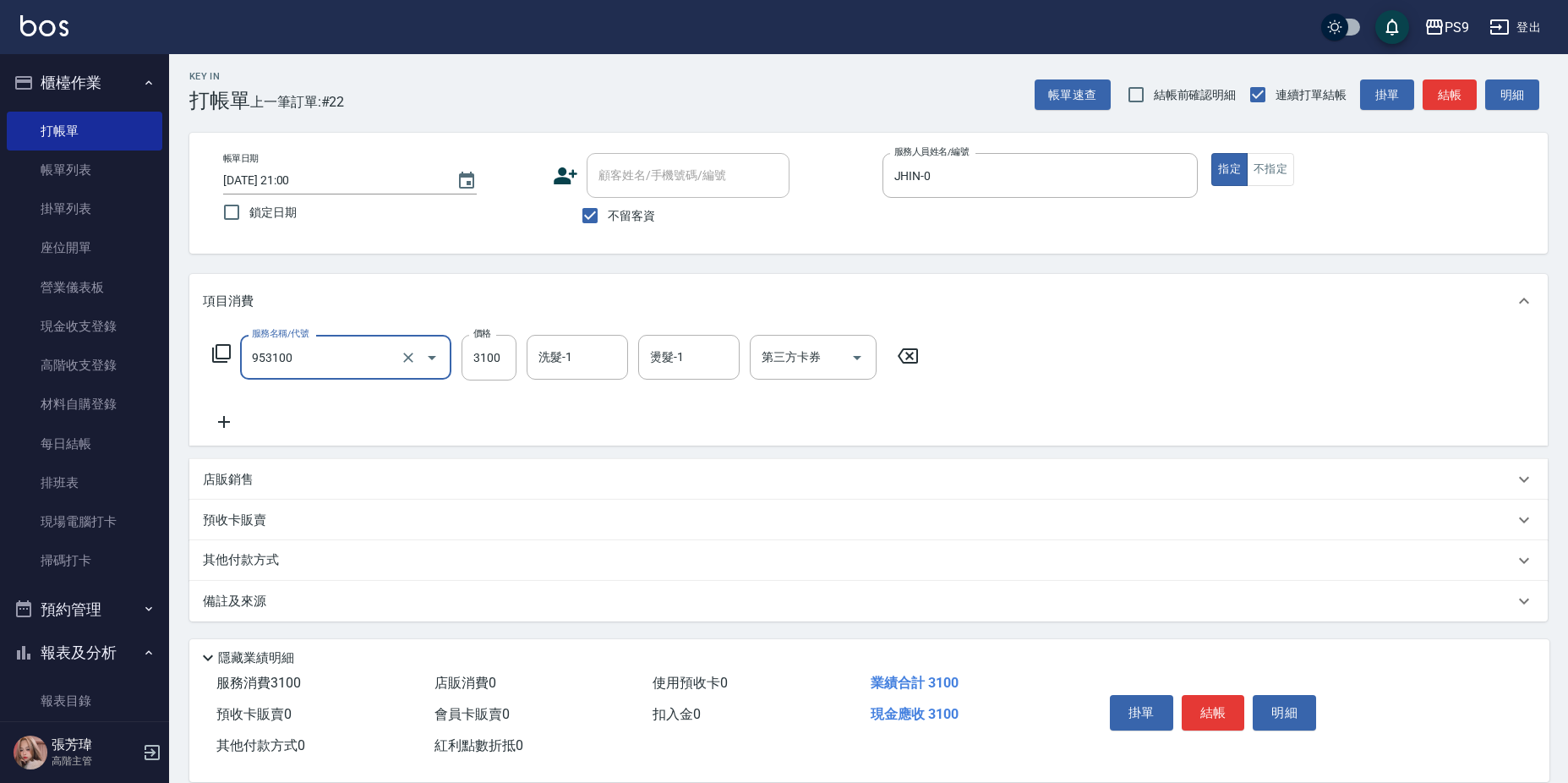
type input "過年-燙A(953100)"
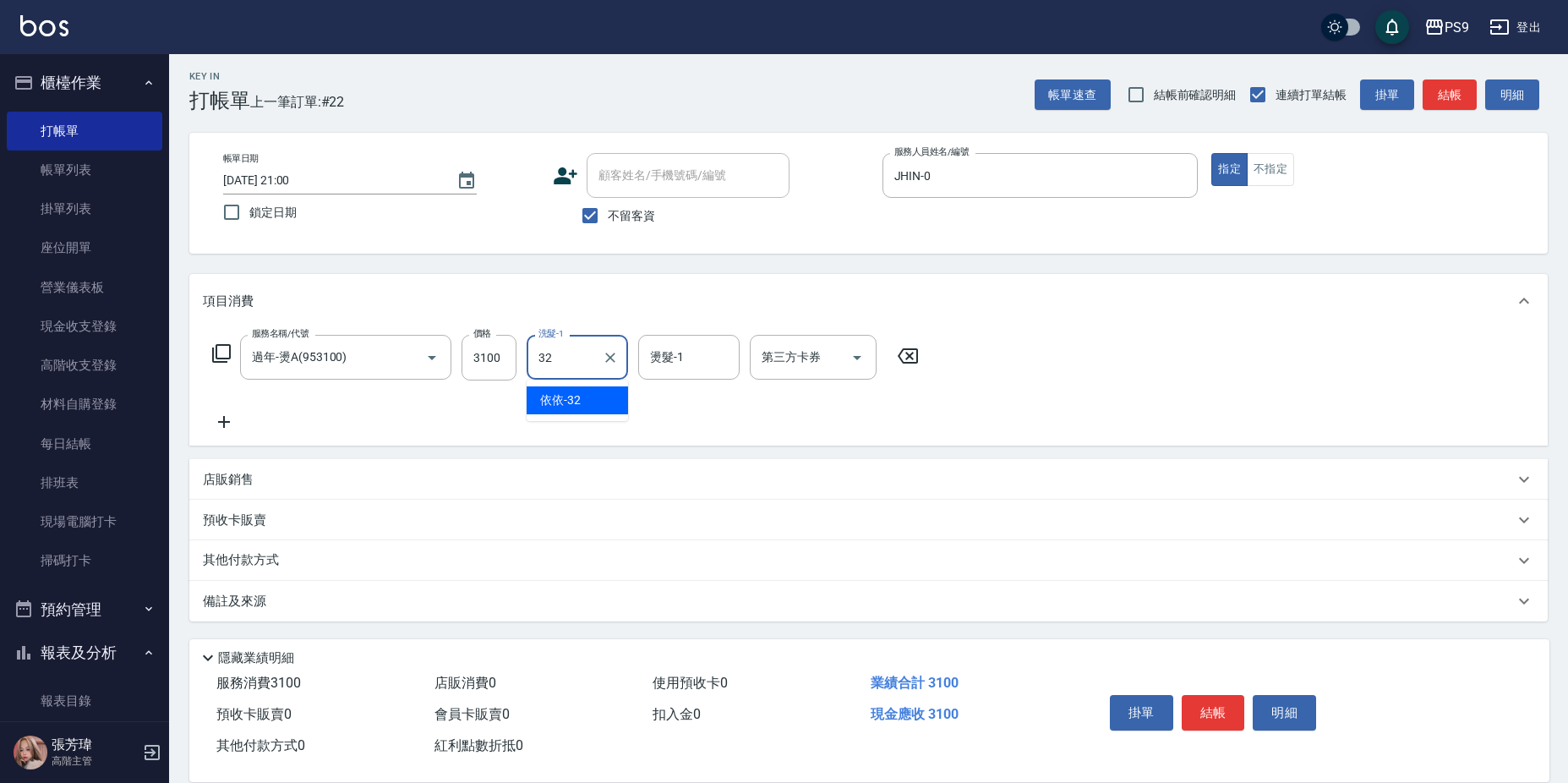
type input "依依-32"
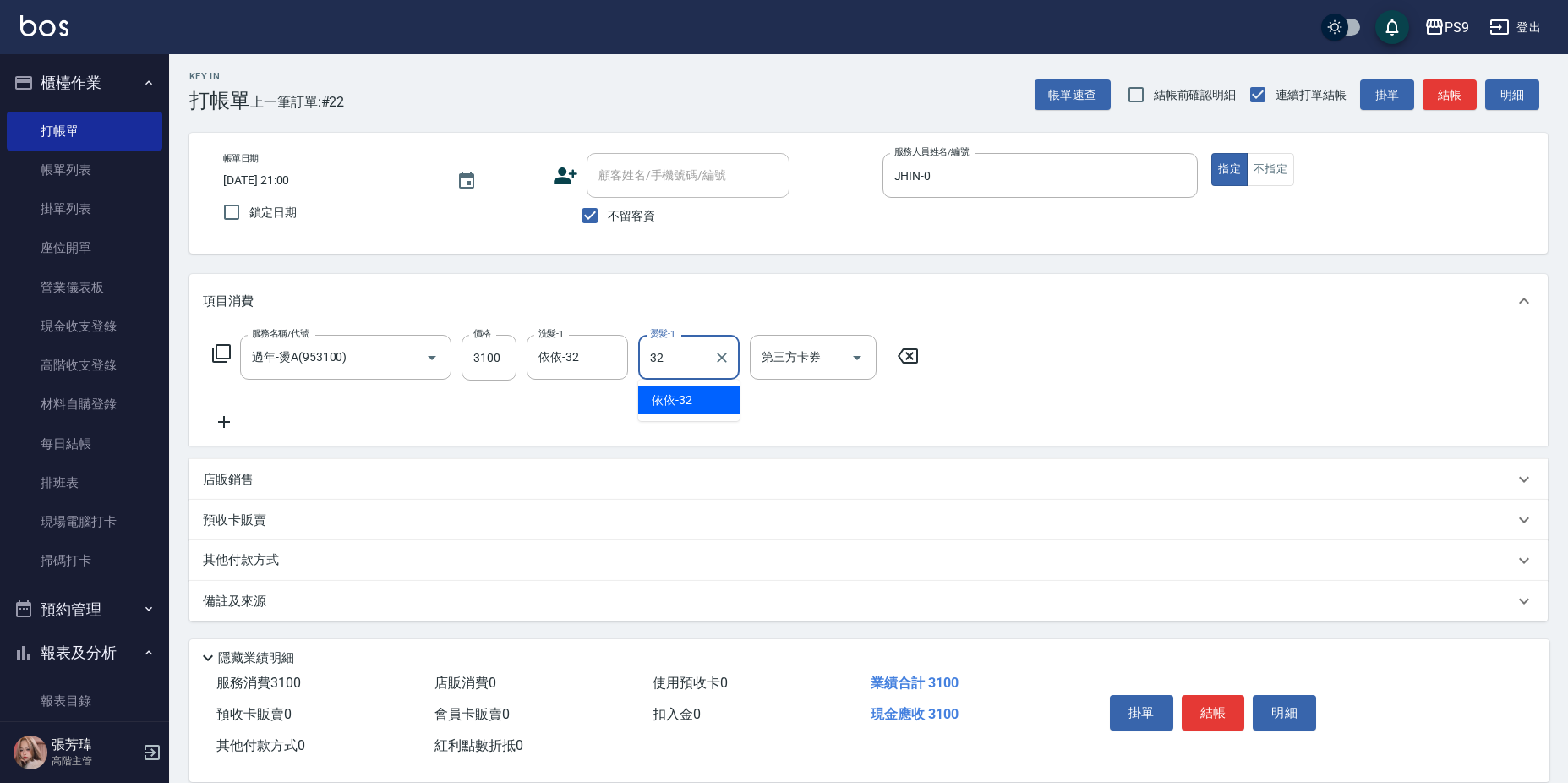
type input "依依-32"
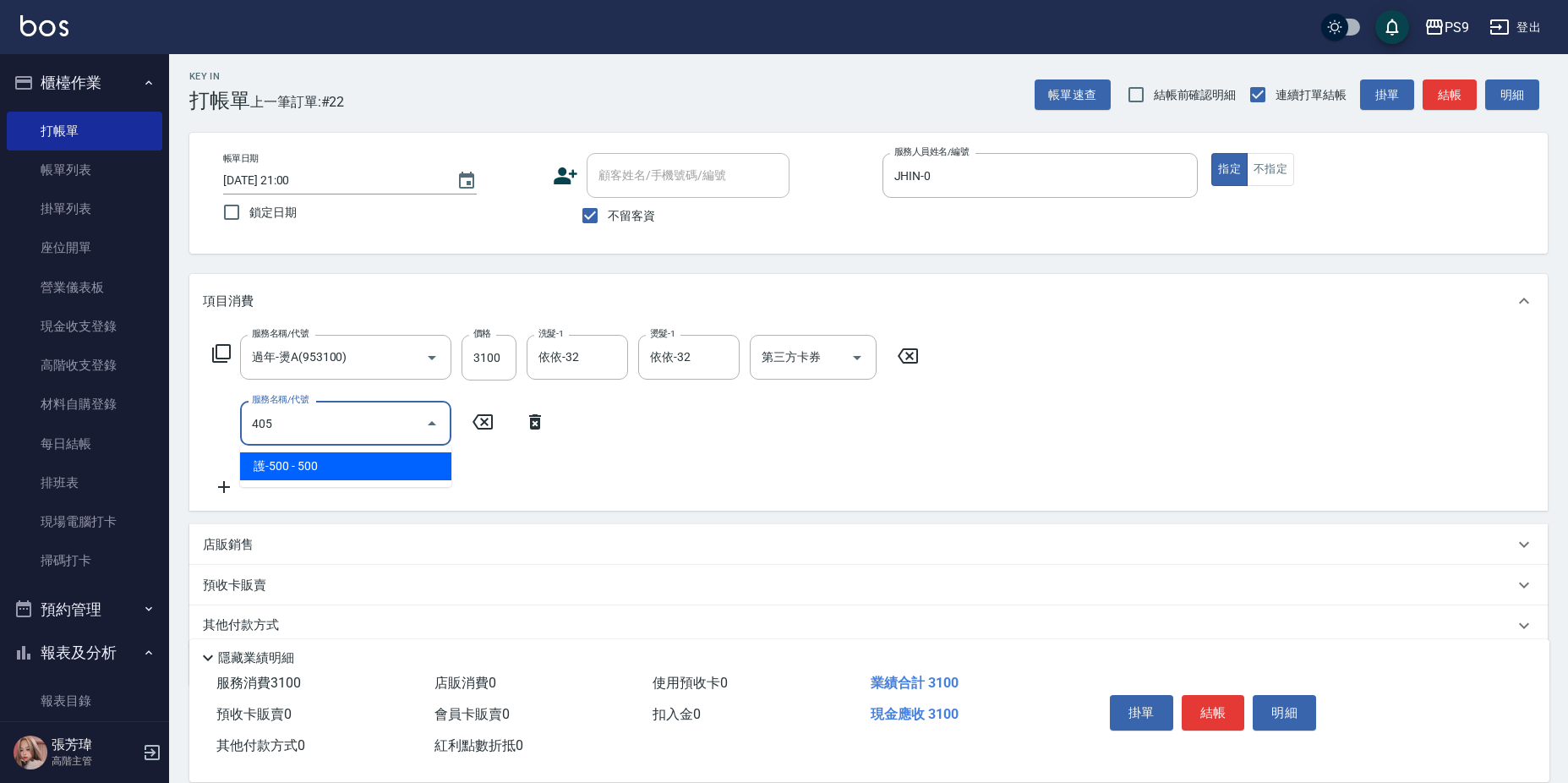
type input "護-500(405)"
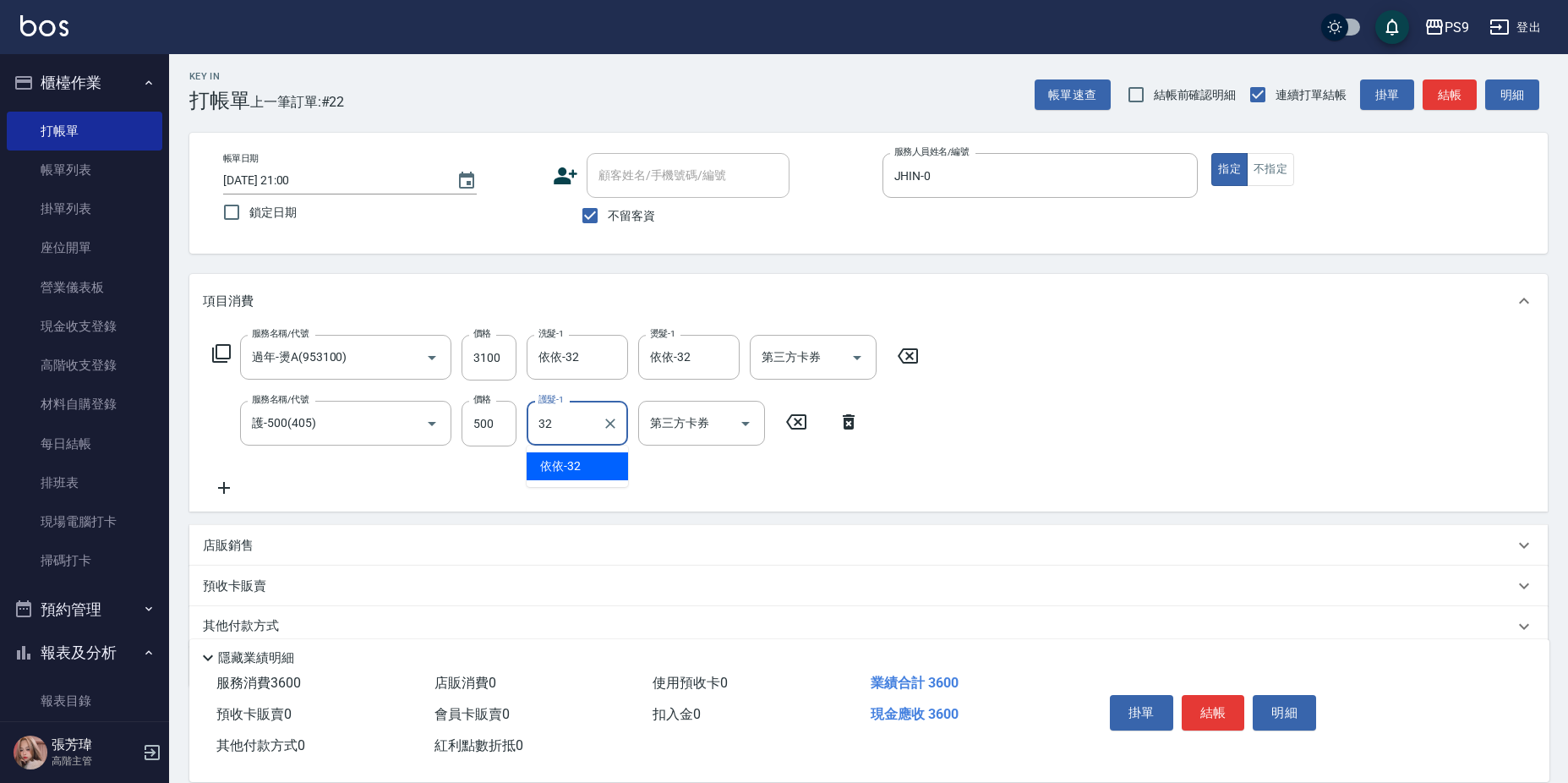
type input "依依-32"
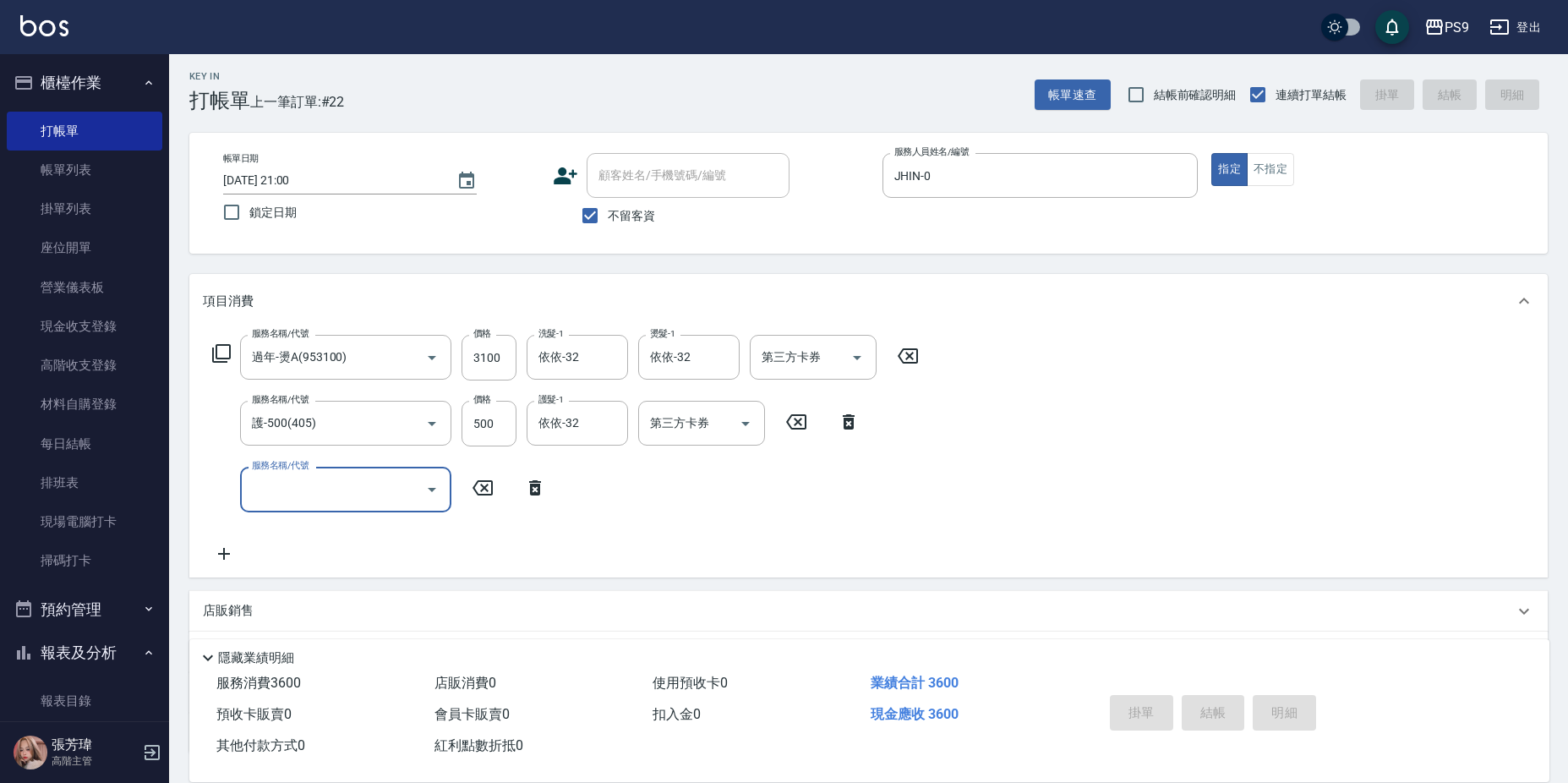
type input "2025/09/08 21:01"
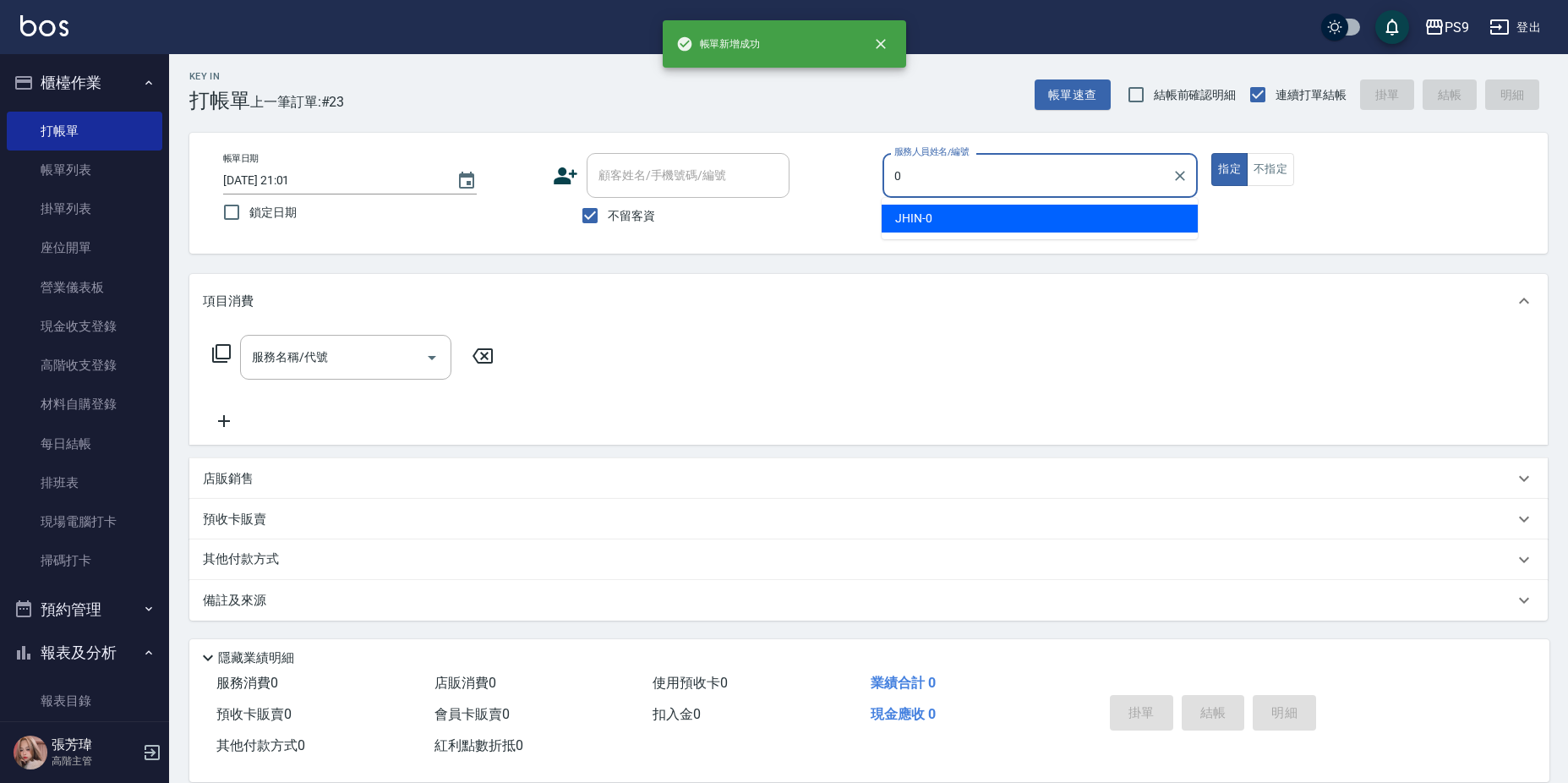
type input "JHIN-0"
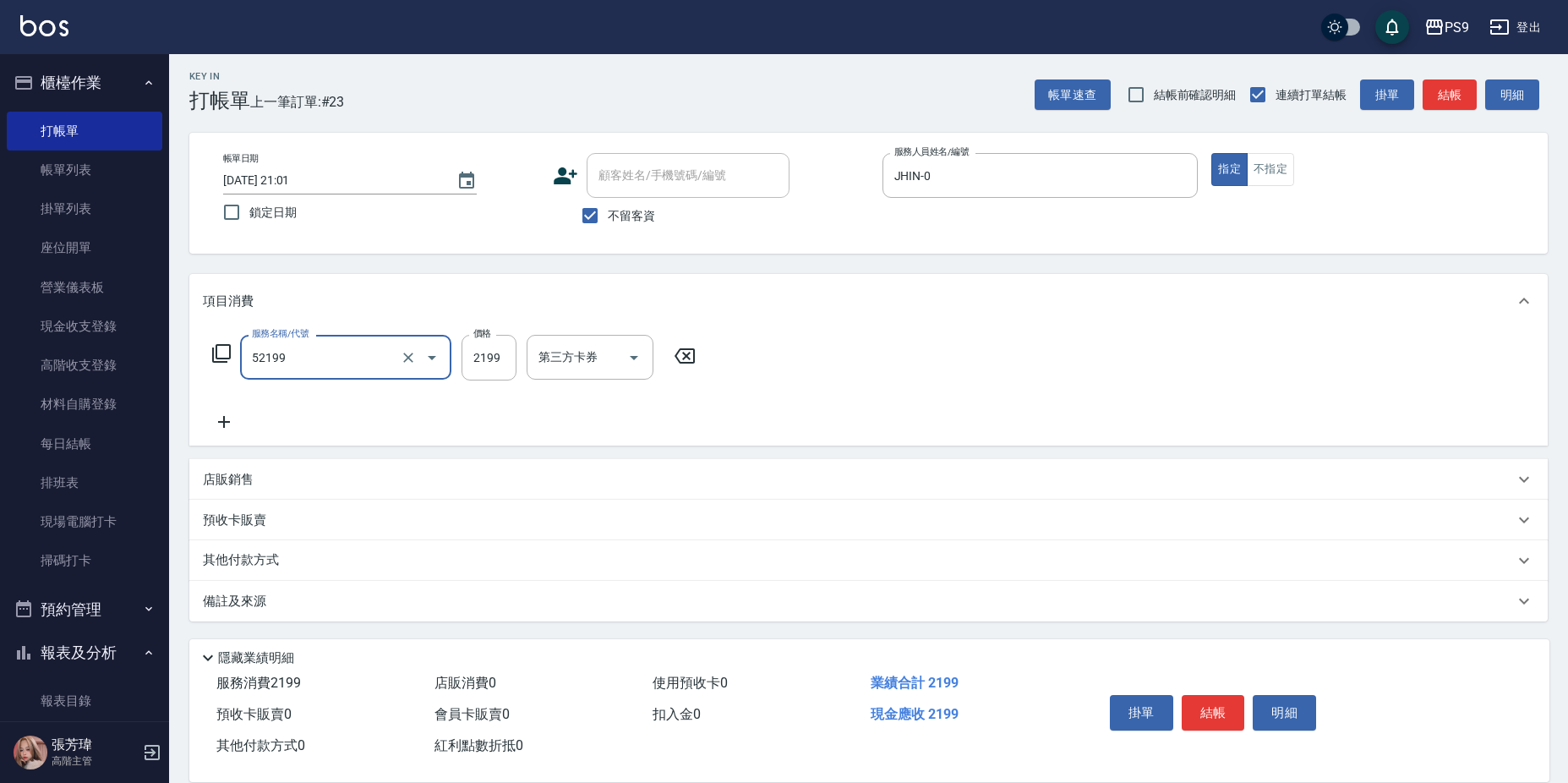
type input "燙髮(52199)"
type input "2200"
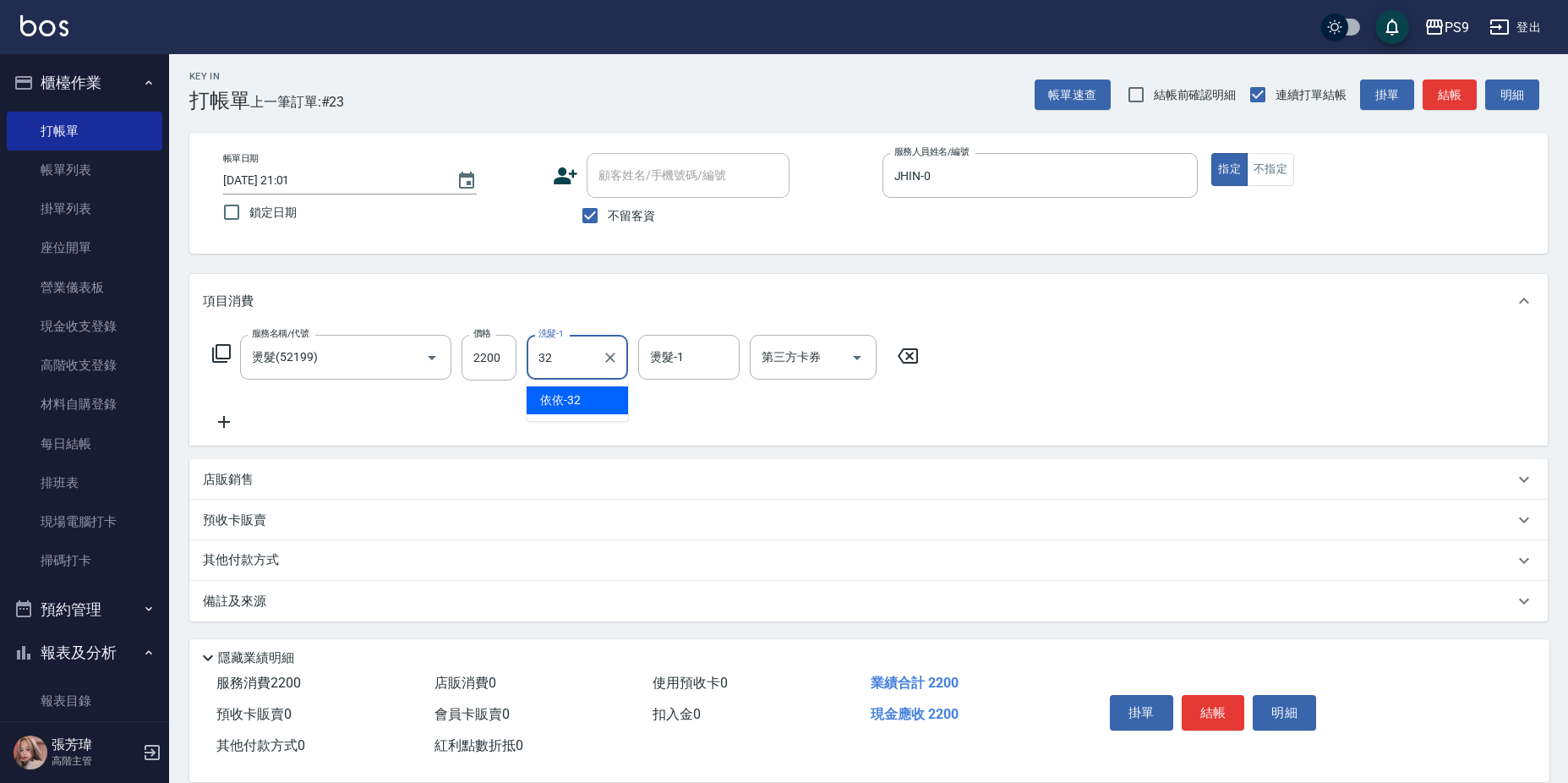
type input "依依-32"
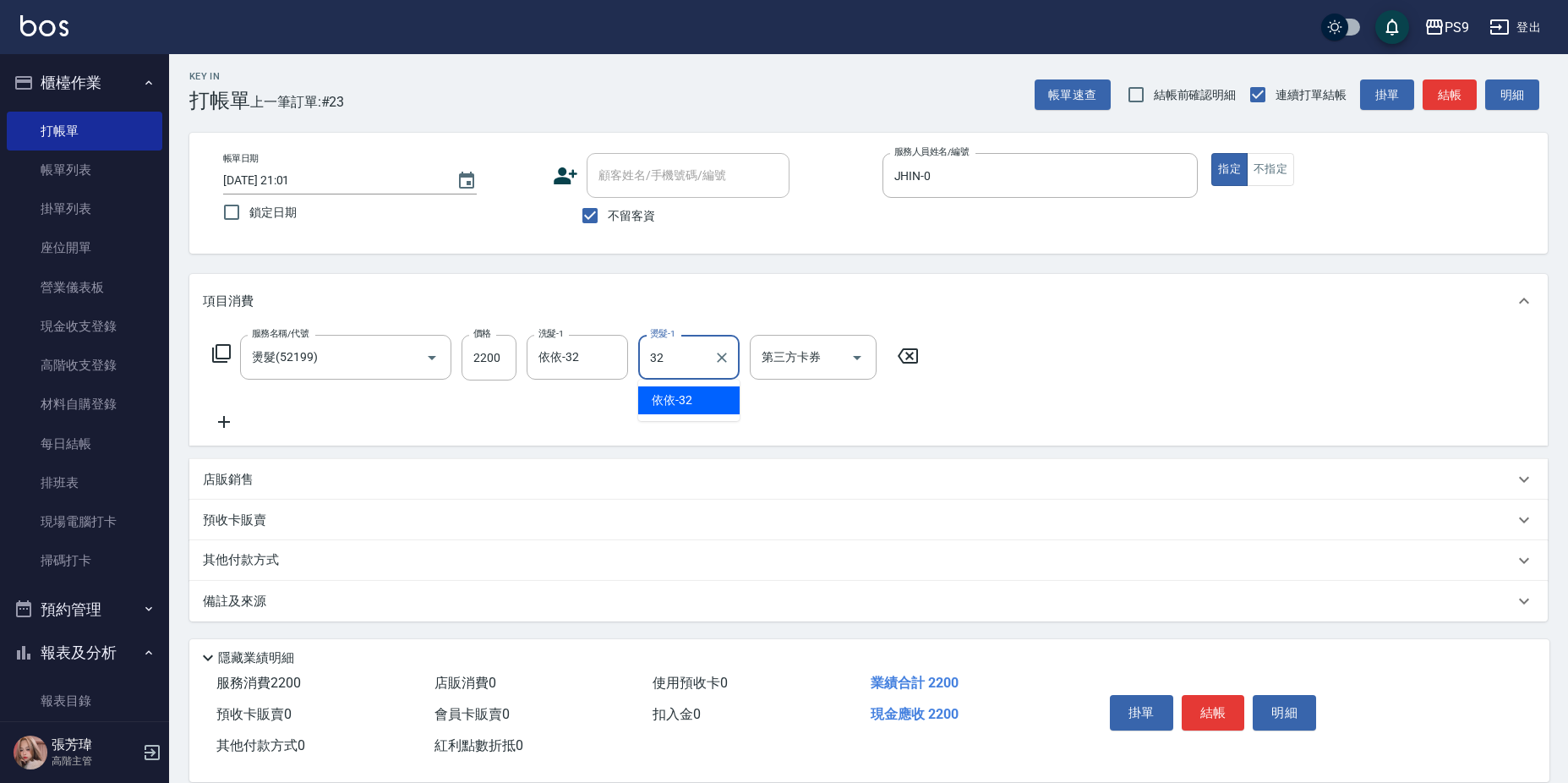
type input "依依-32"
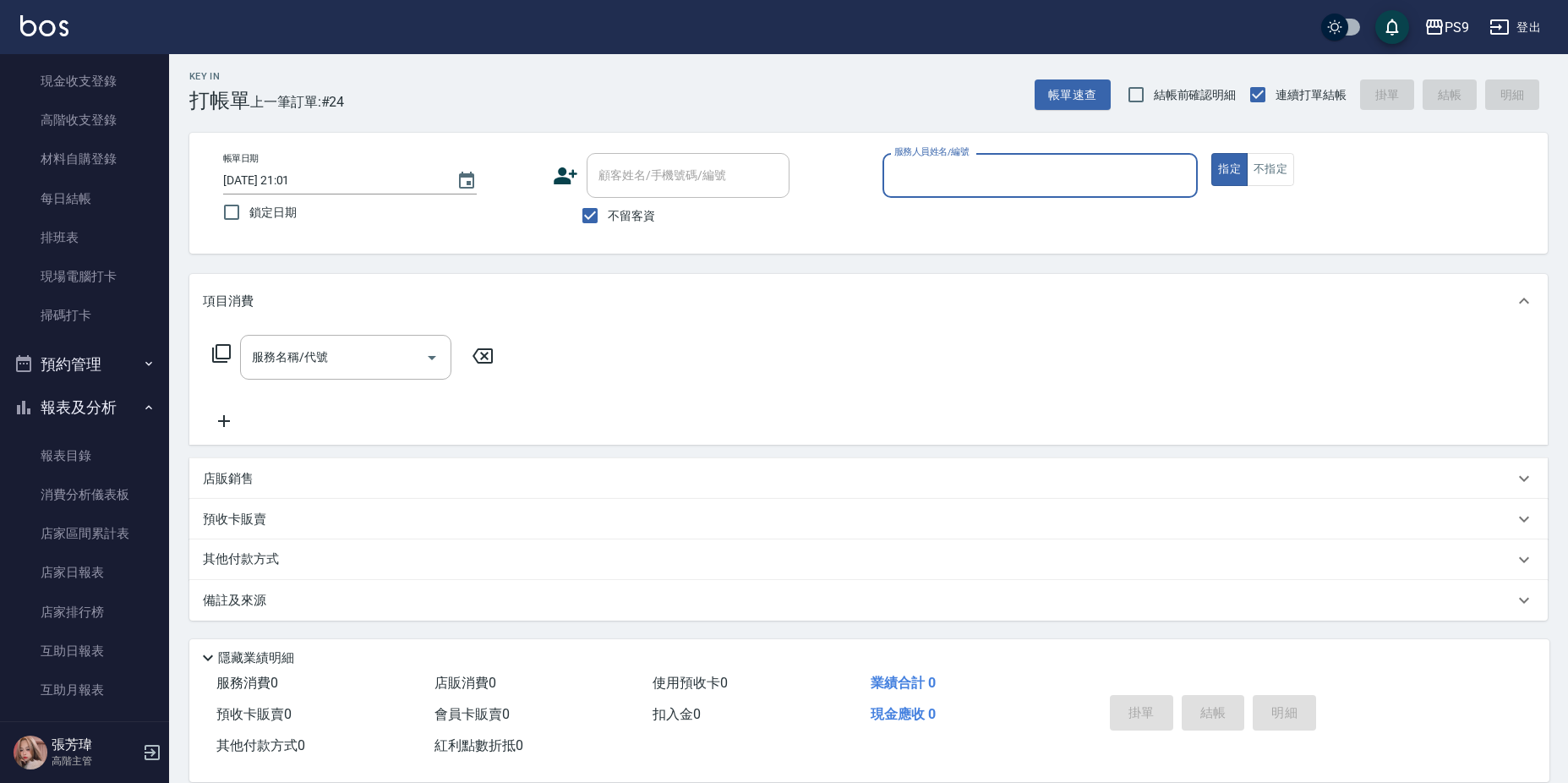
scroll to position [254, 0]
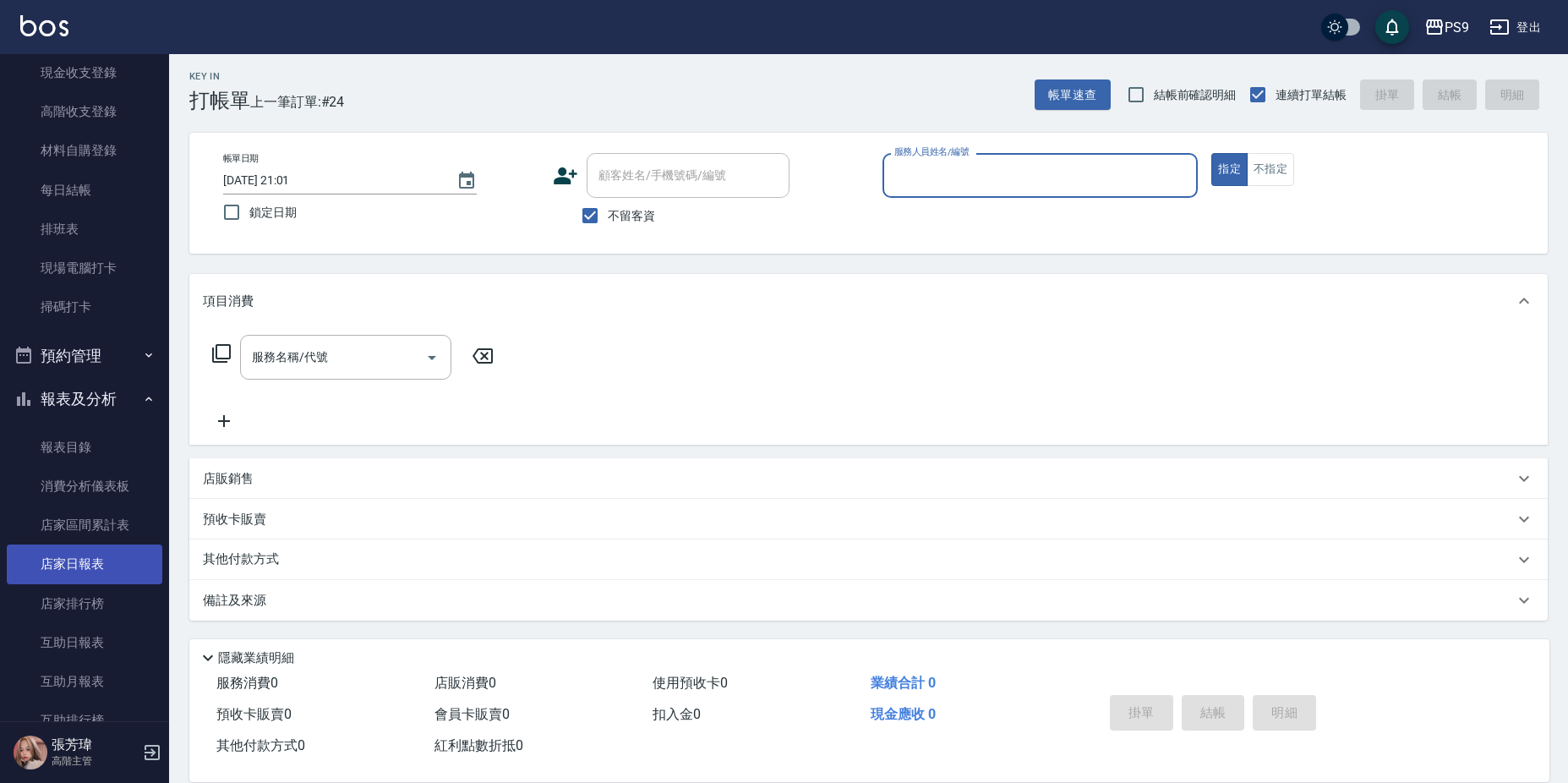
click at [67, 569] on link "店家日報表" at bounding box center [84, 564] width 156 height 39
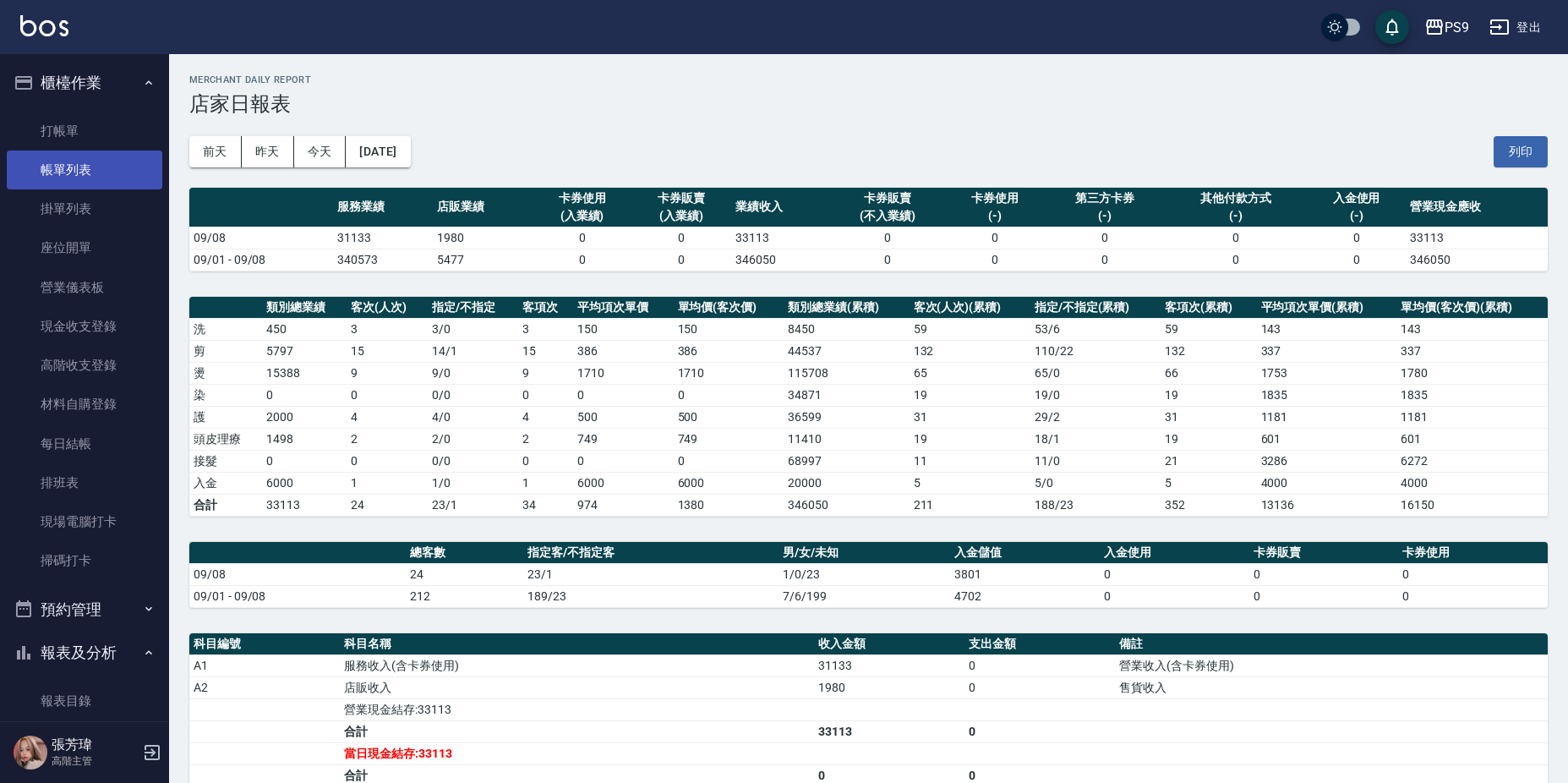
click at [74, 169] on link "帳單列表" at bounding box center [84, 170] width 156 height 39
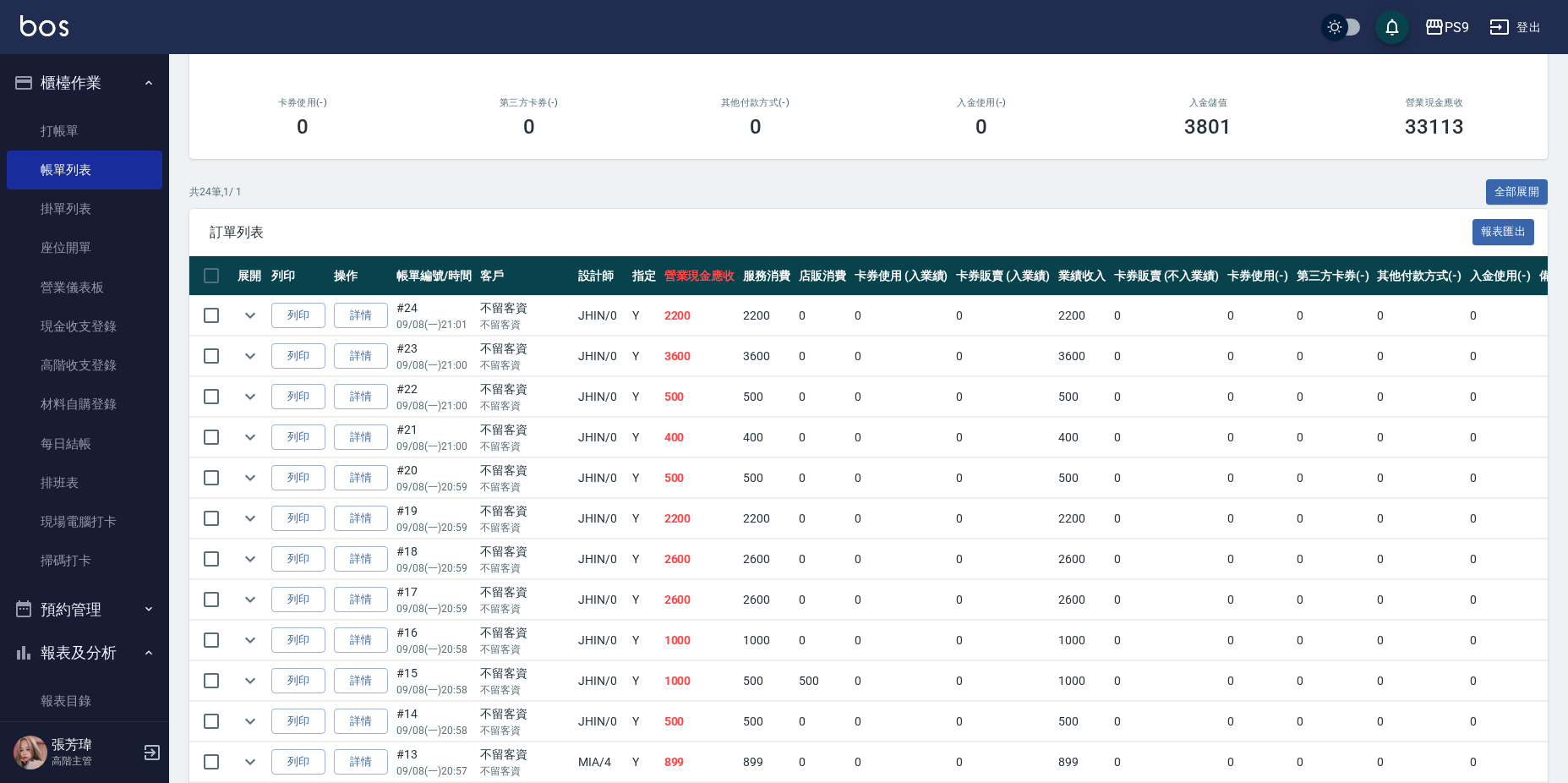
scroll to position [254, 0]
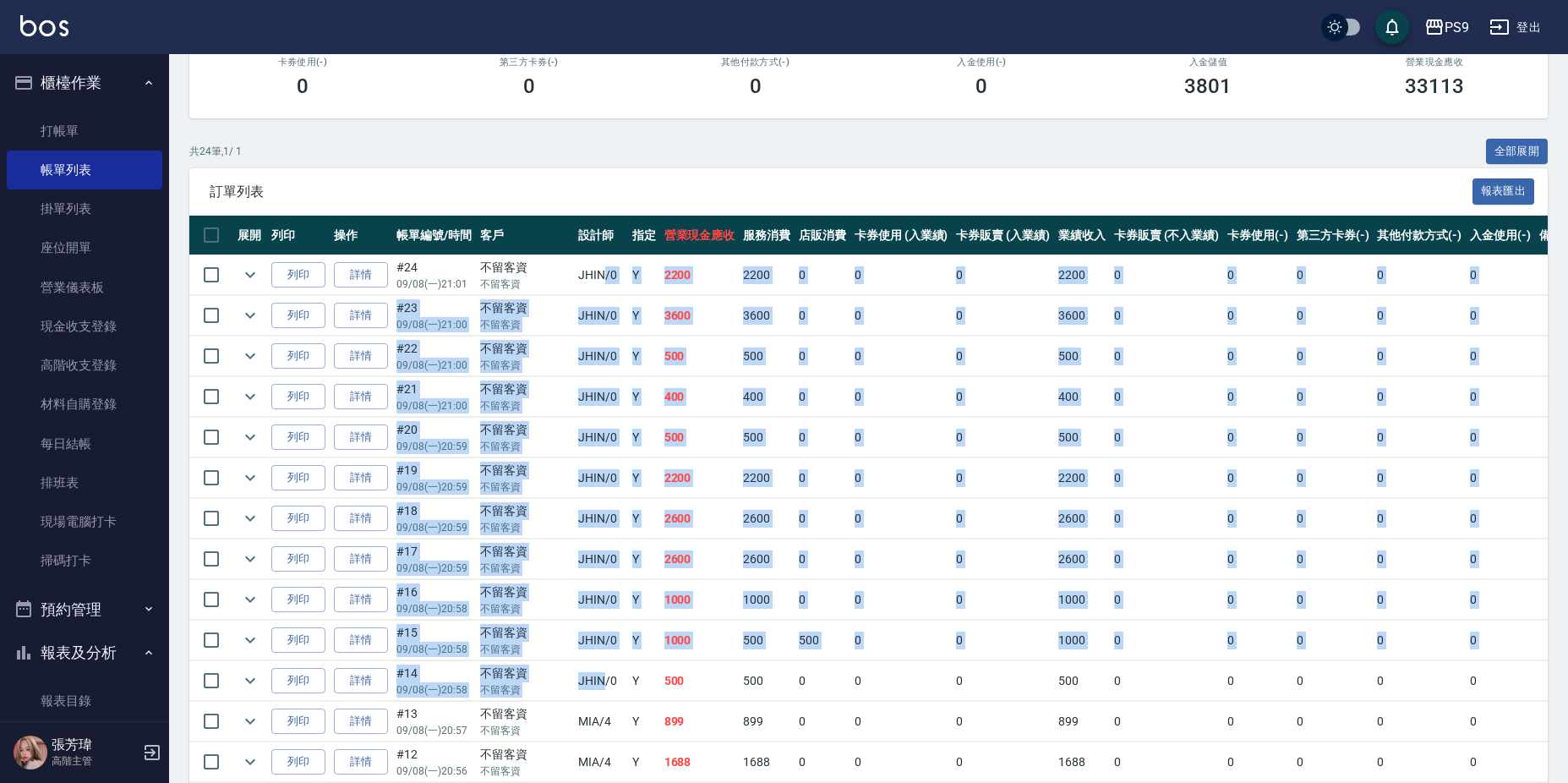
drag, startPoint x: 572, startPoint y: 270, endPoint x: 571, endPoint y: 662, distance: 392.0
click at [571, 662] on tbody "列印 詳情 #24 09/08 (一) 21:01 不留客資 不留客資 JHIN /0 Y 2200 2200 0 0 0 2200 0 0 0 0 0 列印…" at bounding box center [905, 743] width 1432 height 975
click at [952, 519] on td "0" at bounding box center [1003, 518] width 103 height 39
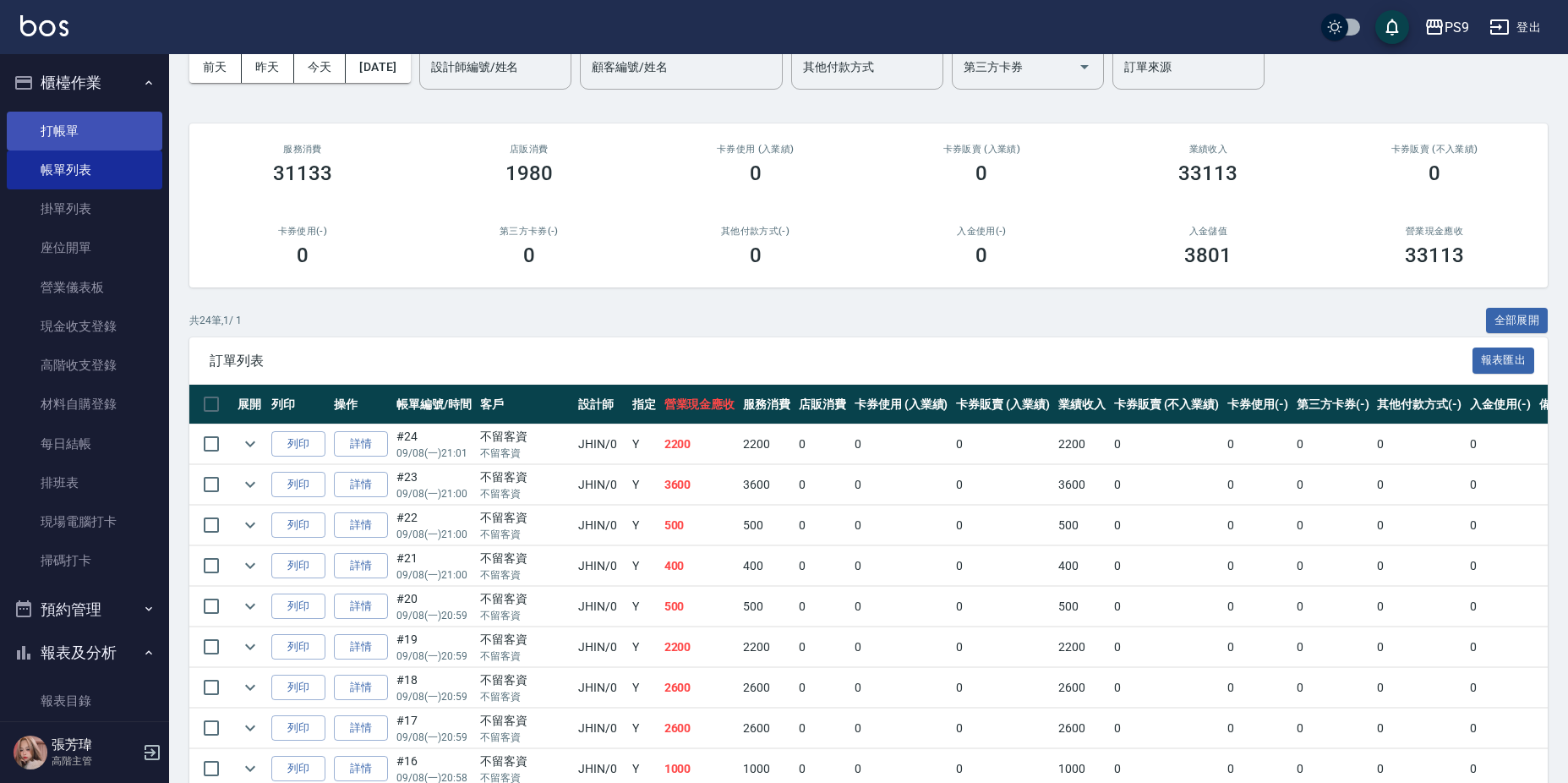
scroll to position [0, 0]
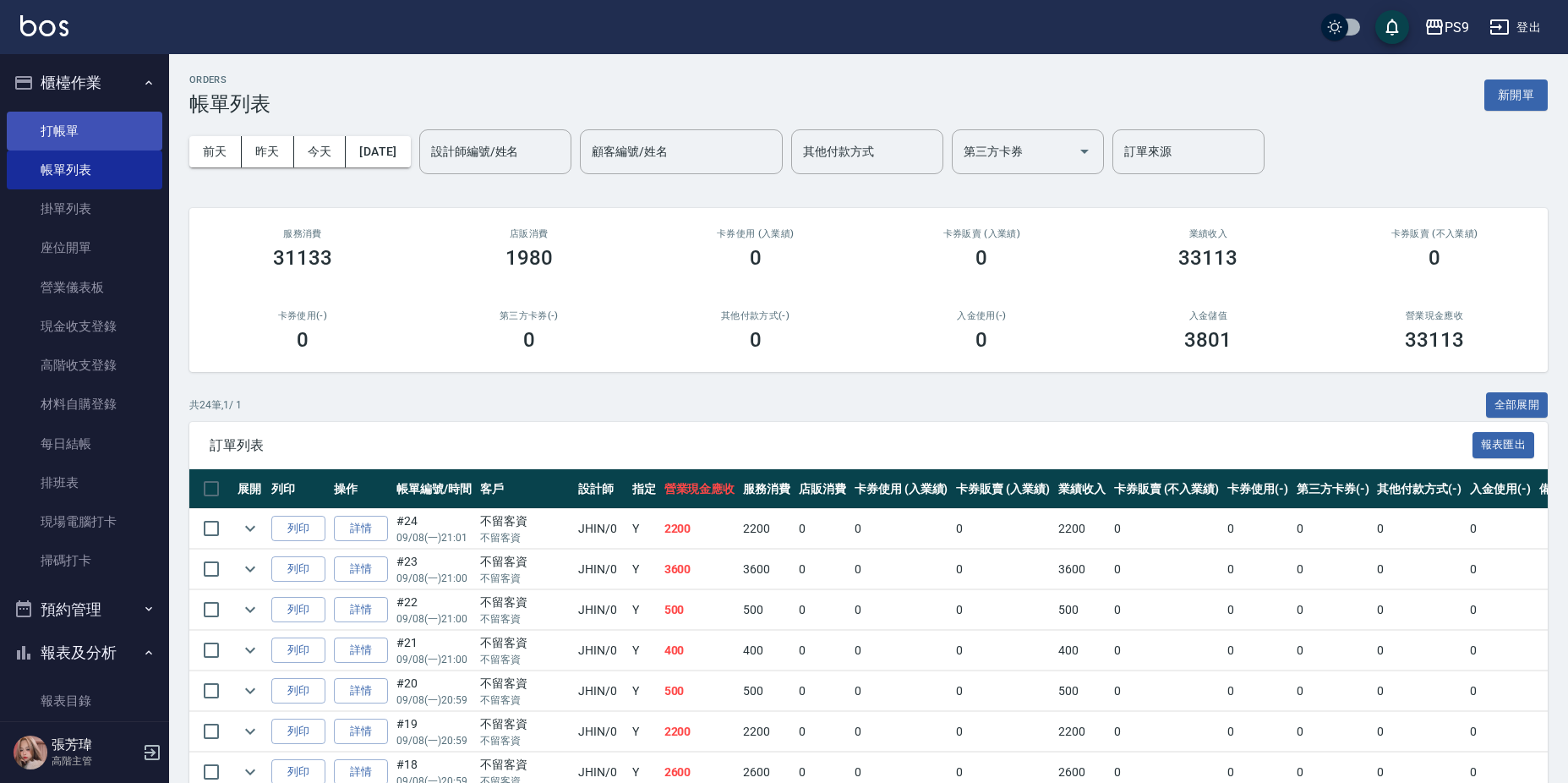
click at [85, 140] on link "打帳單" at bounding box center [84, 131] width 156 height 39
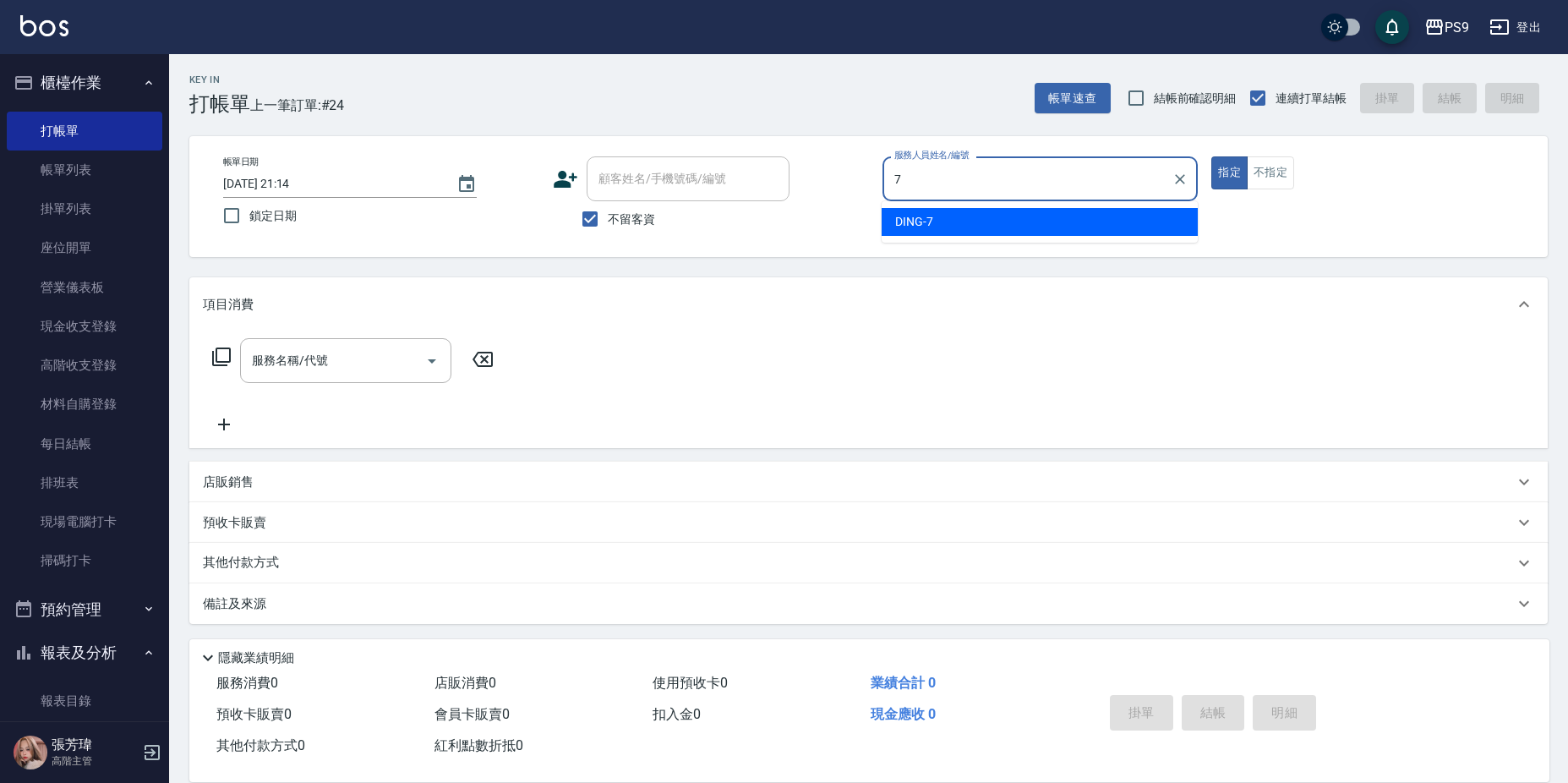
type input "DING-7"
type button "true"
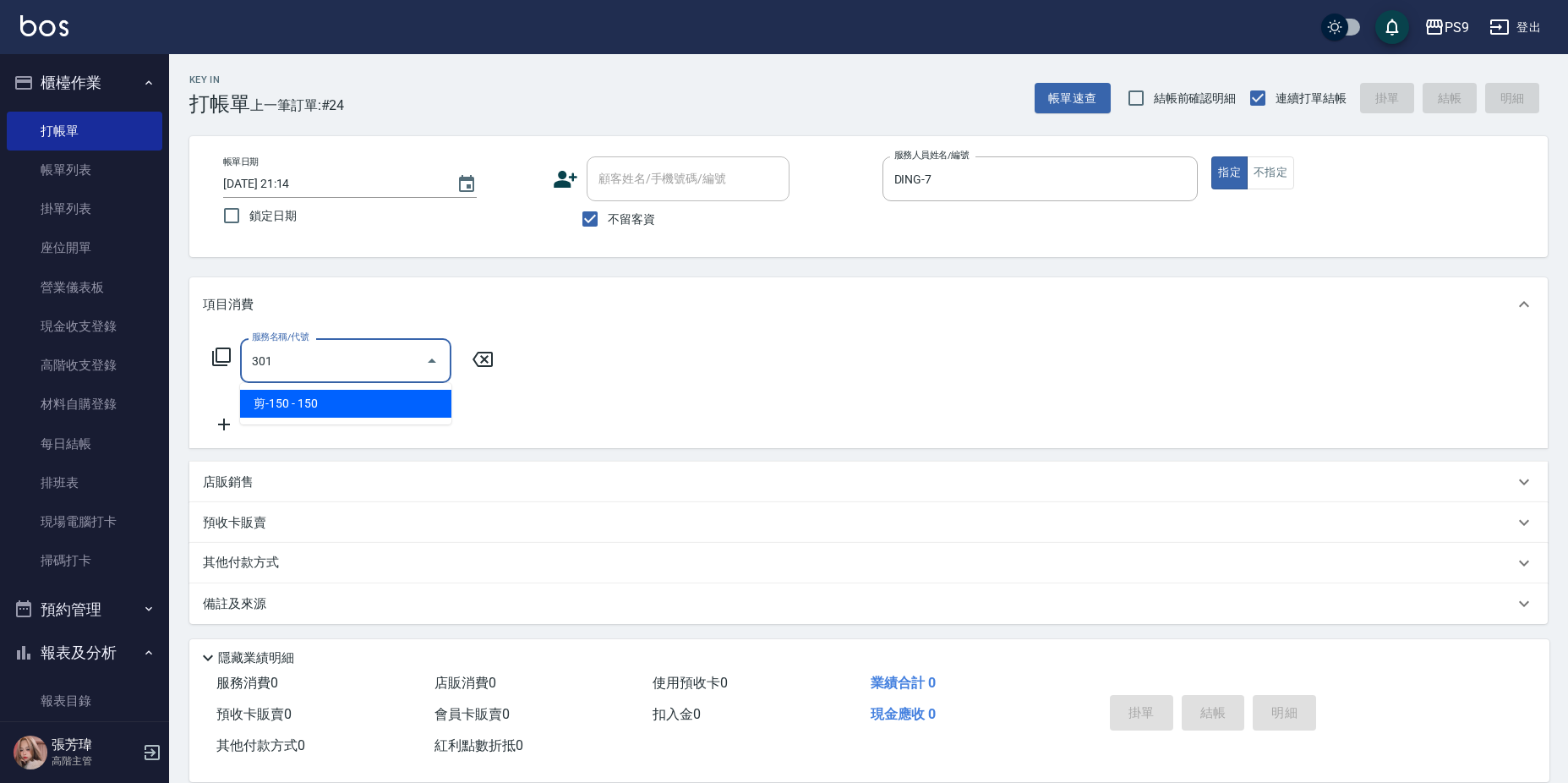
type input "剪-150(301)"
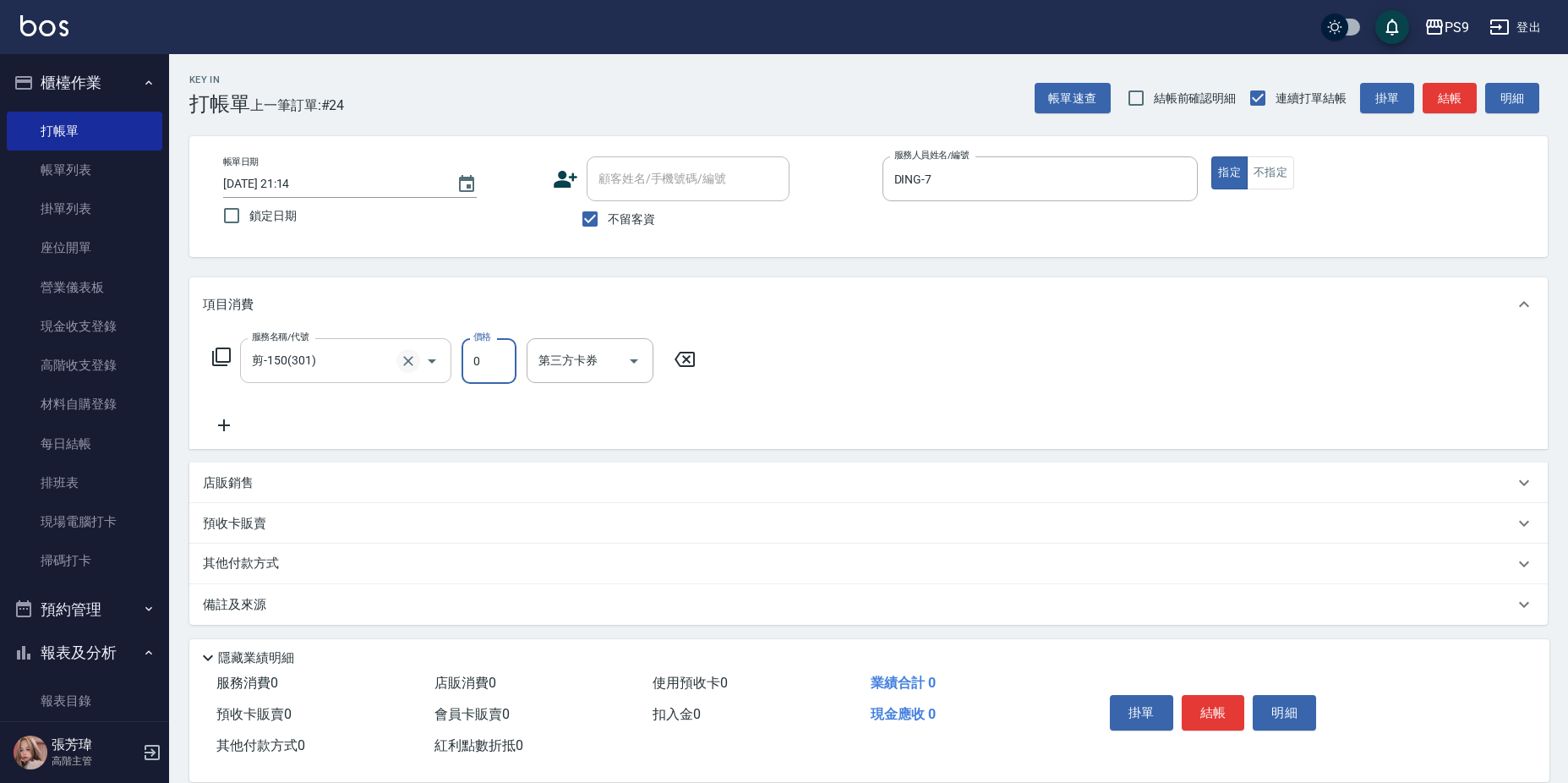
click at [403, 349] on button "Clear" at bounding box center [409, 361] width 24 height 24
type input "0"
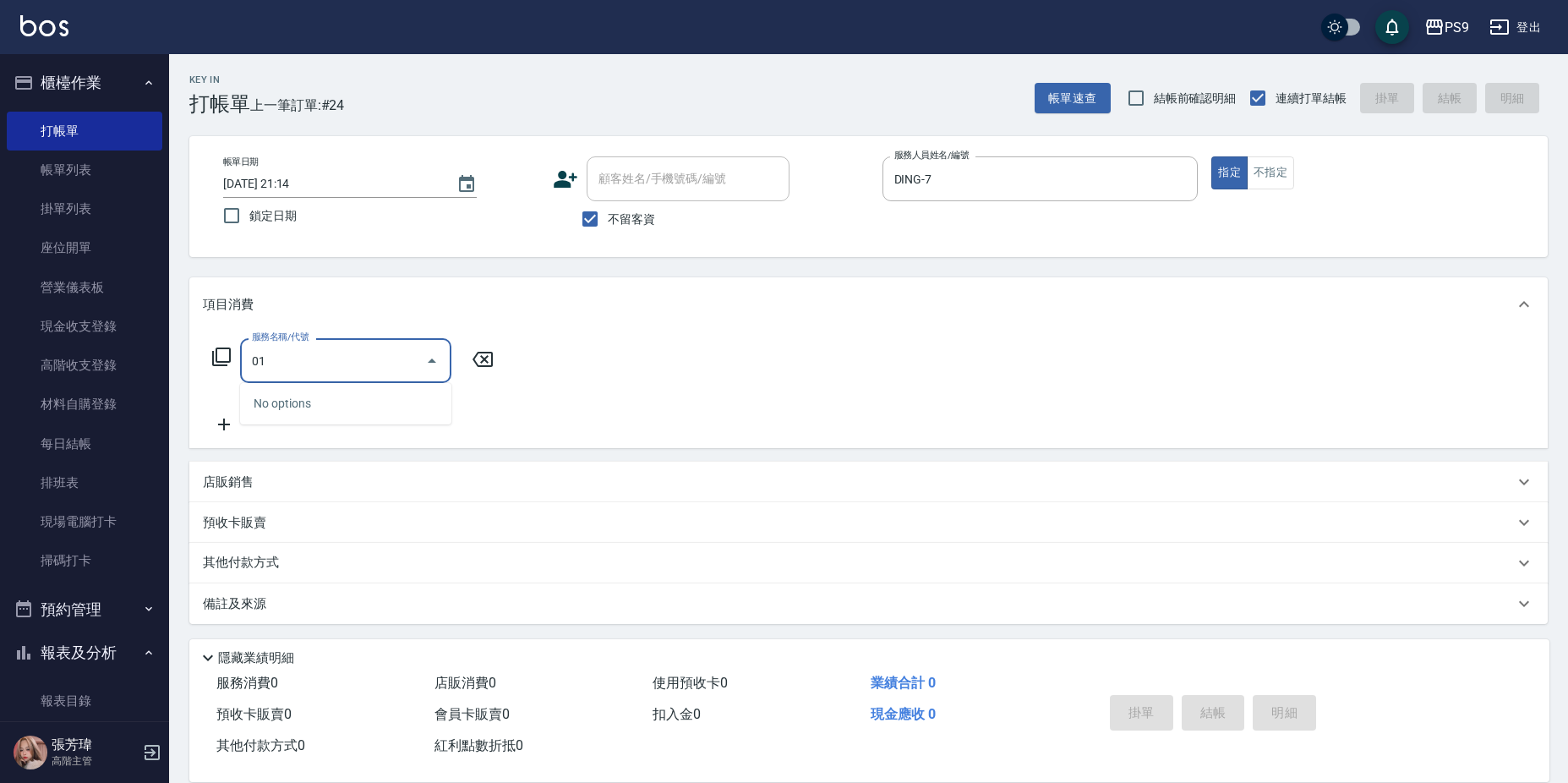
type input "0"
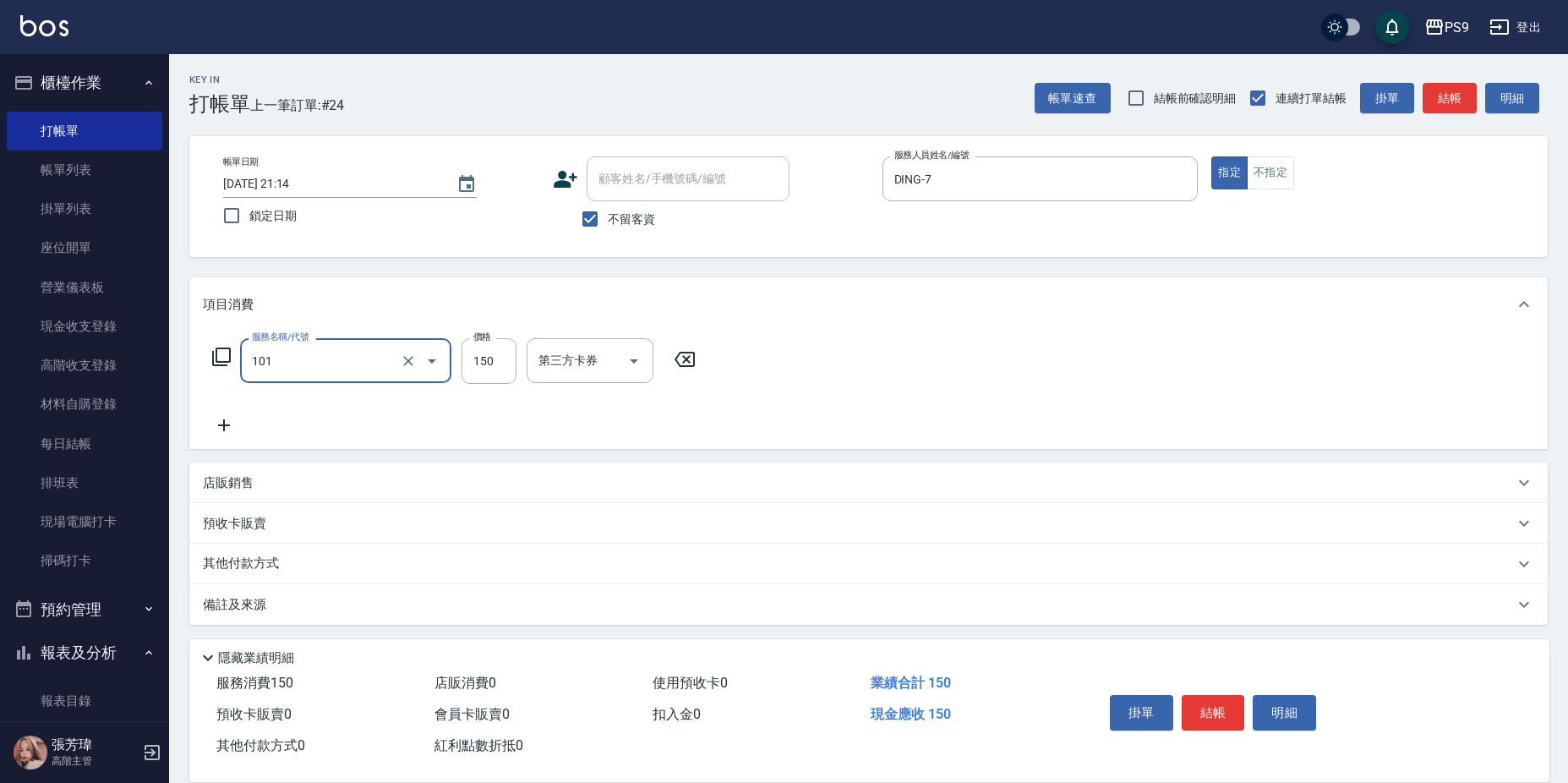
type input "洗髮(101)"
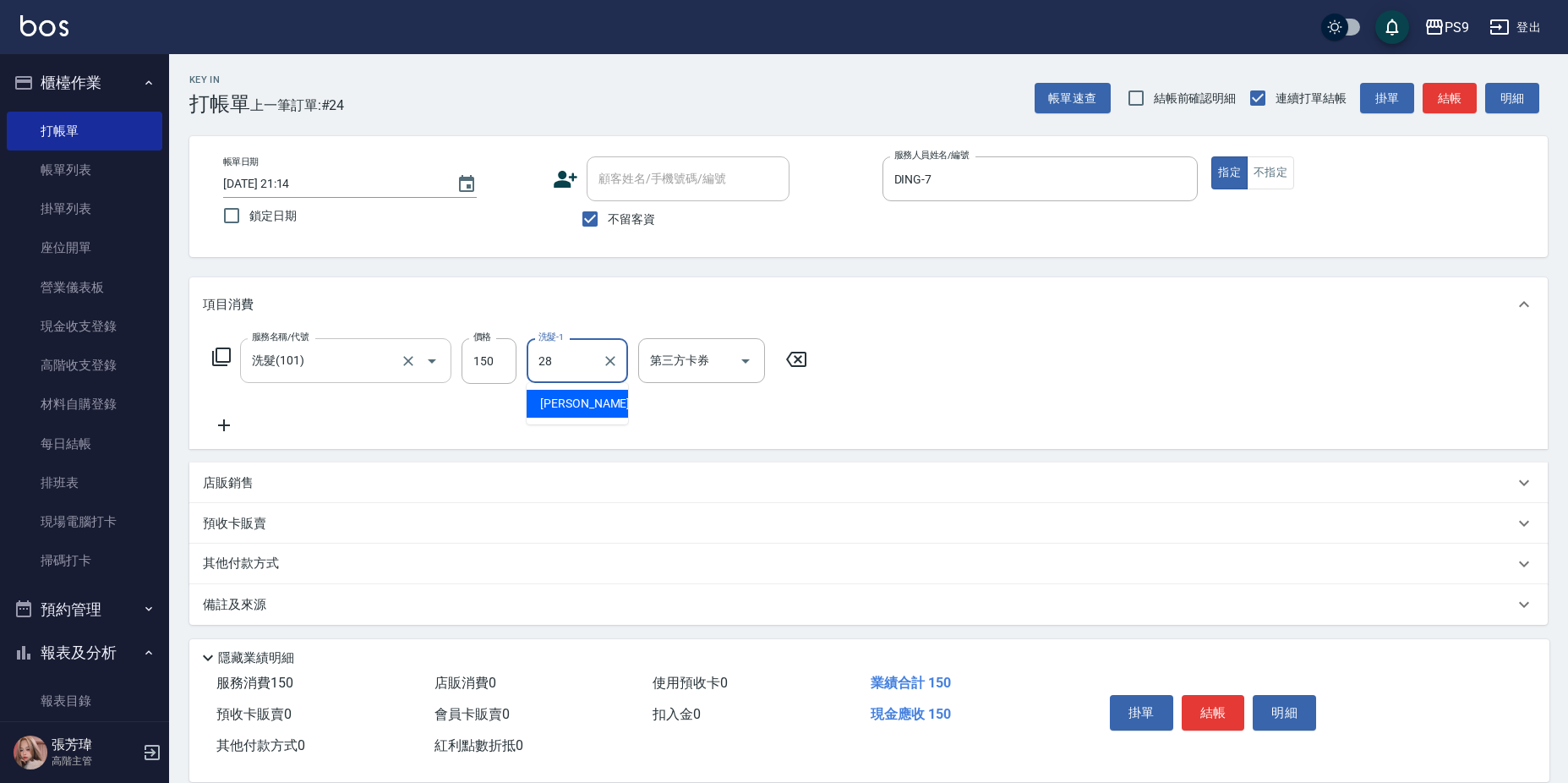
type input "洪瑀嬿-28"
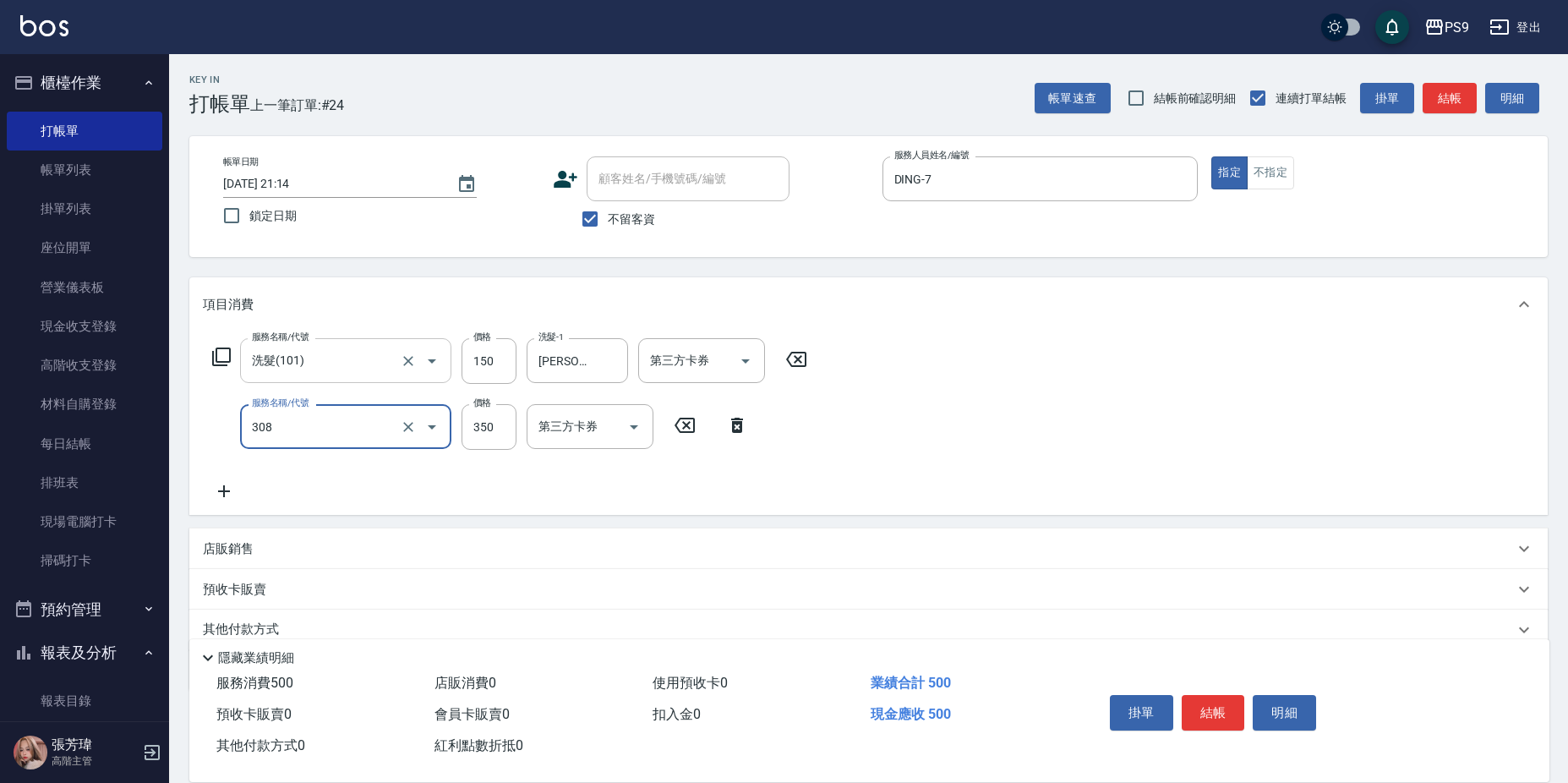
type input "剪-350(308)"
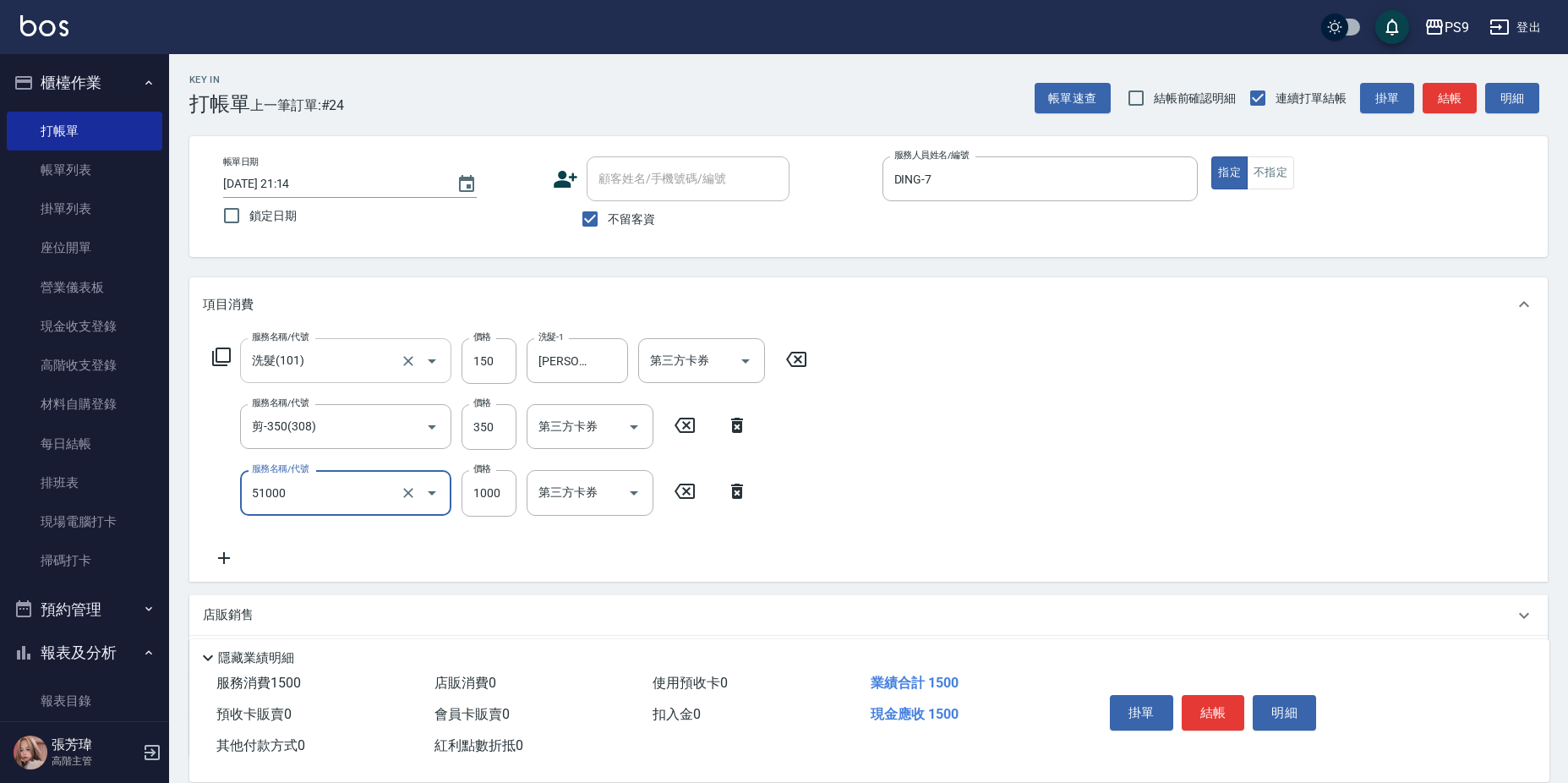
type input "燙髮1000(51000)"
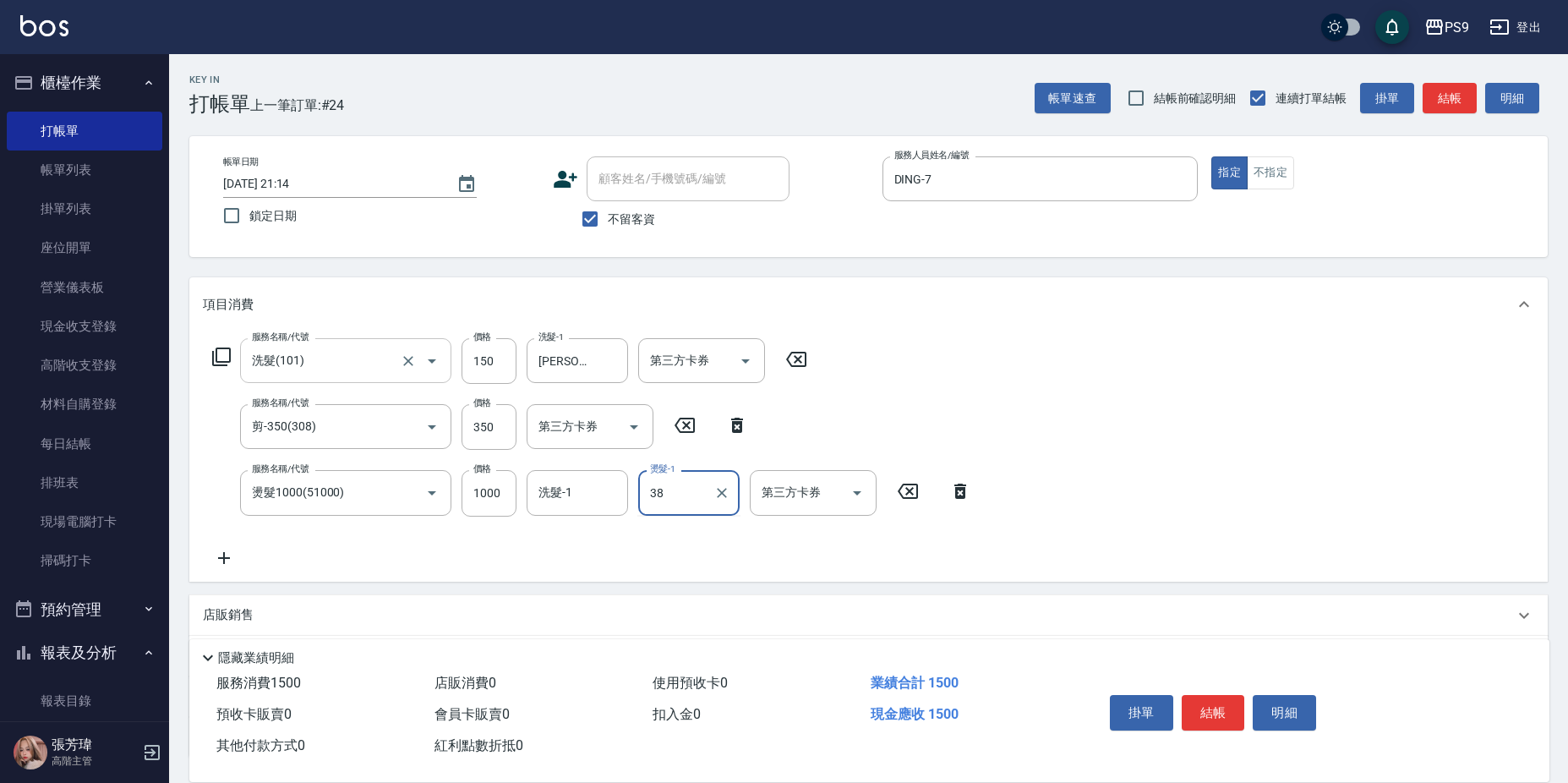
type input "38"
click at [666, 485] on input "燙髮-1" at bounding box center [689, 492] width 86 height 29
type input "洪瑀嬿-28"
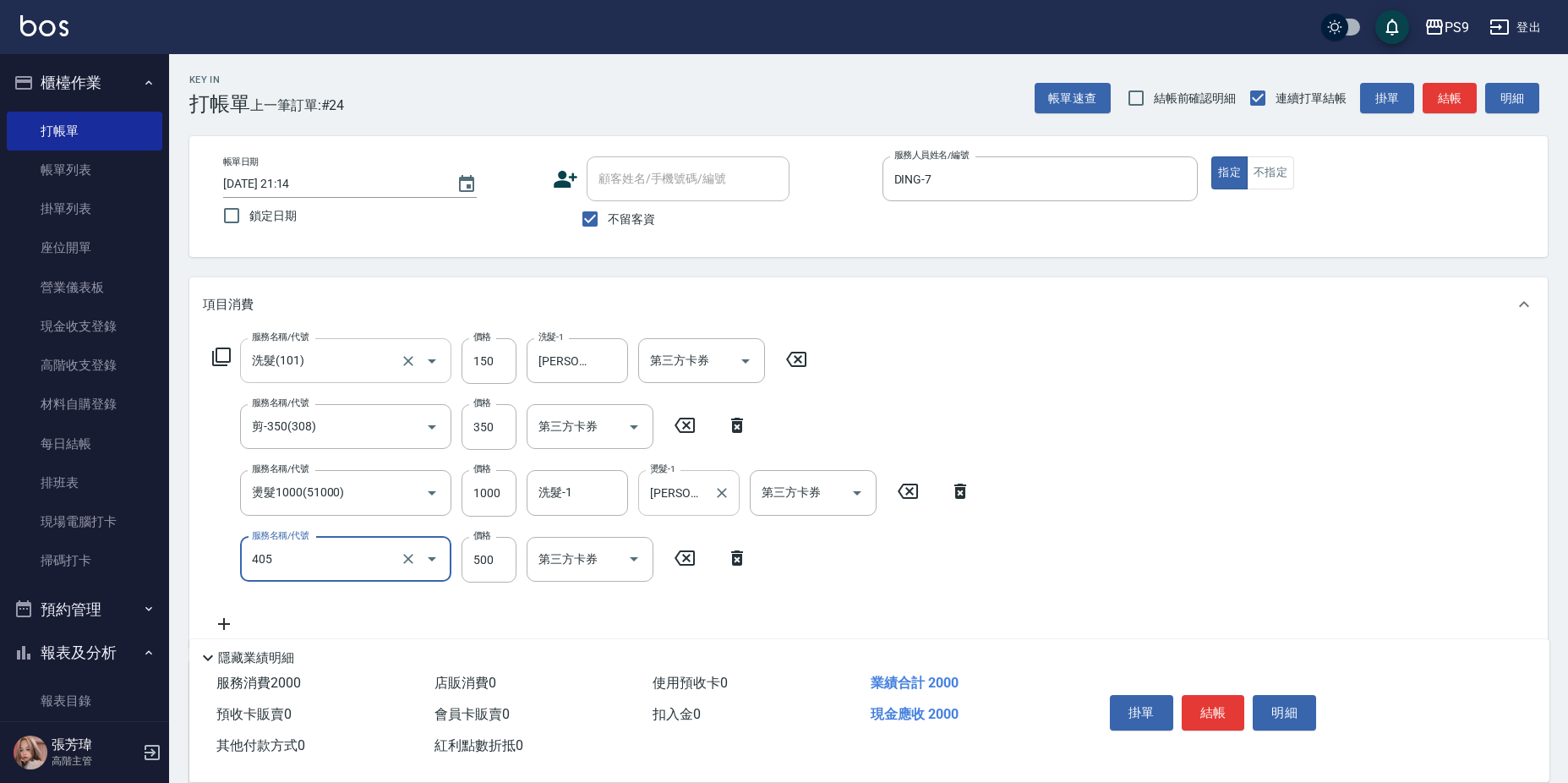
type input "護-500(405)"
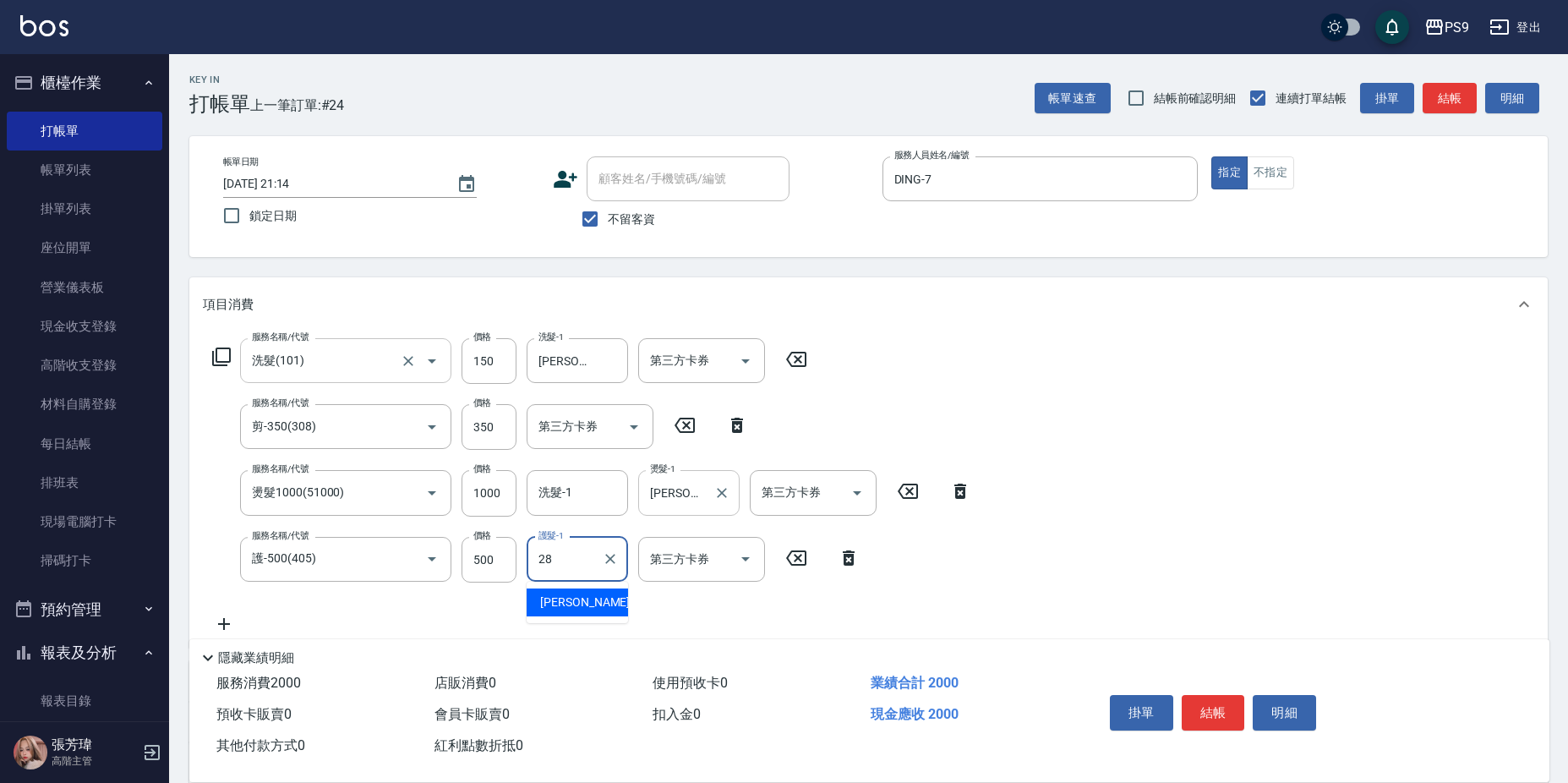
type input "洪瑀嬿-28"
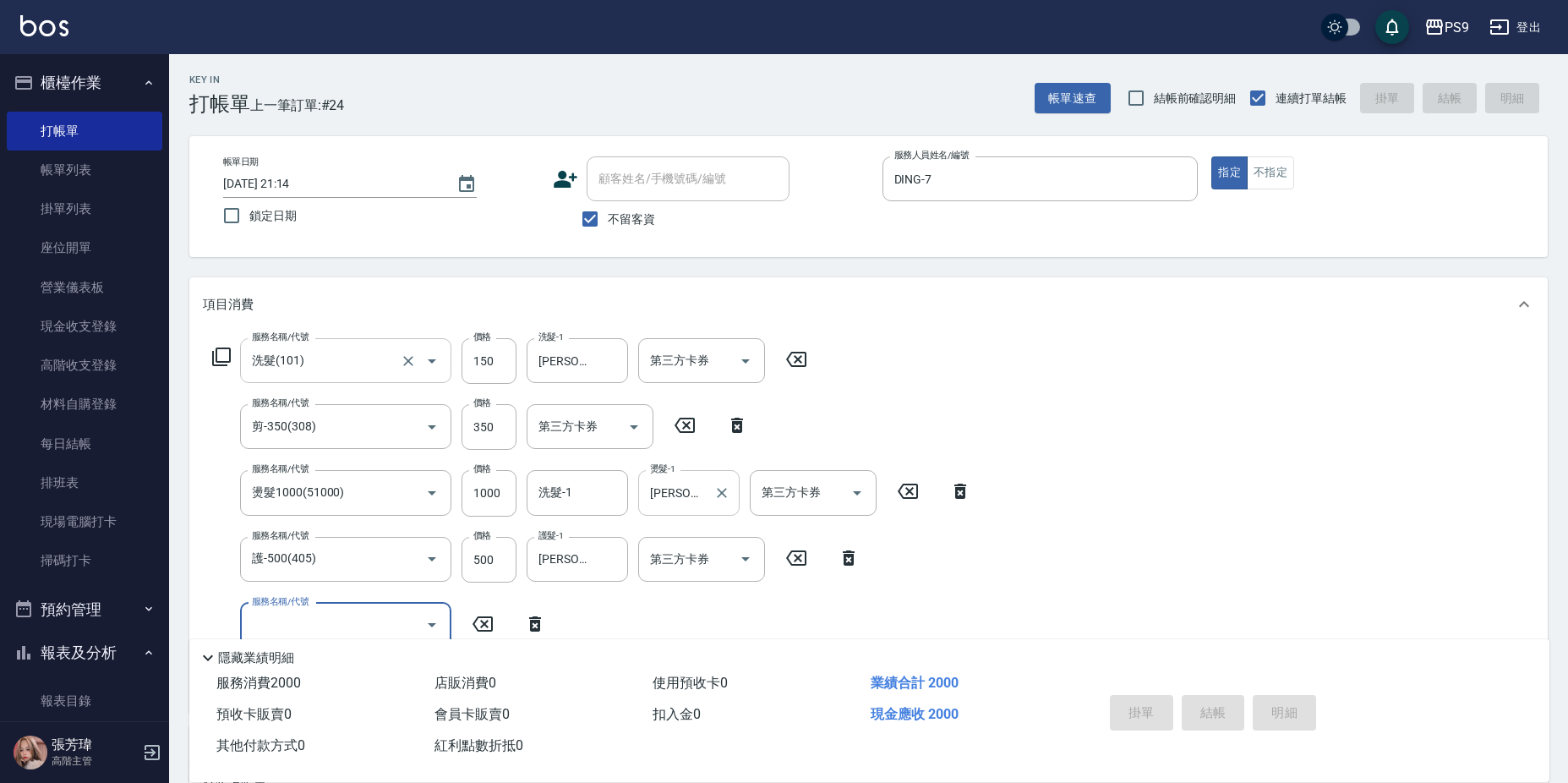
type input "2025/09/08 21:15"
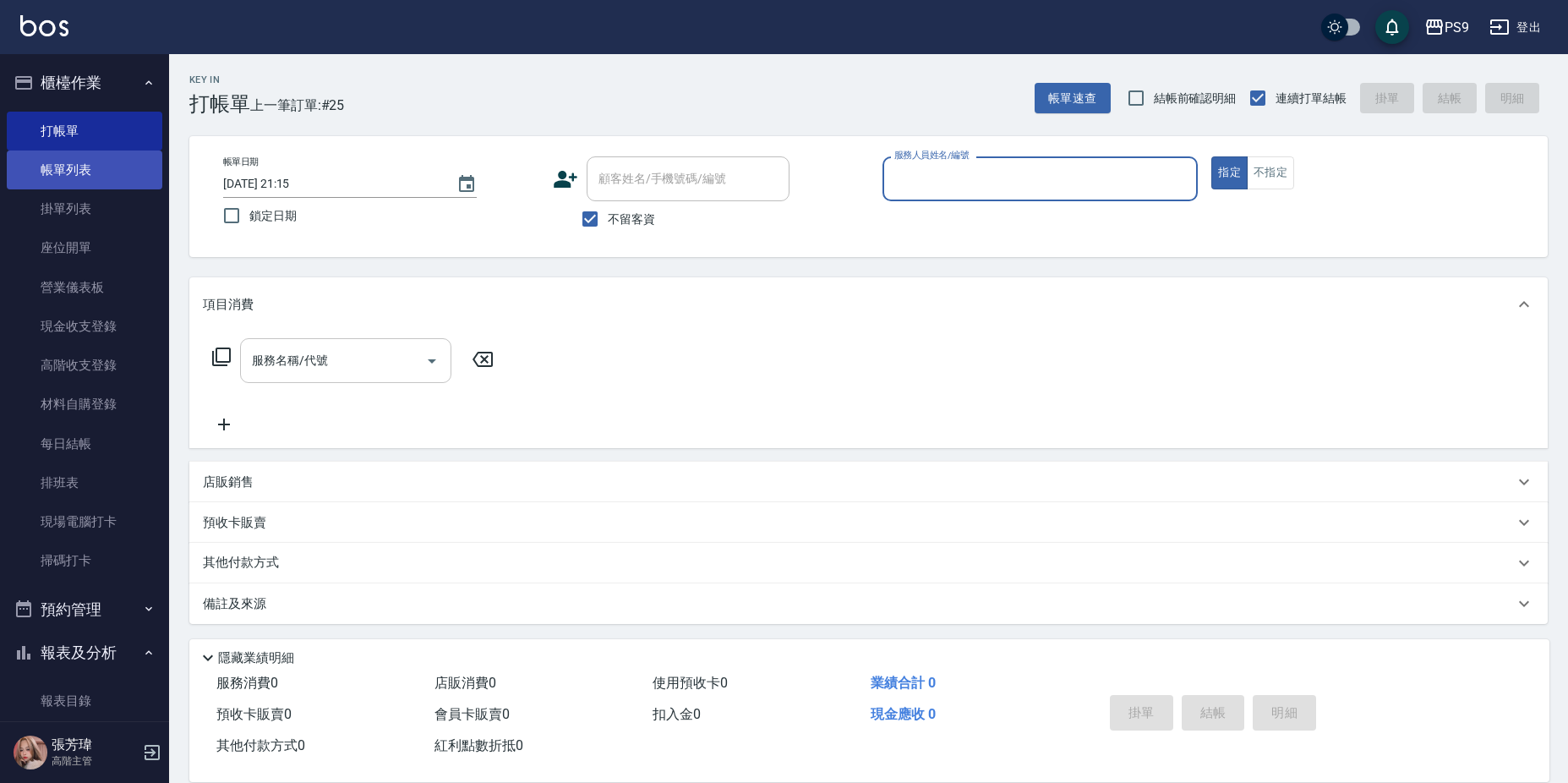
click at [81, 175] on link "帳單列表" at bounding box center [84, 170] width 156 height 39
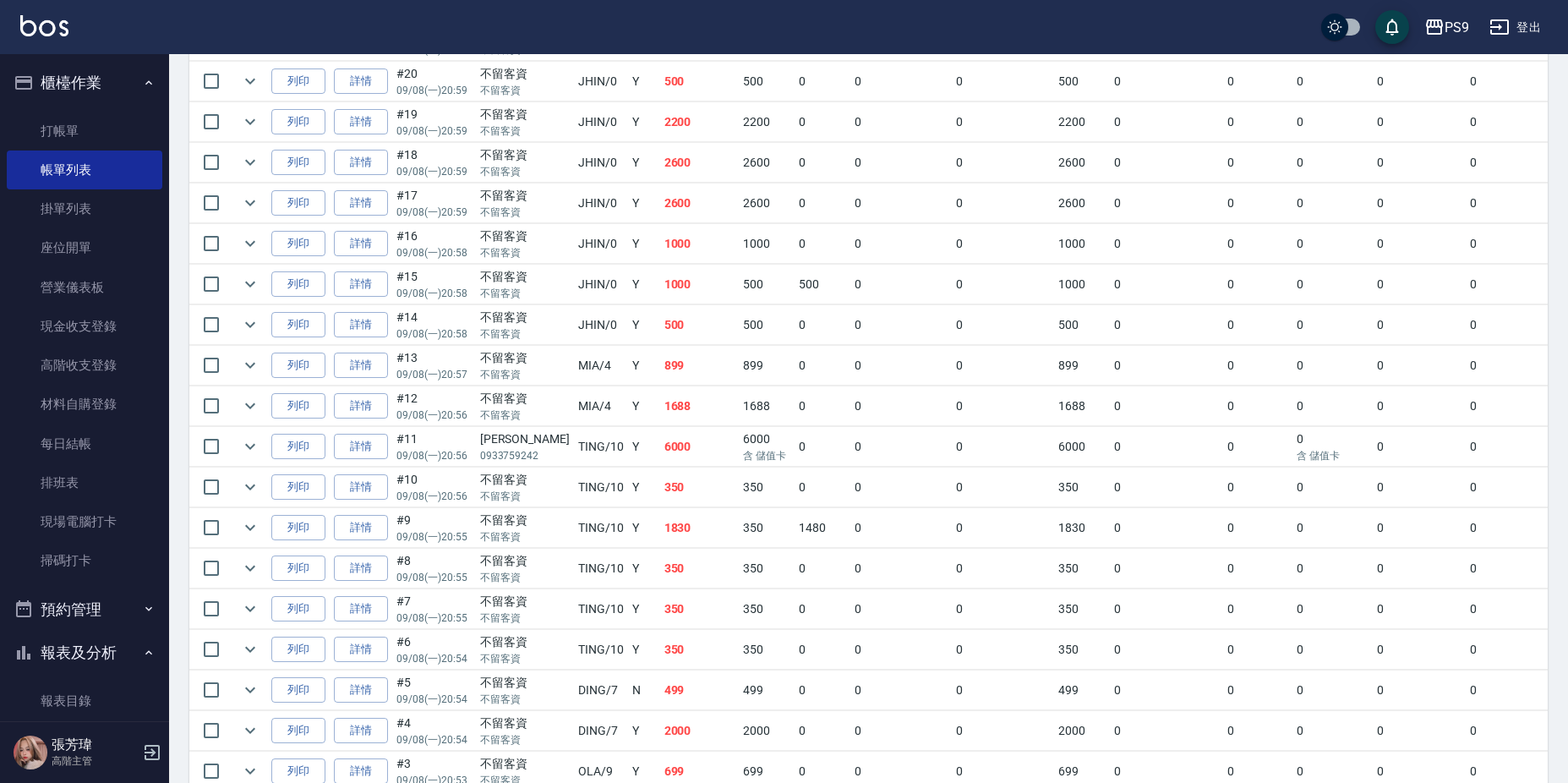
scroll to position [677, 0]
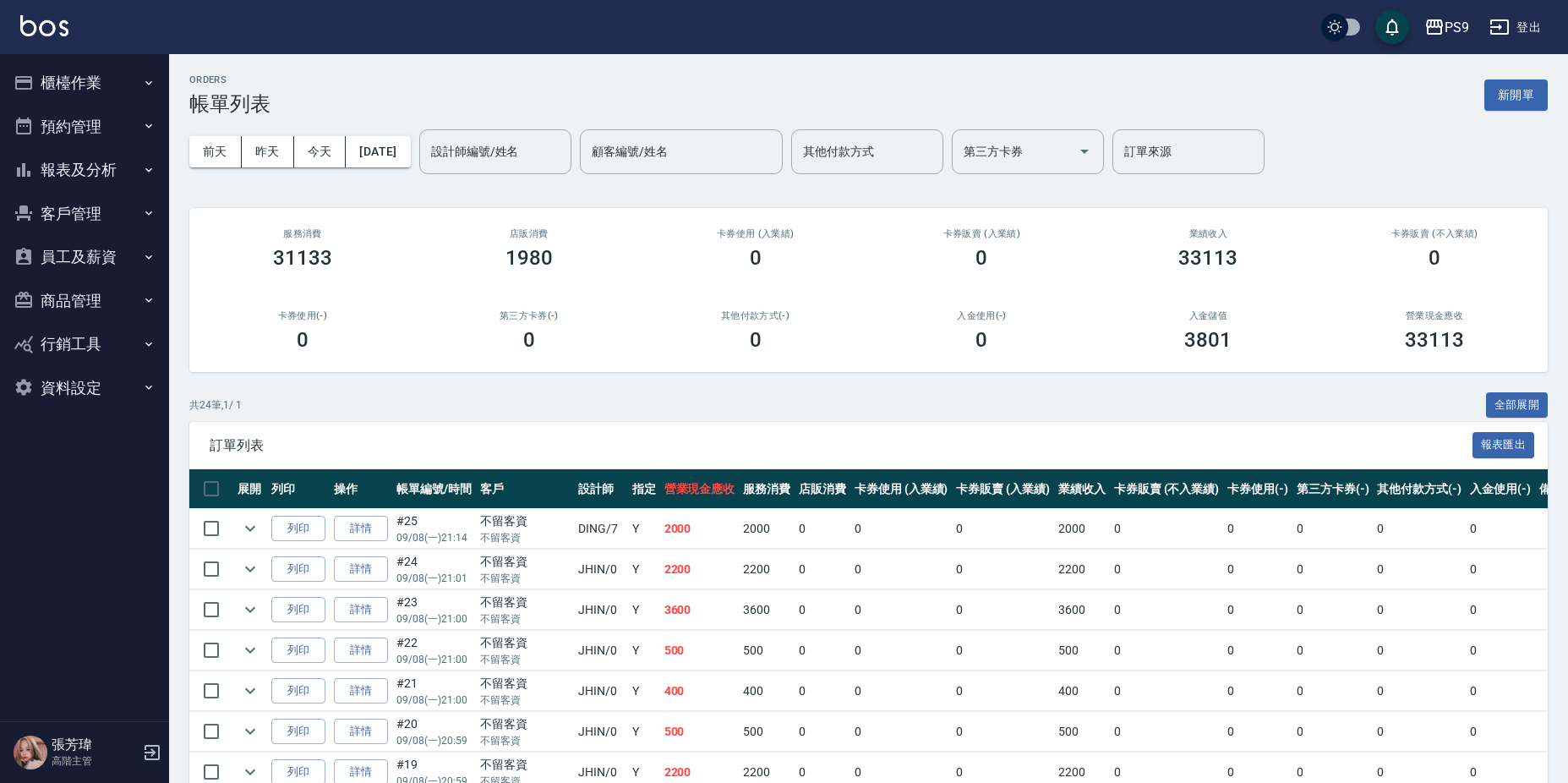
click at [121, 78] on button "櫃檯作業" at bounding box center [84, 83] width 156 height 44
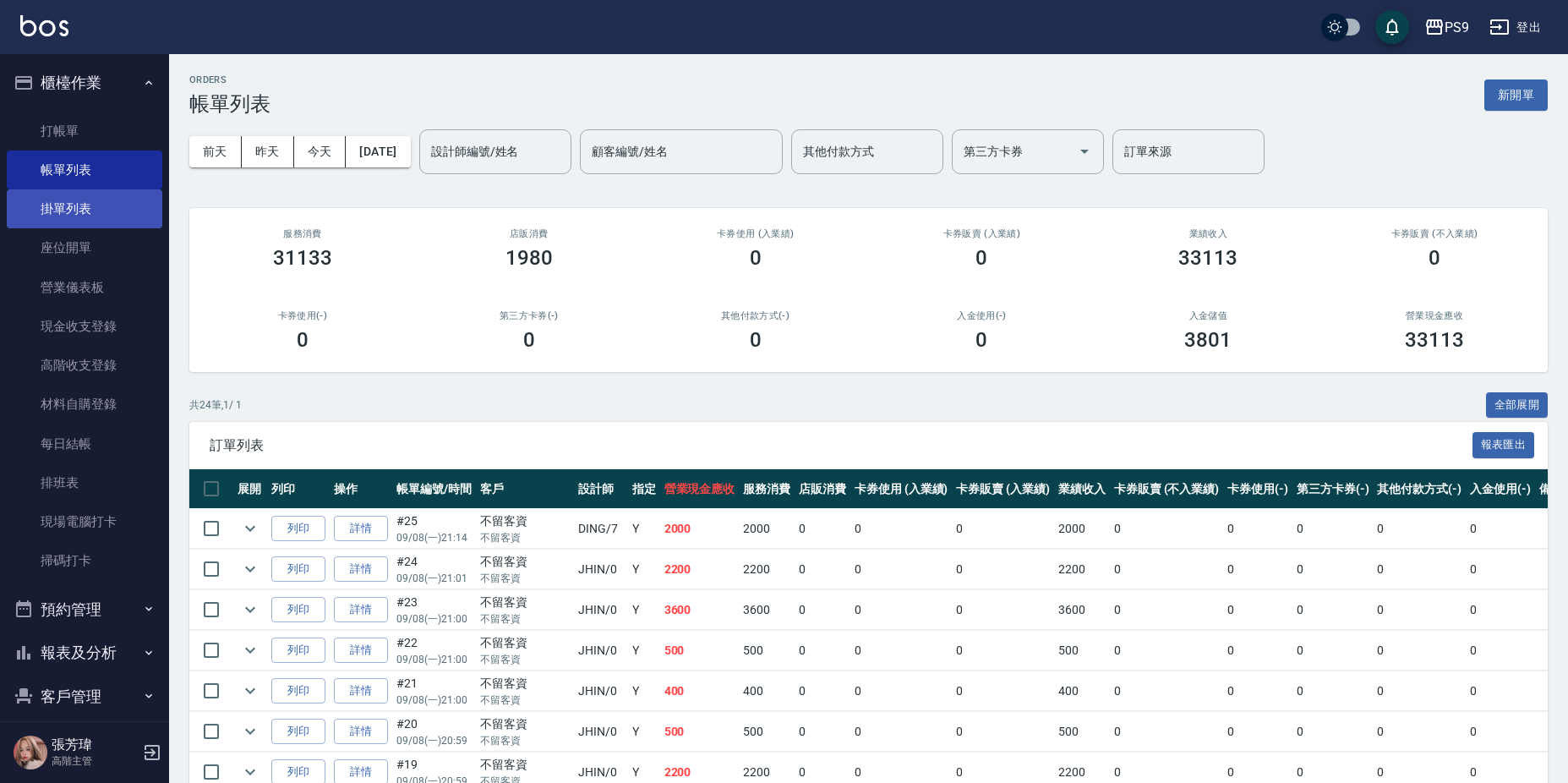
click at [93, 219] on link "掛單列表" at bounding box center [84, 209] width 156 height 39
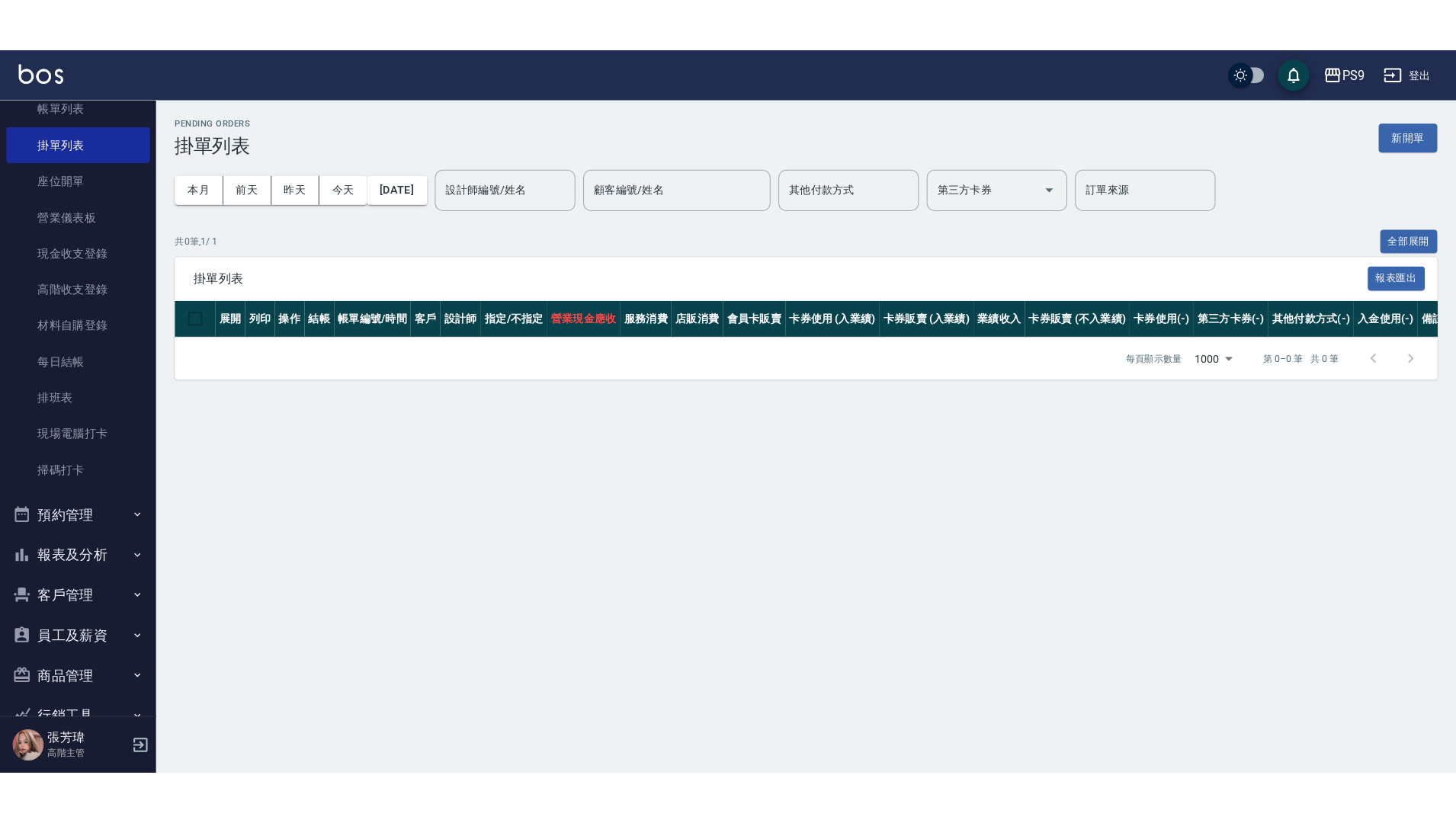
scroll to position [172, 0]
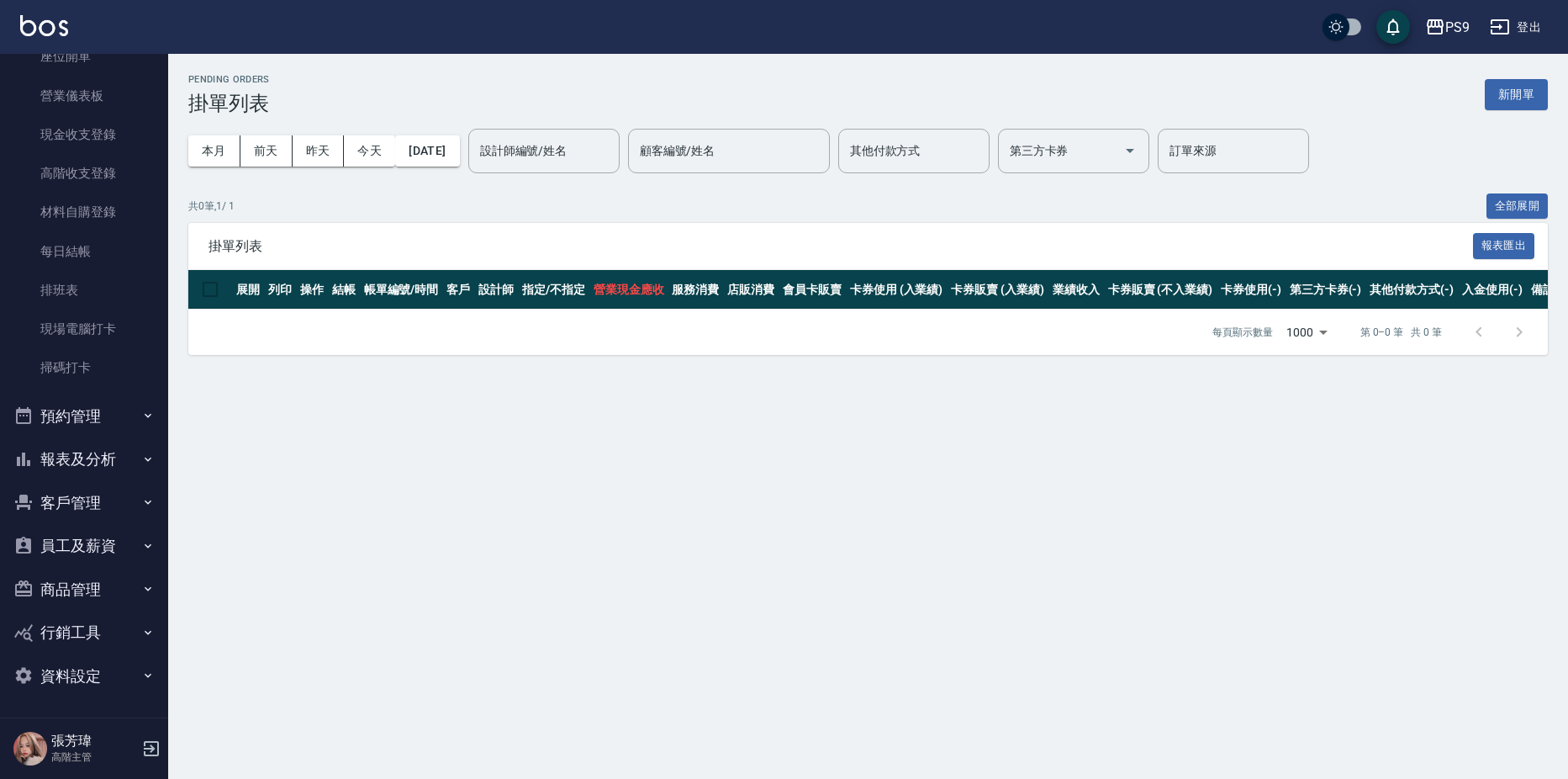
click at [86, 473] on button "報表及分析" at bounding box center [84, 460] width 155 height 44
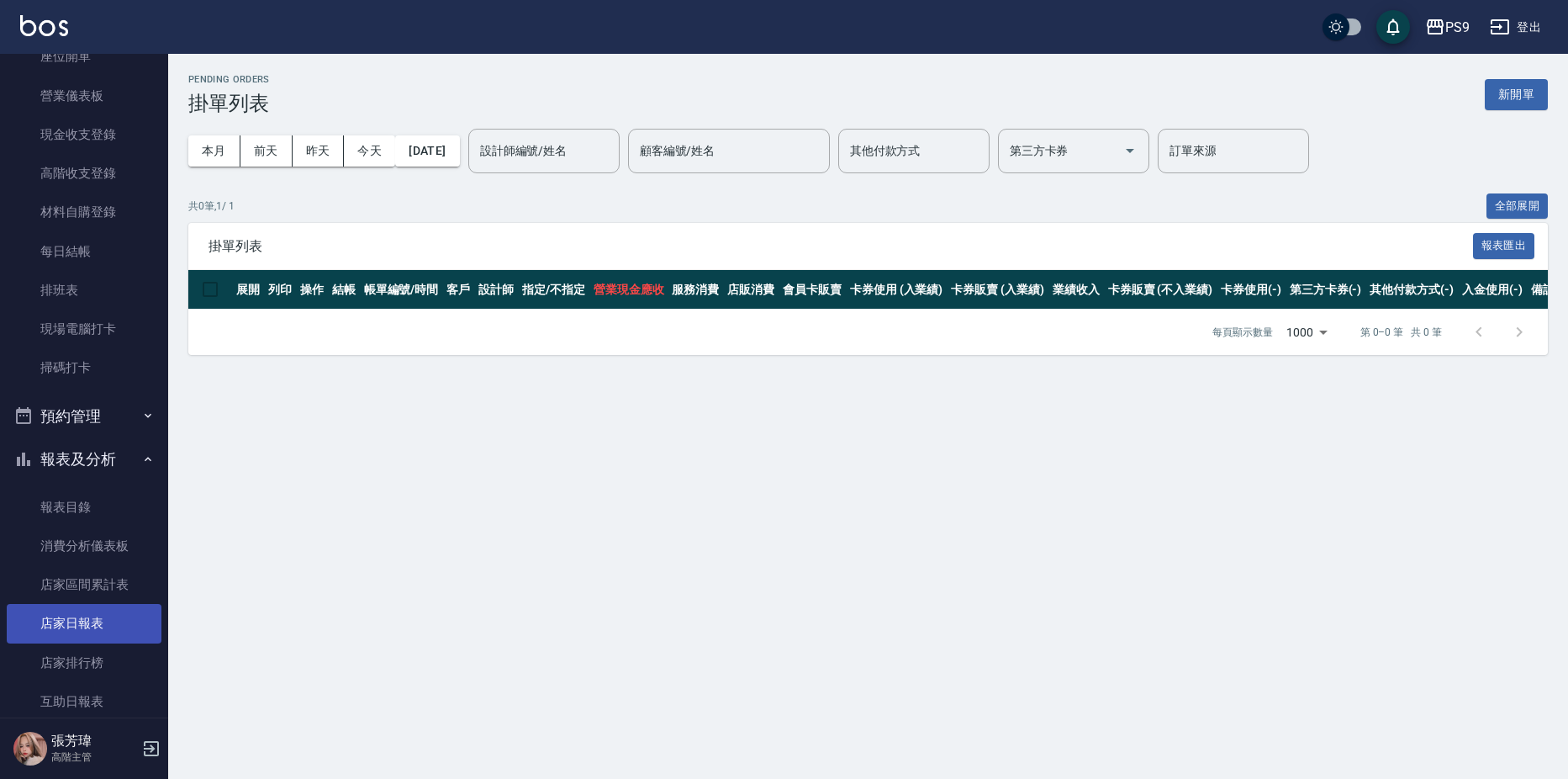
click at [81, 627] on link "店家日報表" at bounding box center [84, 623] width 155 height 38
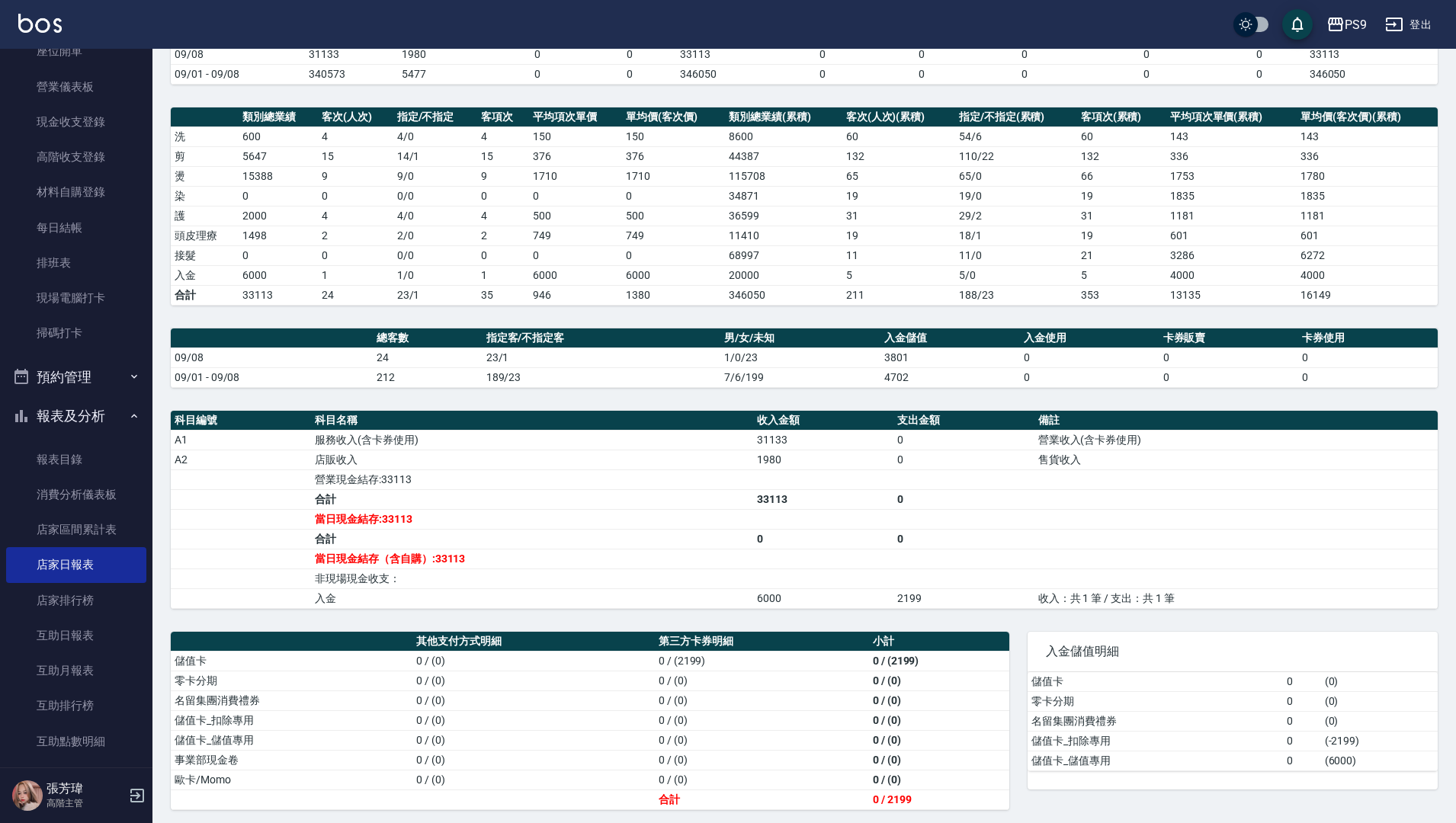
scroll to position [165, 0]
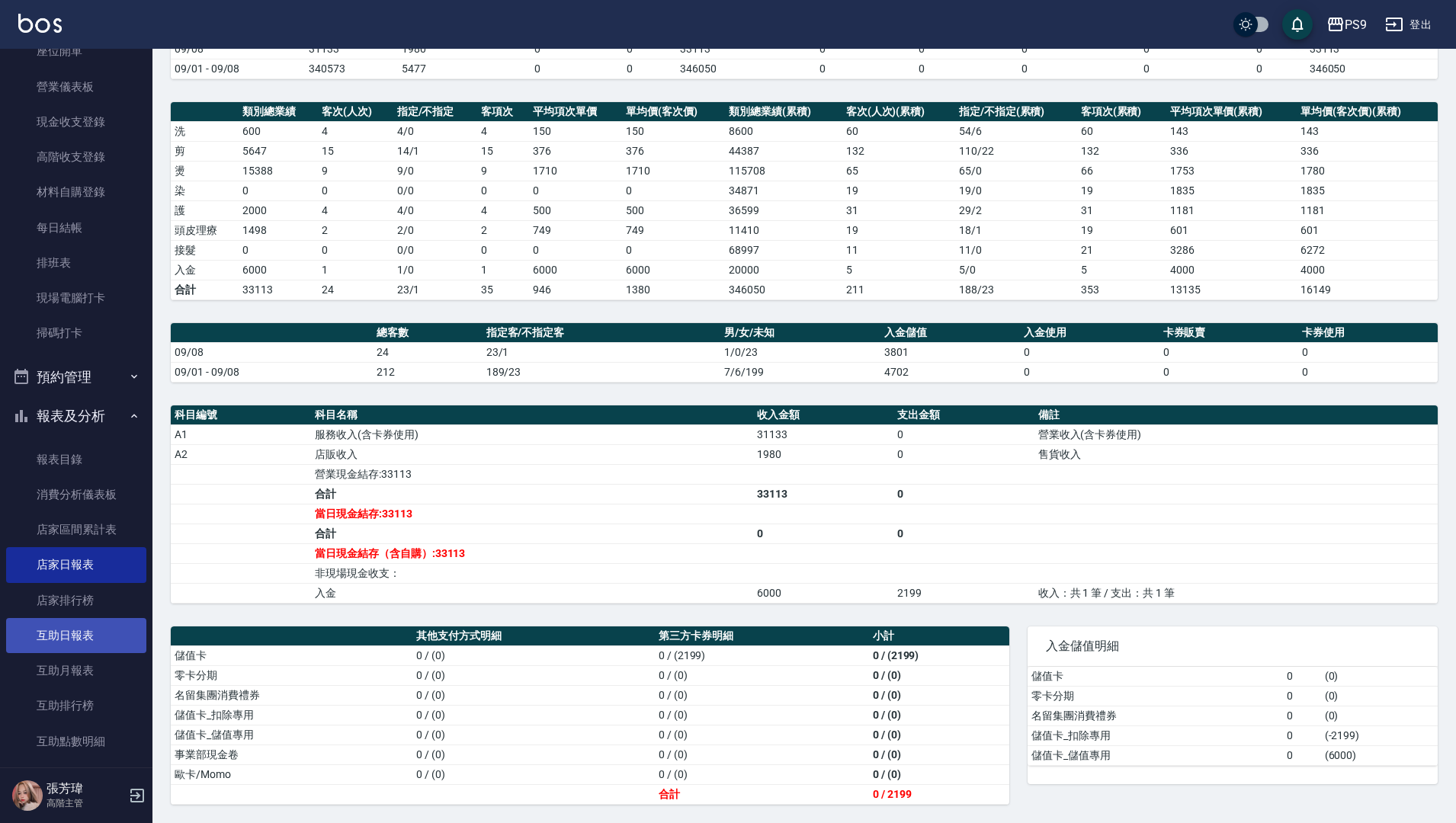
click at [67, 632] on link "互助日報表" at bounding box center [76, 635] width 140 height 35
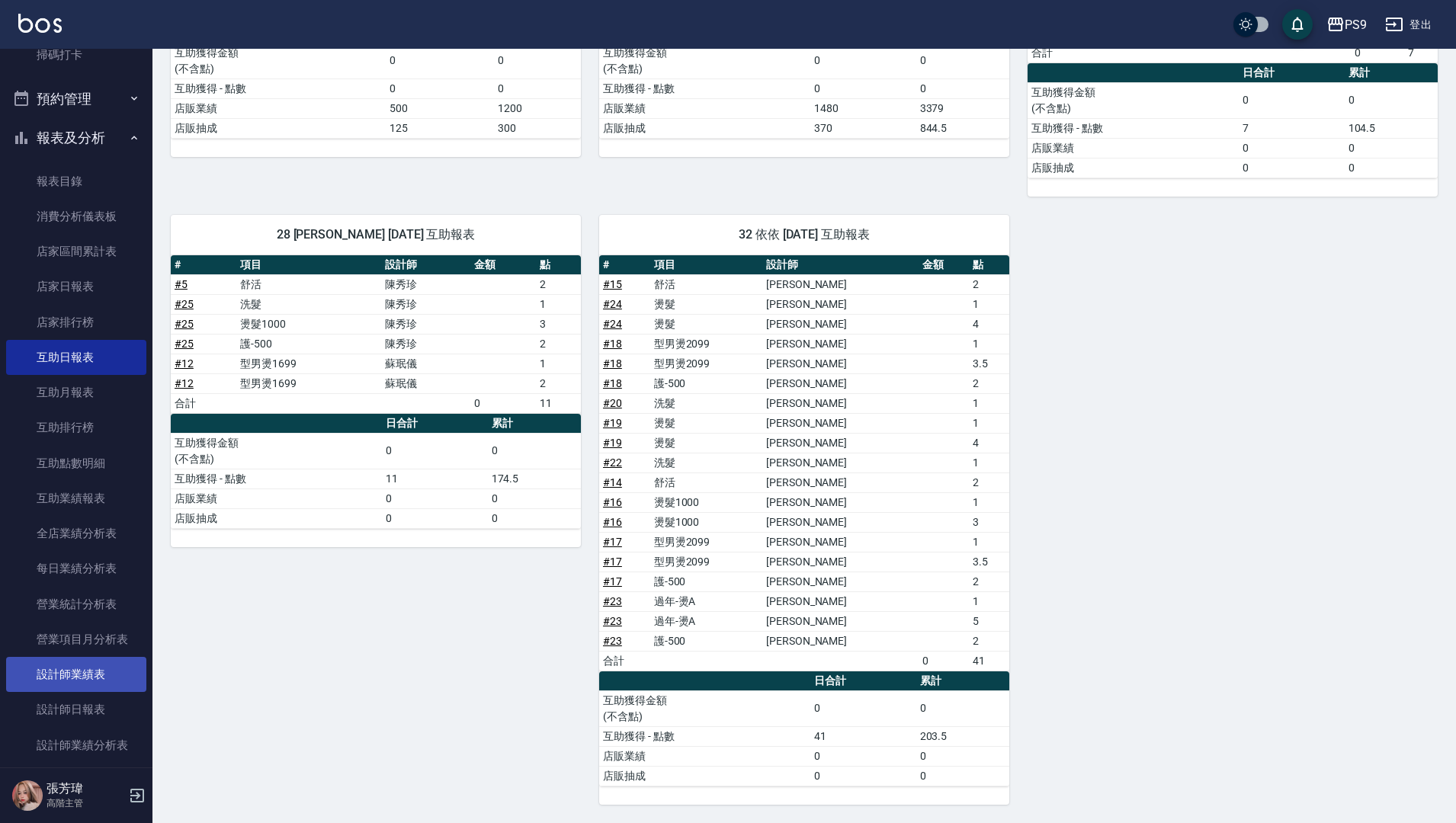
scroll to position [477, 0]
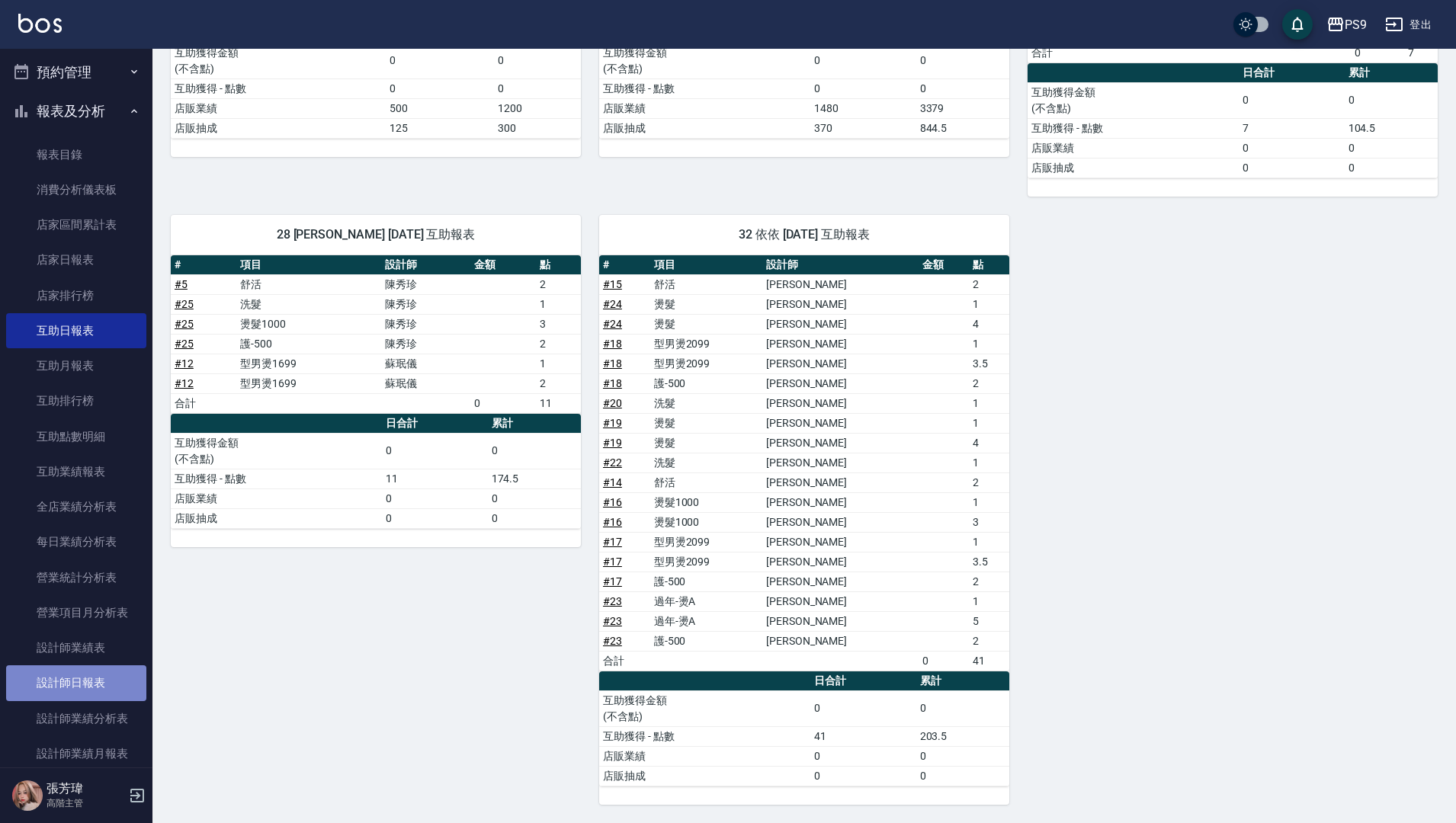
click at [75, 673] on link "設計師日報表" at bounding box center [76, 683] width 140 height 35
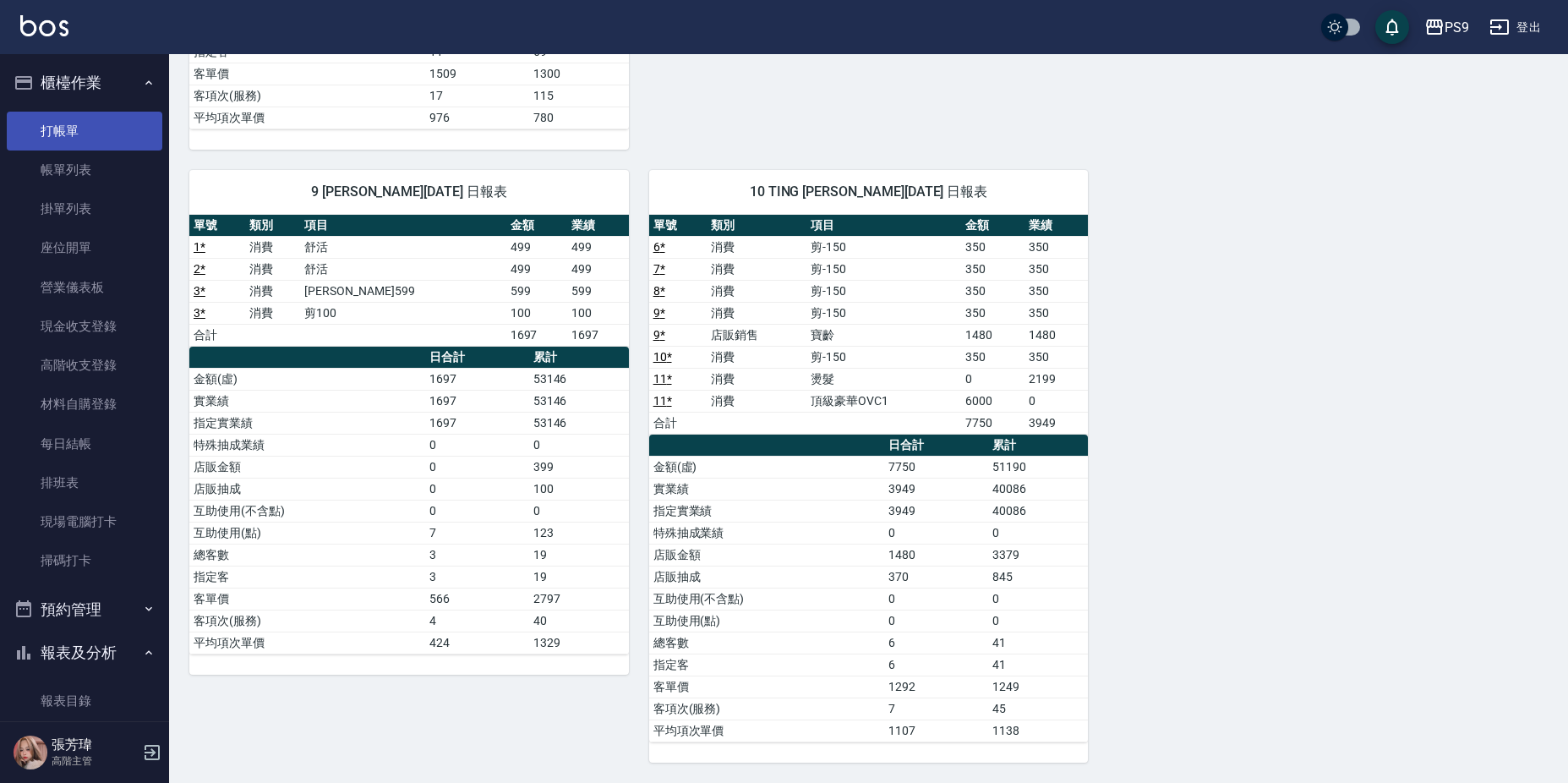
click at [81, 127] on link "打帳單" at bounding box center [84, 131] width 156 height 39
